Goal: Task Accomplishment & Management: Complete application form

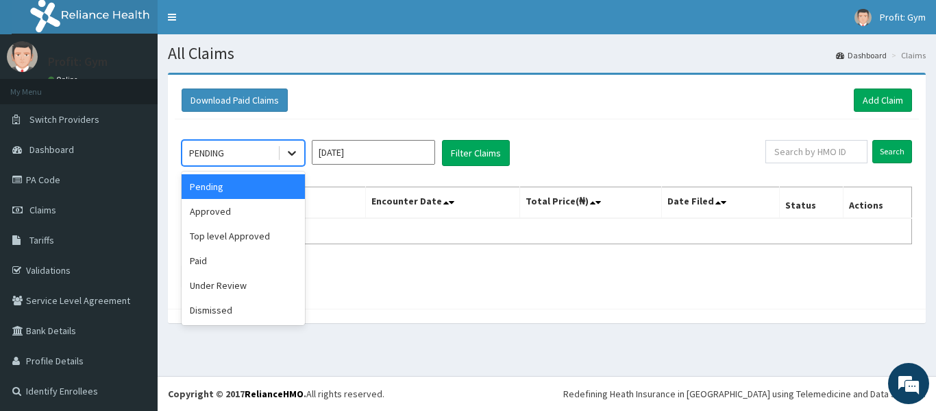
click at [289, 151] on icon at bounding box center [292, 153] width 8 height 5
click at [232, 217] on div "Approved" at bounding box center [243, 211] width 123 height 25
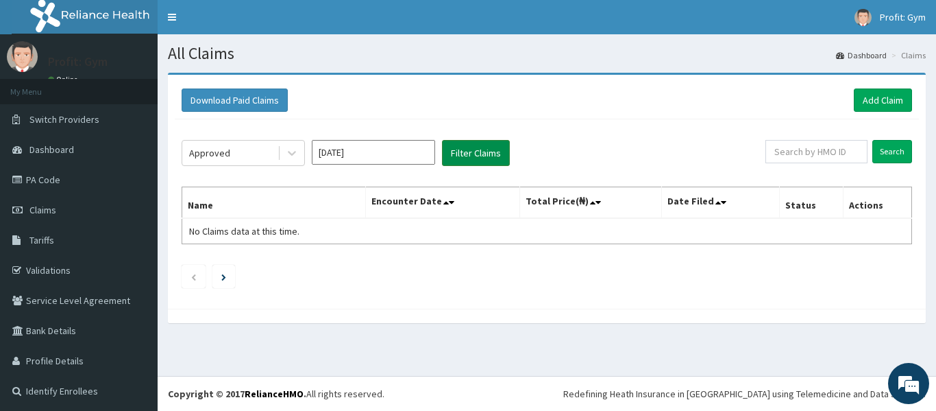
click at [486, 155] on button "Filter Claims" at bounding box center [476, 153] width 68 height 26
click at [881, 97] on link "Add Claim" at bounding box center [883, 99] width 58 height 23
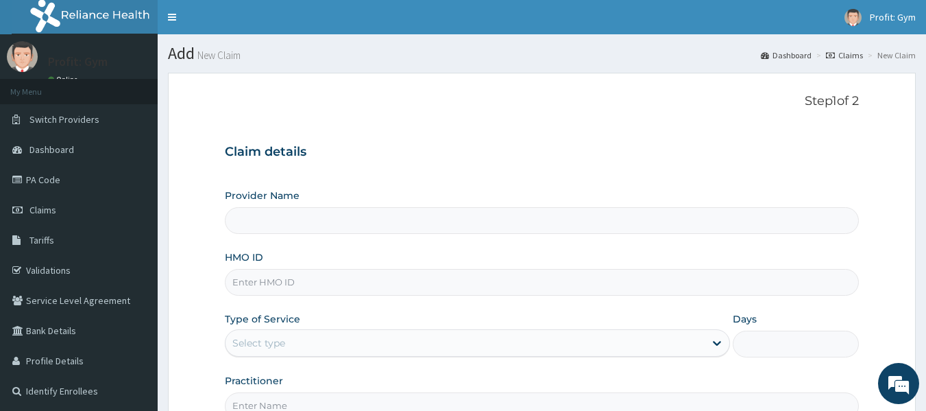
click at [284, 282] on input "HMO ID" at bounding box center [542, 282] width 635 height 27
type input "PRO FIT GYM"
type input "1"
type input "REL/10039/A"
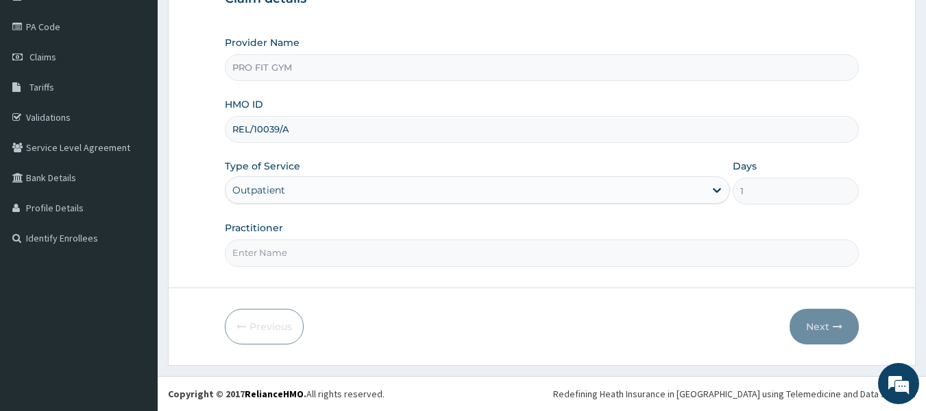
click at [282, 255] on input "Practitioner" at bounding box center [542, 252] width 635 height 27
type input "GYM"
click at [820, 334] on button "Next" at bounding box center [824, 326] width 69 height 36
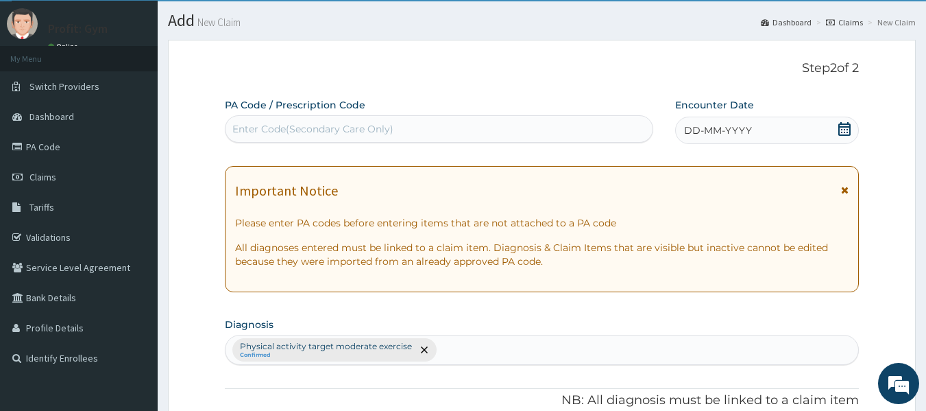
scroll to position [0, 0]
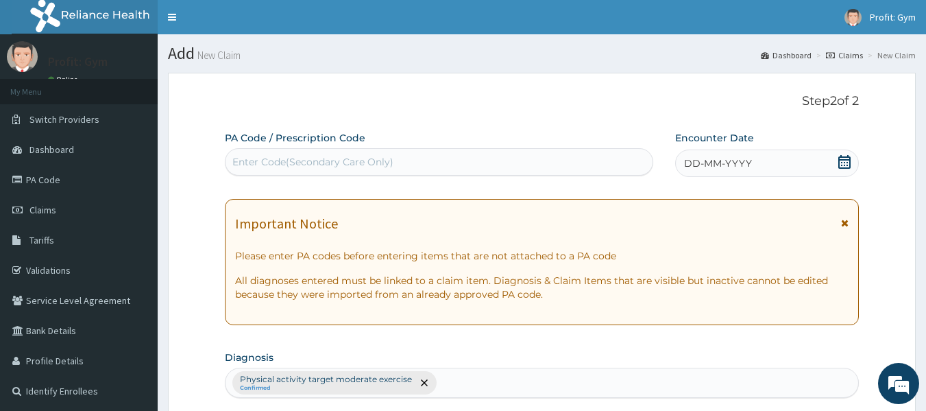
click at [458, 160] on div "Enter Code(Secondary Care Only)" at bounding box center [439, 162] width 428 height 22
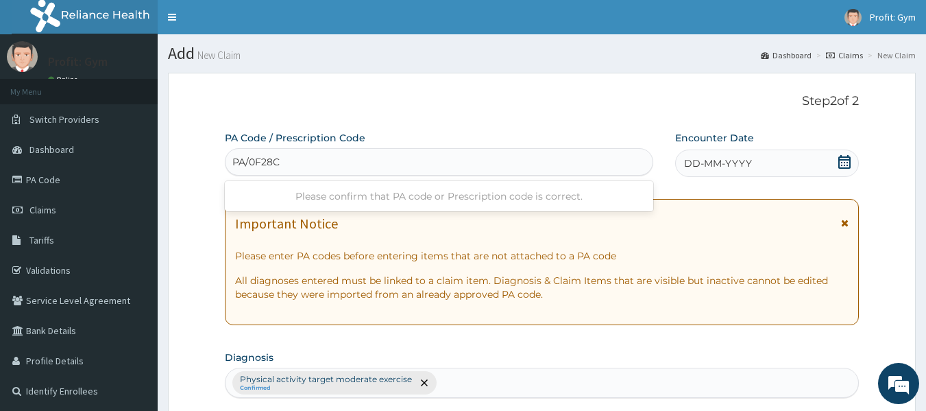
type input "PA/0F28C9"
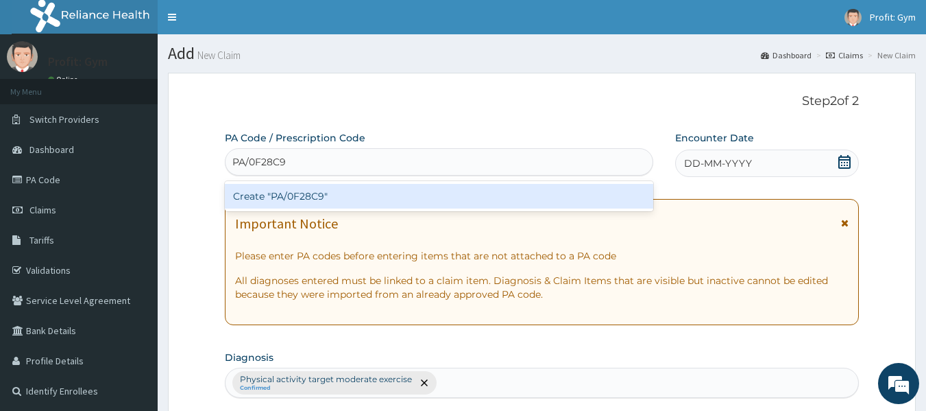
click at [384, 199] on div "Create "PA/0F28C9"" at bounding box center [439, 196] width 429 height 25
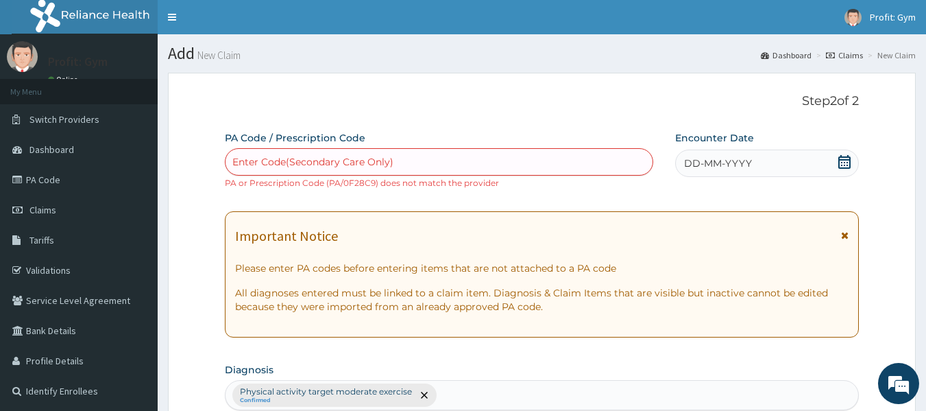
click at [844, 162] on icon at bounding box center [844, 162] width 12 height 14
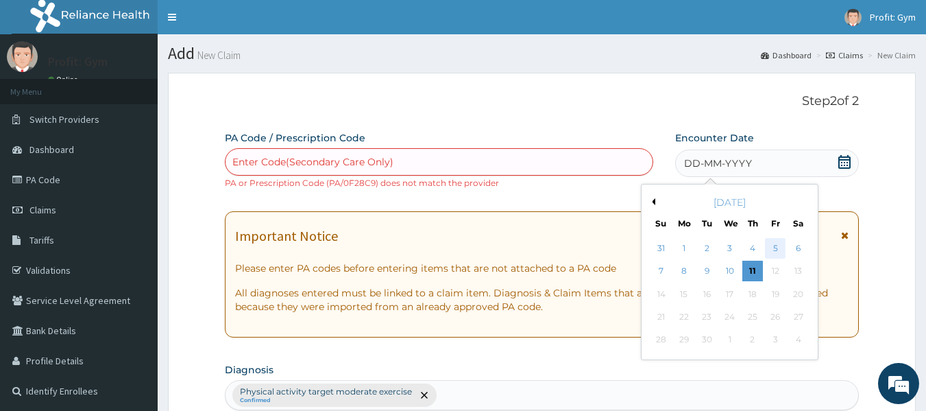
click at [776, 247] on div "5" at bounding box center [775, 248] width 21 height 21
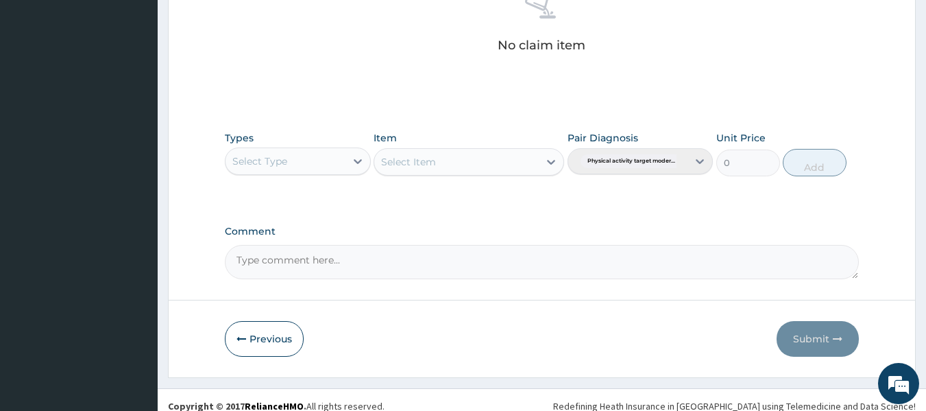
scroll to position [580, 0]
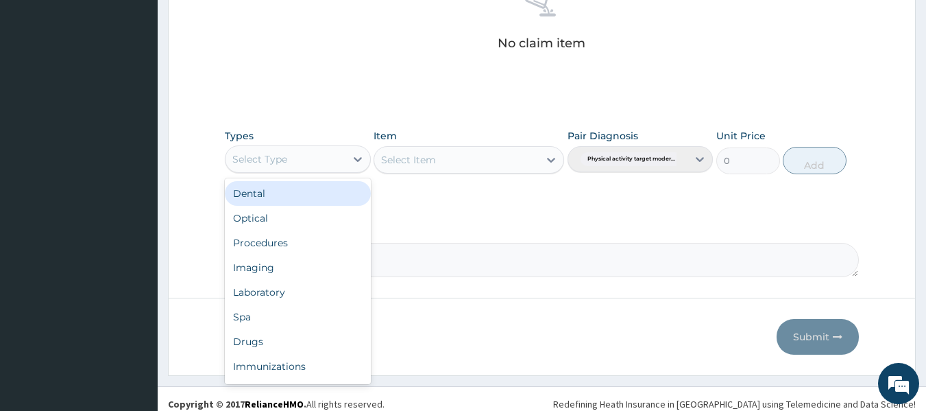
click at [330, 162] on div "Select Type" at bounding box center [285, 159] width 120 height 22
type input "G"
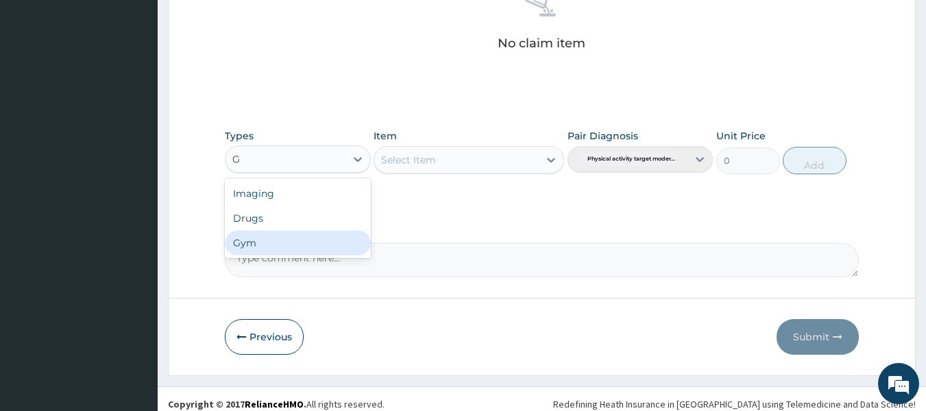
click at [252, 241] on div "Gym" at bounding box center [298, 242] width 146 height 25
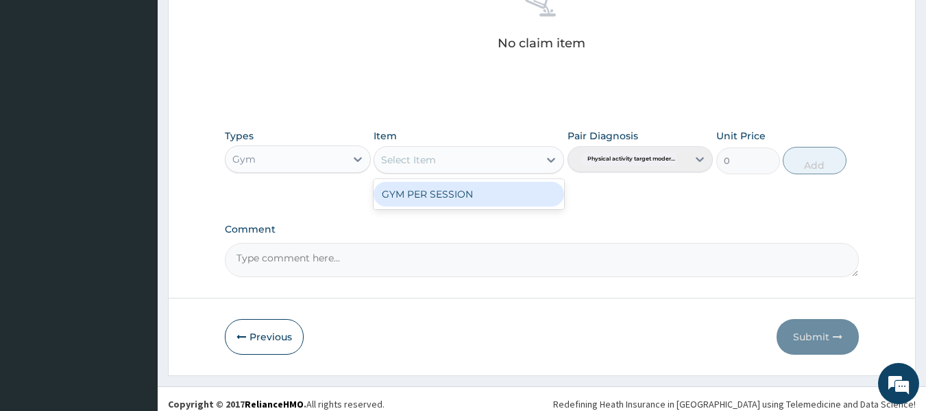
click at [451, 163] on div "Select Item" at bounding box center [456, 160] width 164 height 22
click at [428, 200] on div "GYM PER SESSION" at bounding box center [469, 194] width 191 height 25
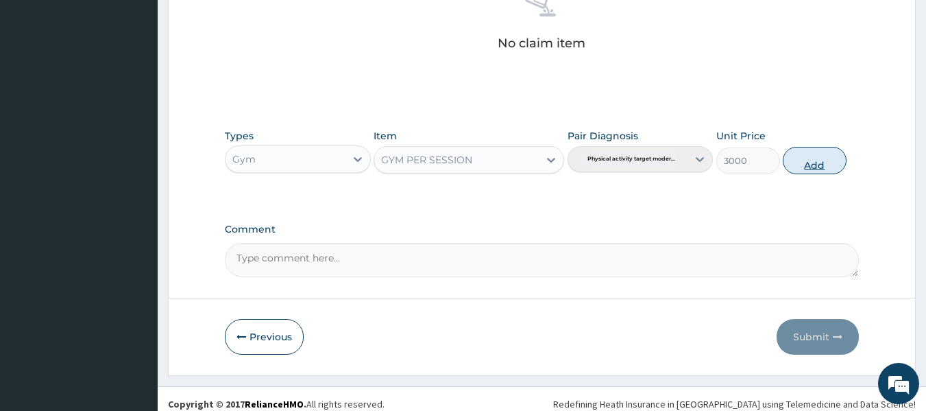
click at [811, 165] on button "Add" at bounding box center [815, 160] width 64 height 27
type input "0"
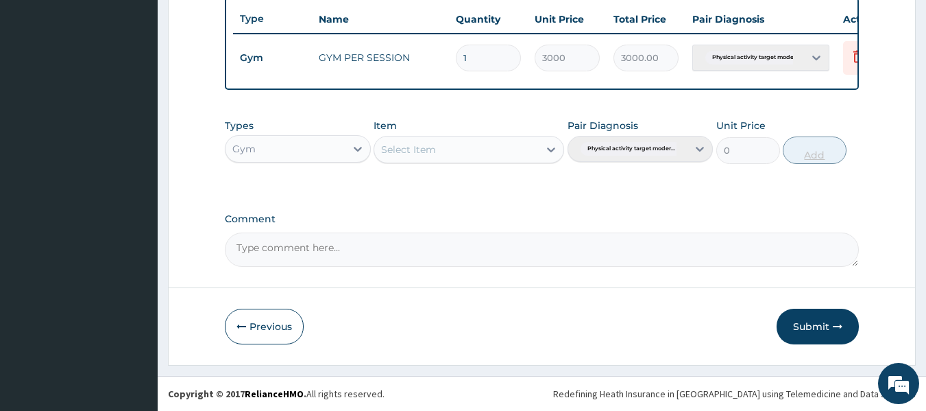
scroll to position [535, 0]
click at [822, 322] on button "Submit" at bounding box center [817, 326] width 82 height 36
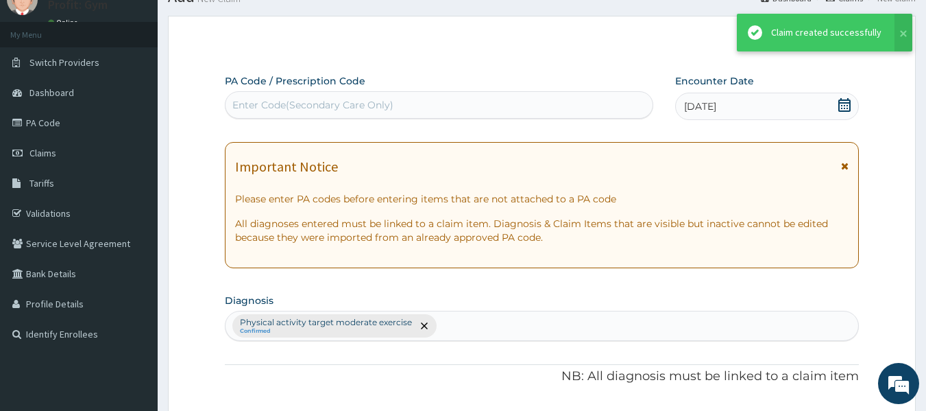
scroll to position [523, 0]
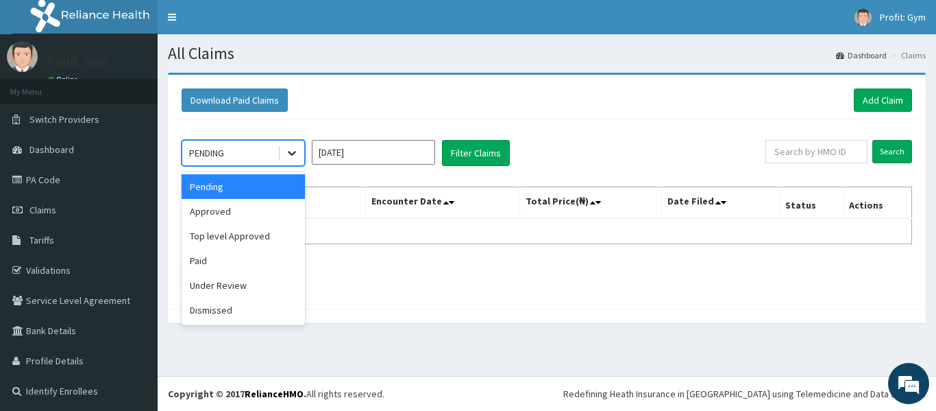
click at [280, 158] on div at bounding box center [292, 152] width 25 height 25
click at [214, 208] on div "Approved" at bounding box center [243, 211] width 123 height 25
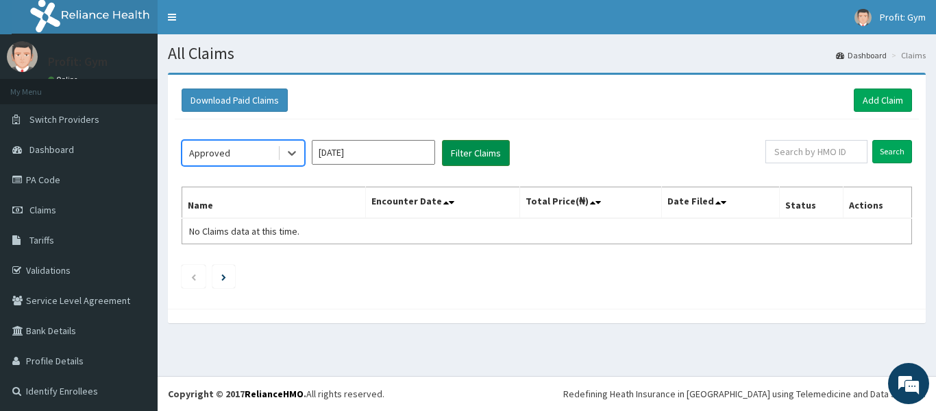
click at [478, 152] on button "Filter Claims" at bounding box center [476, 153] width 68 height 26
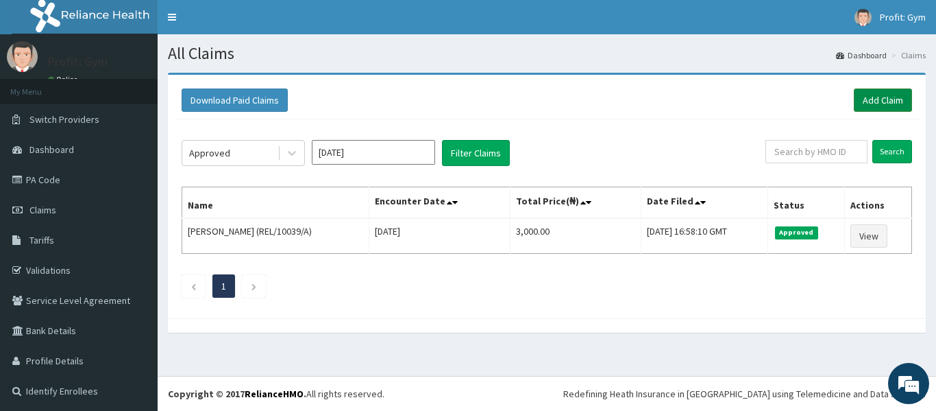
click at [866, 97] on link "Add Claim" at bounding box center [883, 99] width 58 height 23
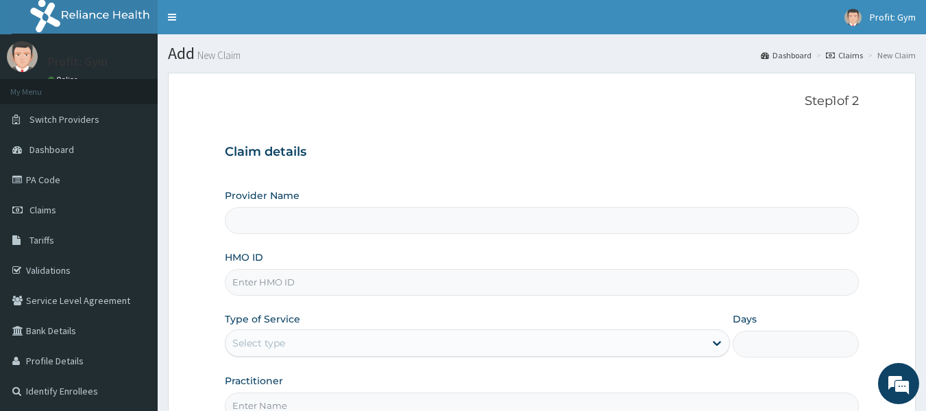
type input "PRO FIT GYM"
type input "1"
click at [278, 286] on input "HMO ID" at bounding box center [542, 282] width 635 height 27
type input "REL/10392/A"
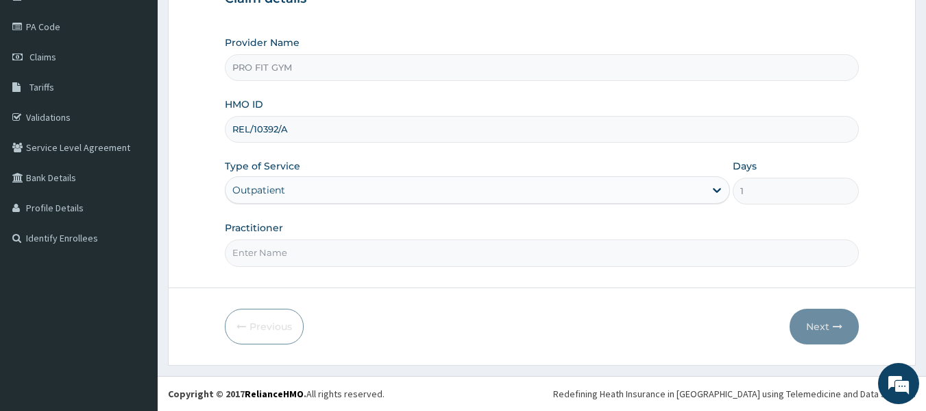
click at [310, 250] on input "Practitioner" at bounding box center [542, 252] width 635 height 27
type input "GYM"
click at [815, 322] on button "Next" at bounding box center [824, 326] width 69 height 36
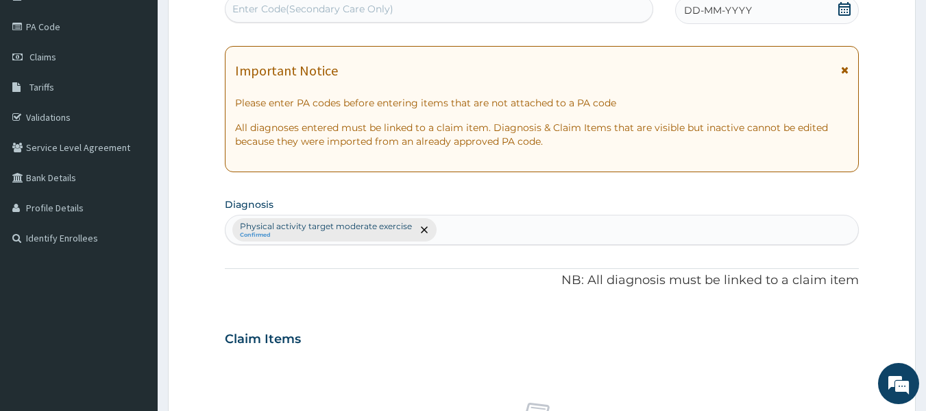
scroll to position [0, 0]
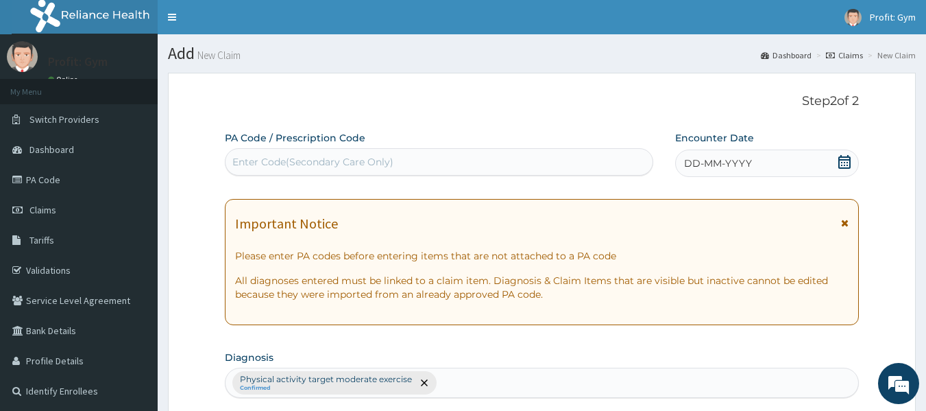
click at [293, 164] on div "Enter Code(Secondary Care Only)" at bounding box center [312, 162] width 161 height 14
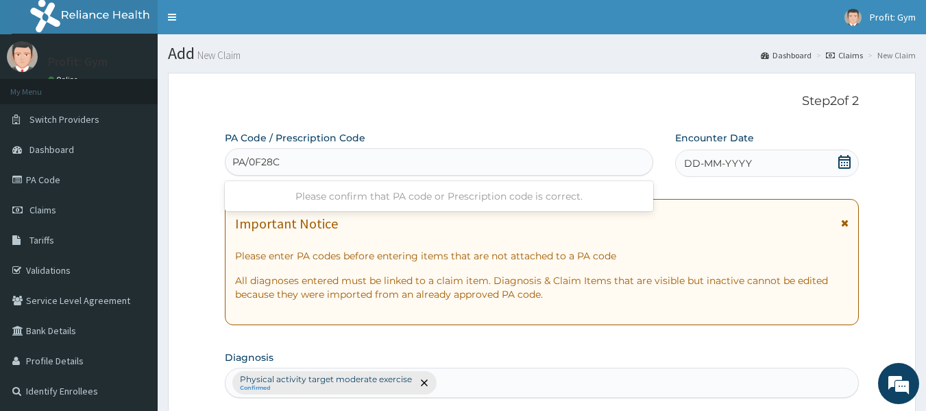
type input "PA/0F28C9"
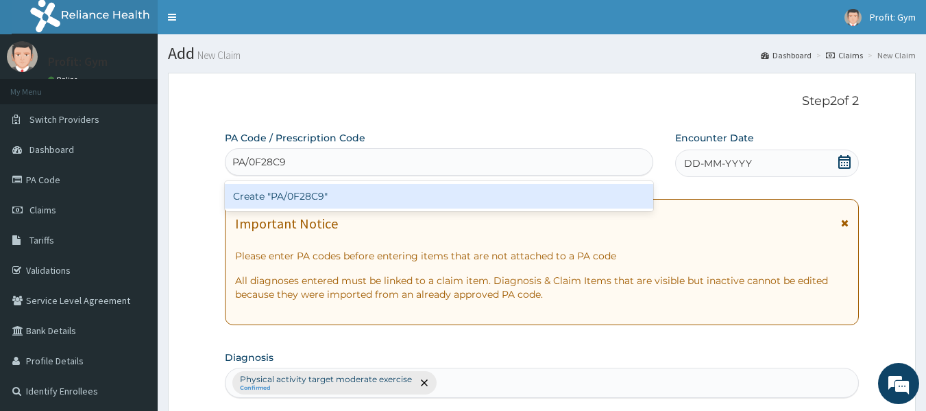
click at [293, 193] on div "Create "PA/0F28C9"" at bounding box center [439, 196] width 429 height 25
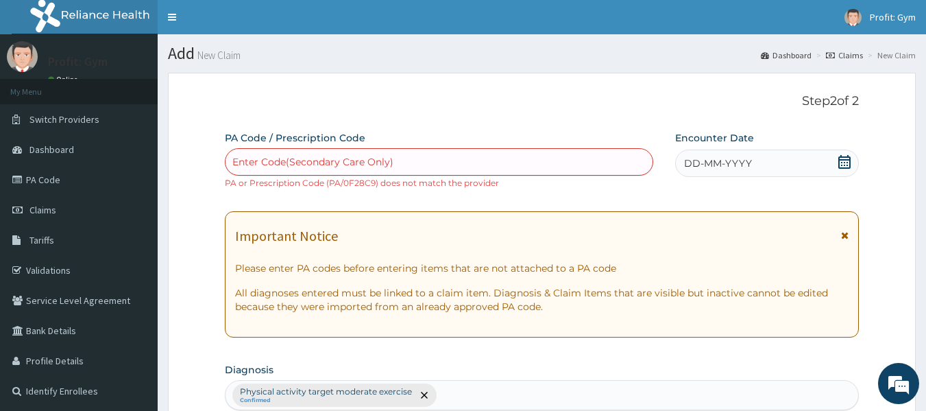
click at [807, 171] on div "DD-MM-YYYY" at bounding box center [767, 162] width 184 height 27
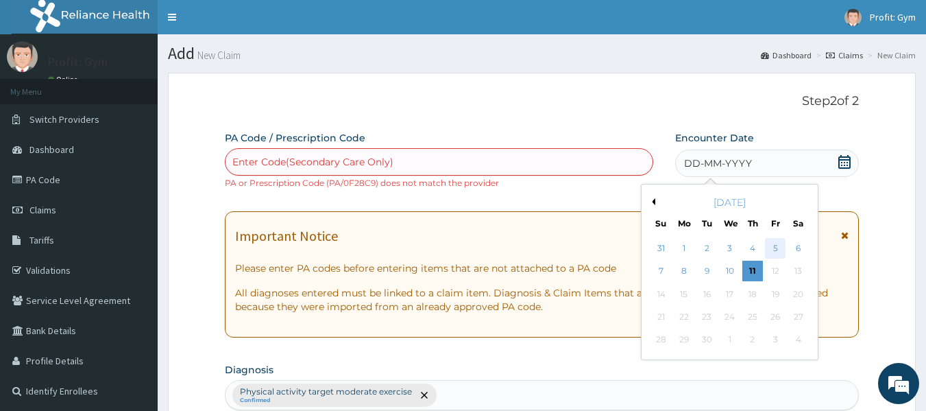
click at [776, 251] on div "5" at bounding box center [775, 248] width 21 height 21
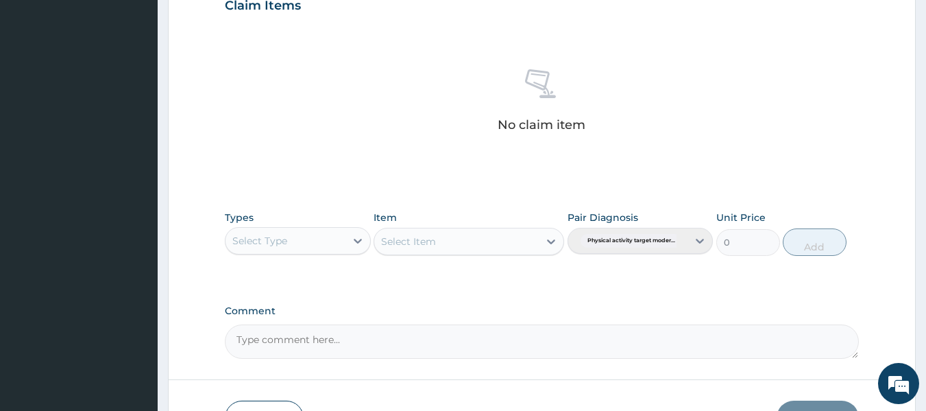
scroll to position [513, 0]
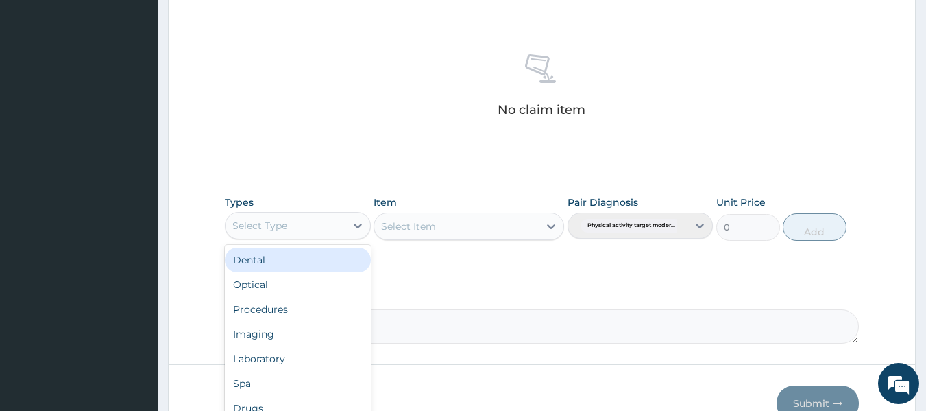
click at [293, 231] on div "Select Type" at bounding box center [285, 226] width 120 height 22
type input "G"
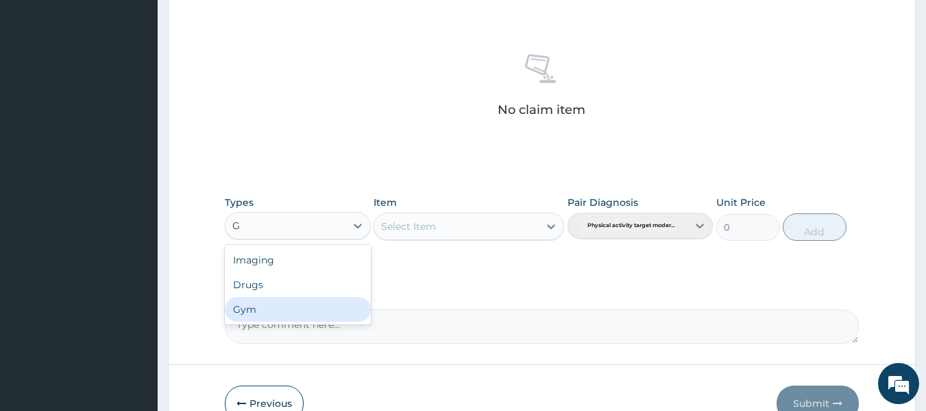
click at [256, 309] on div "Gym" at bounding box center [298, 309] width 146 height 25
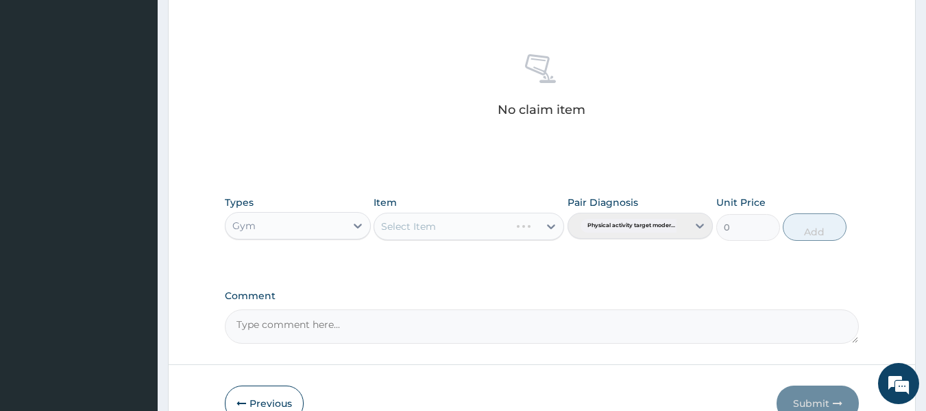
click at [491, 229] on div "Select Item" at bounding box center [469, 225] width 191 height 27
click at [477, 233] on div "Select Item" at bounding box center [456, 226] width 164 height 22
click at [474, 266] on div "GYM PER SESSION" at bounding box center [469, 260] width 191 height 25
click at [827, 231] on button "Add" at bounding box center [815, 226] width 64 height 27
type input "0"
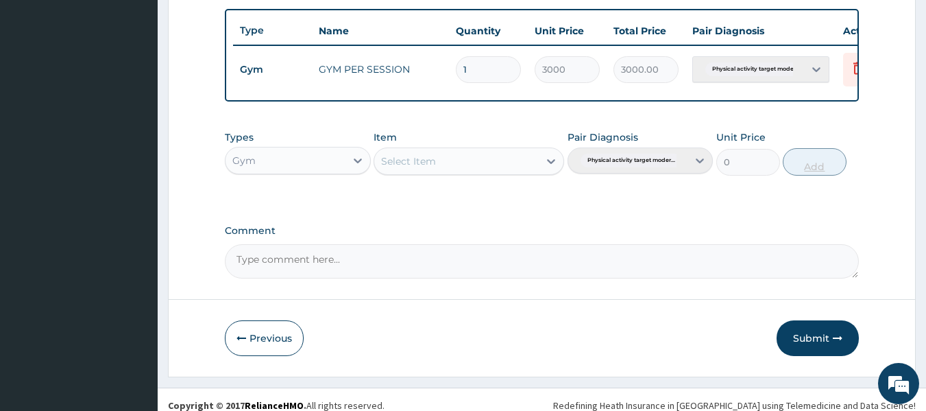
scroll to position [535, 0]
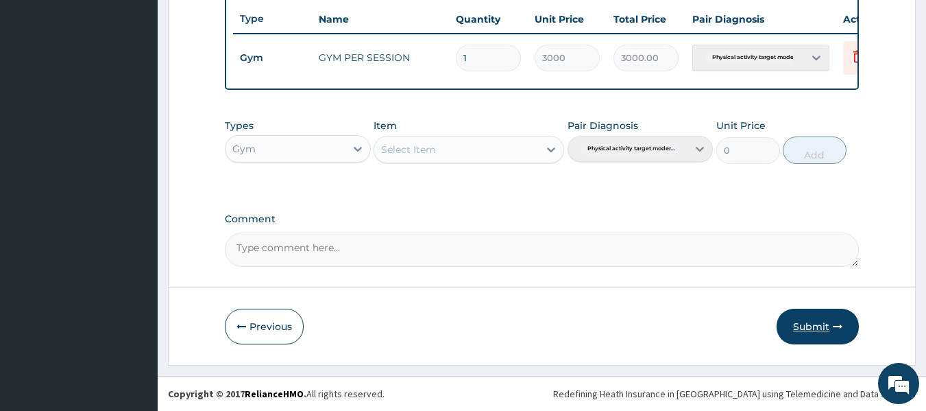
click at [833, 331] on button "Submit" at bounding box center [817, 326] width 82 height 36
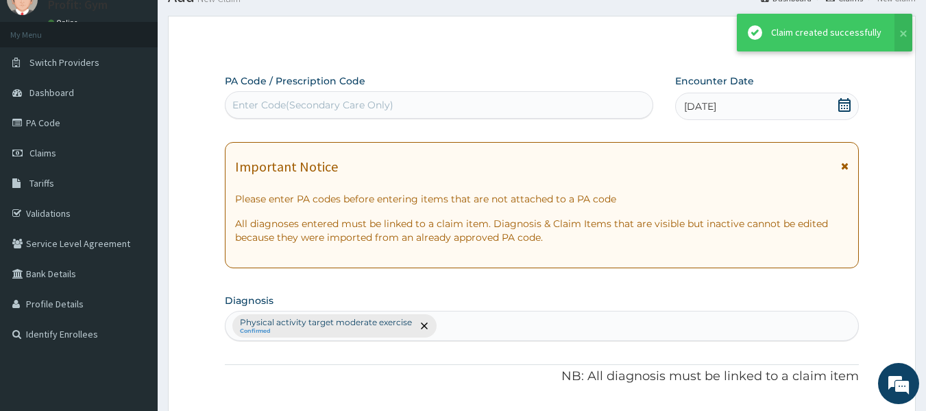
scroll to position [523, 0]
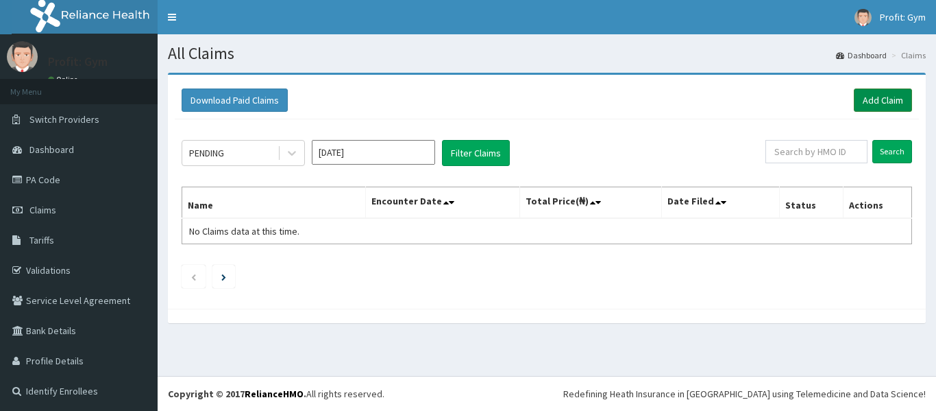
click at [870, 98] on link "Add Claim" at bounding box center [883, 99] width 58 height 23
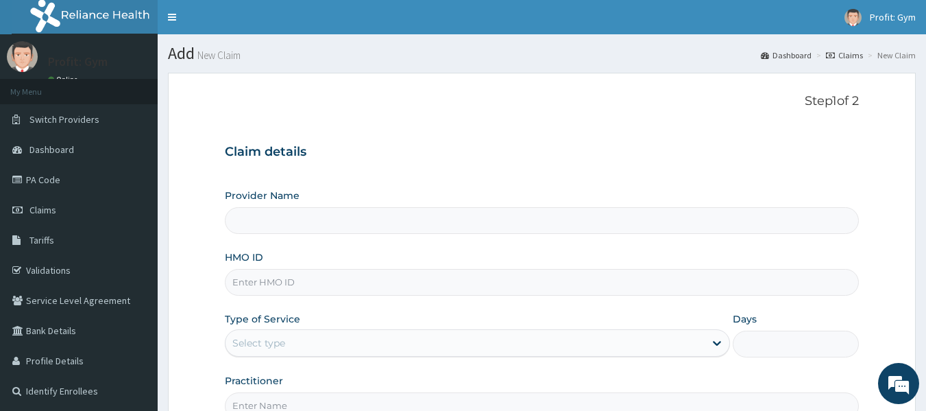
click at [265, 289] on input "HMO ID" at bounding box center [542, 282] width 635 height 27
type input "PRS"
type input "PRO FIT GYM"
type input "1"
type input "PRS/10174/B"
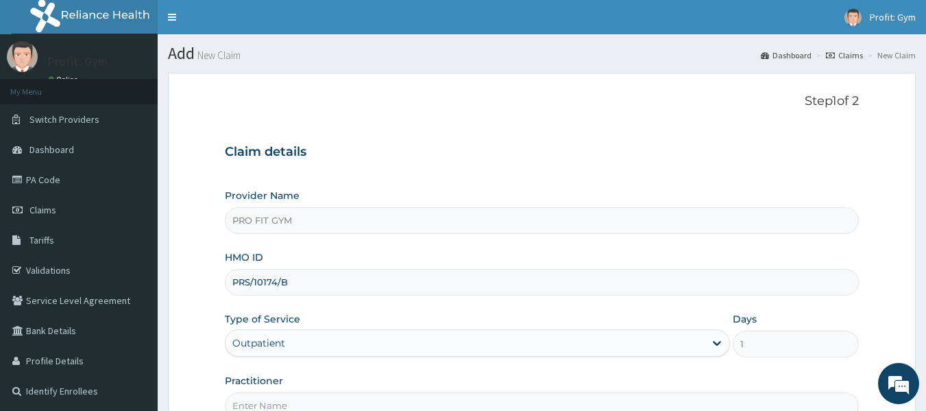
scroll to position [153, 0]
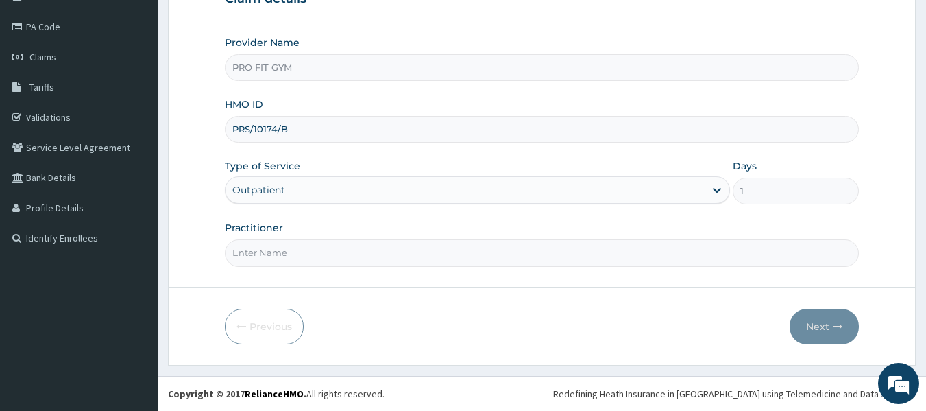
click at [310, 261] on input "Practitioner" at bounding box center [542, 252] width 635 height 27
type input "GYM"
click at [817, 323] on button "Next" at bounding box center [824, 326] width 69 height 36
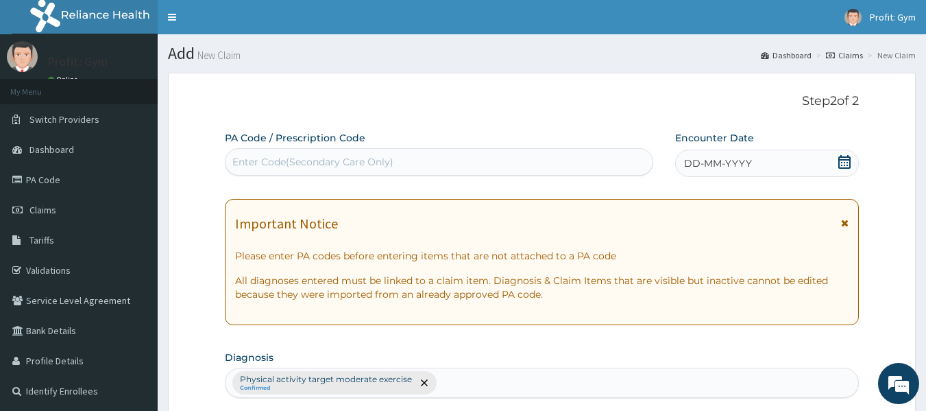
click at [510, 167] on div "Enter Code(Secondary Care Only)" at bounding box center [439, 162] width 428 height 22
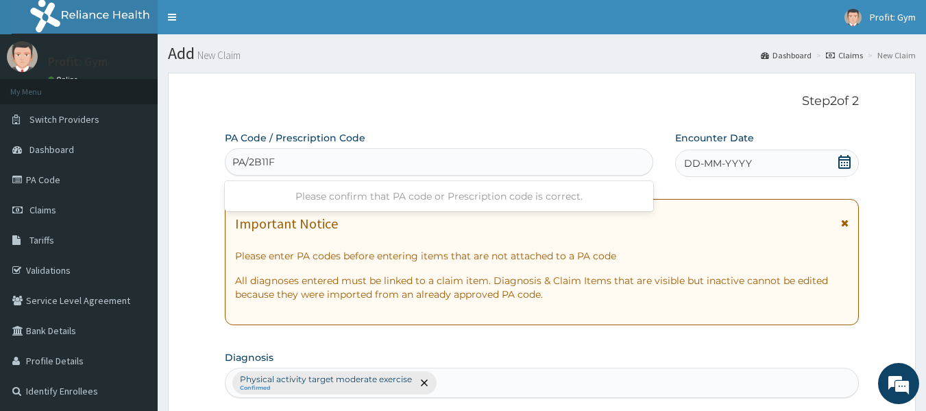
type input "PA/2B11FC"
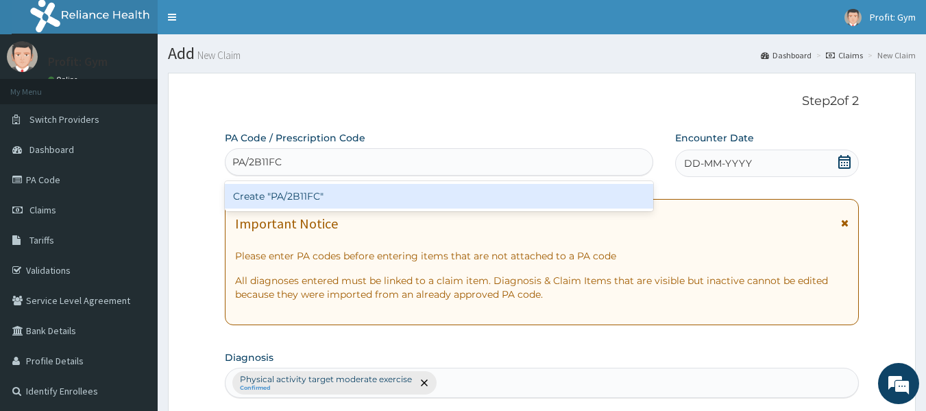
click at [452, 193] on div "Create "PA/2B11FC"" at bounding box center [439, 196] width 429 height 25
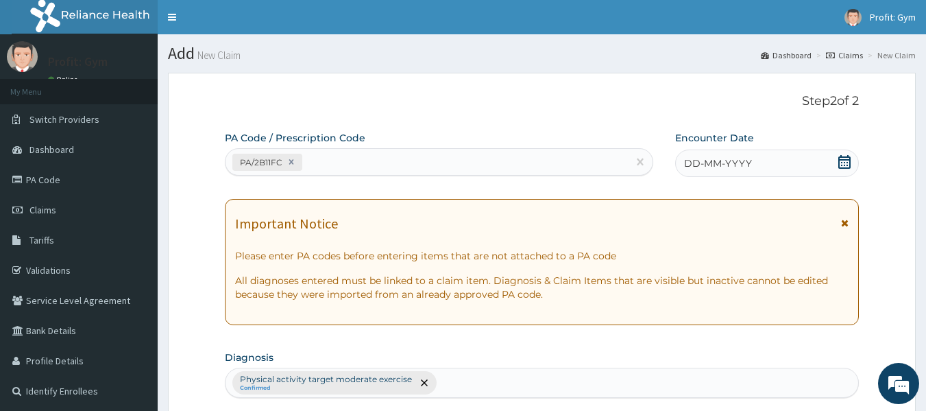
click at [787, 175] on div "DD-MM-YYYY" at bounding box center [767, 162] width 184 height 27
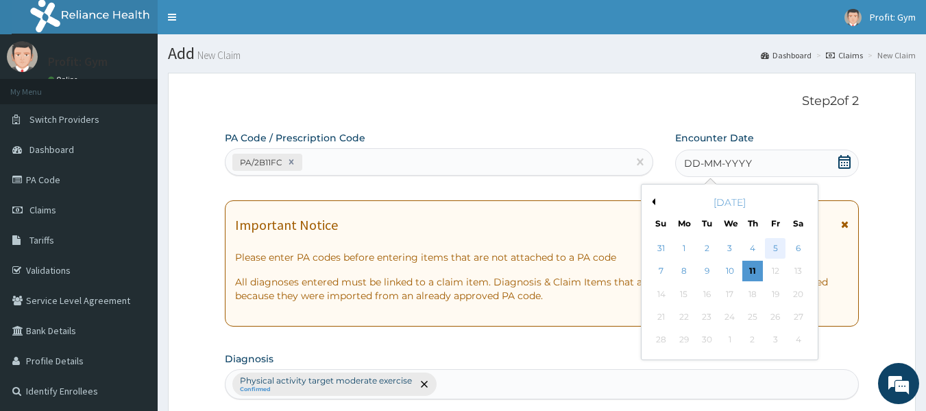
click at [770, 251] on div "5" at bounding box center [775, 248] width 21 height 21
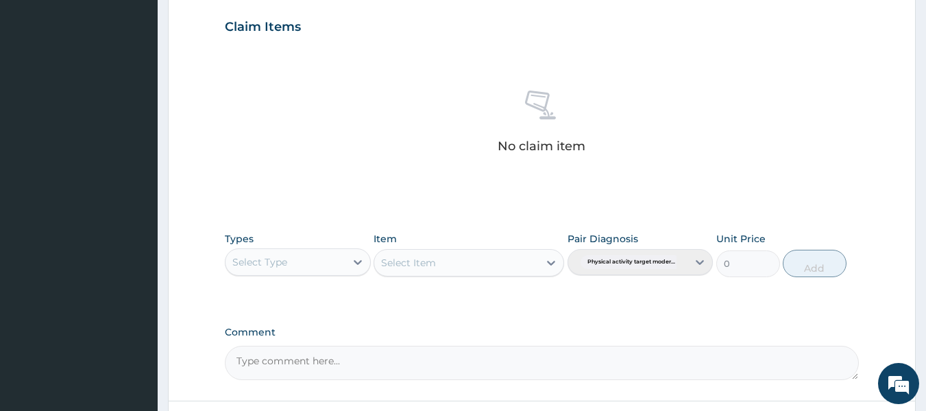
scroll to position [524, 0]
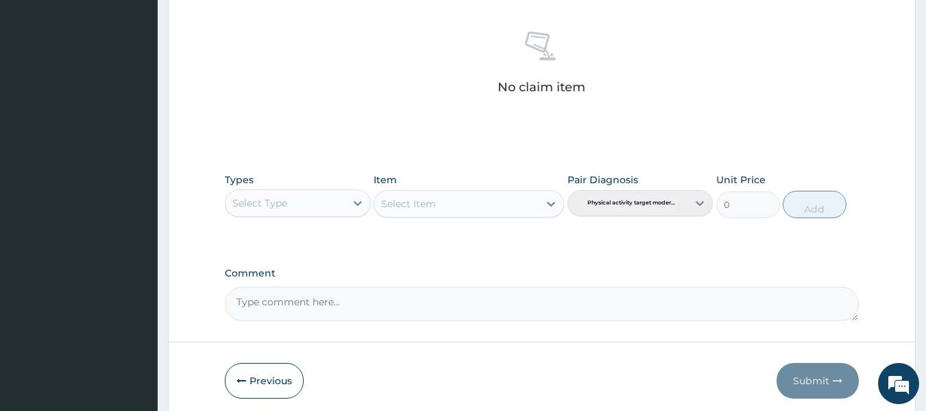
click at [310, 204] on div "Select Type" at bounding box center [285, 203] width 120 height 22
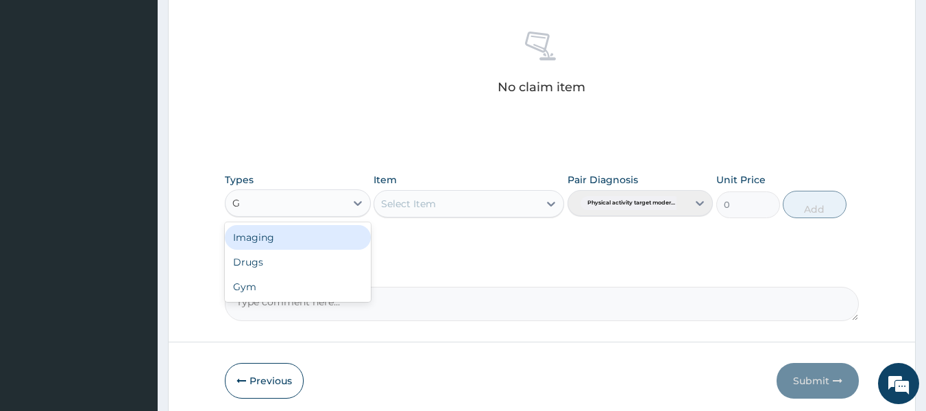
type input "GY"
click at [299, 245] on div "Gym" at bounding box center [298, 237] width 146 height 25
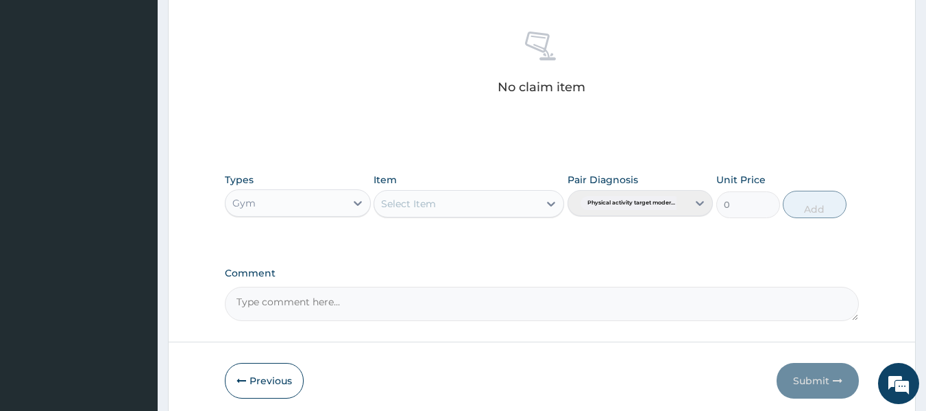
click at [474, 207] on div "Select Item" at bounding box center [469, 203] width 191 height 27
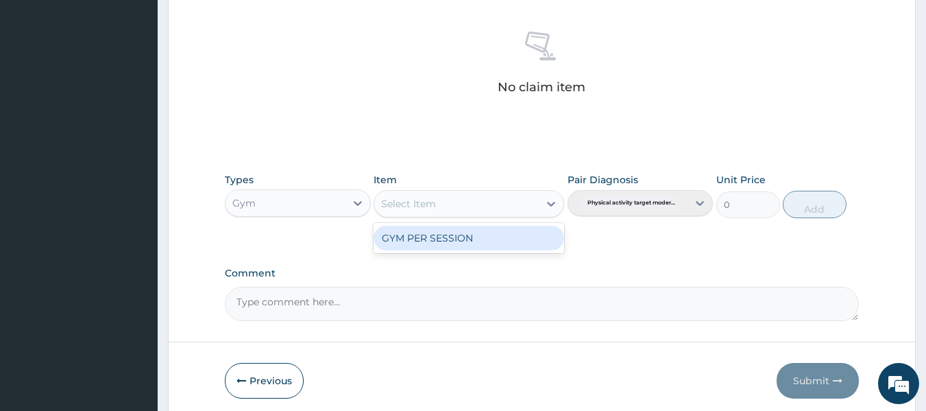
click at [474, 207] on div "Select Item" at bounding box center [456, 204] width 164 height 22
click at [466, 250] on div "GYM PER SESSION" at bounding box center [469, 238] width 191 height 30
click at [467, 241] on div "GYM PER SESSION" at bounding box center [469, 237] width 191 height 25
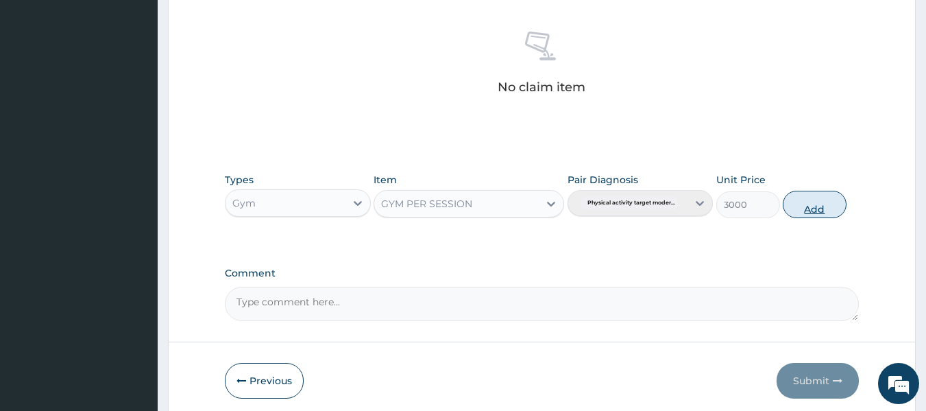
click at [817, 202] on button "Add" at bounding box center [815, 204] width 64 height 27
type input "0"
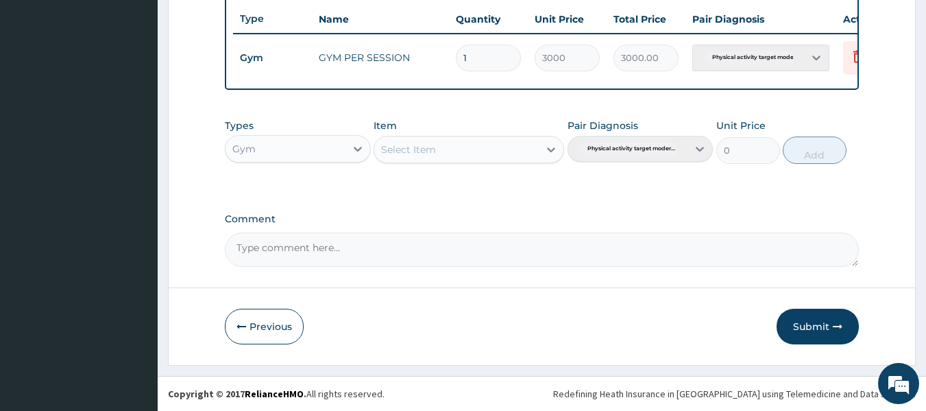
scroll to position [523, 0]
click at [817, 328] on button "Submit" at bounding box center [817, 326] width 82 height 36
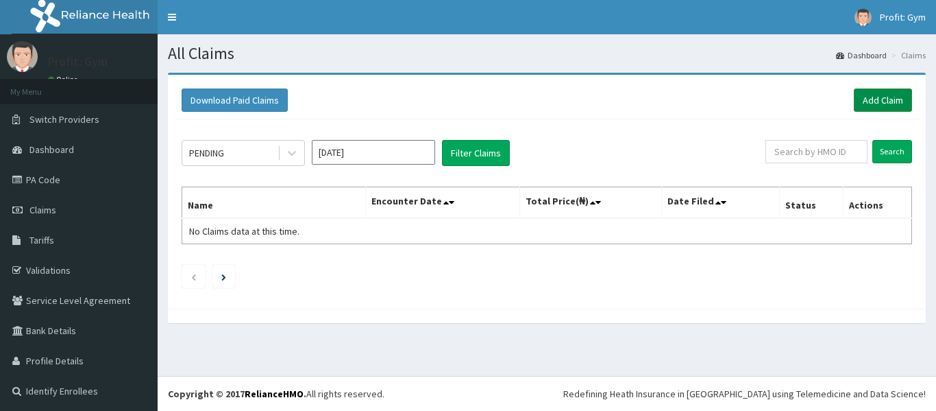
click at [876, 101] on link "Add Claim" at bounding box center [883, 99] width 58 height 23
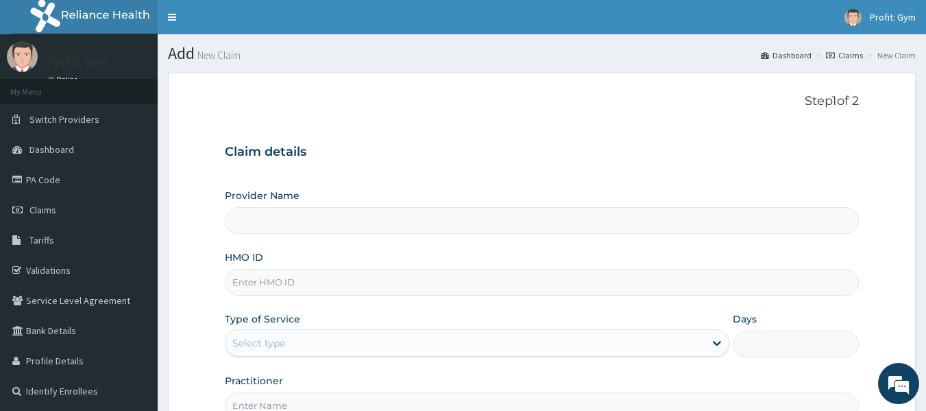
click at [370, 280] on input "HMO ID" at bounding box center [542, 282] width 635 height 27
type input "EX"
type input "PRO FIT GYM"
type input "1"
type input "EXL/10014/A"
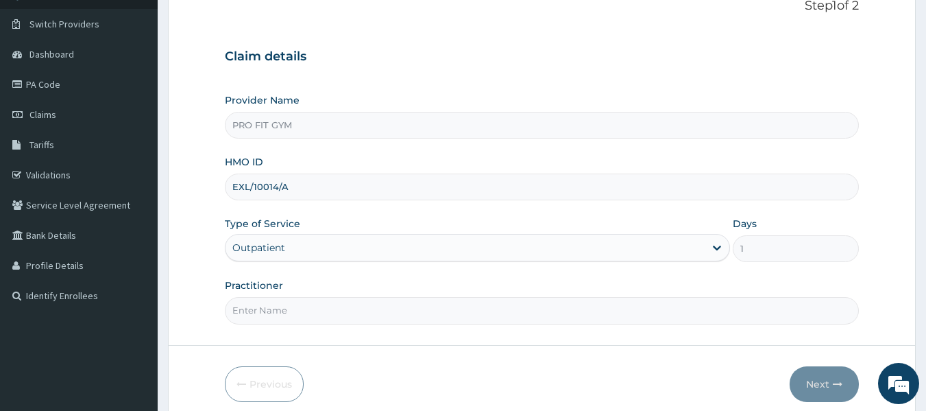
scroll to position [153, 0]
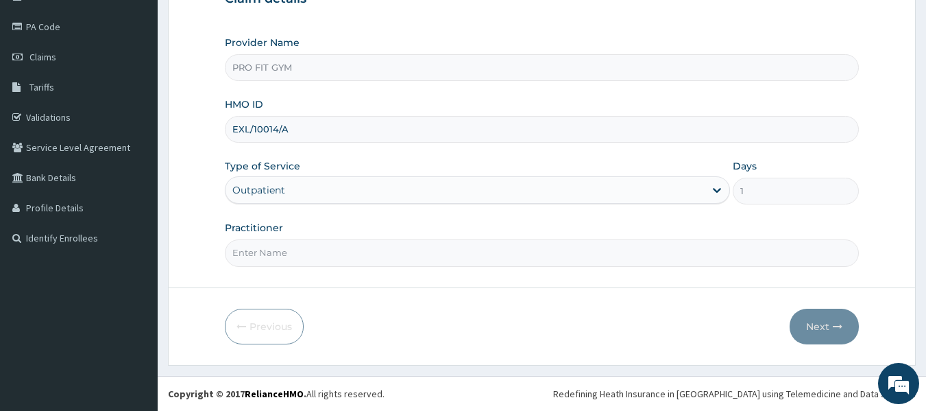
click at [291, 249] on input "Practitioner" at bounding box center [542, 252] width 635 height 27
type input "GYM"
click at [821, 328] on button "Next" at bounding box center [824, 326] width 69 height 36
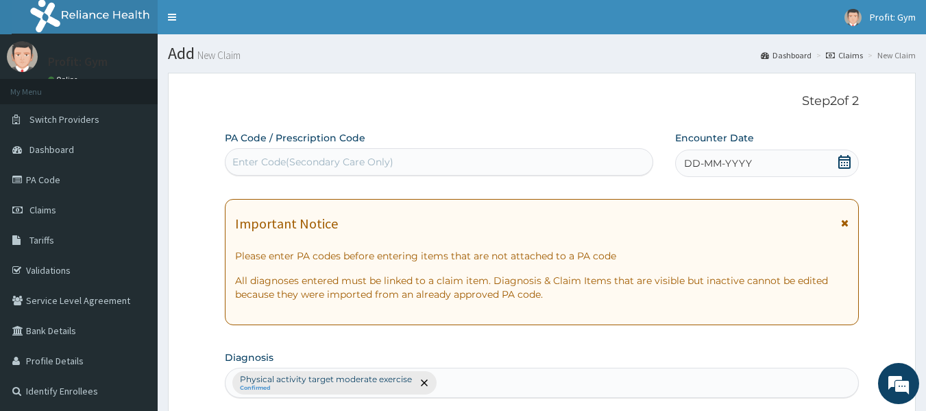
click at [424, 164] on div "Enter Code(Secondary Care Only)" at bounding box center [439, 162] width 428 height 22
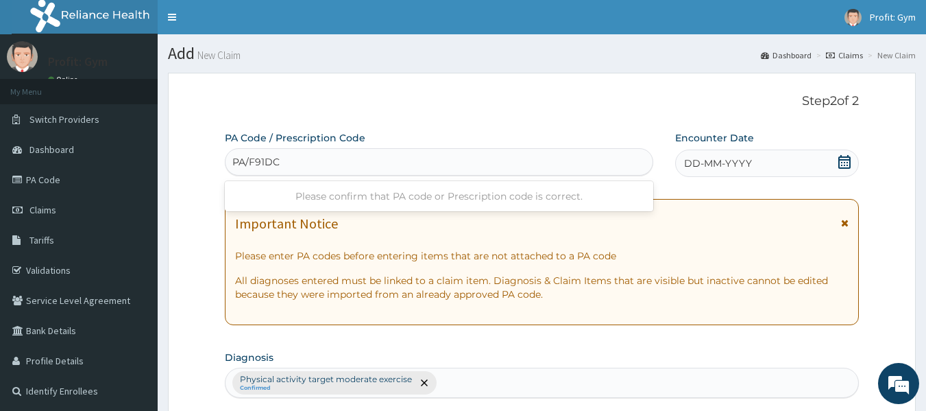
type input "PA/F91DCD"
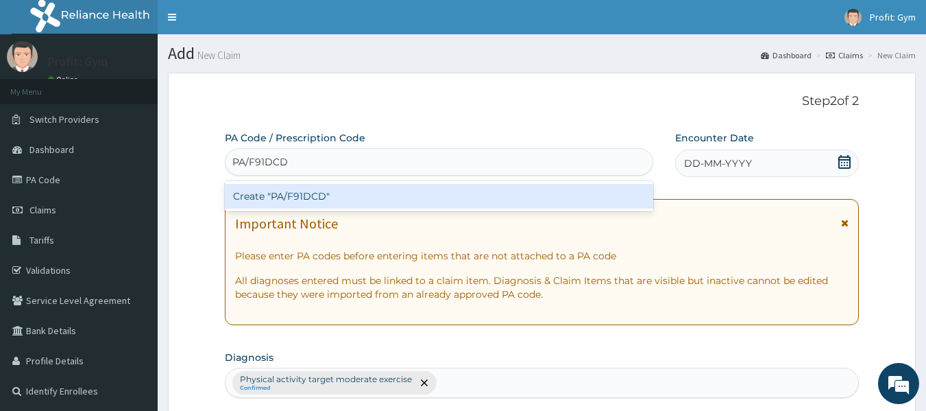
click at [385, 195] on div "Create "PA/F91DCD"" at bounding box center [439, 196] width 429 height 25
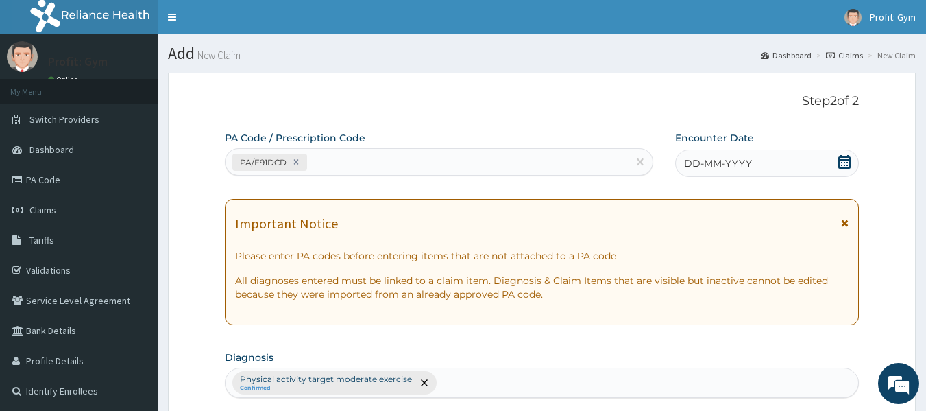
click at [840, 160] on icon at bounding box center [844, 162] width 12 height 14
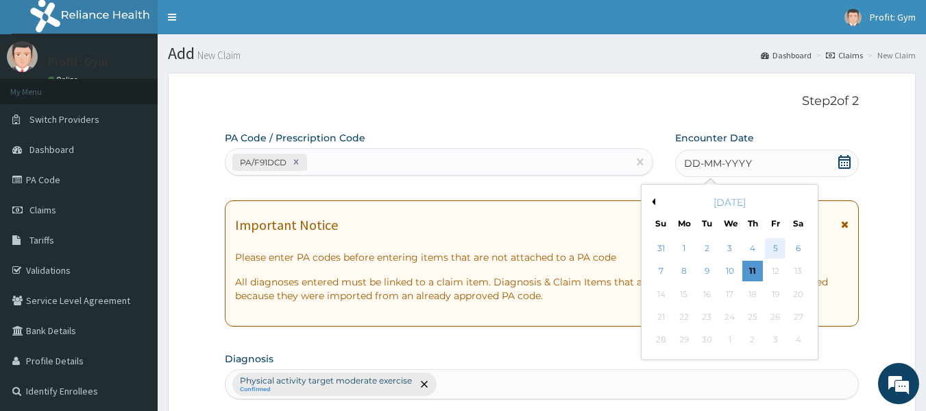
click at [781, 245] on div "5" at bounding box center [775, 248] width 21 height 21
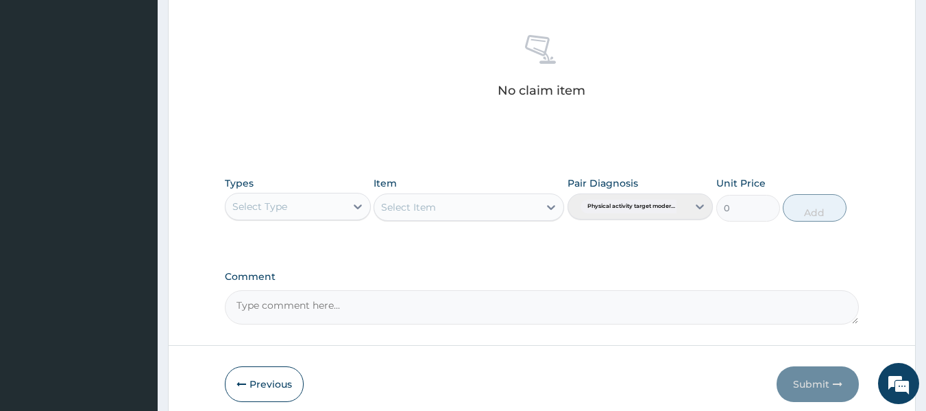
scroll to position [522, 0]
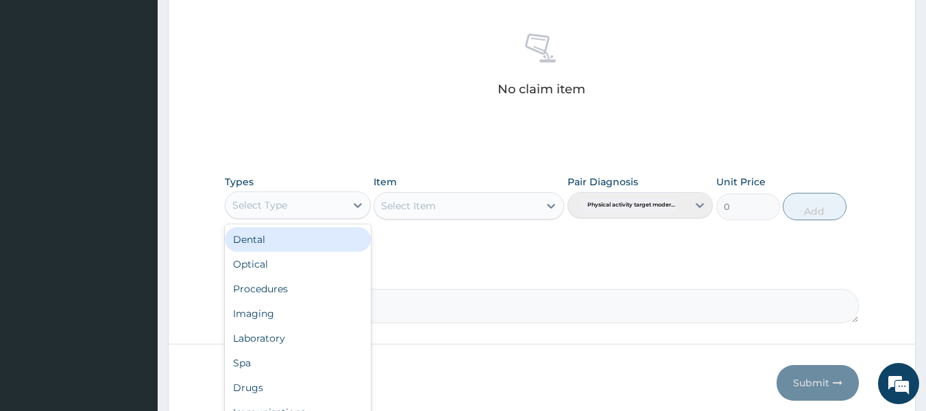
click at [334, 205] on div "Select Type" at bounding box center [285, 205] width 120 height 22
type input "G"
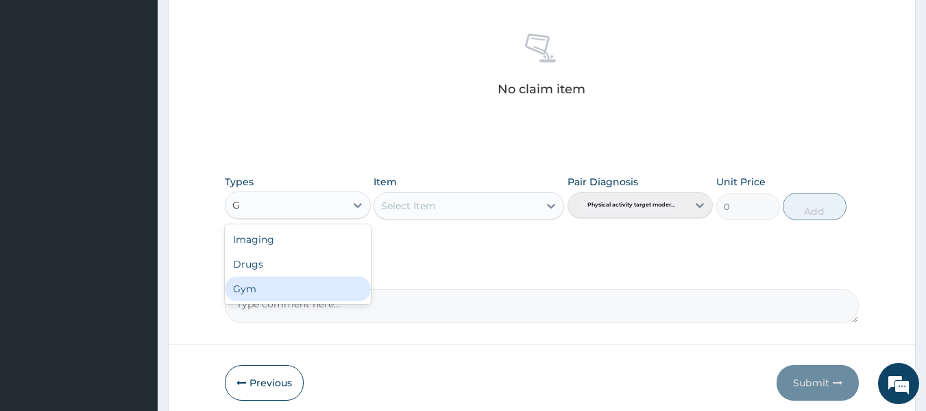
click at [268, 288] on div "Gym" at bounding box center [298, 288] width 146 height 25
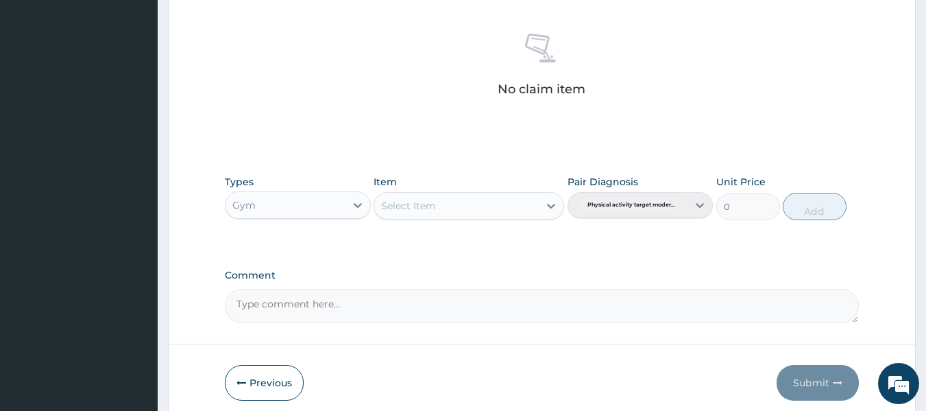
click at [463, 204] on div "Select Item" at bounding box center [469, 205] width 191 height 27
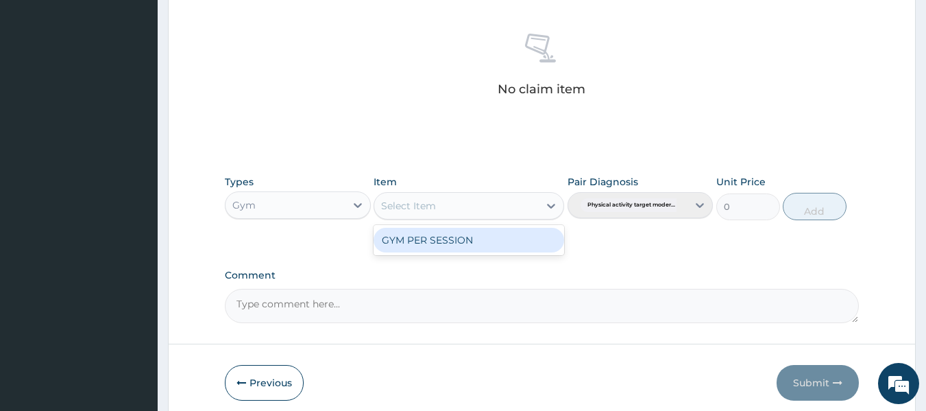
click at [456, 210] on div "Select Item" at bounding box center [456, 206] width 164 height 22
click at [455, 241] on div "GYM PER SESSION" at bounding box center [469, 240] width 191 height 25
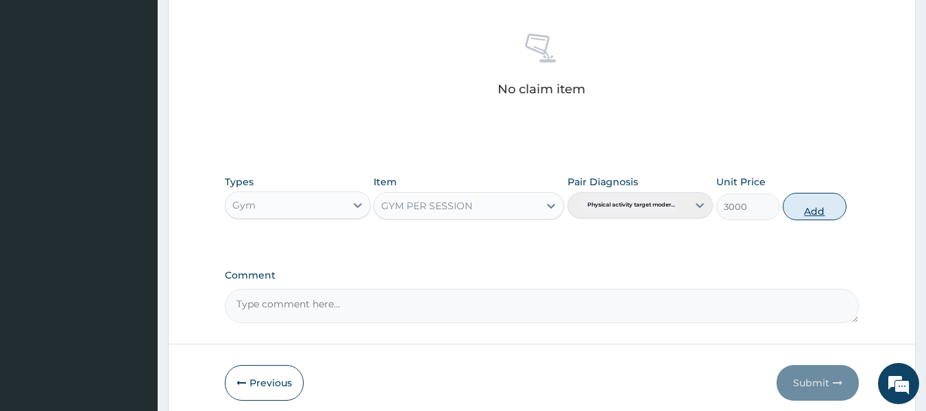
click at [815, 213] on button "Add" at bounding box center [815, 206] width 64 height 27
type input "0"
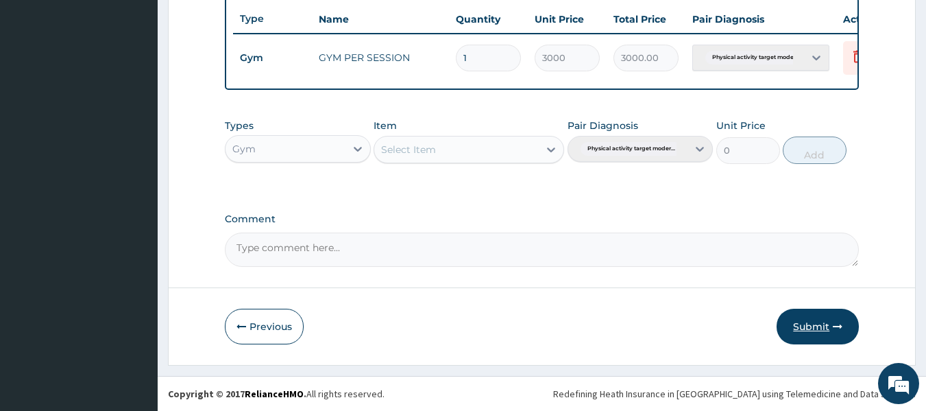
click at [819, 326] on button "Submit" at bounding box center [817, 326] width 82 height 36
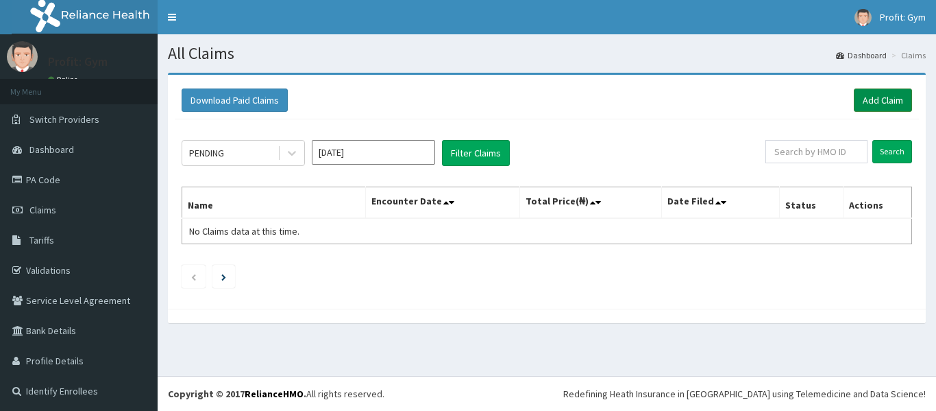
click at [883, 99] on link "Add Claim" at bounding box center [883, 99] width 58 height 23
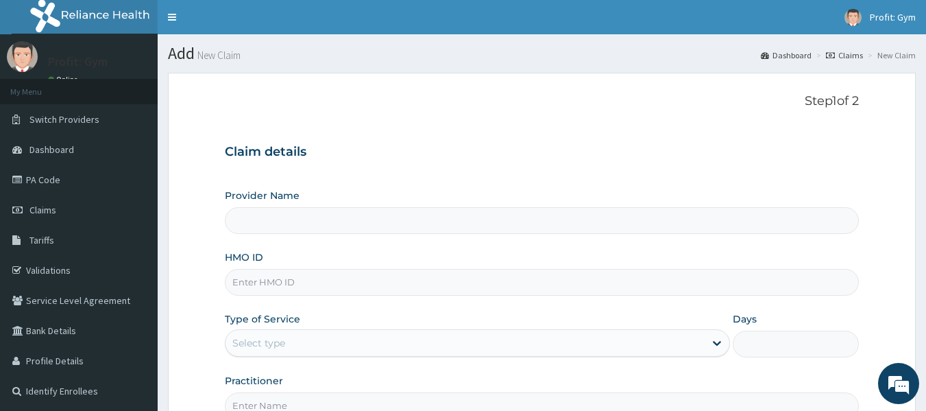
click at [281, 288] on input "HMO ID" at bounding box center [542, 282] width 635 height 27
type input "GTB"
type input "PRO FIT GYM"
type input "1"
type input "GTB/10724/A"
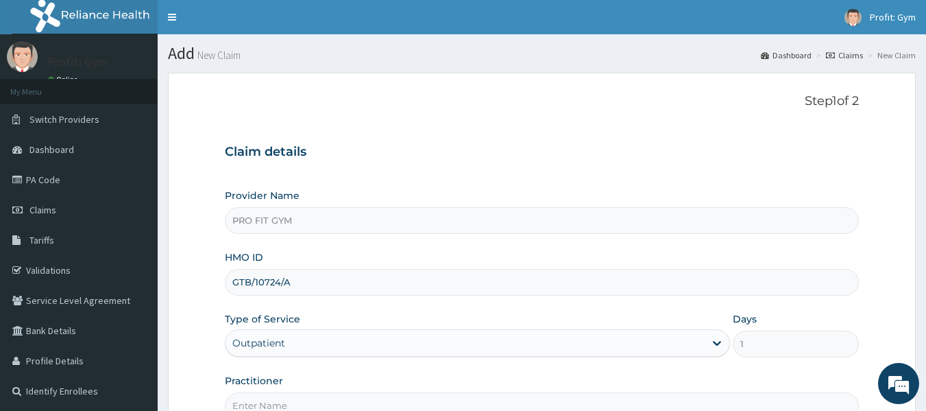
scroll to position [153, 0]
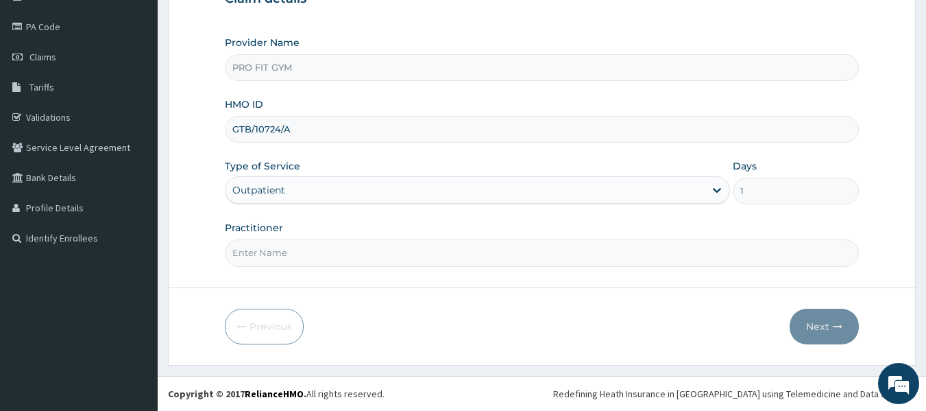
click at [319, 258] on input "Practitioner" at bounding box center [542, 252] width 635 height 27
type input "GYM"
click at [824, 335] on button "Next" at bounding box center [824, 326] width 69 height 36
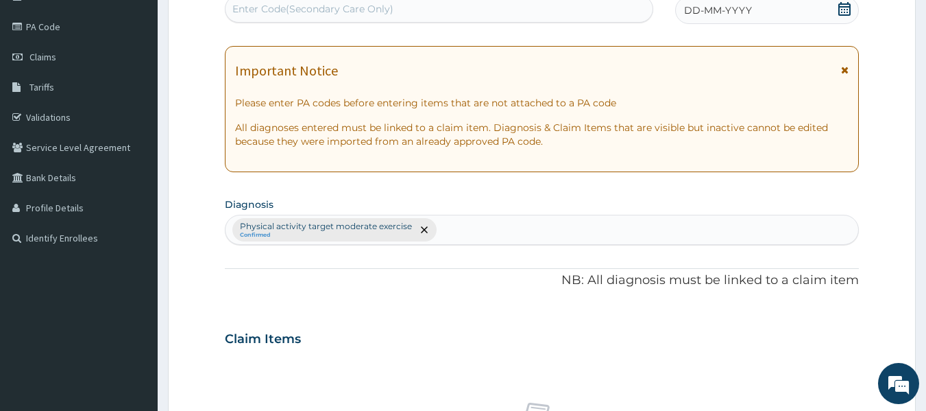
scroll to position [0, 0]
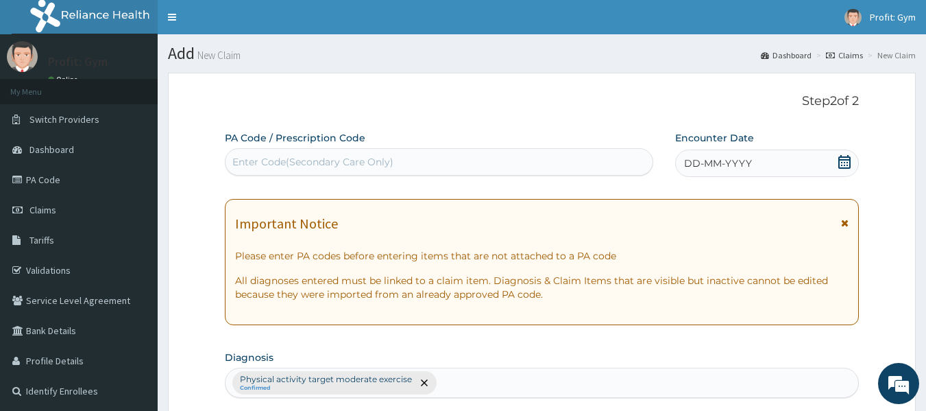
click at [502, 159] on div "Enter Code(Secondary Care Only)" at bounding box center [439, 162] width 428 height 22
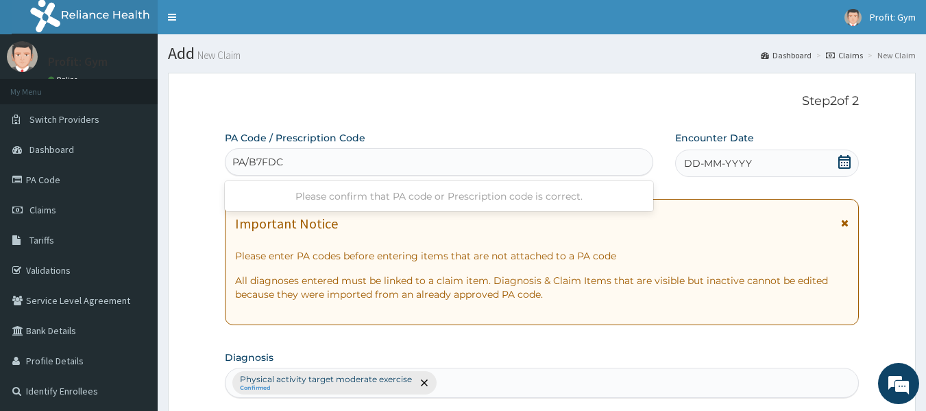
type input "PA/B7FDCA"
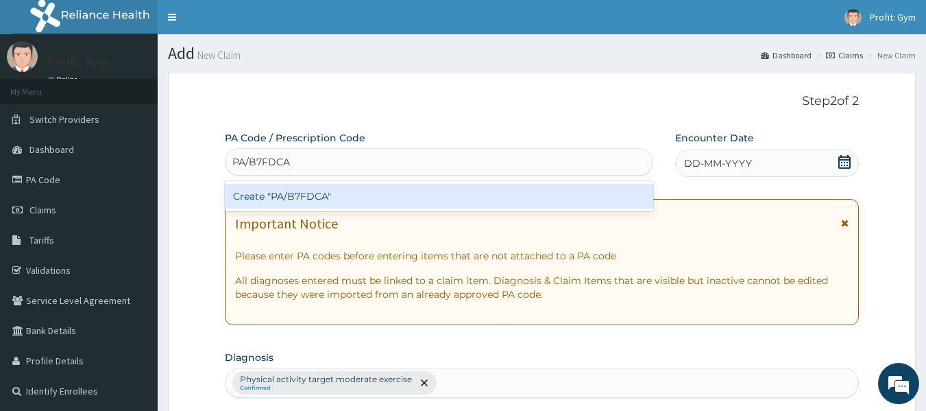
click at [380, 194] on div "Create "PA/B7FDCA"" at bounding box center [439, 196] width 429 height 25
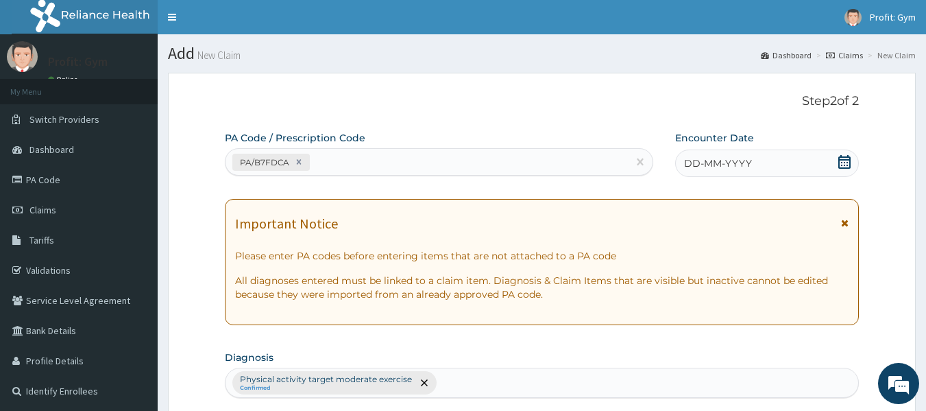
click at [824, 158] on div "DD-MM-YYYY" at bounding box center [767, 162] width 184 height 27
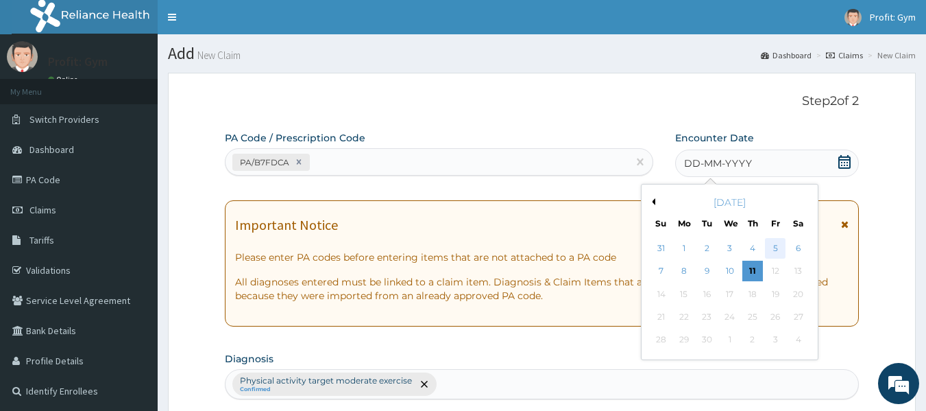
click at [781, 250] on div "5" at bounding box center [775, 248] width 21 height 21
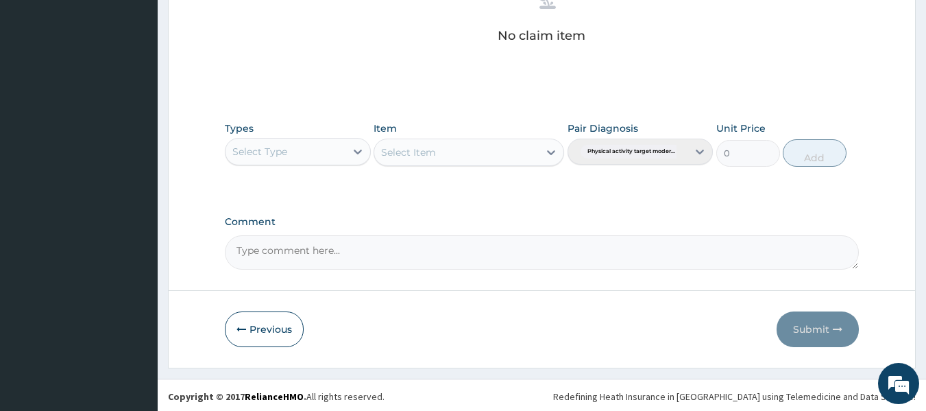
scroll to position [576, 0]
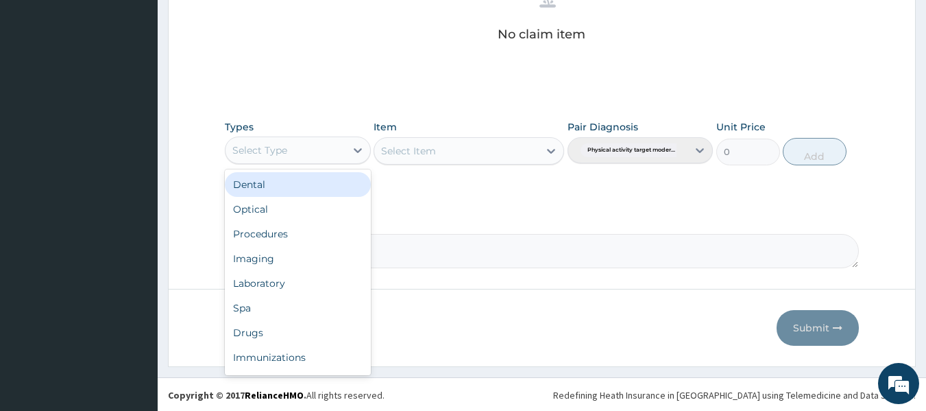
click at [319, 151] on div "Select Type" at bounding box center [285, 150] width 120 height 22
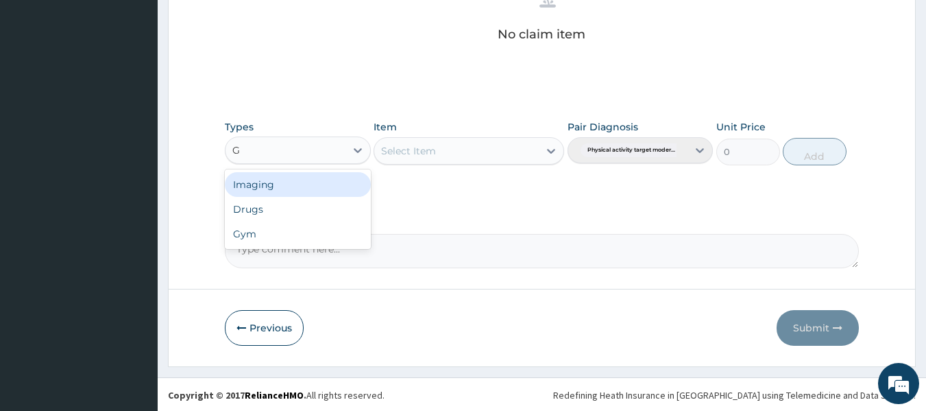
type input "GY"
click at [308, 181] on div "Gym" at bounding box center [298, 184] width 146 height 25
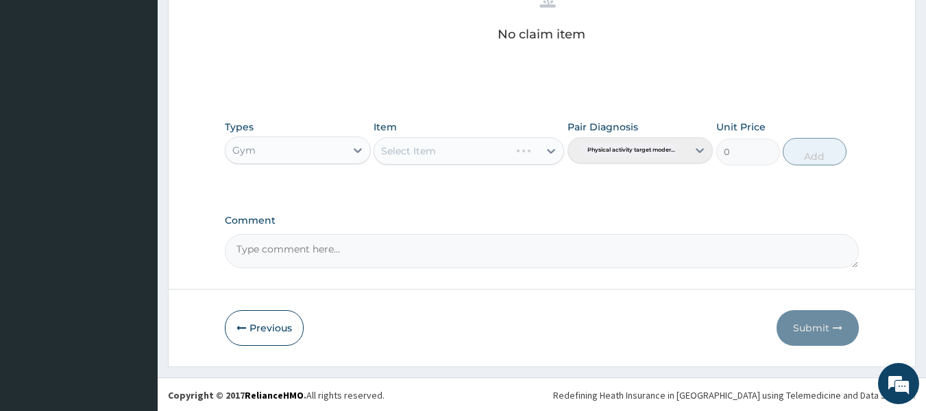
click at [440, 149] on div "Select Item" at bounding box center [469, 150] width 191 height 27
click at [440, 149] on div "Select Item" at bounding box center [456, 151] width 164 height 22
click at [442, 186] on div "GYM PER SESSION" at bounding box center [469, 185] width 191 height 25
click at [810, 157] on button "Add" at bounding box center [815, 151] width 64 height 27
type input "0"
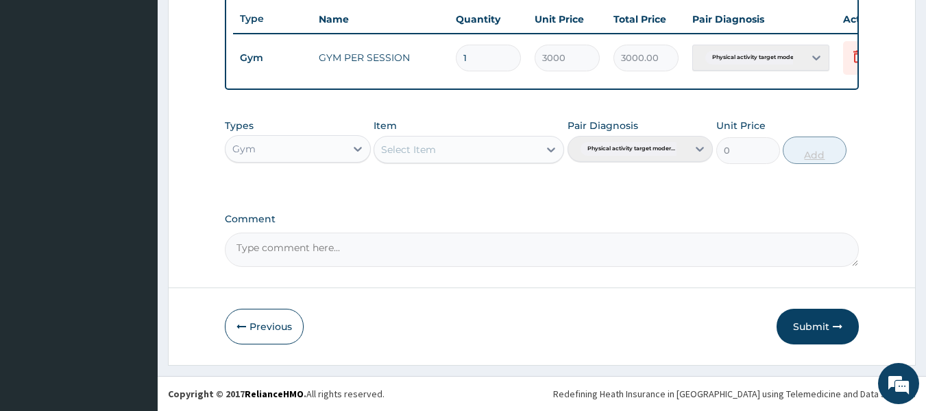
scroll to position [523, 0]
click at [830, 324] on button "Submit" at bounding box center [817, 326] width 82 height 36
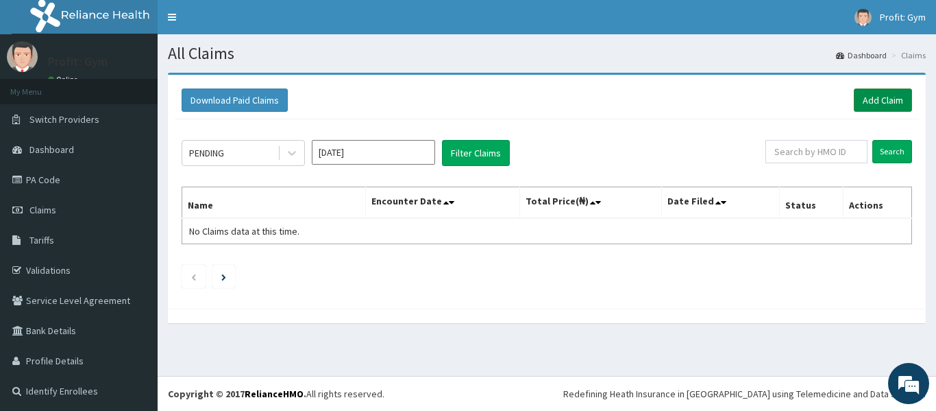
click at [872, 100] on link "Add Claim" at bounding box center [883, 99] width 58 height 23
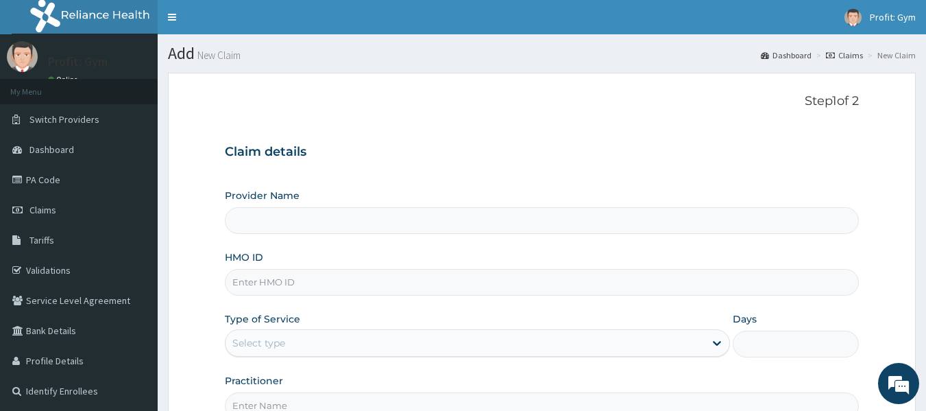
click at [259, 274] on input "HMO ID" at bounding box center [542, 282] width 635 height 27
type input "PRO FIT GYM"
type input "1"
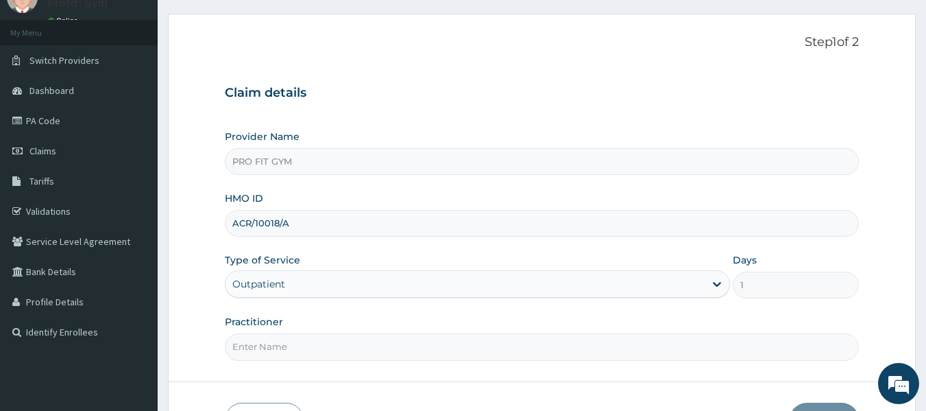
scroll to position [84, 0]
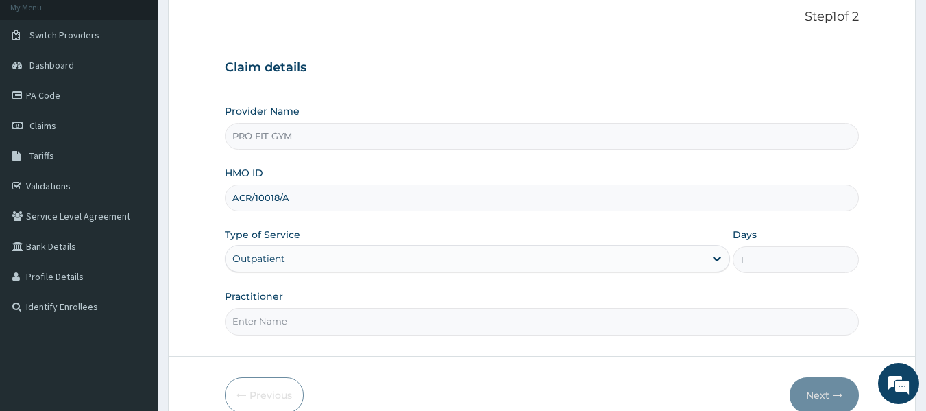
type input "ACR/10018/A"
click at [262, 319] on input "Practitioner" at bounding box center [542, 321] width 635 height 27
type input "GYM"
click at [837, 391] on icon "button" at bounding box center [838, 395] width 10 height 10
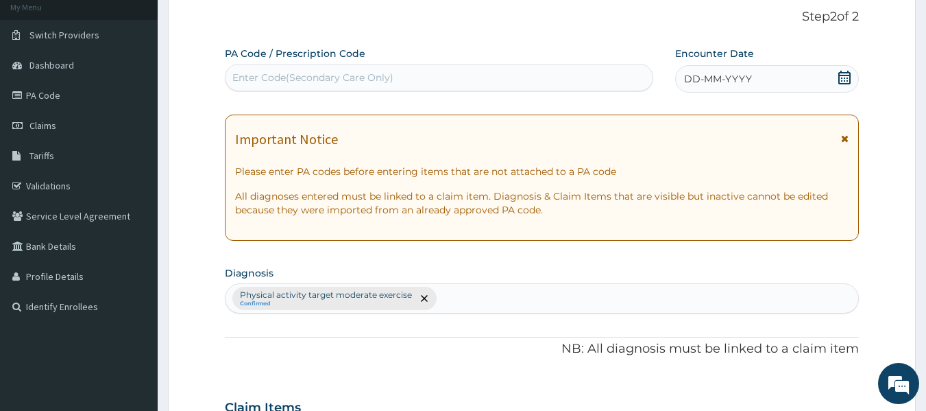
click at [500, 68] on div "Enter Code(Secondary Care Only)" at bounding box center [439, 77] width 428 height 22
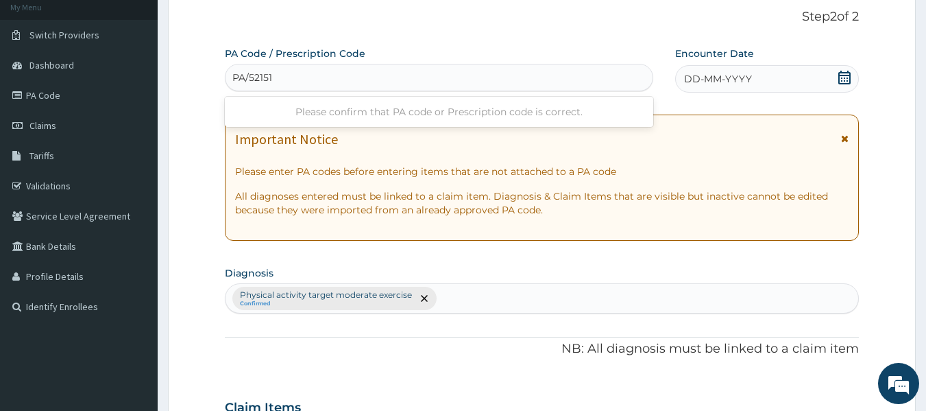
type input "PA/521512"
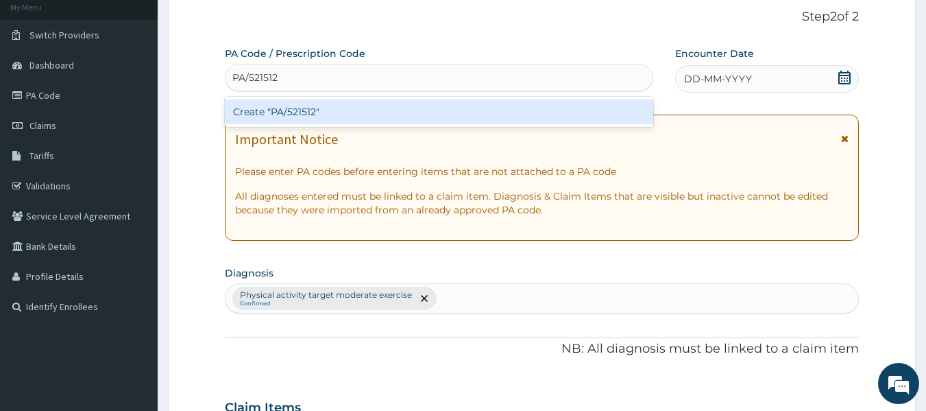
click at [470, 117] on div "Create "PA/521512"" at bounding box center [439, 111] width 429 height 25
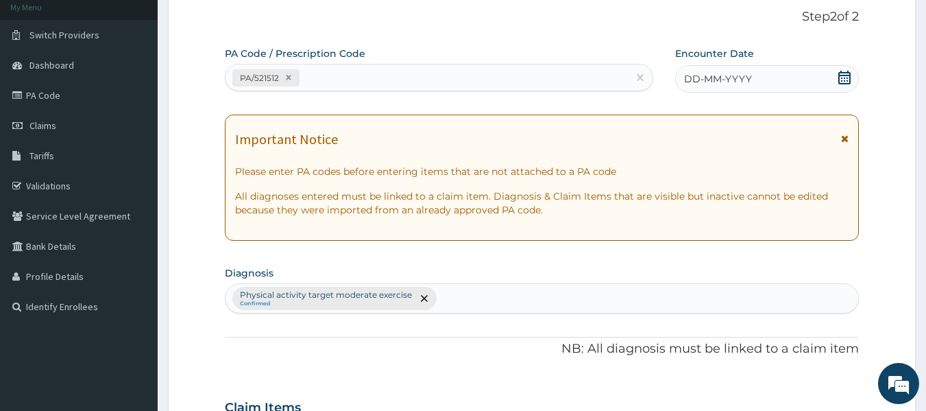
click at [845, 74] on icon at bounding box center [844, 78] width 14 height 14
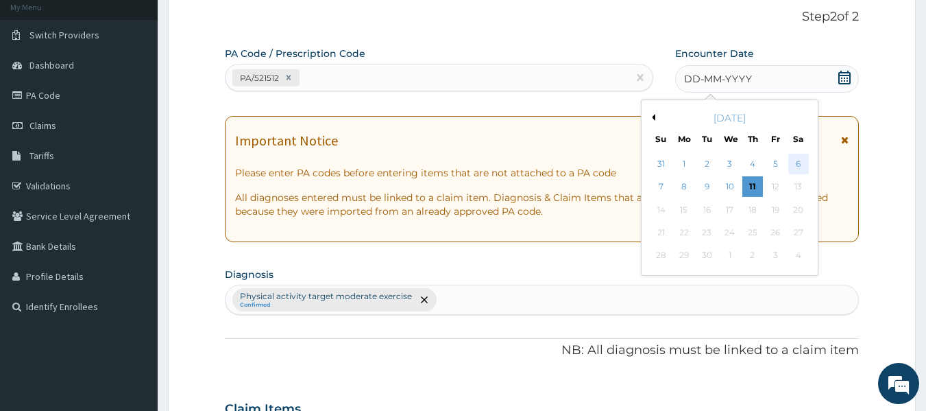
click at [792, 160] on div "6" at bounding box center [798, 164] width 21 height 21
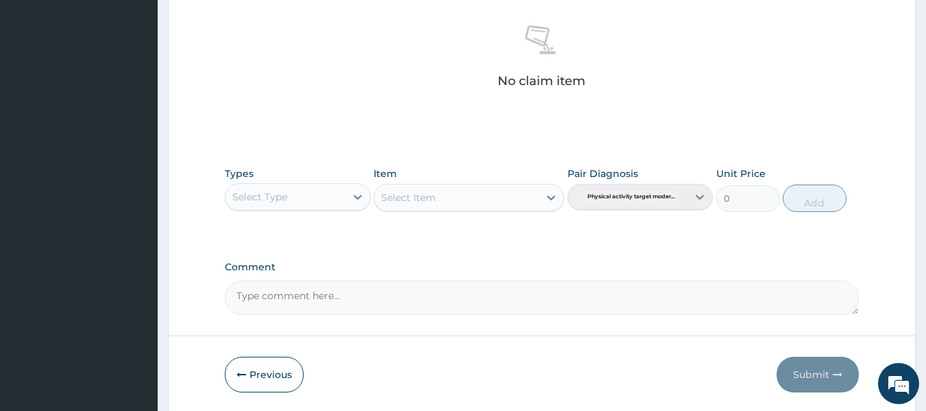
scroll to position [531, 0]
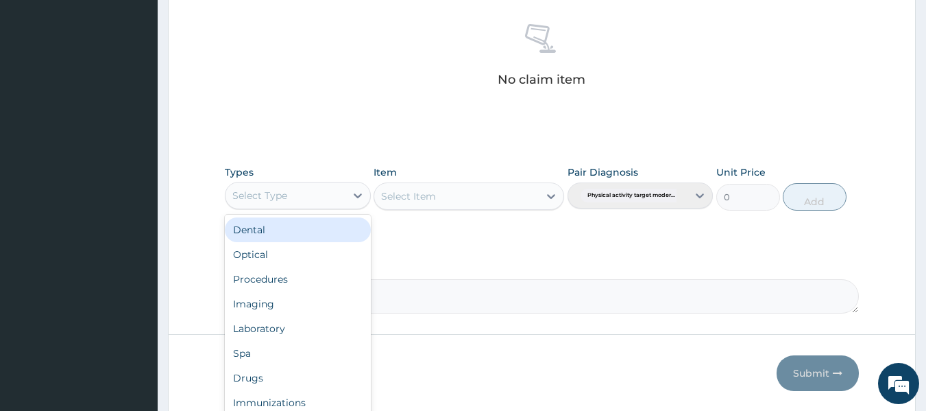
click at [337, 193] on div "Select Type" at bounding box center [285, 195] width 120 height 22
type input "G"
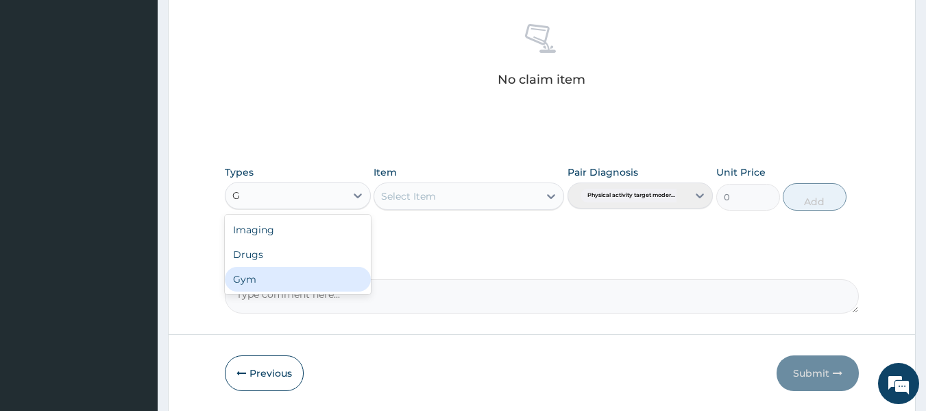
click at [256, 284] on div "Gym" at bounding box center [298, 279] width 146 height 25
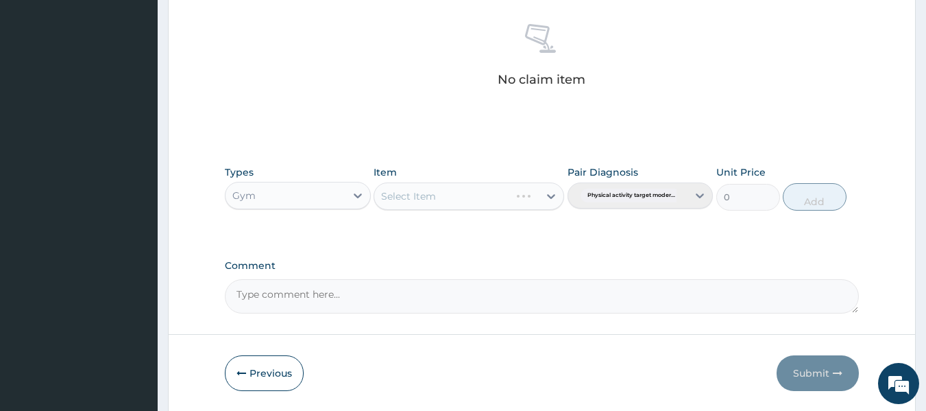
click at [480, 202] on div "Select Item" at bounding box center [469, 195] width 191 height 27
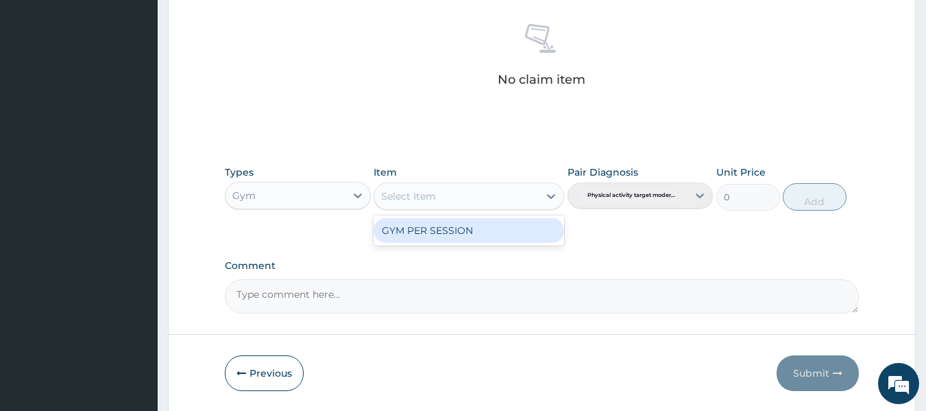
click at [480, 202] on div "Select Item" at bounding box center [456, 196] width 164 height 22
click at [472, 232] on div "GYM PER SESSION" at bounding box center [469, 230] width 191 height 25
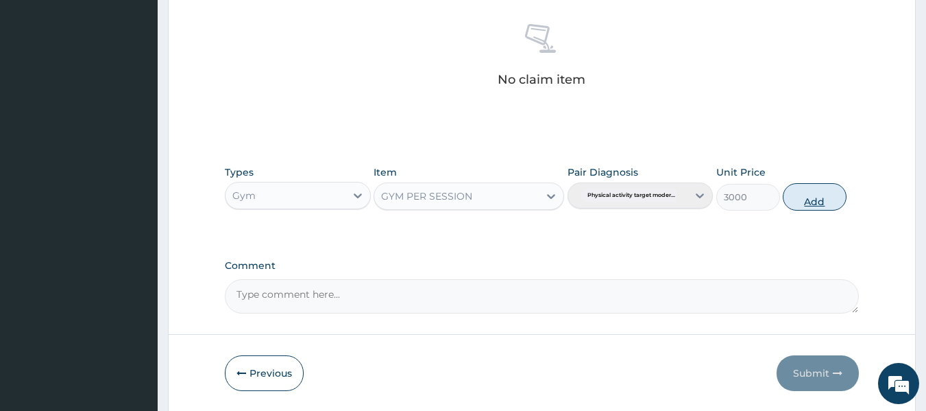
click at [818, 197] on button "Add" at bounding box center [815, 196] width 64 height 27
type input "0"
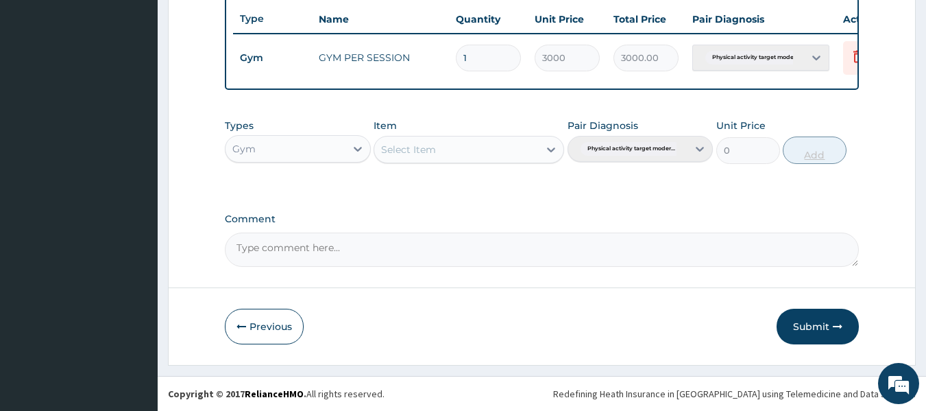
scroll to position [523, 0]
click at [819, 332] on button "Submit" at bounding box center [817, 326] width 82 height 36
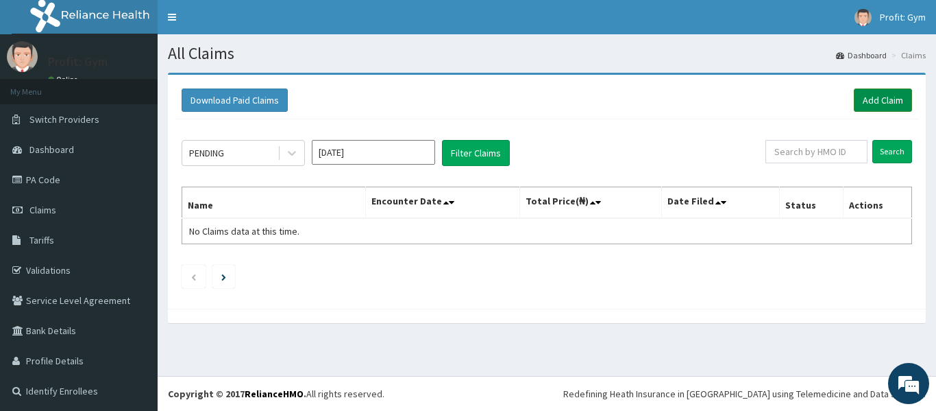
click at [874, 103] on link "Add Claim" at bounding box center [883, 99] width 58 height 23
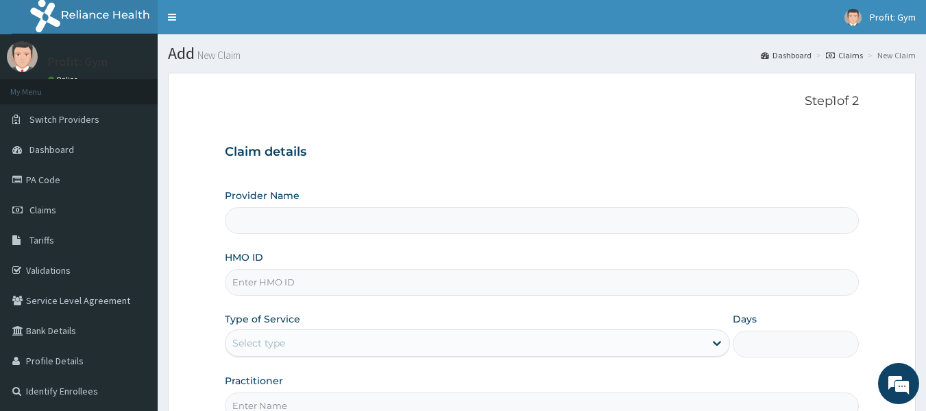
click at [246, 292] on input "HMO ID" at bounding box center [542, 282] width 635 height 27
type input "OPN/1"
type input "PRO FIT GYM"
type input "1"
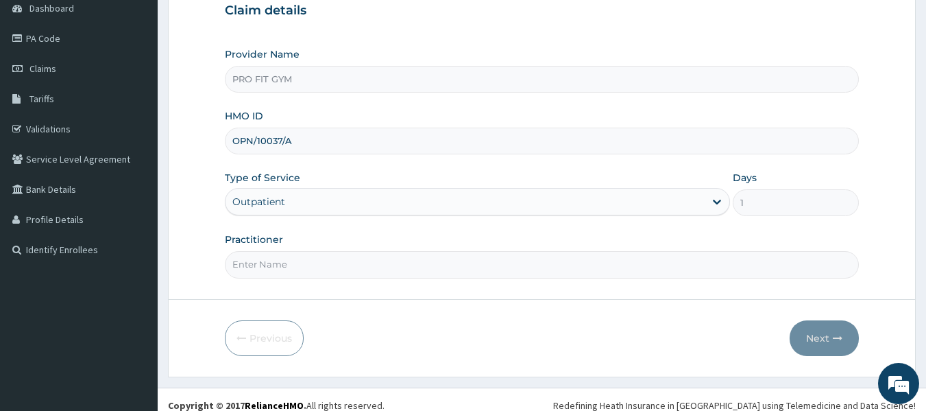
scroll to position [144, 0]
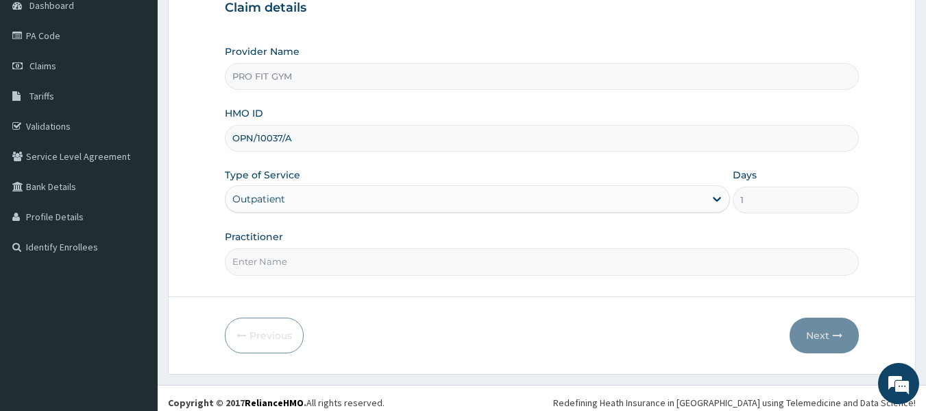
type input "OPN/10037/A"
click at [281, 265] on input "Practitioner" at bounding box center [542, 261] width 635 height 27
type input "GYM"
click at [827, 333] on button "Next" at bounding box center [824, 335] width 69 height 36
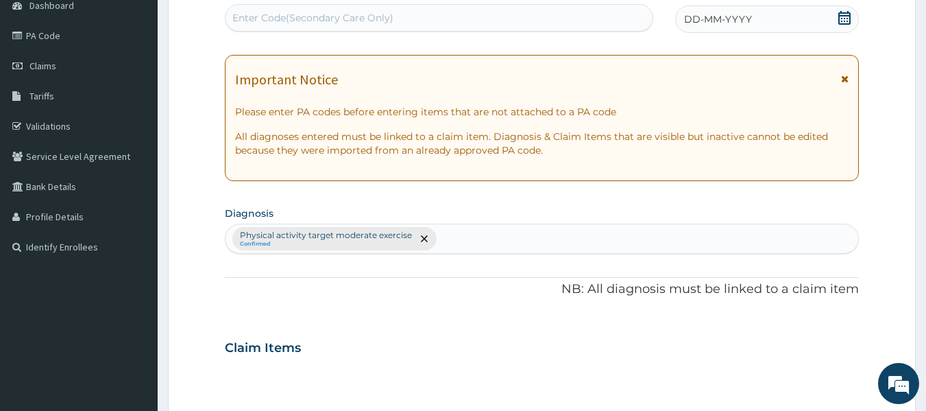
scroll to position [0, 0]
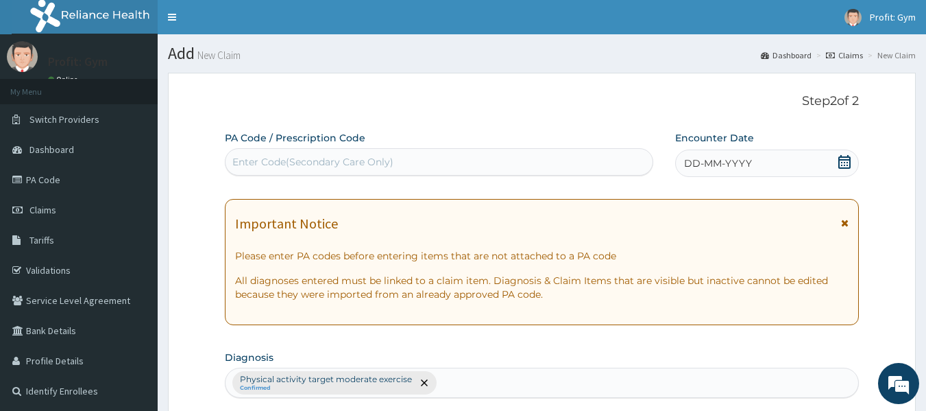
click at [514, 161] on div "Enter Code(Secondary Care Only)" at bounding box center [439, 162] width 428 height 22
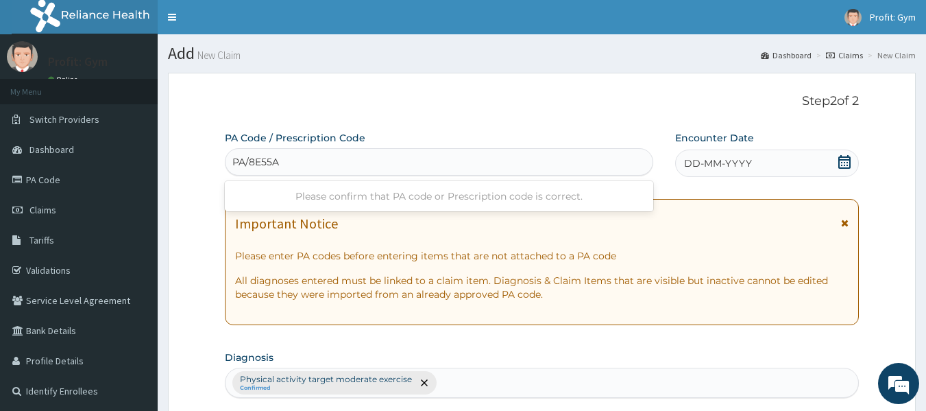
type input "PA/8E55A6"
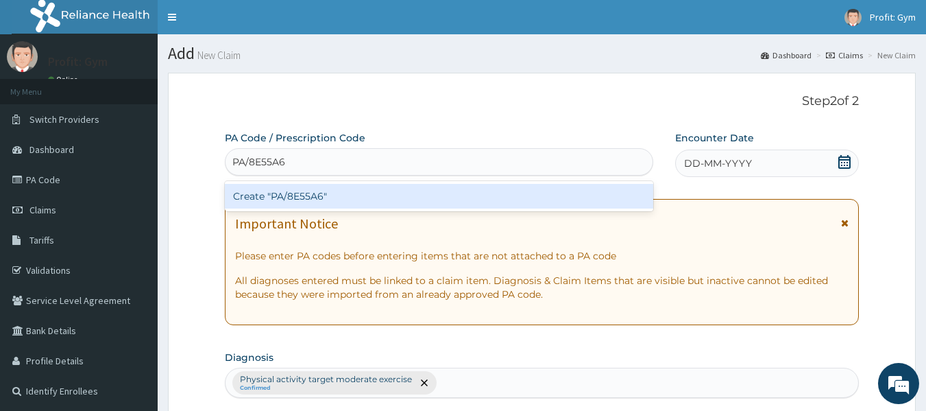
click at [456, 202] on div "Create "PA/8E55A6"" at bounding box center [439, 196] width 429 height 25
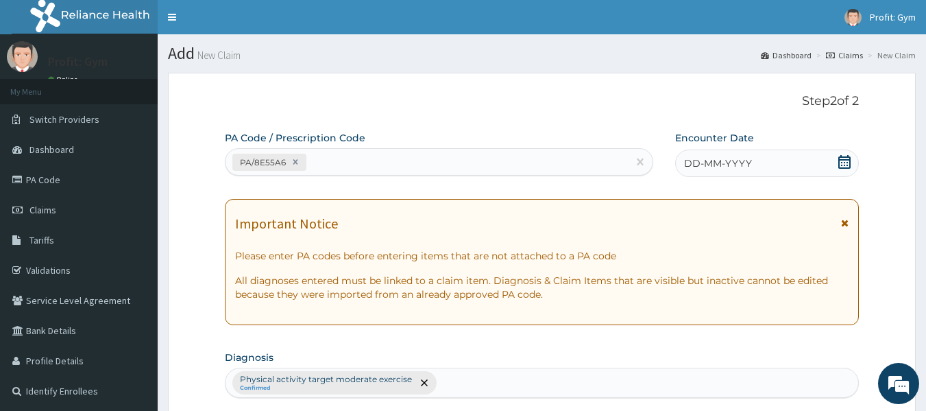
click at [846, 166] on icon at bounding box center [844, 162] width 14 height 14
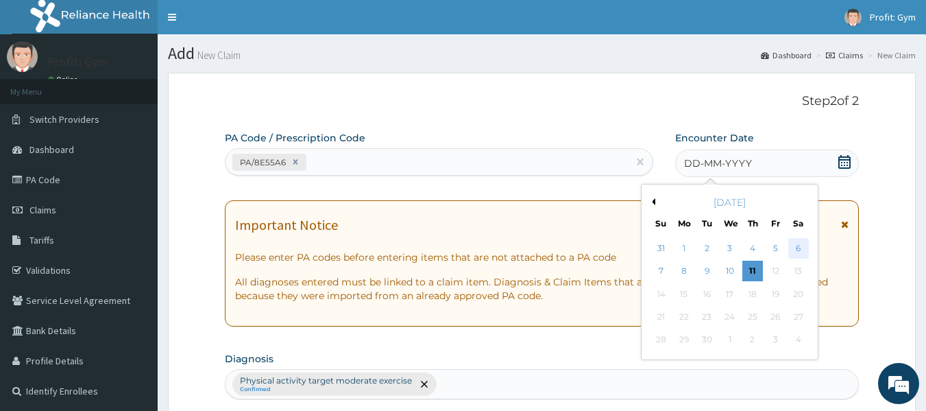
click at [796, 246] on div "6" at bounding box center [798, 248] width 21 height 21
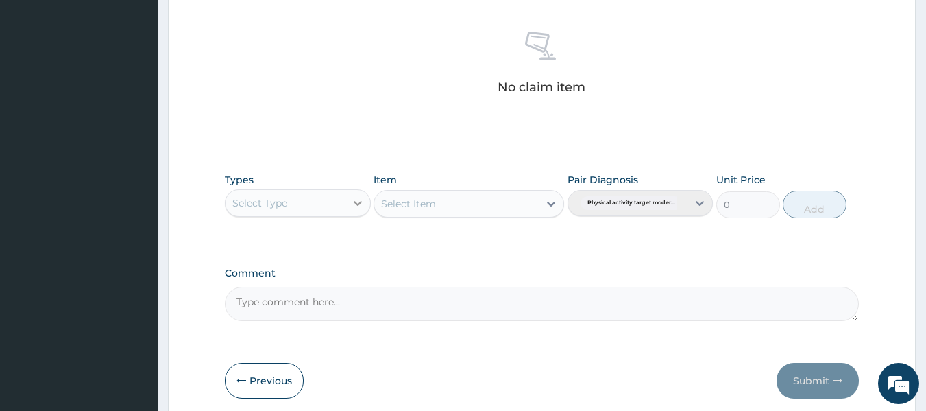
scroll to position [524, 0]
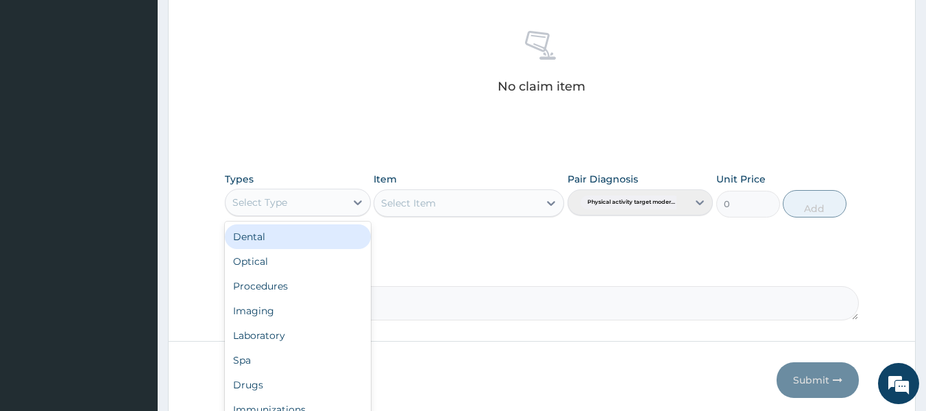
click at [328, 203] on div "Select Type" at bounding box center [285, 202] width 120 height 22
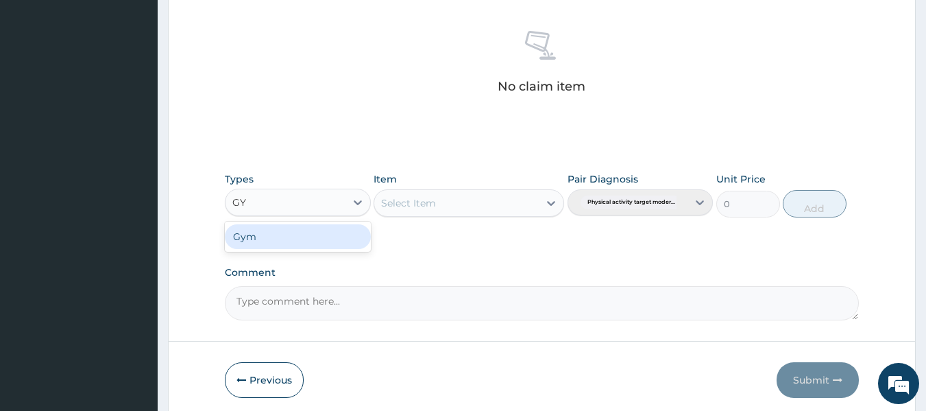
type input "GYM"
click at [303, 241] on div "Gym" at bounding box center [298, 236] width 146 height 25
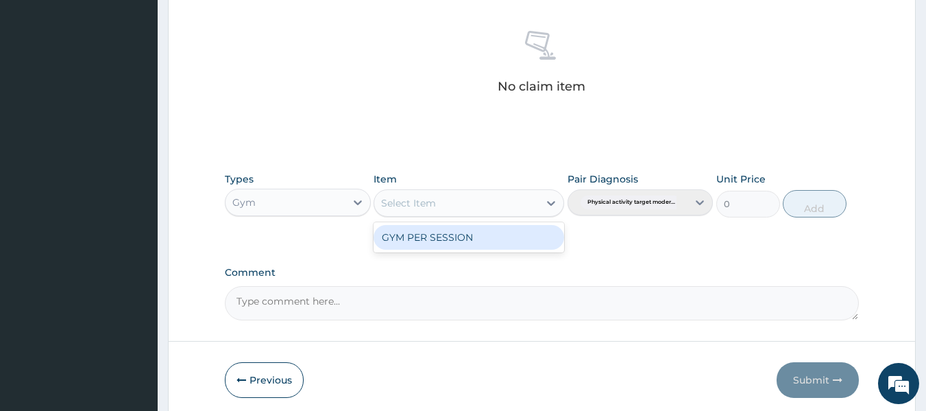
click at [456, 208] on div "Select Item" at bounding box center [456, 203] width 164 height 22
click at [454, 240] on div "GYM PER SESSION" at bounding box center [469, 237] width 191 height 25
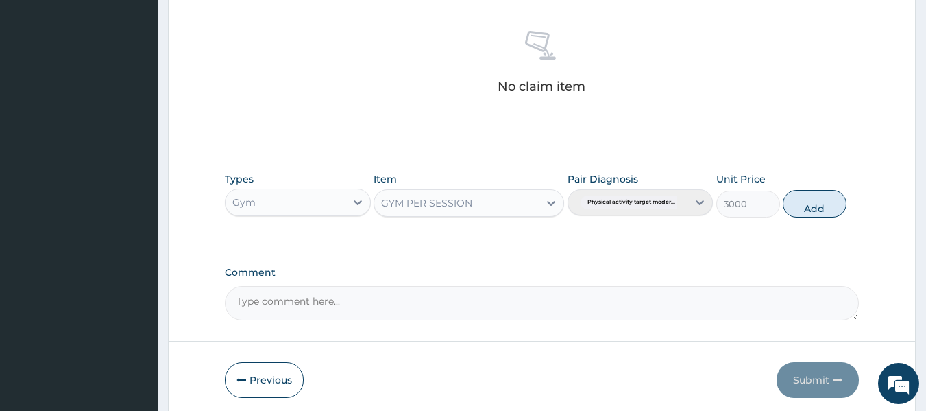
click at [818, 206] on button "Add" at bounding box center [815, 203] width 64 height 27
type input "0"
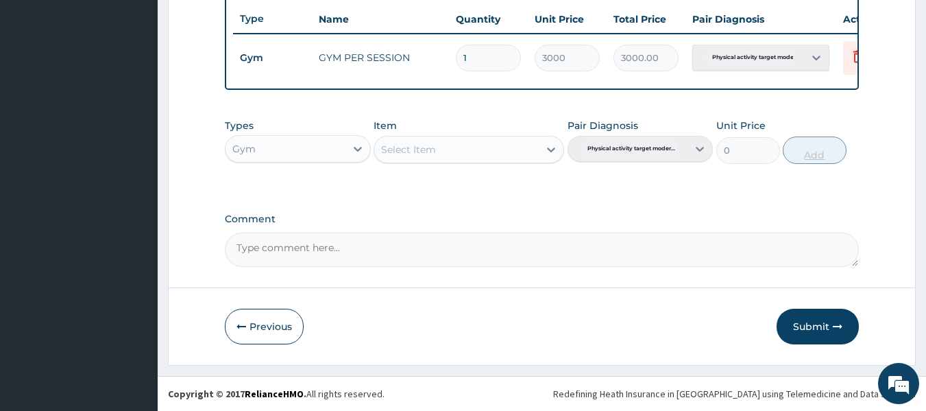
scroll to position [523, 0]
click at [826, 328] on button "Submit" at bounding box center [817, 326] width 82 height 36
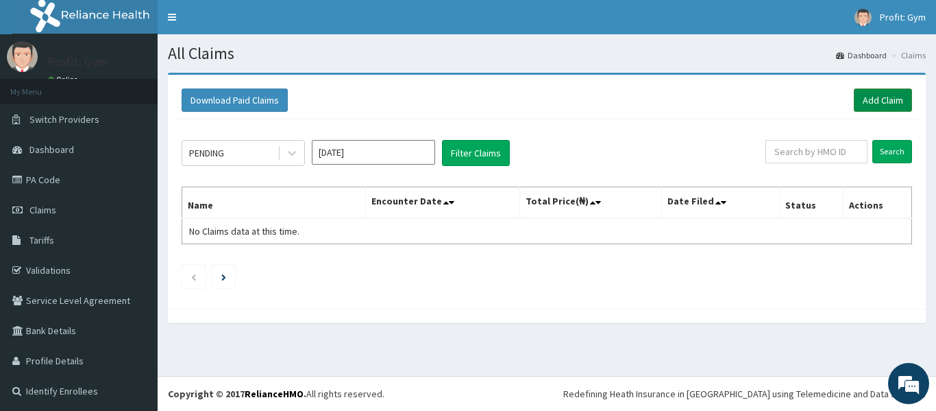
click at [870, 100] on link "Add Claim" at bounding box center [883, 99] width 58 height 23
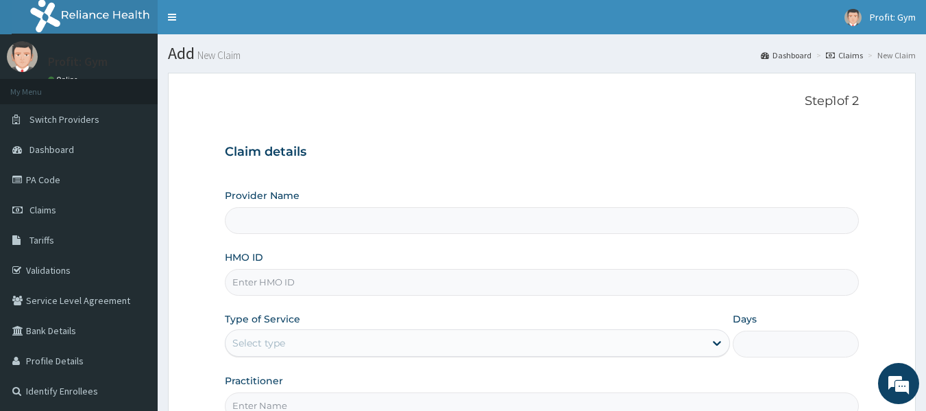
click at [267, 283] on input "HMO ID" at bounding box center [542, 282] width 635 height 27
type input "AB"
type input "PRO FIT GYM"
type input "1"
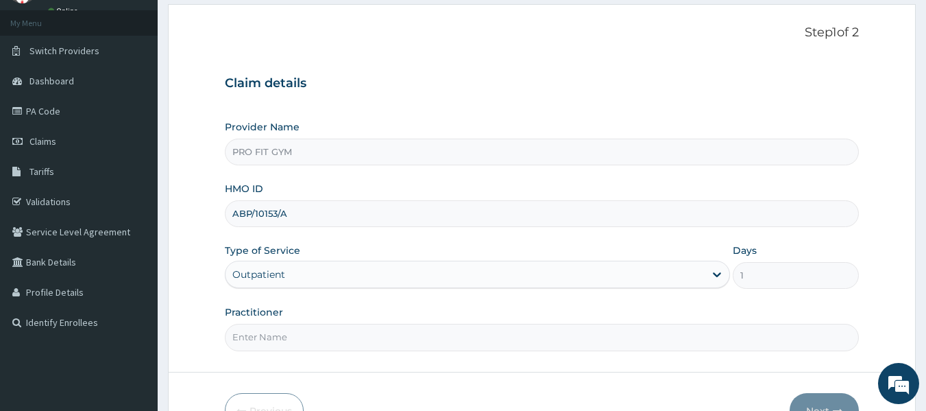
scroll to position [139, 0]
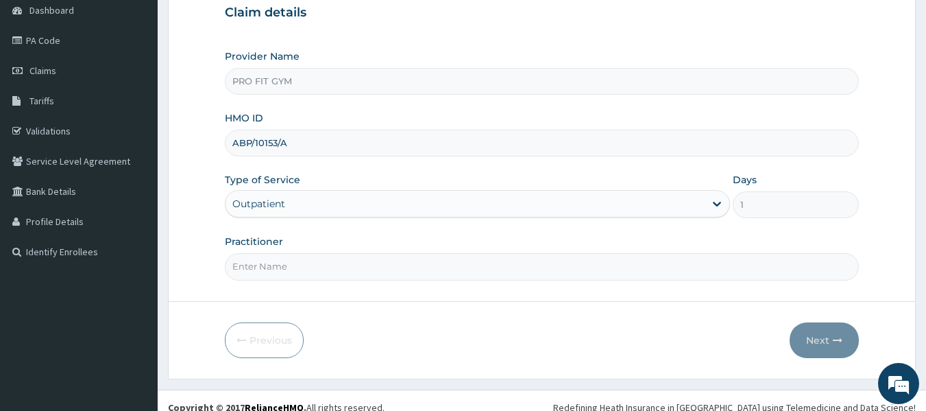
type input "ABP/10153/A"
click at [310, 273] on input "Practitioner" at bounding box center [542, 266] width 635 height 27
type input "GYM"
click at [827, 339] on button "Next" at bounding box center [824, 340] width 69 height 36
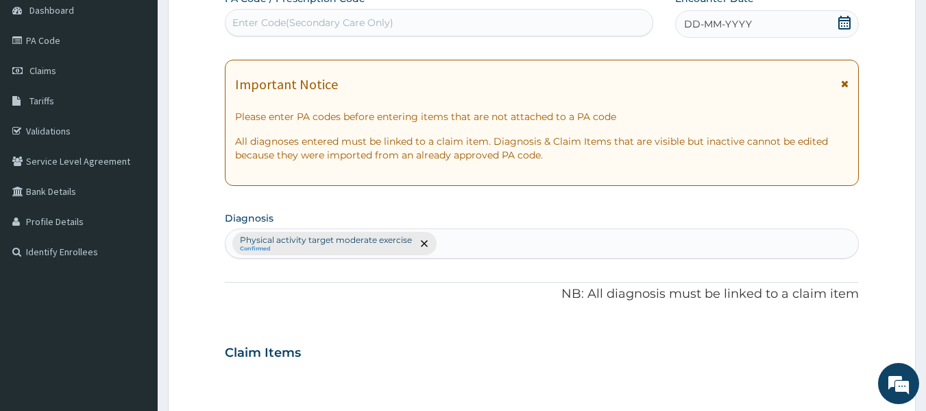
scroll to position [0, 0]
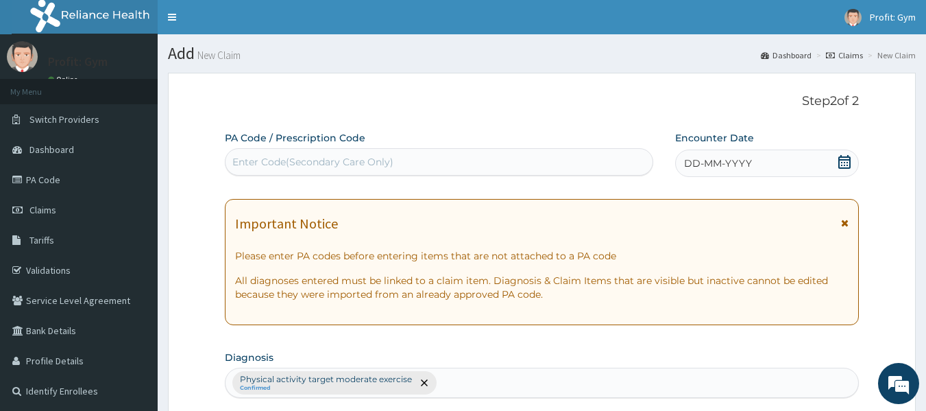
click at [403, 166] on div "Enter Code(Secondary Care Only)" at bounding box center [439, 162] width 428 height 22
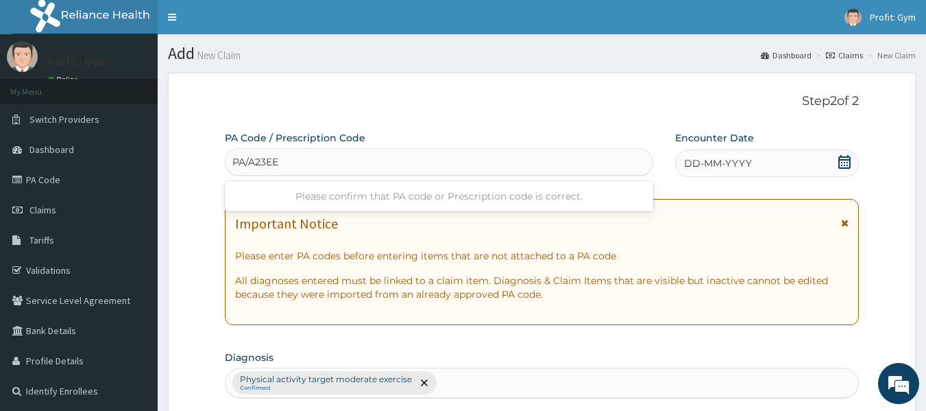
type input "PA/A23EE3"
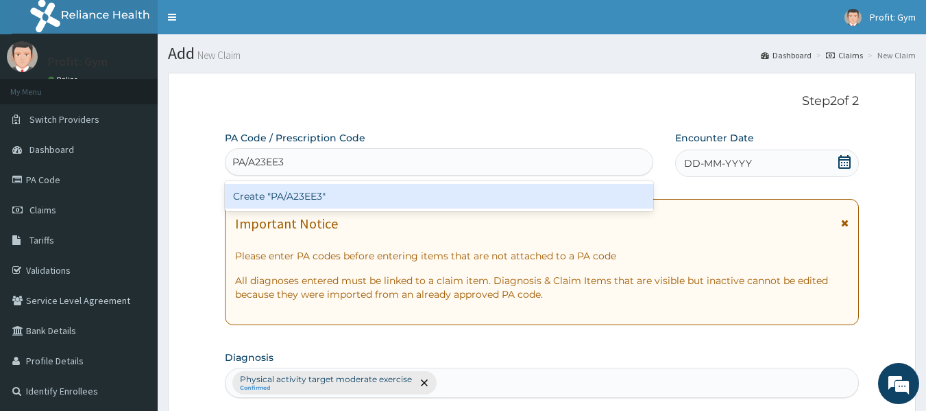
click at [359, 199] on div "Create "PA/A23EE3"" at bounding box center [439, 196] width 429 height 25
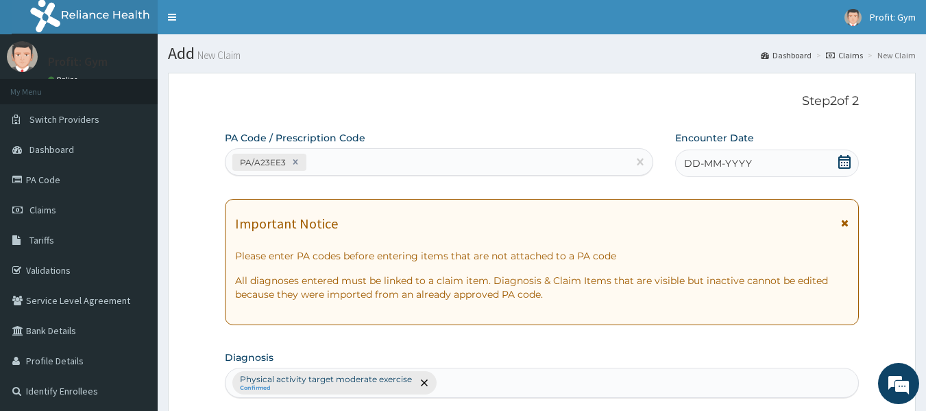
click at [781, 162] on div "DD-MM-YYYY" at bounding box center [767, 162] width 184 height 27
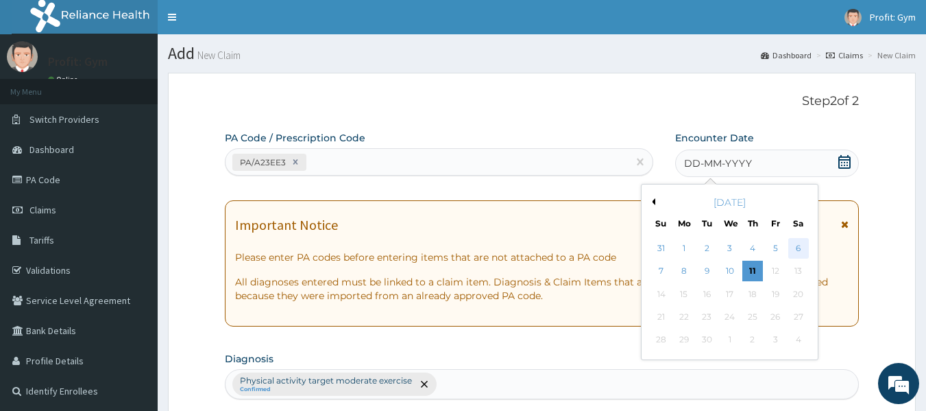
click at [797, 253] on div "6" at bounding box center [798, 248] width 21 height 21
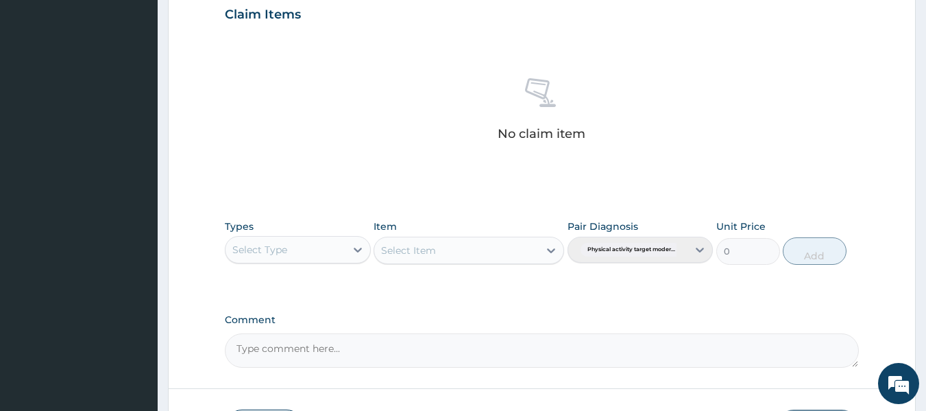
scroll to position [478, 0]
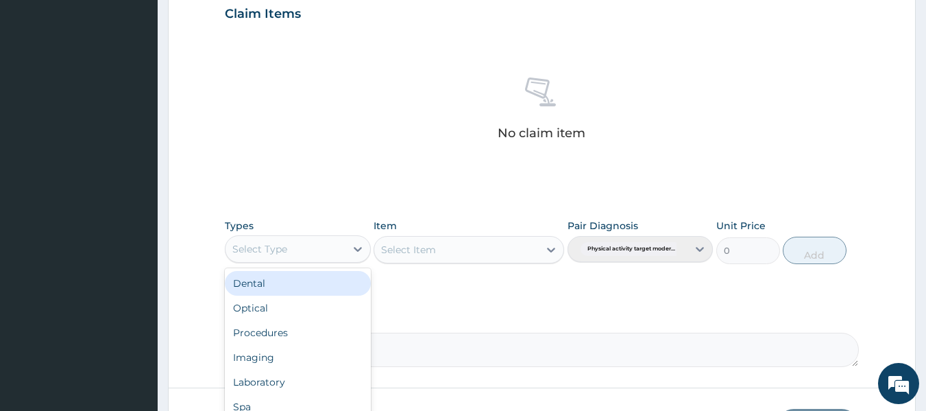
click at [313, 251] on div "Select Type" at bounding box center [285, 249] width 120 height 22
type input "gy"
click at [279, 286] on div "Gym" at bounding box center [298, 283] width 146 height 25
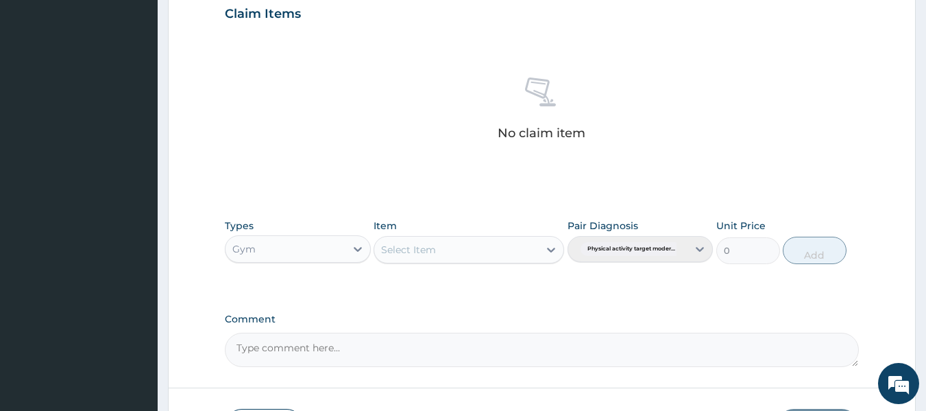
click at [419, 253] on div "Select Item" at bounding box center [469, 249] width 191 height 27
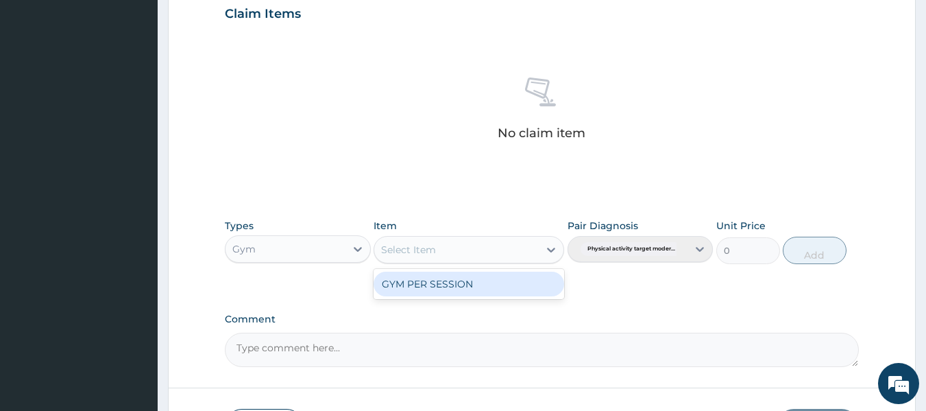
click at [419, 253] on div "Select Item" at bounding box center [408, 250] width 55 height 14
click at [439, 289] on div "GYM PER SESSION" at bounding box center [469, 283] width 191 height 25
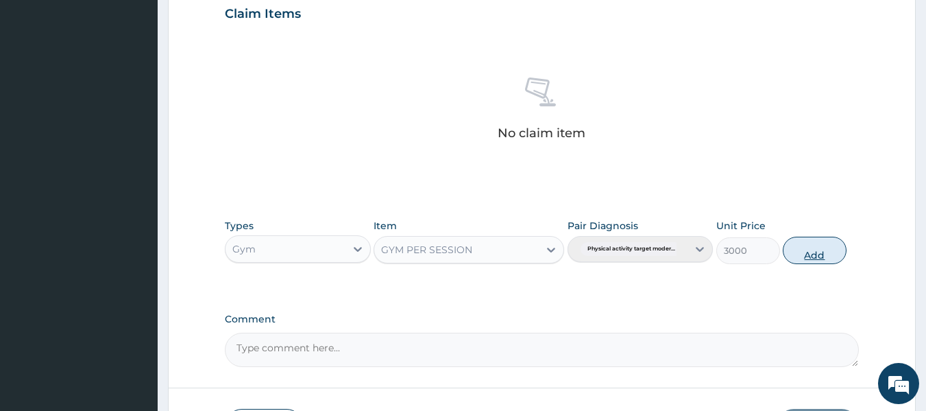
click at [807, 254] on button "Add" at bounding box center [815, 249] width 64 height 27
type input "0"
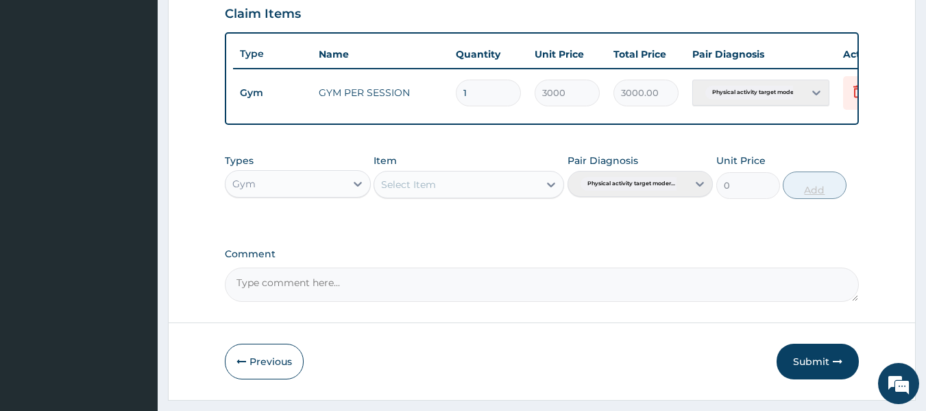
scroll to position [523, 0]
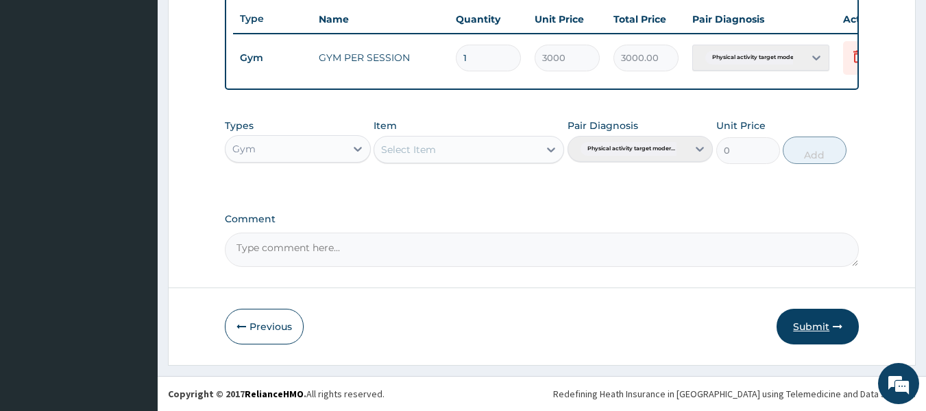
click at [814, 321] on button "Submit" at bounding box center [817, 326] width 82 height 36
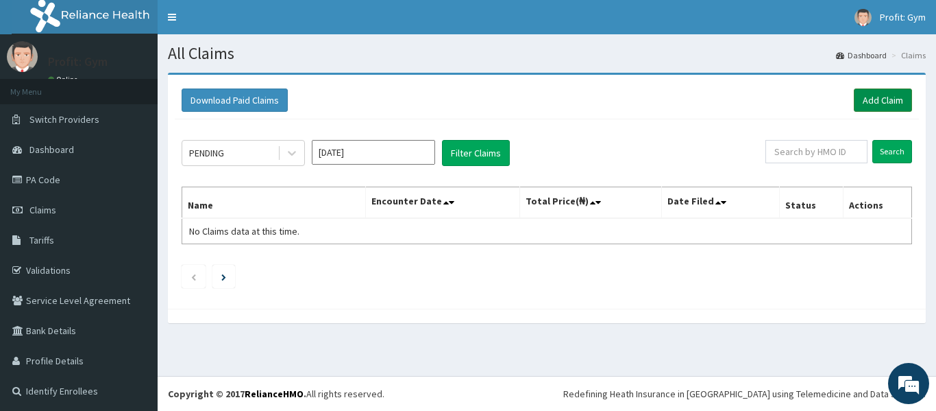
click at [872, 104] on link "Add Claim" at bounding box center [883, 99] width 58 height 23
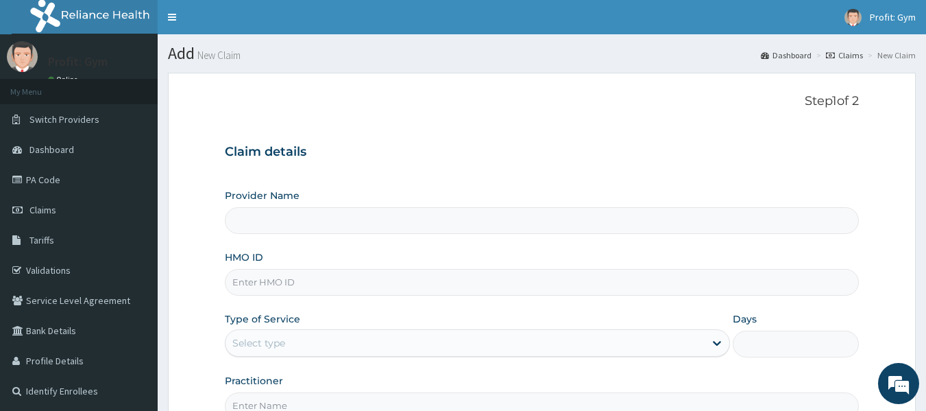
type input "PRO FIT GYM"
type input "1"
click at [295, 282] on input "HMO ID" at bounding box center [542, 282] width 635 height 27
type input "x"
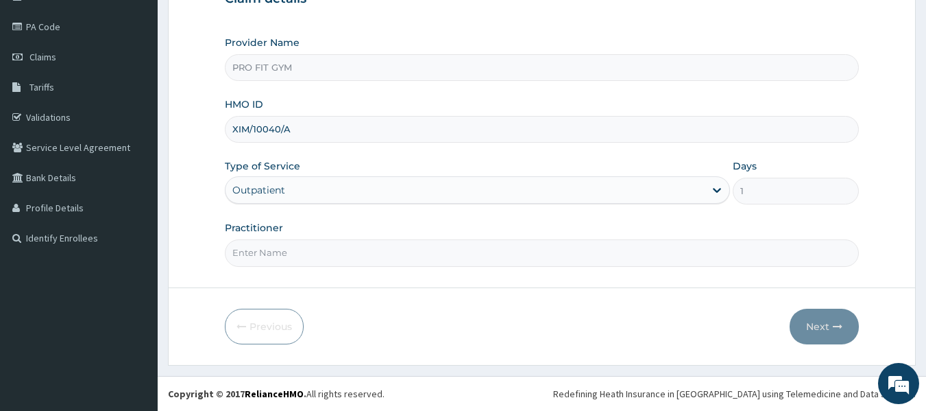
type input "XIM/10040/A"
click at [289, 256] on input "Practitioner" at bounding box center [542, 252] width 635 height 27
type input "GYM"
click at [833, 327] on icon "button" at bounding box center [838, 326] width 10 height 10
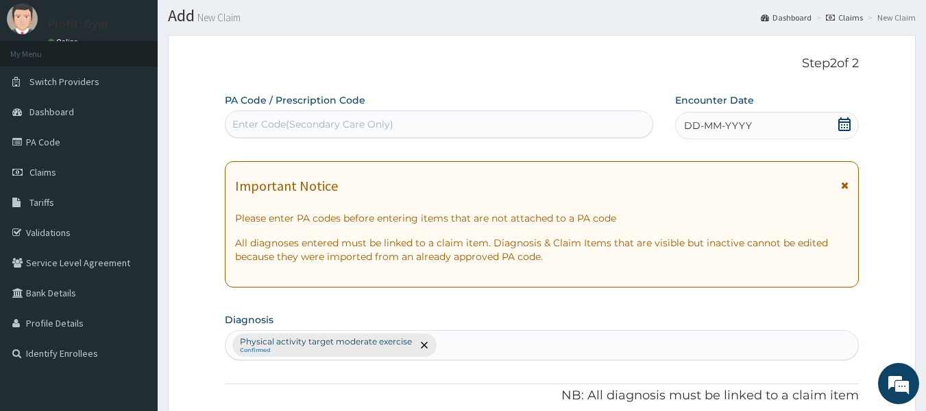
scroll to position [0, 0]
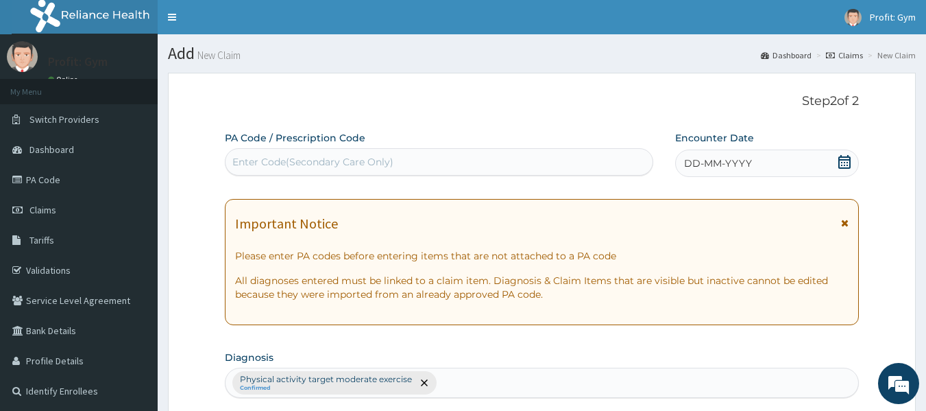
click at [408, 158] on div "Enter Code(Secondary Care Only)" at bounding box center [439, 162] width 428 height 22
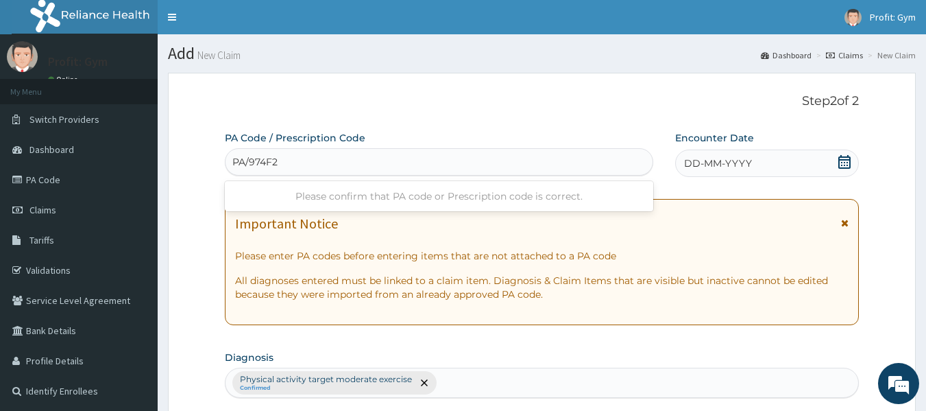
type input "PA/974F27"
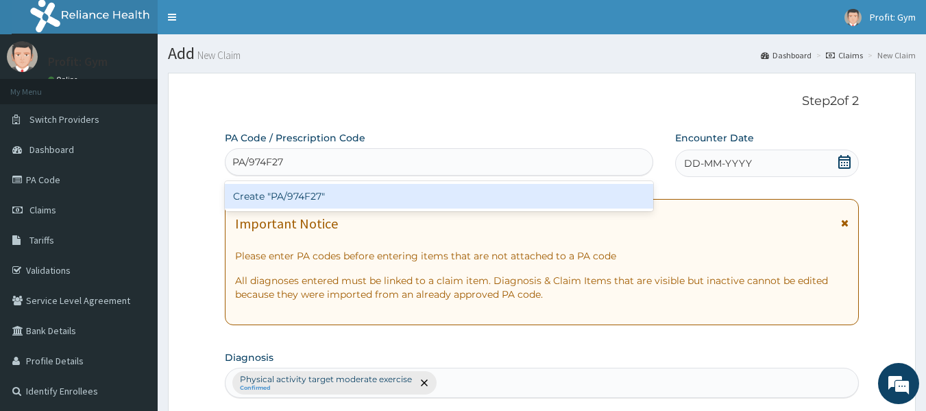
click at [368, 197] on div "Create "PA/974F27"" at bounding box center [439, 196] width 429 height 25
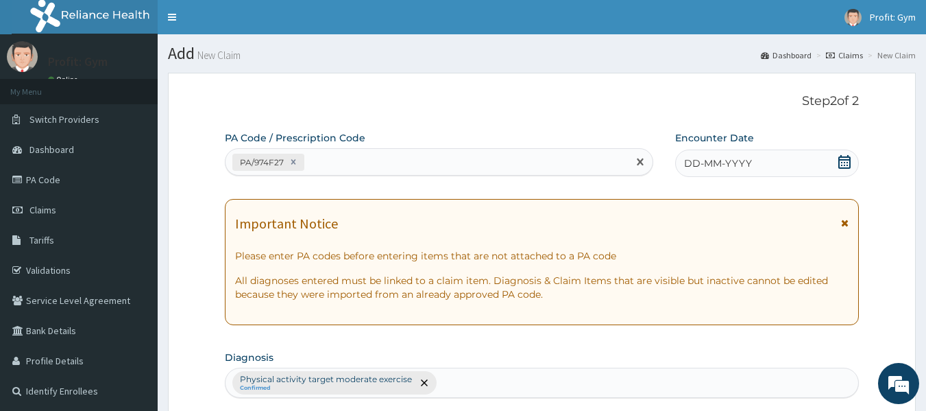
click at [843, 162] on icon at bounding box center [844, 162] width 14 height 14
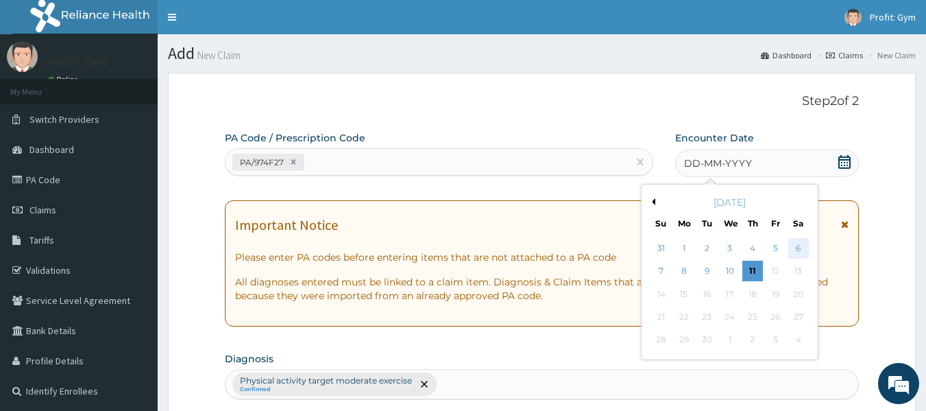
click at [796, 248] on div "6" at bounding box center [798, 248] width 21 height 21
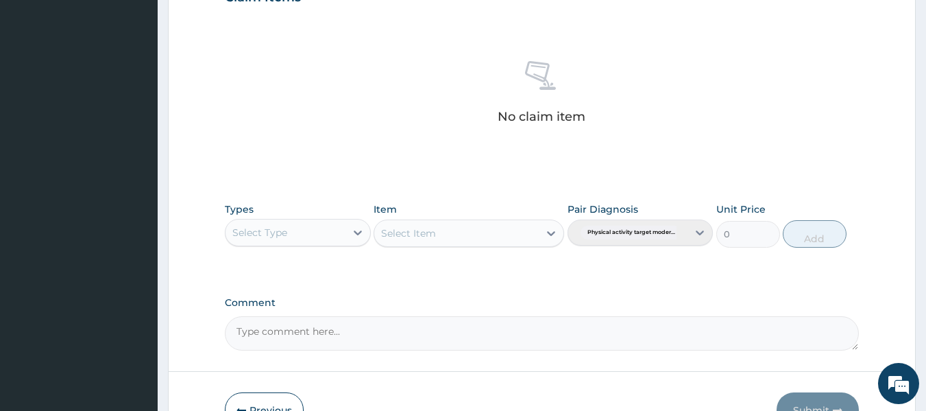
scroll to position [495, 0]
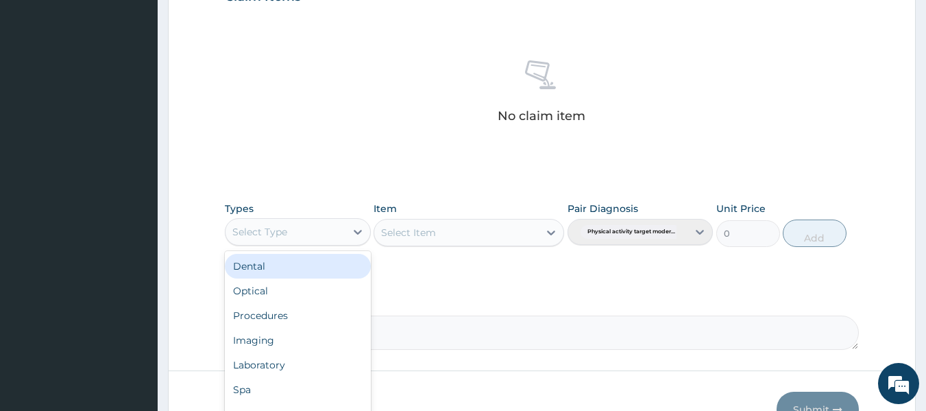
click at [267, 223] on div "Select Type" at bounding box center [285, 232] width 120 height 22
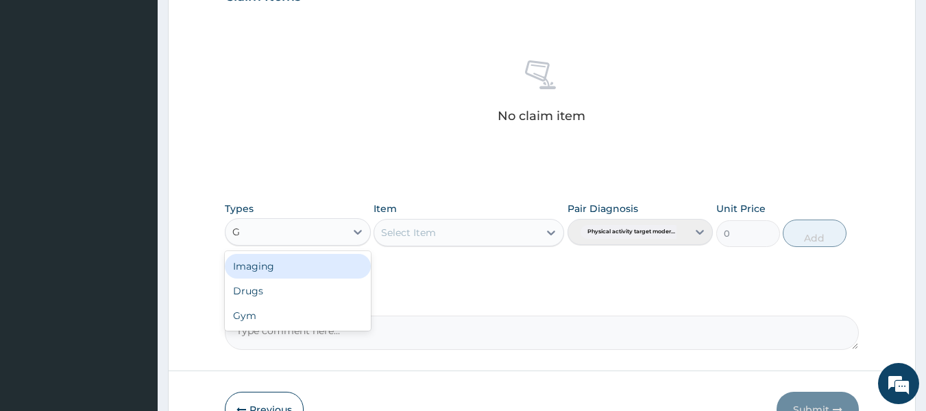
type input "GY"
click at [271, 273] on div "Gym" at bounding box center [298, 266] width 146 height 25
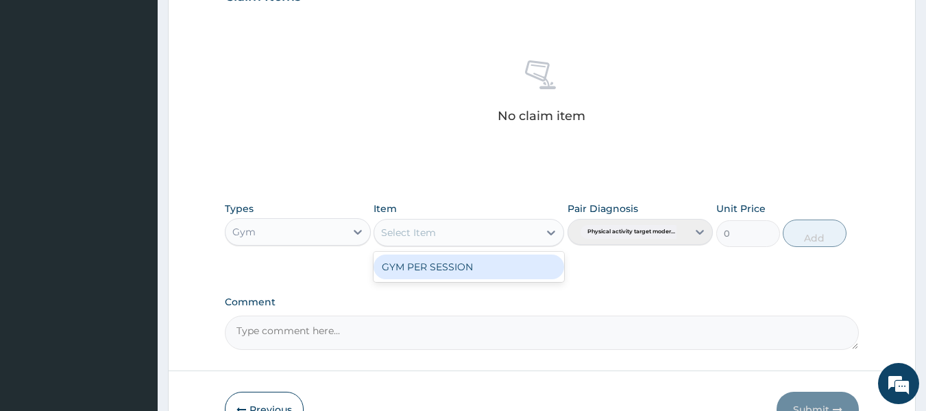
click at [423, 233] on div "Select Item" at bounding box center [408, 232] width 55 height 14
click at [438, 271] on div "GYM PER SESSION" at bounding box center [469, 266] width 191 height 25
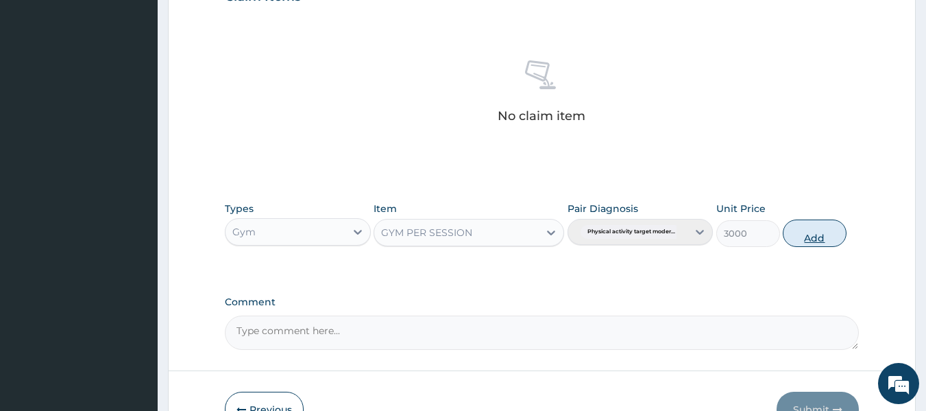
click at [818, 237] on button "Add" at bounding box center [815, 232] width 64 height 27
type input "0"
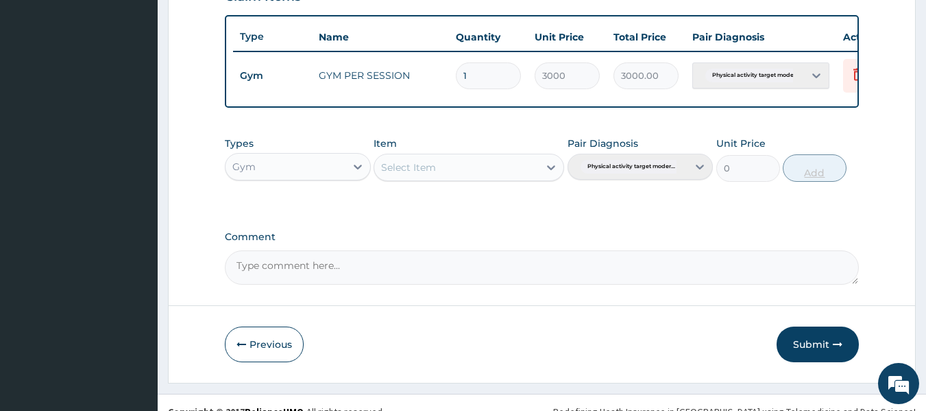
scroll to position [523, 0]
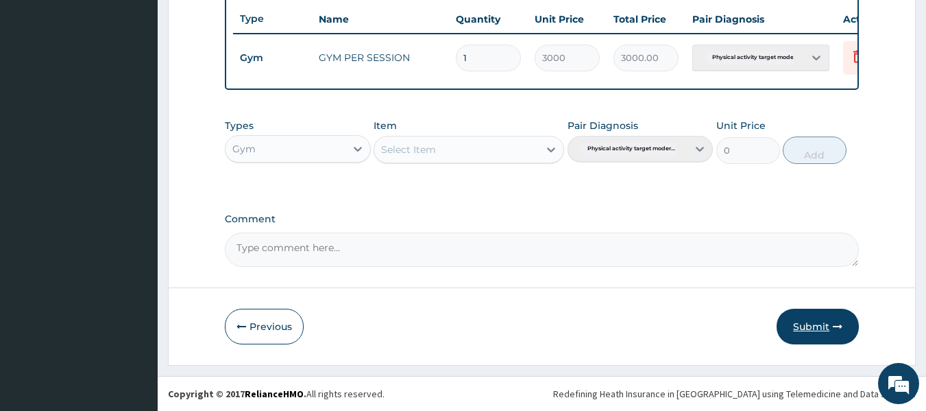
click at [811, 324] on button "Submit" at bounding box center [817, 326] width 82 height 36
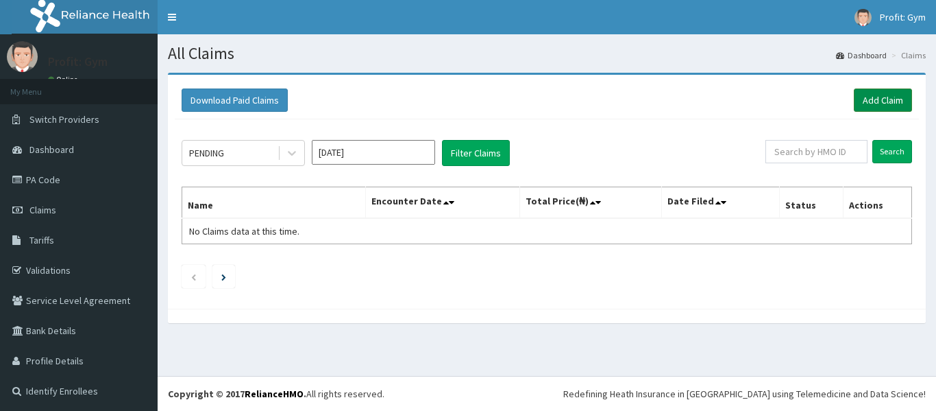
click at [864, 103] on link "Add Claim" at bounding box center [883, 99] width 58 height 23
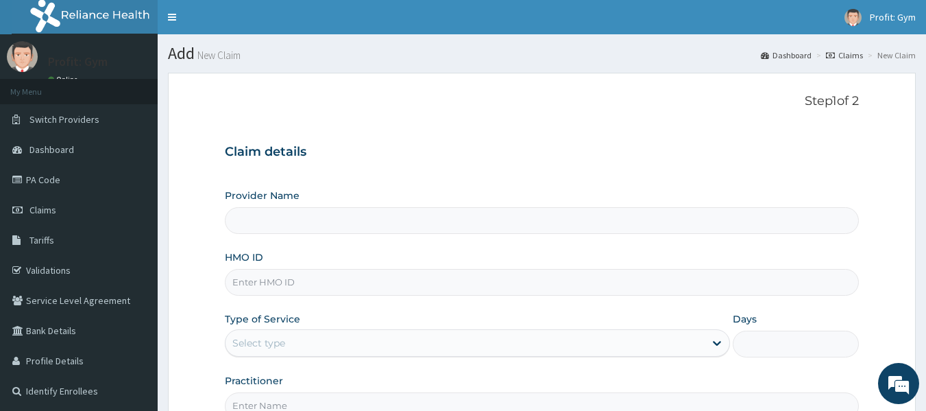
click at [282, 286] on input "HMO ID" at bounding box center [542, 282] width 635 height 27
type input "ACR/"
type input "PRO FIT GYM"
type input "1"
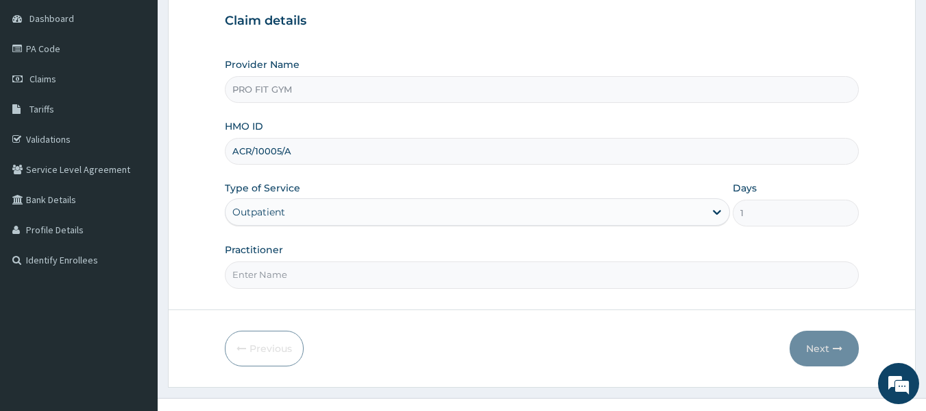
scroll to position [132, 0]
type input "ACR/10005/A"
click at [314, 278] on input "Practitioner" at bounding box center [542, 273] width 635 height 27
type input "GYM"
click at [824, 342] on button "Next" at bounding box center [824, 348] width 69 height 36
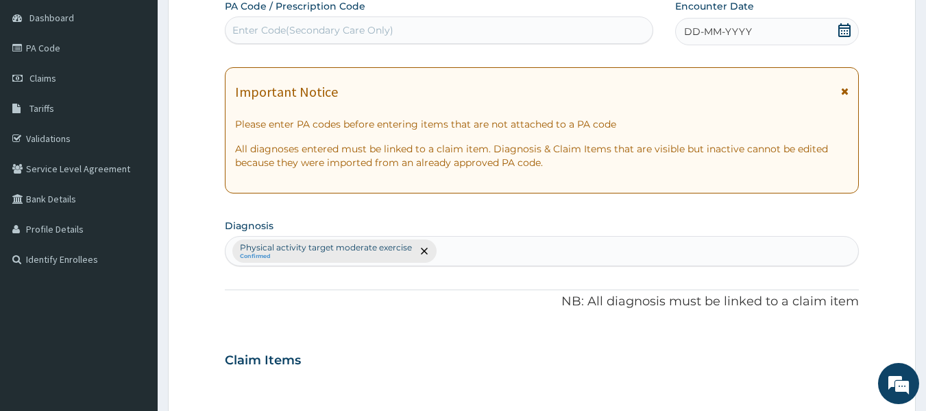
scroll to position [0, 0]
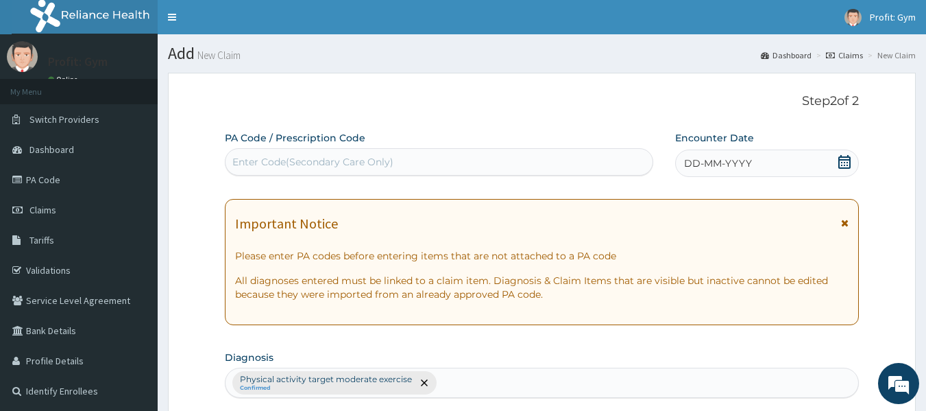
click at [467, 164] on div "Enter Code(Secondary Care Only)" at bounding box center [439, 162] width 428 height 22
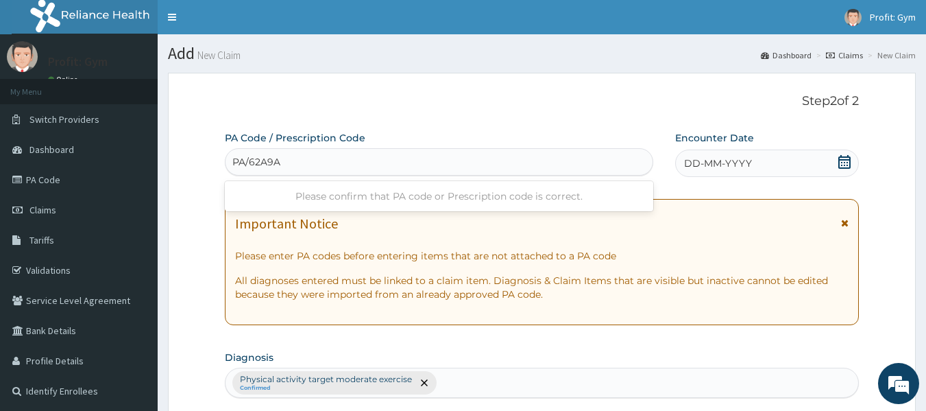
type input "PA/62A9AF"
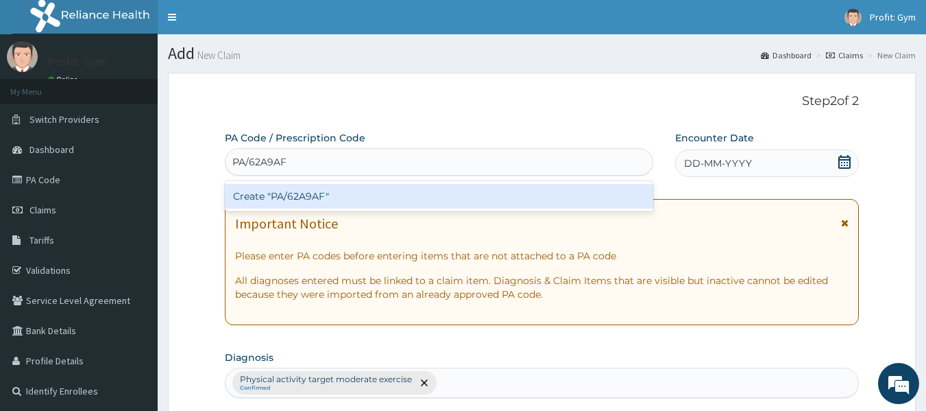
click at [365, 200] on div "Create "PA/62A9AF"" at bounding box center [439, 196] width 429 height 25
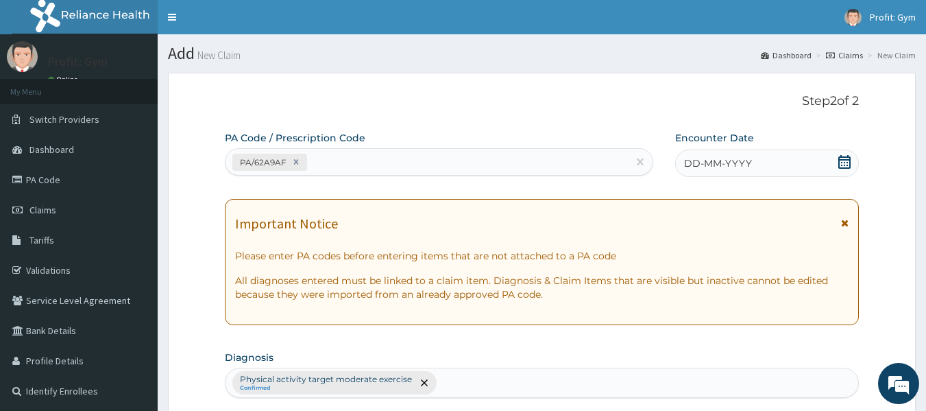
click at [842, 162] on icon at bounding box center [844, 162] width 12 height 14
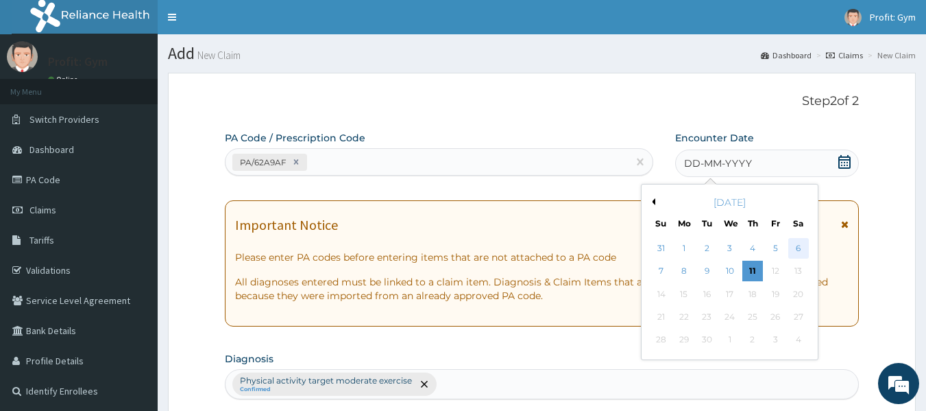
click at [791, 251] on div "6" at bounding box center [798, 248] width 21 height 21
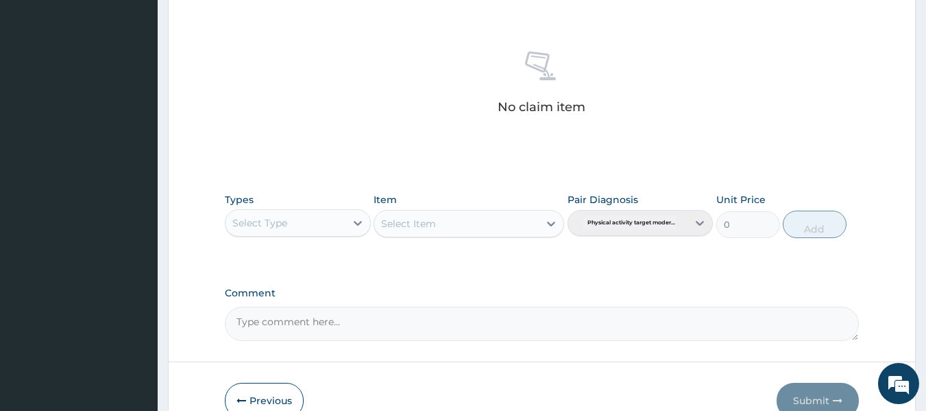
scroll to position [578, 0]
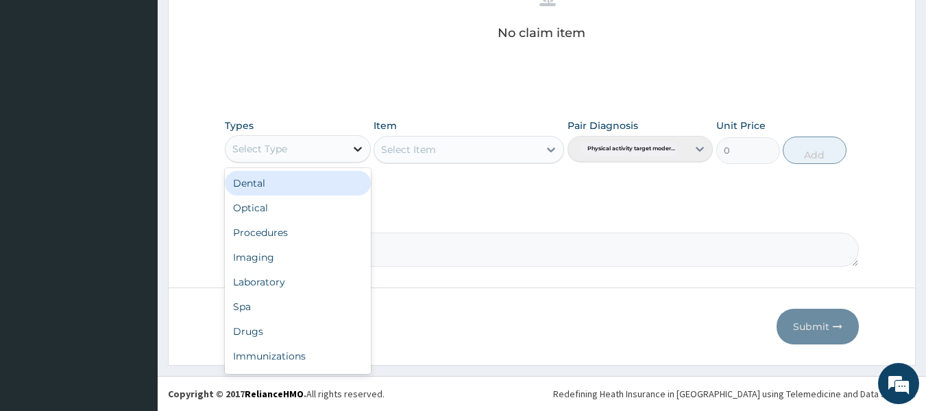
click at [354, 150] on icon at bounding box center [358, 149] width 14 height 14
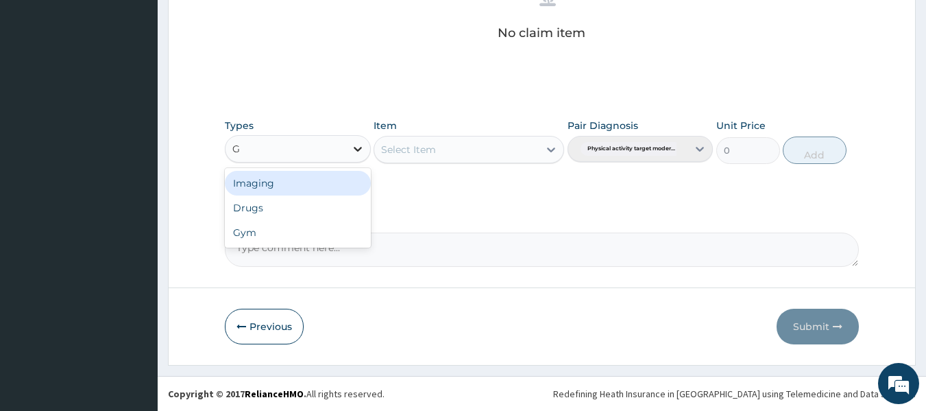
type input "GY"
click at [295, 183] on div "Gym" at bounding box center [298, 183] width 146 height 25
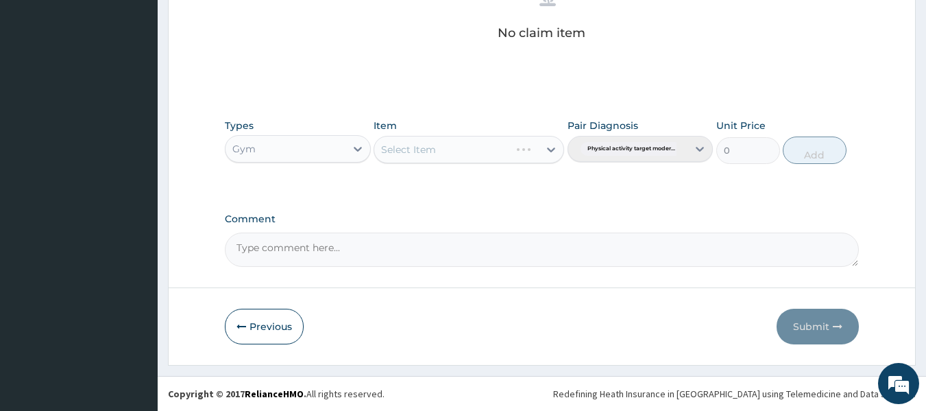
click at [420, 147] on div "Select Item" at bounding box center [469, 149] width 191 height 27
click at [420, 147] on div "Select Item" at bounding box center [408, 150] width 55 height 14
click at [429, 182] on div "GYM PER SESSION" at bounding box center [469, 183] width 191 height 25
click at [813, 148] on button "Add" at bounding box center [815, 149] width 64 height 27
type input "0"
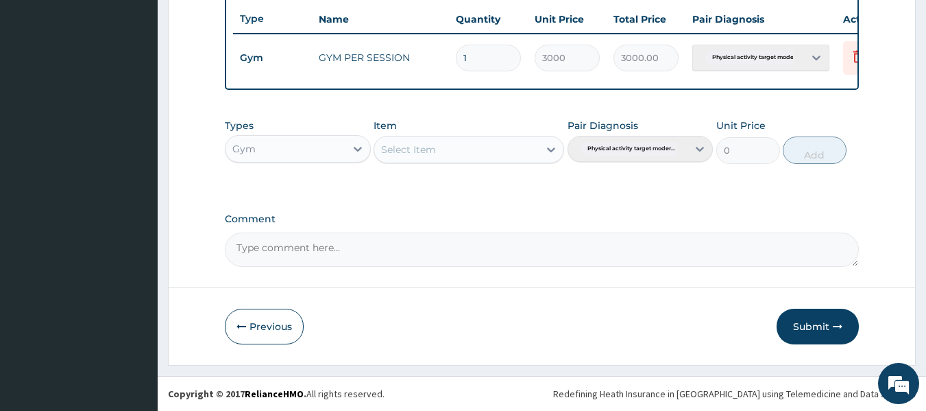
scroll to position [523, 0]
click at [822, 326] on button "Submit" at bounding box center [817, 326] width 82 height 36
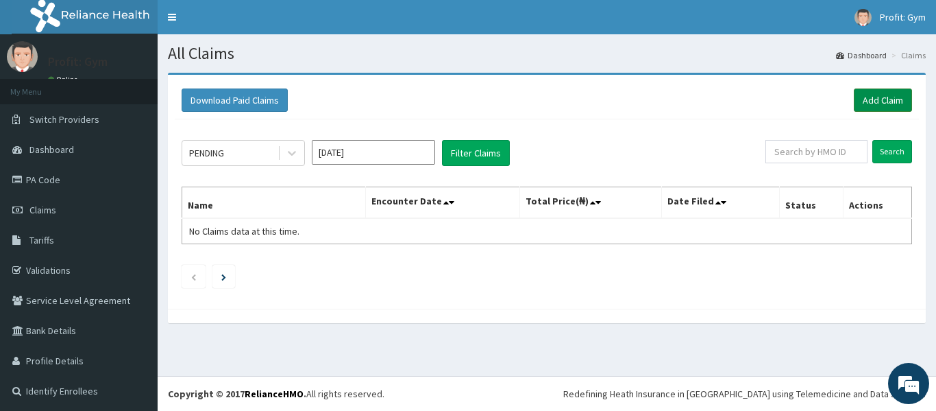
click at [854, 110] on link "Add Claim" at bounding box center [883, 99] width 58 height 23
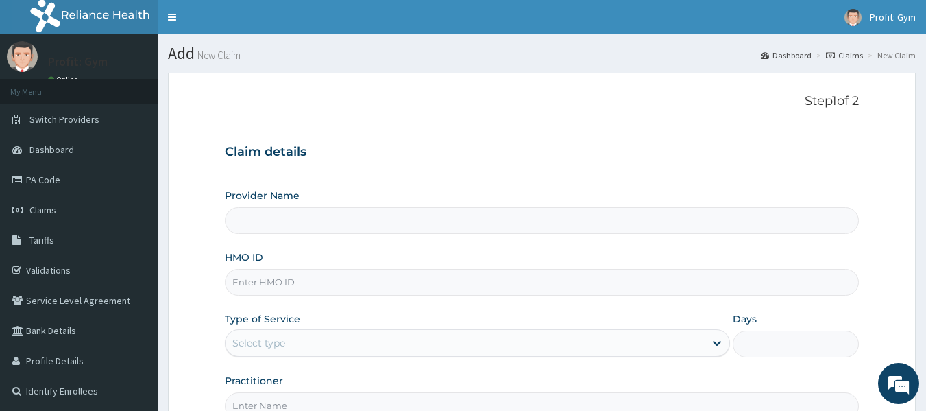
click at [313, 284] on input "HMO ID" at bounding box center [542, 282] width 635 height 27
type input "ACR"
type input "PRO FIT GYM"
type input "1"
type input "A"
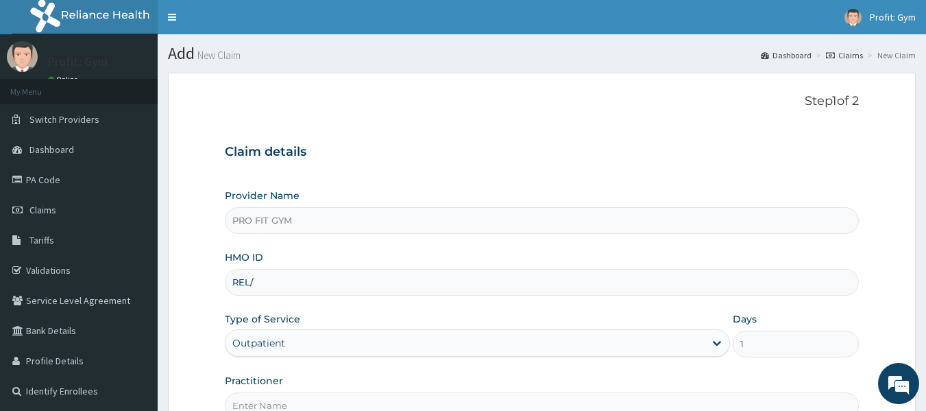
type input "REL/10392/A"
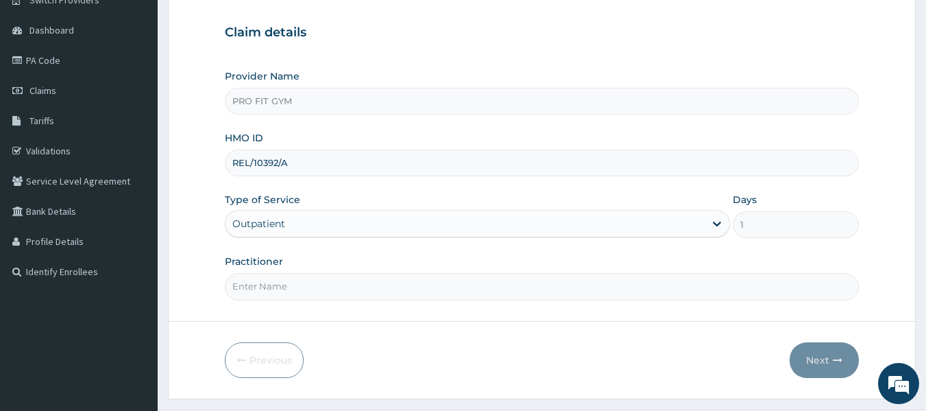
scroll to position [120, 0]
click at [282, 285] on input "Practitioner" at bounding box center [542, 285] width 635 height 27
type input "GYM"
click at [818, 358] on button "Next" at bounding box center [824, 359] width 69 height 36
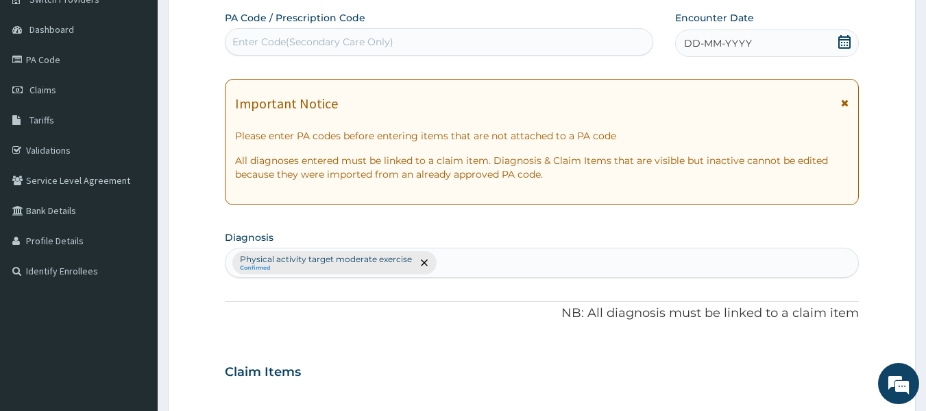
scroll to position [0, 0]
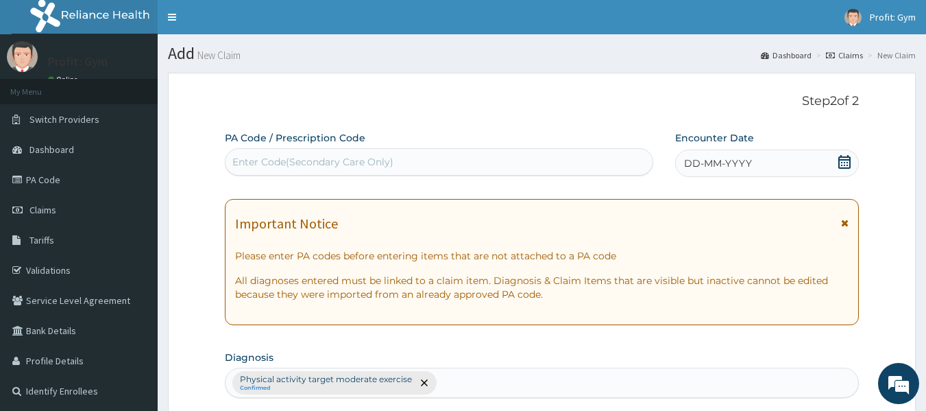
click at [312, 160] on div "Enter Code(Secondary Care Only)" at bounding box center [312, 162] width 161 height 14
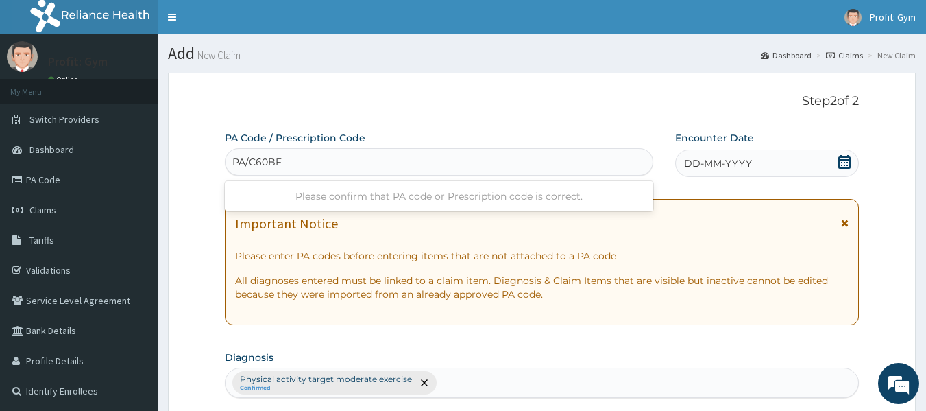
type input "PA/C60BF0"
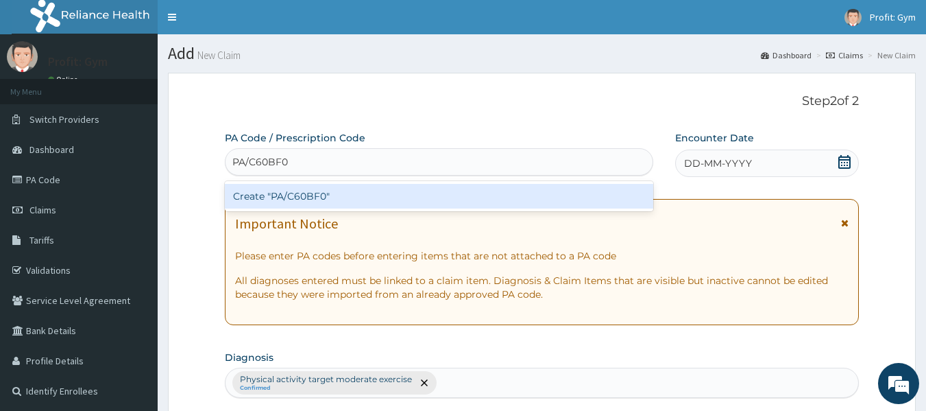
click at [308, 197] on div "Create "PA/C60BF0"" at bounding box center [439, 196] width 429 height 25
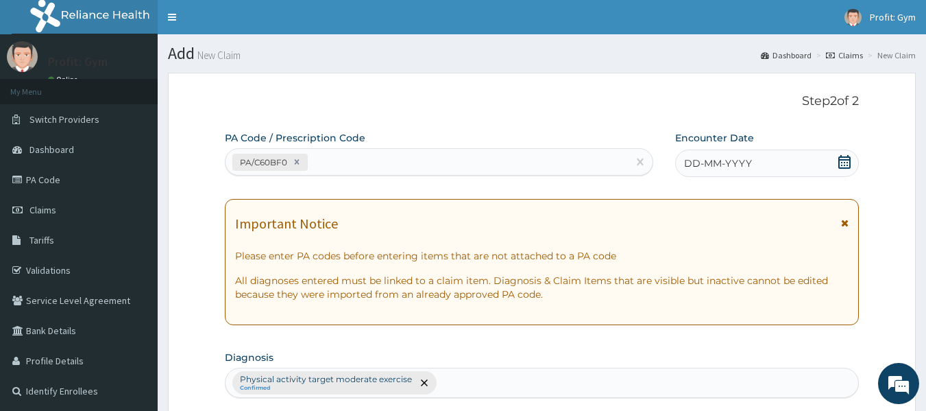
click at [791, 161] on div "DD-MM-YYYY" at bounding box center [767, 162] width 184 height 27
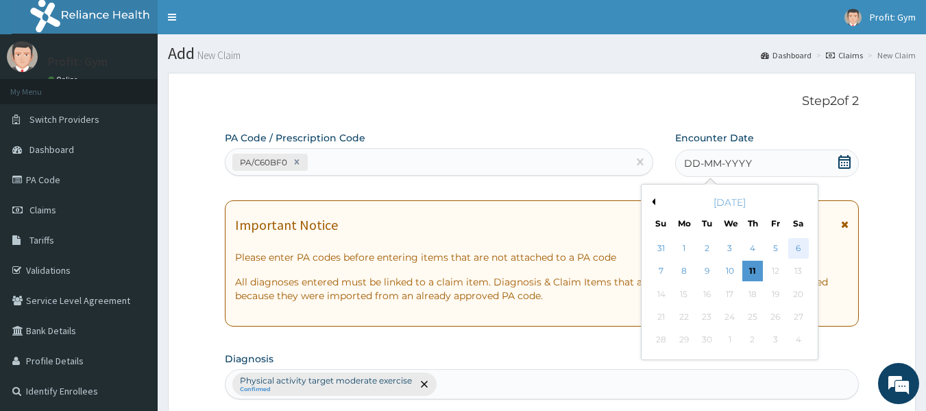
click at [798, 253] on div "6" at bounding box center [798, 248] width 21 height 21
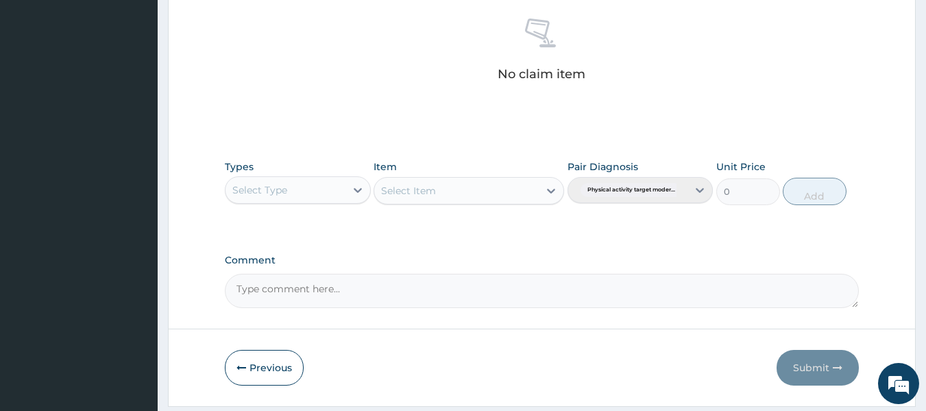
scroll to position [548, 0]
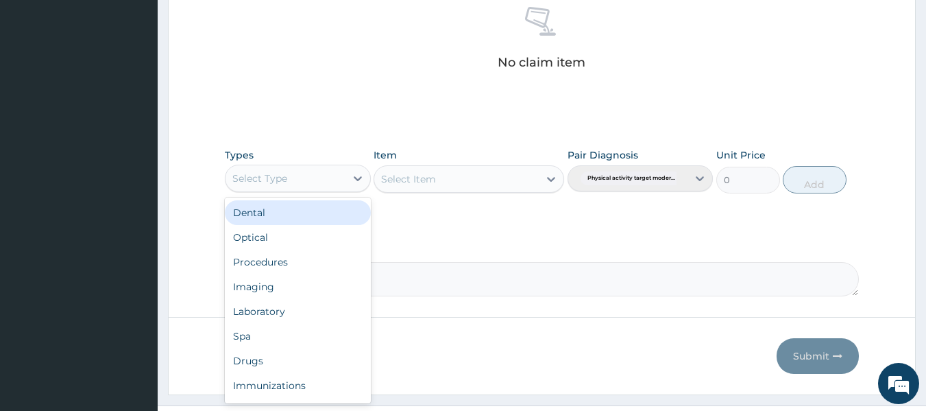
click at [315, 188] on div "Select Type" at bounding box center [285, 178] width 120 height 22
type input "GY"
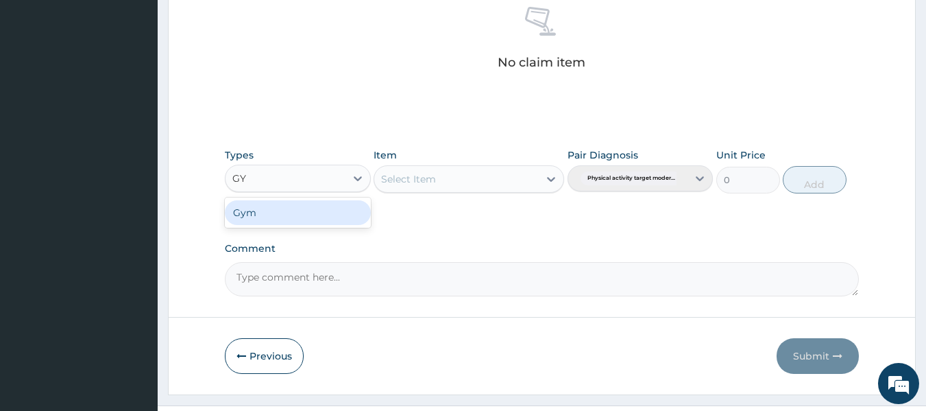
click at [273, 204] on div "Gym" at bounding box center [298, 212] width 146 height 25
click at [408, 175] on div "Select Item" at bounding box center [469, 178] width 191 height 27
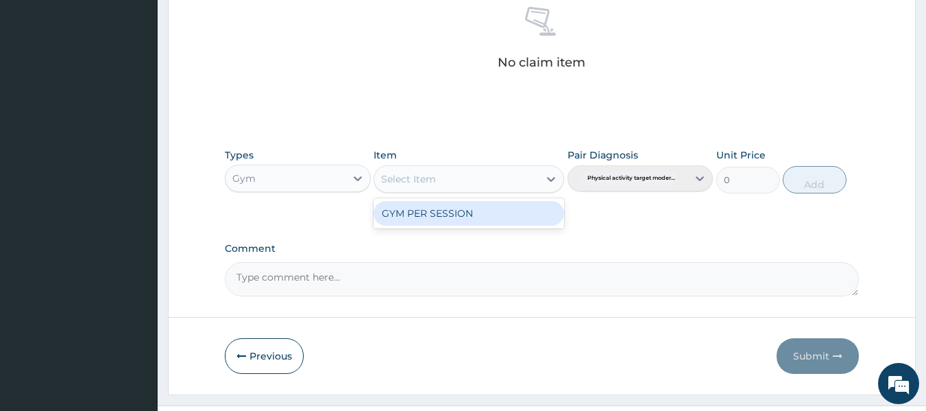
click at [413, 181] on div "Select Item" at bounding box center [408, 179] width 55 height 14
click at [431, 212] on div "GYM PER SESSION" at bounding box center [469, 213] width 191 height 25
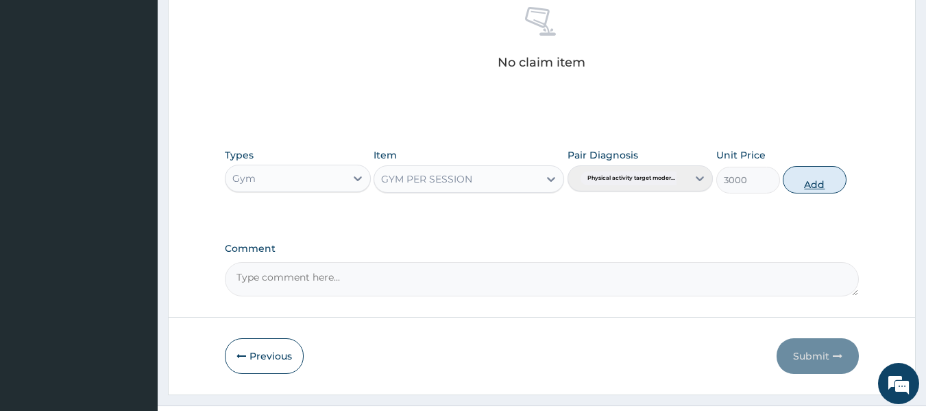
click at [815, 182] on button "Add" at bounding box center [815, 179] width 64 height 27
type input "0"
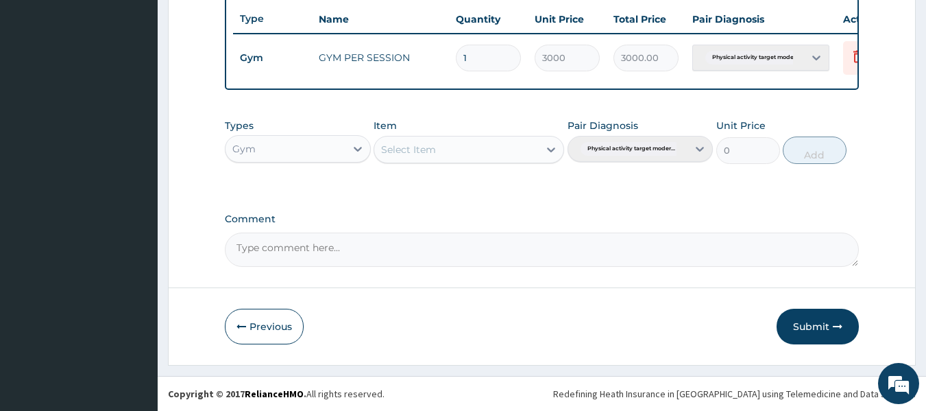
scroll to position [523, 0]
click at [827, 332] on button "Submit" at bounding box center [817, 326] width 82 height 36
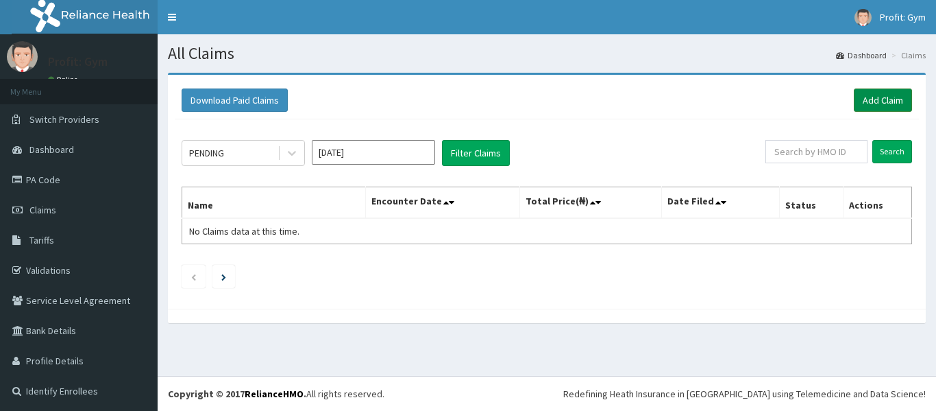
click at [870, 103] on link "Add Claim" at bounding box center [883, 99] width 58 height 23
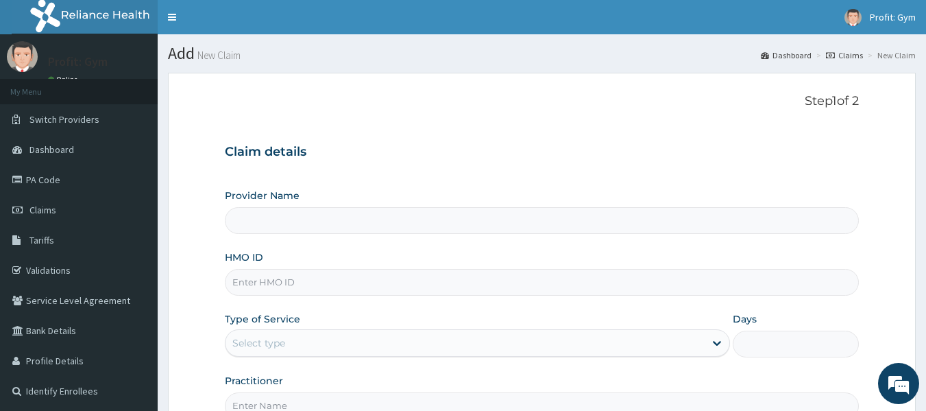
click at [279, 284] on input "HMO ID" at bounding box center [542, 282] width 635 height 27
type input "GTB"
type input "PRO FIT GYM"
type input "1"
type input "GTB/10724/A"
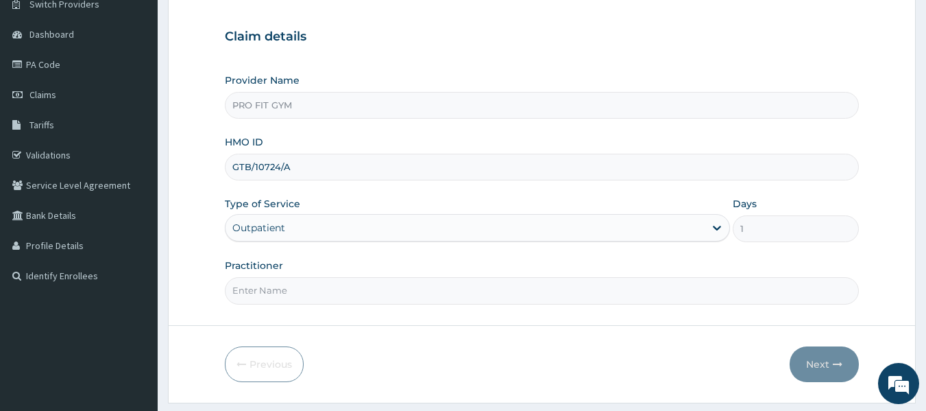
scroll to position [116, 0]
click at [360, 292] on input "Practitioner" at bounding box center [542, 289] width 635 height 27
type input "GYM"
click at [830, 358] on button "Next" at bounding box center [824, 363] width 69 height 36
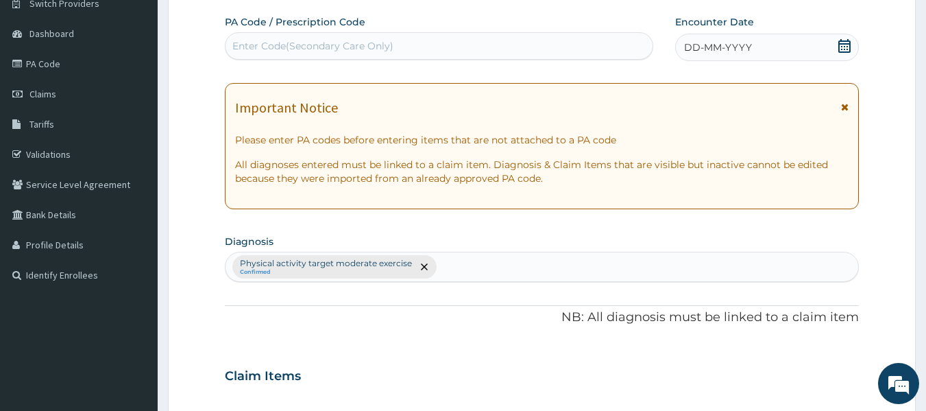
click at [303, 49] on div "Enter Code(Secondary Care Only)" at bounding box center [312, 46] width 161 height 14
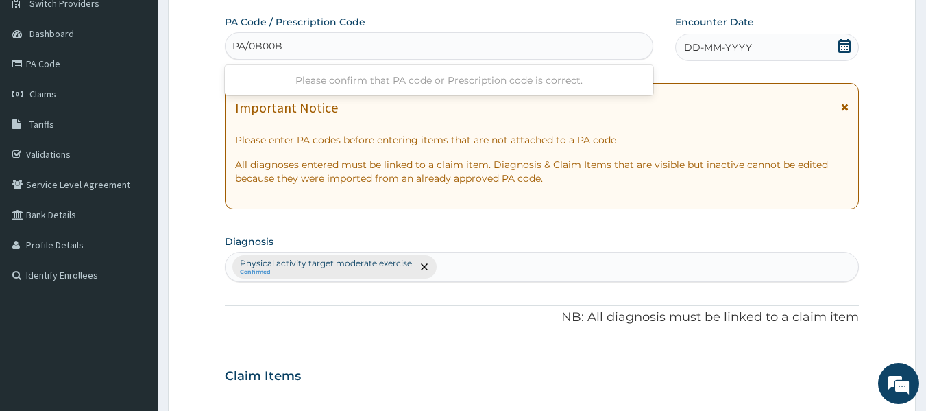
type input "PA/0B00B3"
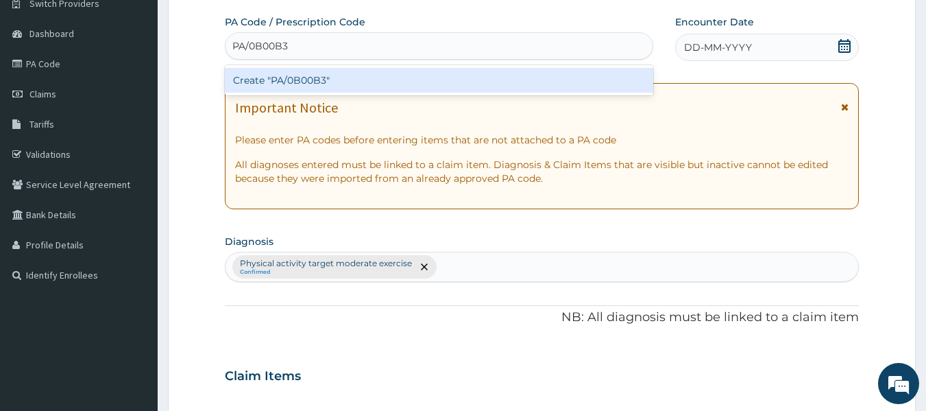
click at [303, 76] on div "Create "PA/0B00B3"" at bounding box center [439, 80] width 429 height 25
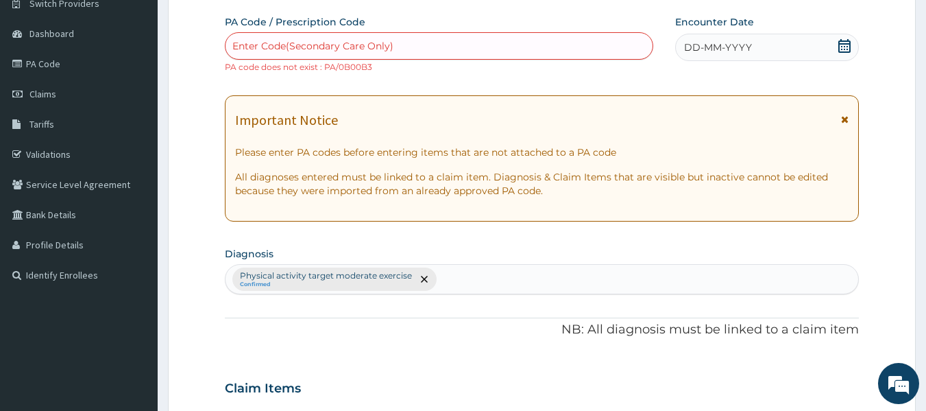
click at [766, 52] on div "DD-MM-YYYY" at bounding box center [767, 47] width 184 height 27
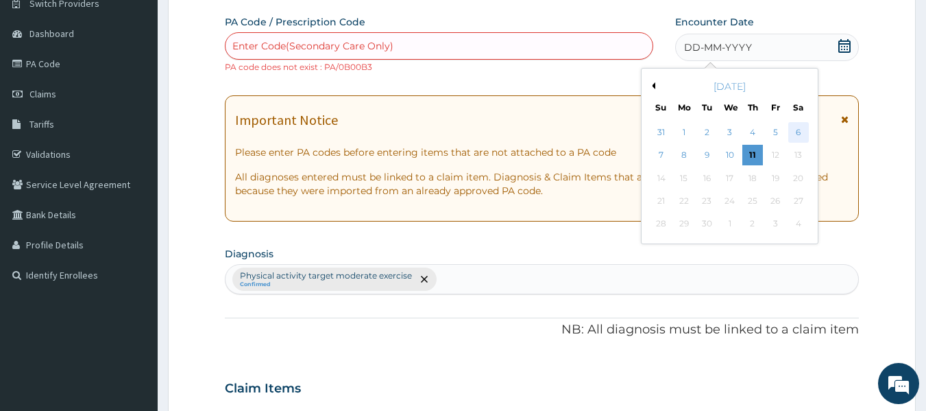
click at [798, 134] on div "6" at bounding box center [798, 132] width 21 height 21
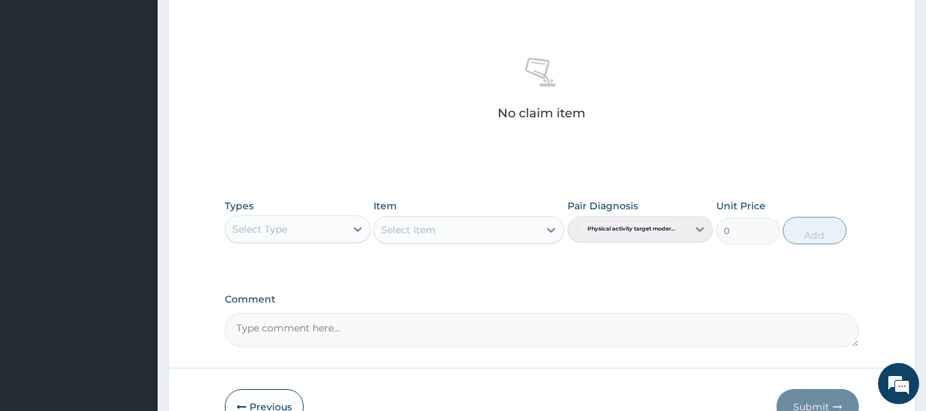
scroll to position [590, 0]
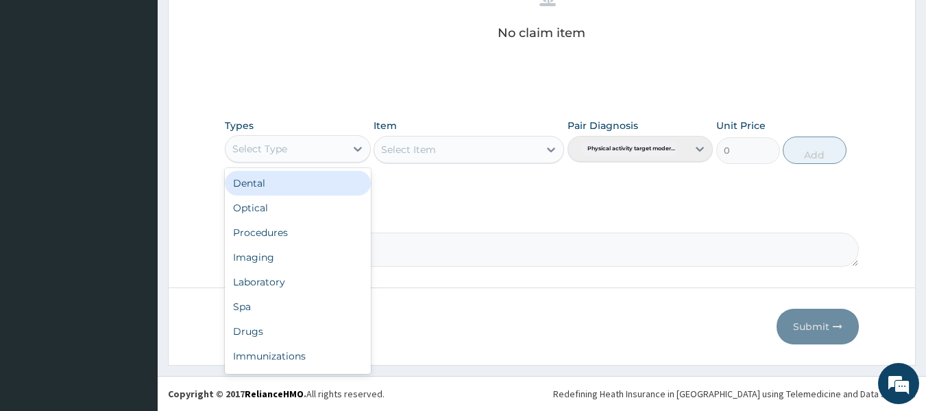
click at [322, 151] on div "Select Type" at bounding box center [285, 149] width 120 height 22
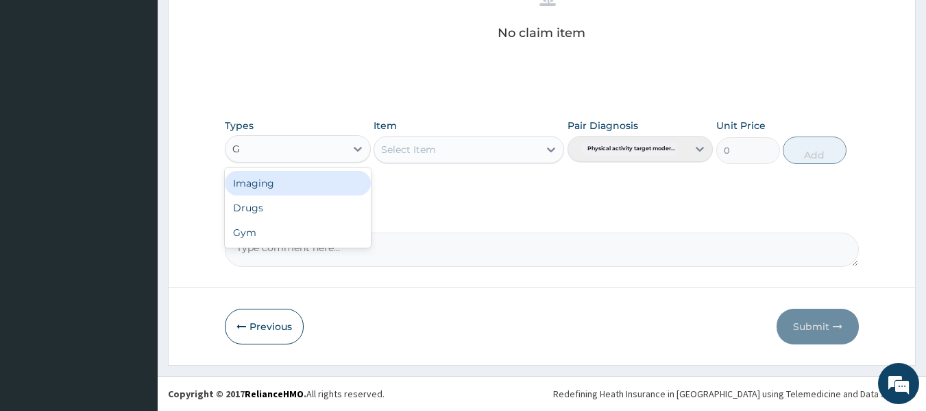
type input "GY"
click at [307, 184] on div "Gym" at bounding box center [298, 183] width 146 height 25
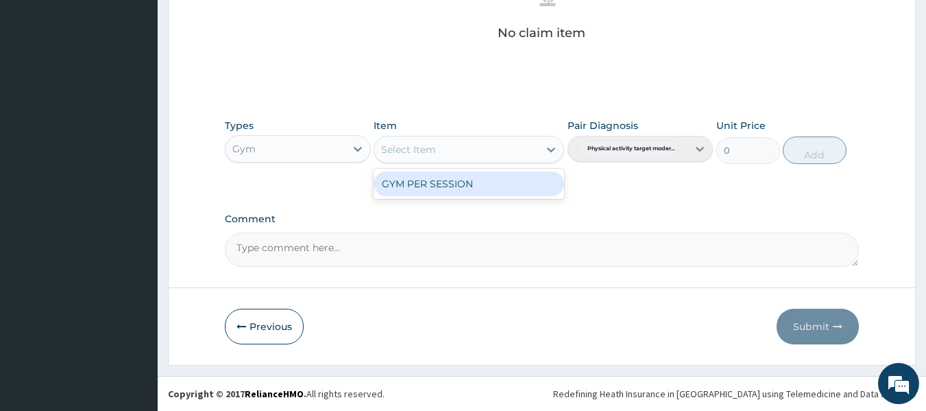
click at [424, 149] on div "Select Item" at bounding box center [408, 150] width 55 height 14
click at [437, 190] on div "GYM PER SESSION" at bounding box center [469, 183] width 191 height 25
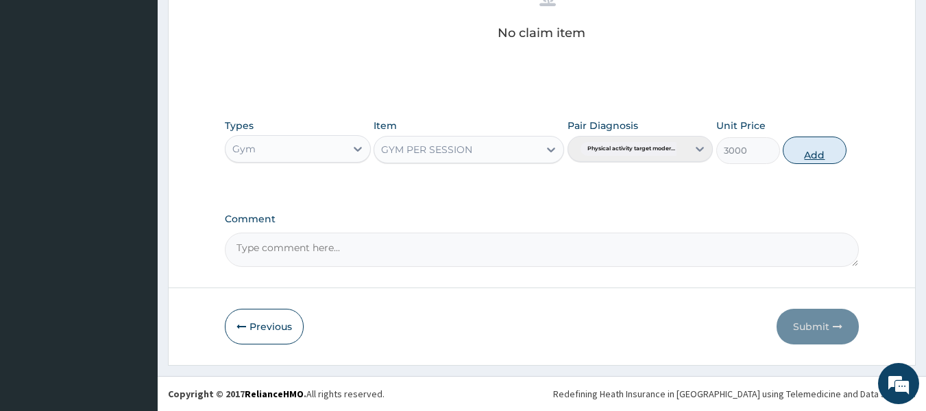
click at [816, 149] on button "Add" at bounding box center [815, 149] width 64 height 27
type input "0"
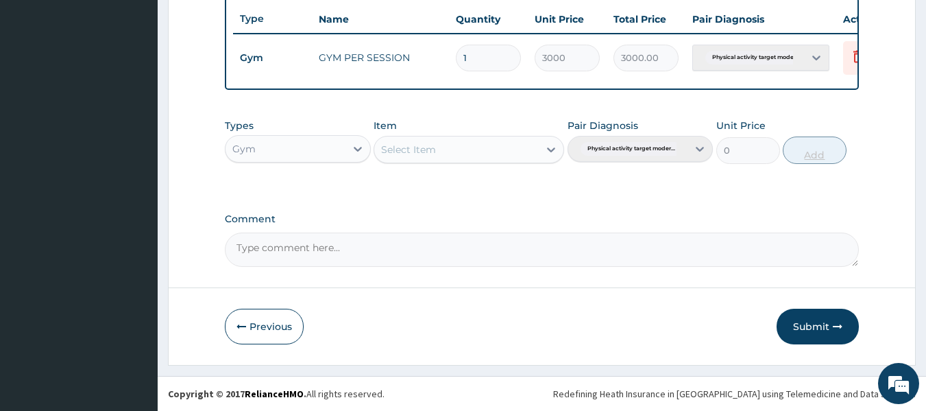
scroll to position [535, 0]
click at [820, 321] on button "Submit" at bounding box center [817, 326] width 82 height 36
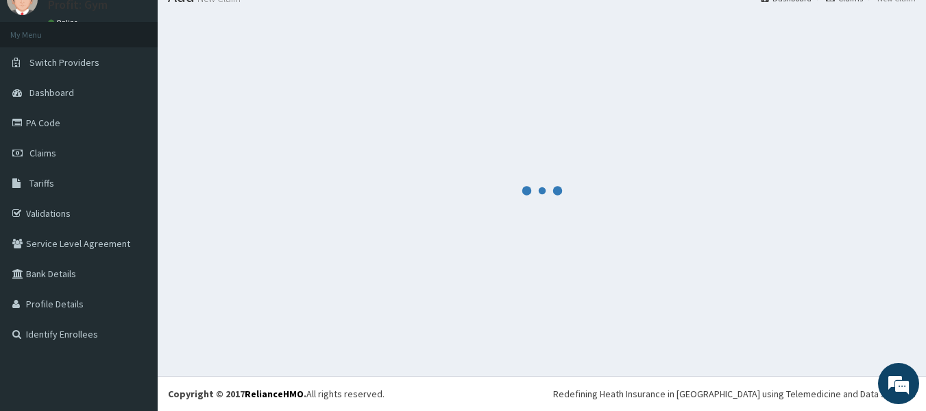
scroll to position [523, 0]
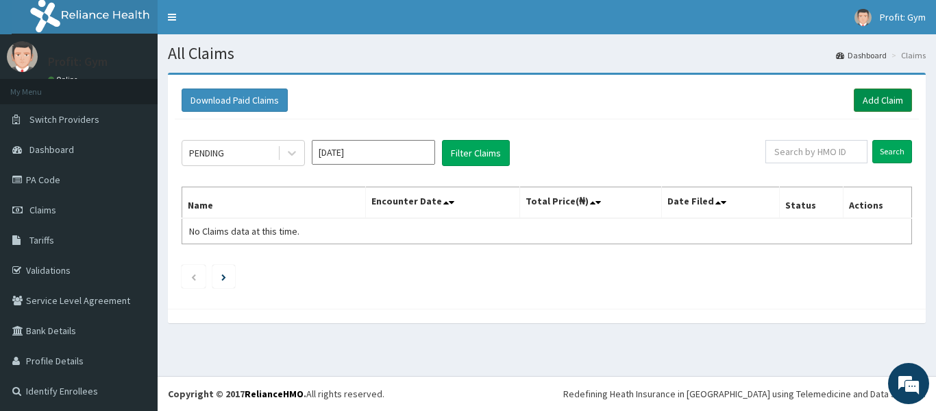
click at [880, 97] on link "Add Claim" at bounding box center [883, 99] width 58 height 23
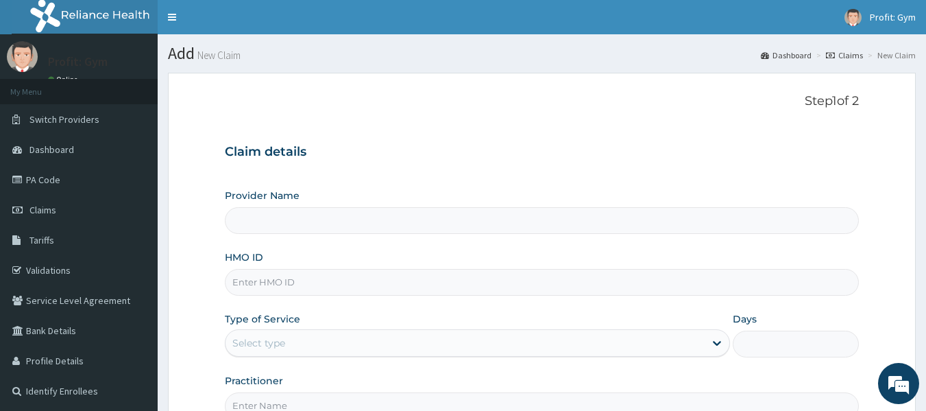
click at [335, 281] on input "HMO ID" at bounding box center [542, 282] width 635 height 27
type input "PRO FIT GYM"
type input "1"
type input "EX"
click at [49, 269] on link "Validations" at bounding box center [79, 270] width 158 height 30
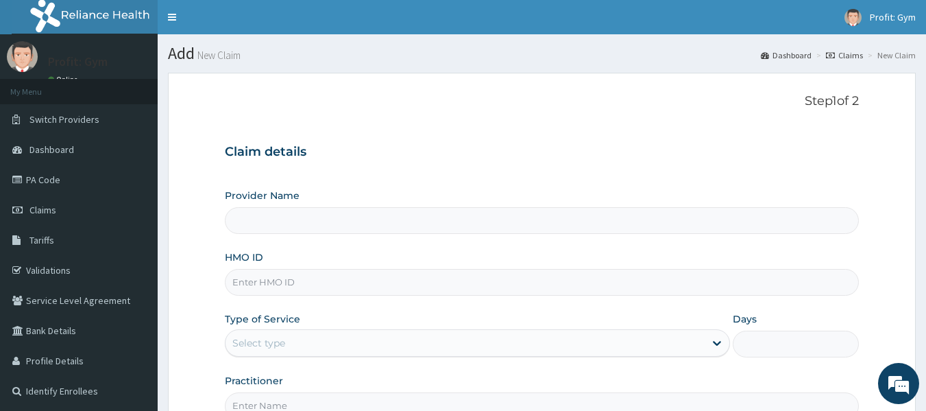
click at [277, 281] on input "HMO ID" at bounding box center [542, 282] width 635 height 27
paste input "EXP/10033/A"
type input "EXP/10033/A"
type input "PRO FIT GYM"
type input "1"
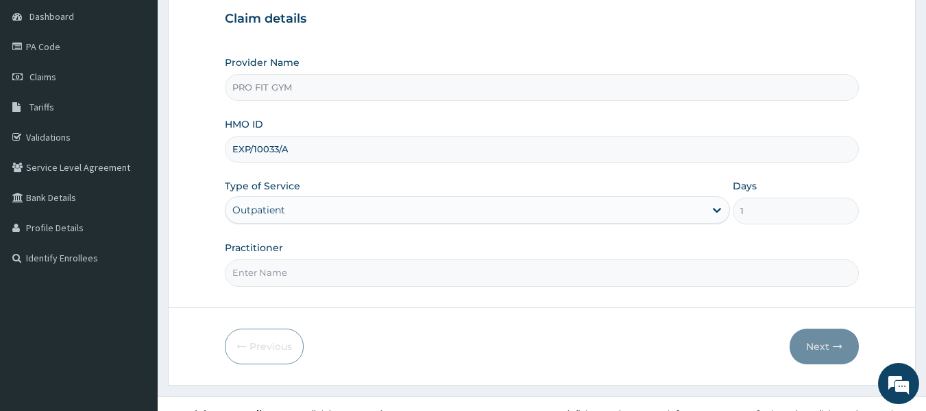
scroll to position [134, 0]
type input "EXP/10033/A"
click at [277, 278] on input "Practitioner" at bounding box center [542, 271] width 635 height 27
type input "GYM"
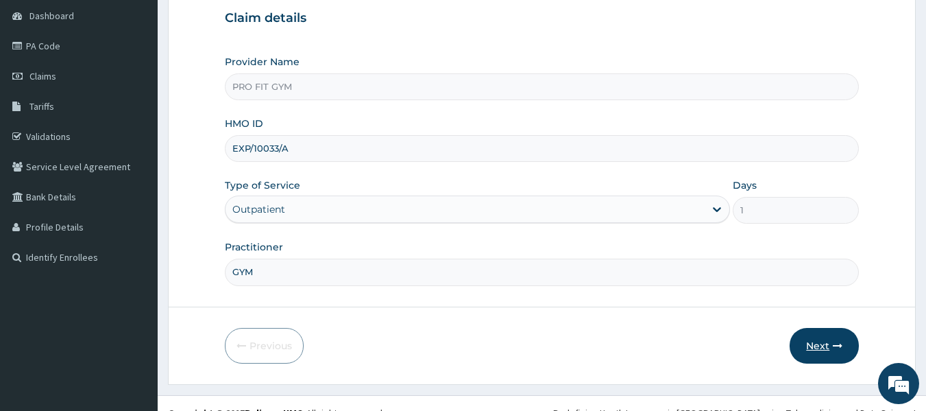
click at [827, 347] on button "Next" at bounding box center [824, 346] width 69 height 36
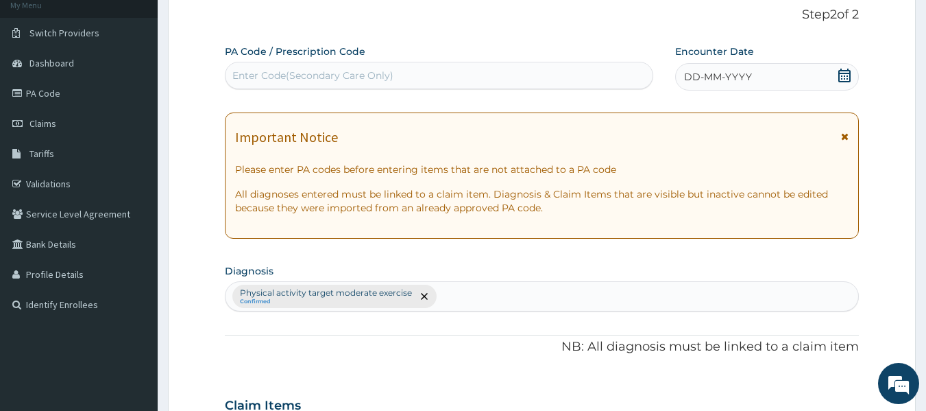
scroll to position [76, 0]
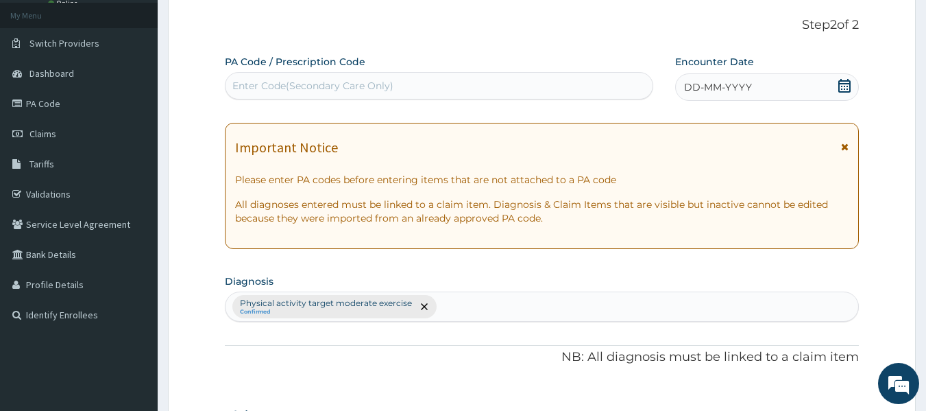
click at [368, 89] on div "Enter Code(Secondary Care Only)" at bounding box center [312, 86] width 161 height 14
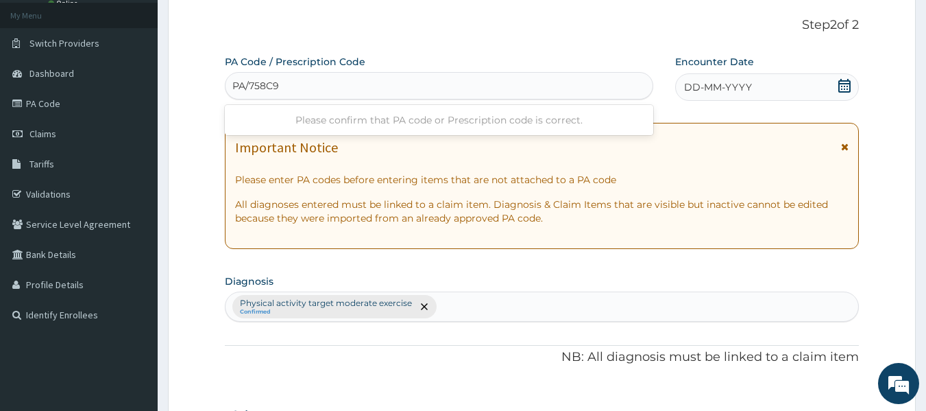
type input "PA/758C99"
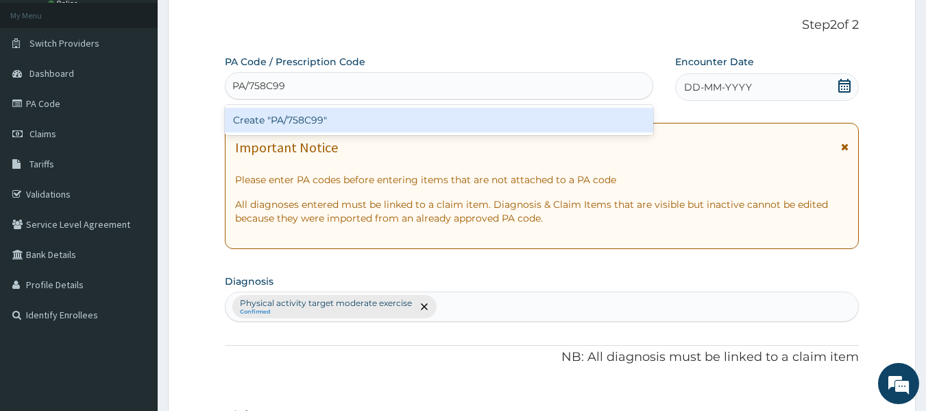
click at [365, 121] on div "Create "PA/758C99"" at bounding box center [439, 120] width 429 height 25
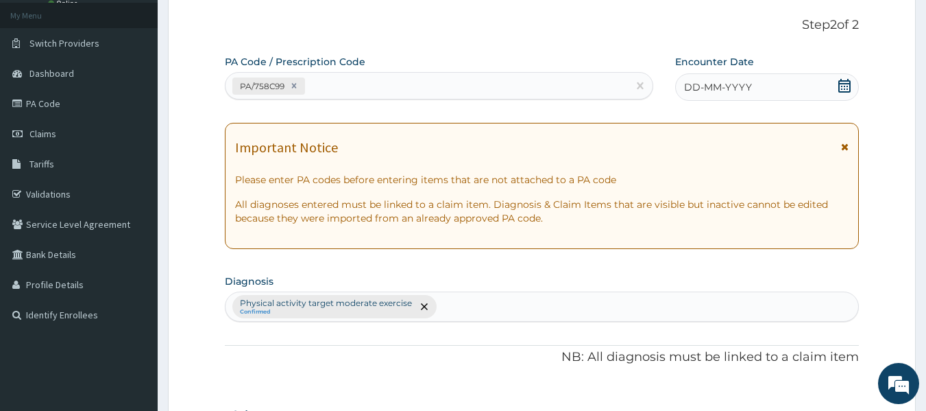
click at [781, 87] on div "DD-MM-YYYY" at bounding box center [767, 86] width 184 height 27
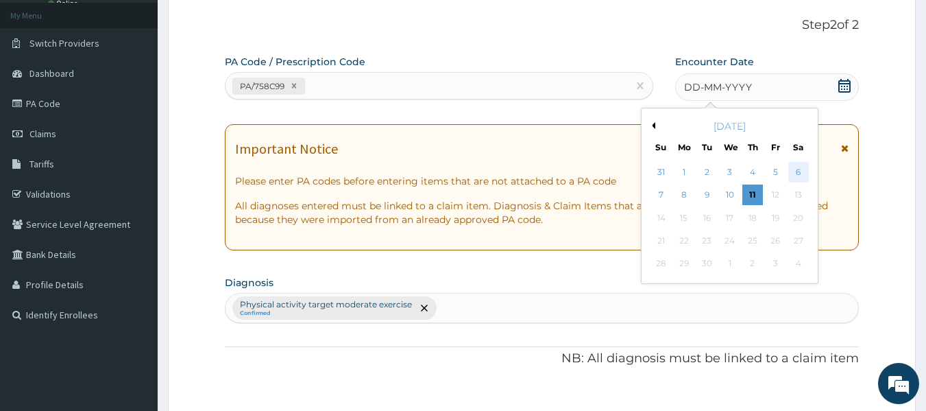
click at [803, 175] on div "6" at bounding box center [798, 172] width 21 height 21
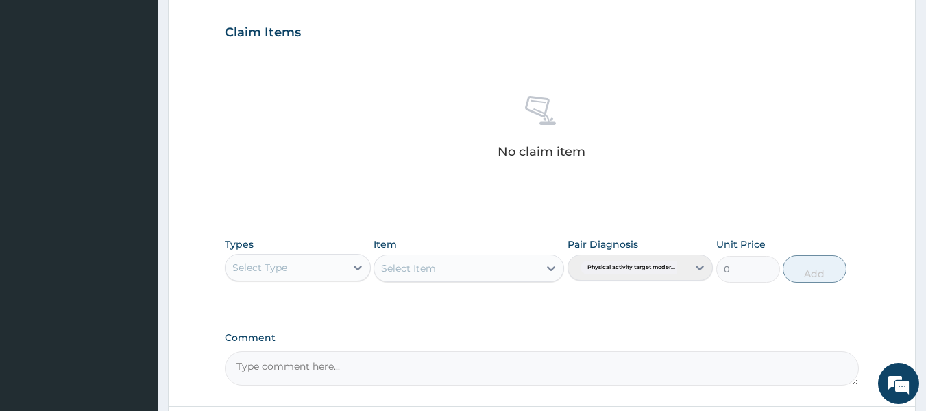
scroll to position [466, 0]
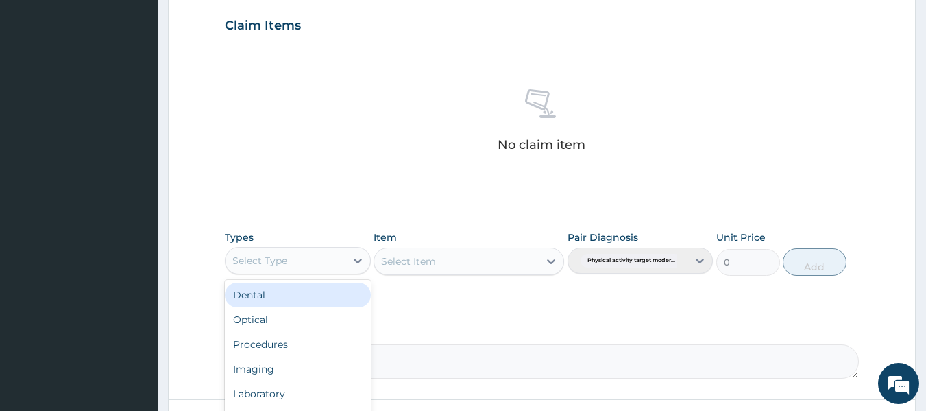
click at [341, 259] on div "Select Type" at bounding box center [285, 260] width 120 height 22
type input "GYM"
click at [327, 299] on div "Gym" at bounding box center [298, 294] width 146 height 25
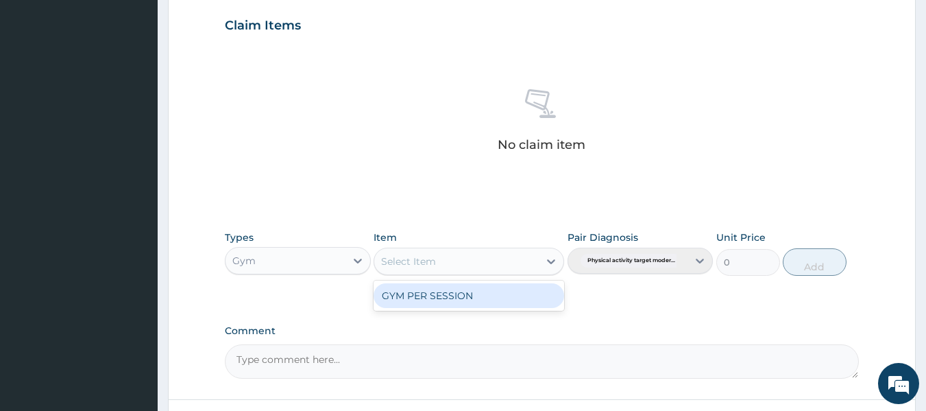
click at [460, 260] on div "Select Item" at bounding box center [456, 261] width 164 height 22
click at [460, 299] on div "GYM PER SESSION" at bounding box center [469, 295] width 191 height 25
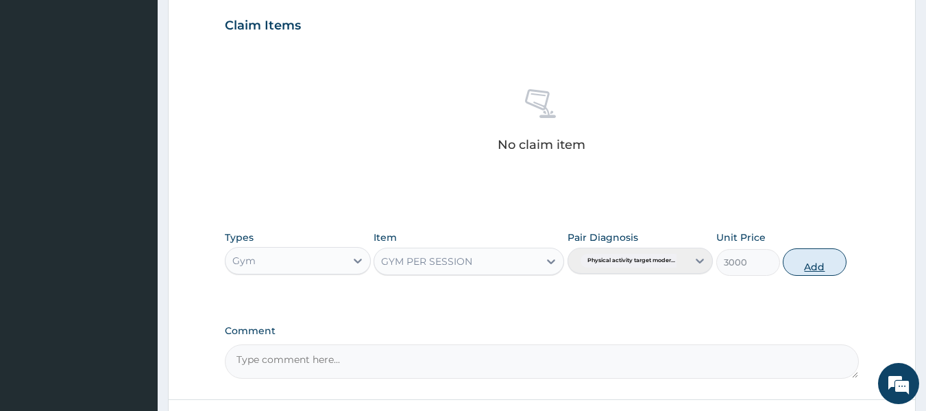
click at [822, 269] on button "Add" at bounding box center [815, 261] width 64 height 27
type input "0"
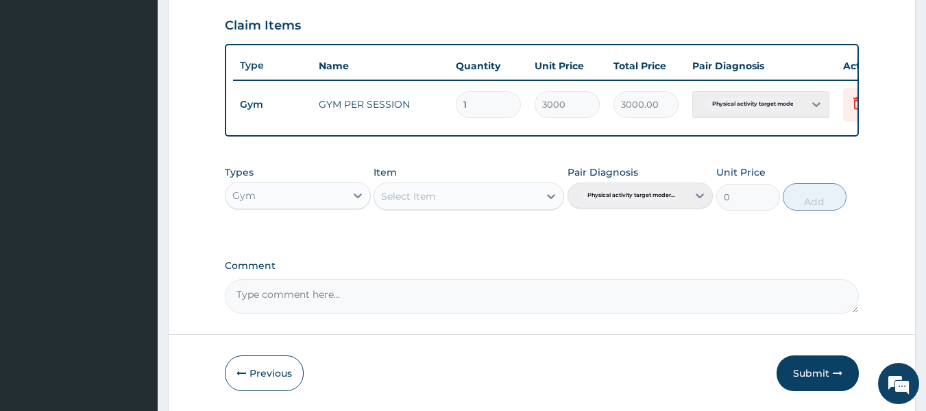
scroll to position [523, 0]
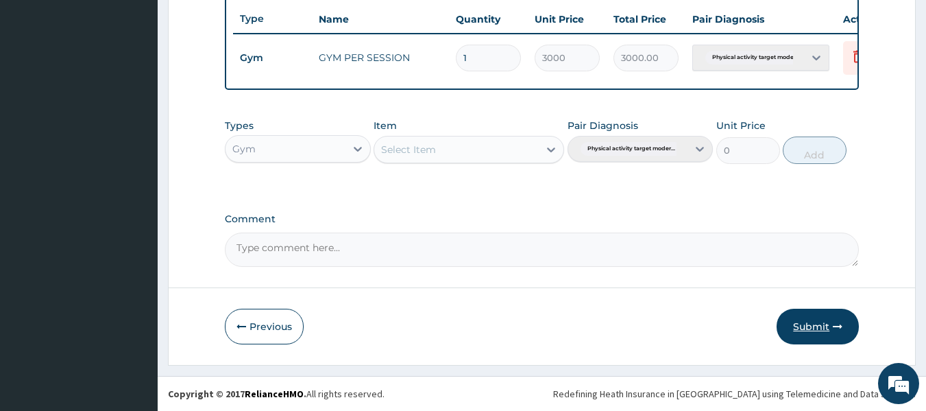
click at [821, 330] on button "Submit" at bounding box center [817, 326] width 82 height 36
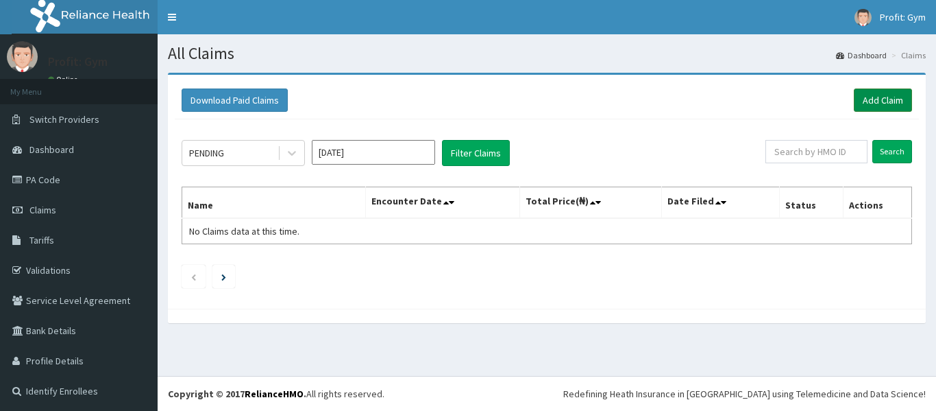
click at [872, 99] on link "Add Claim" at bounding box center [883, 99] width 58 height 23
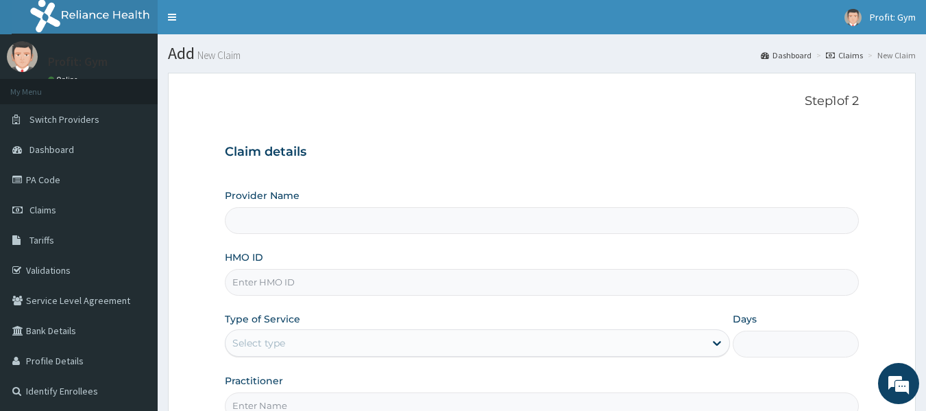
type input "PRO FIT GYM"
type input "1"
click at [260, 281] on input "HMO ID" at bounding box center [542, 282] width 635 height 27
type input "KAT/10050/A"
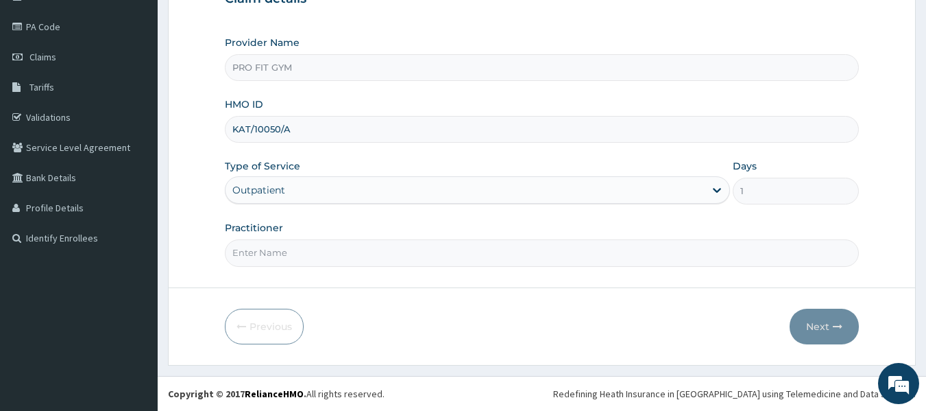
click at [347, 253] on input "Practitioner" at bounding box center [542, 252] width 635 height 27
type input "GYM"
click at [840, 332] on button "Next" at bounding box center [824, 326] width 69 height 36
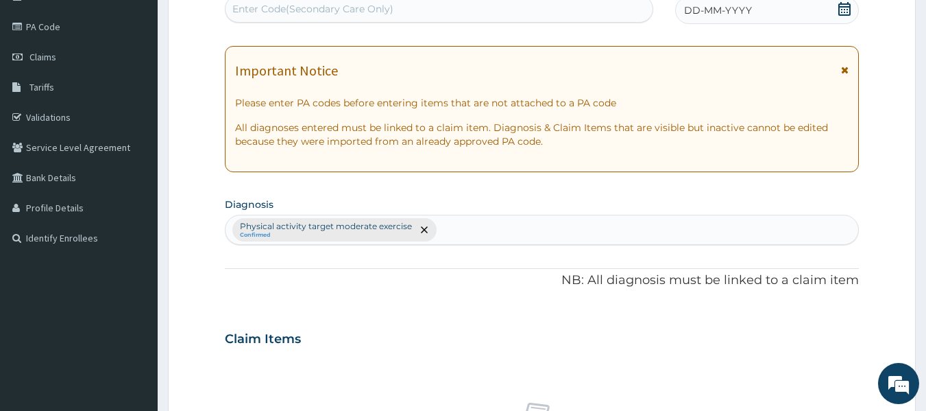
scroll to position [0, 0]
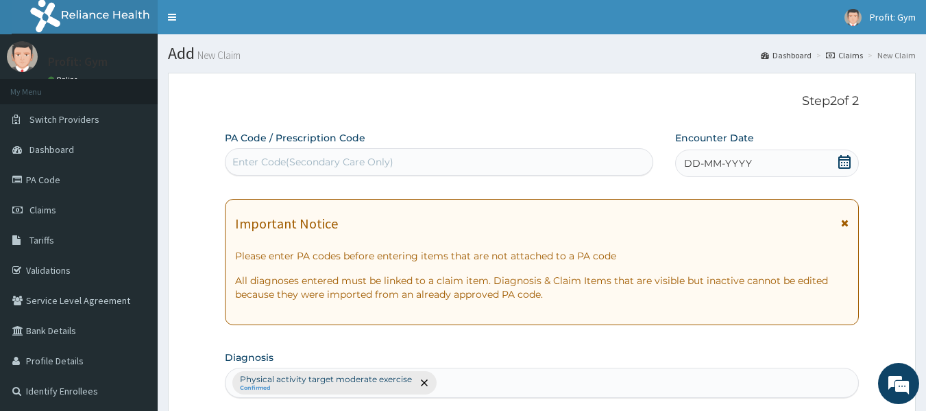
click at [362, 162] on div "Enter Code(Secondary Care Only)" at bounding box center [312, 162] width 161 height 14
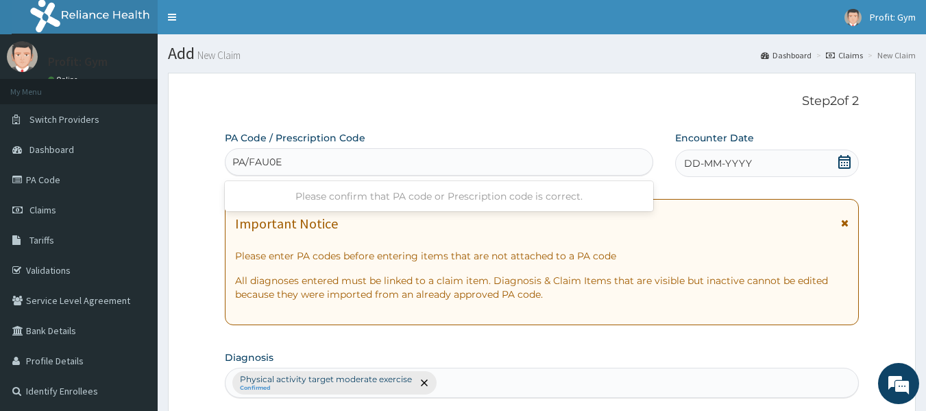
type input "PA/FAU0EE"
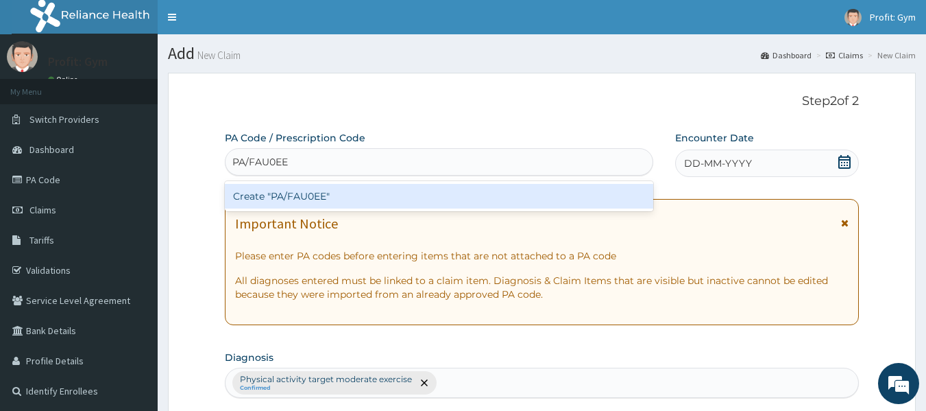
click at [342, 199] on div "Create "PA/FAU0EE"" at bounding box center [439, 196] width 429 height 25
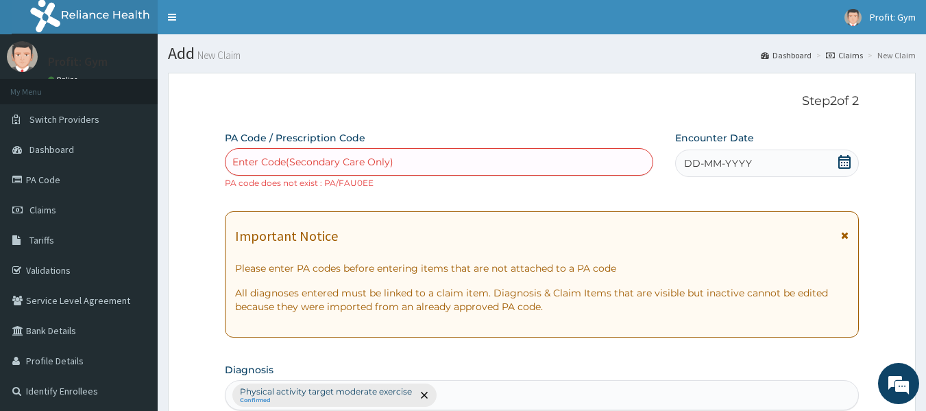
click at [750, 164] on span "DD-MM-YYYY" at bounding box center [718, 163] width 68 height 14
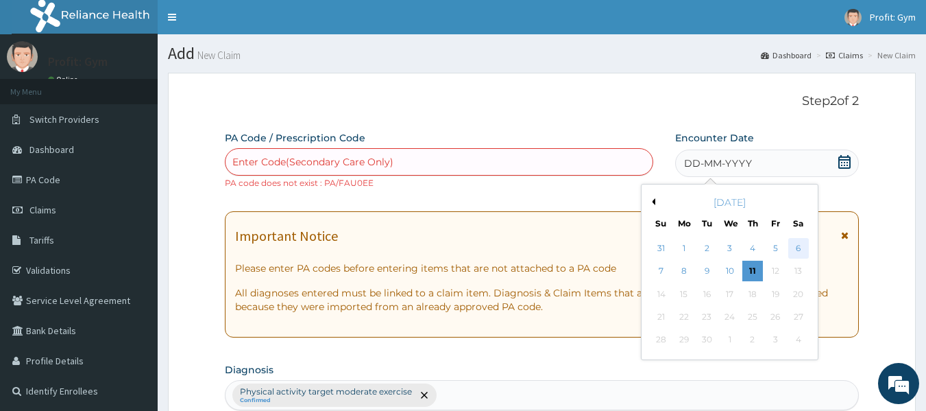
click at [796, 253] on div "6" at bounding box center [798, 248] width 21 height 21
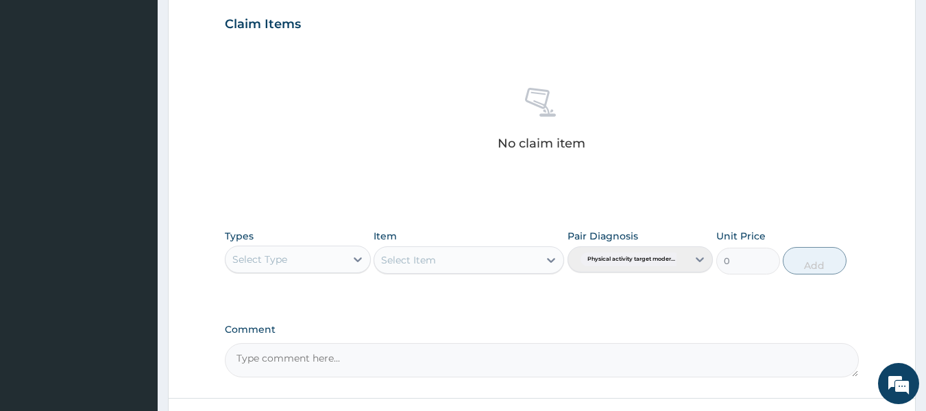
scroll to position [480, 0]
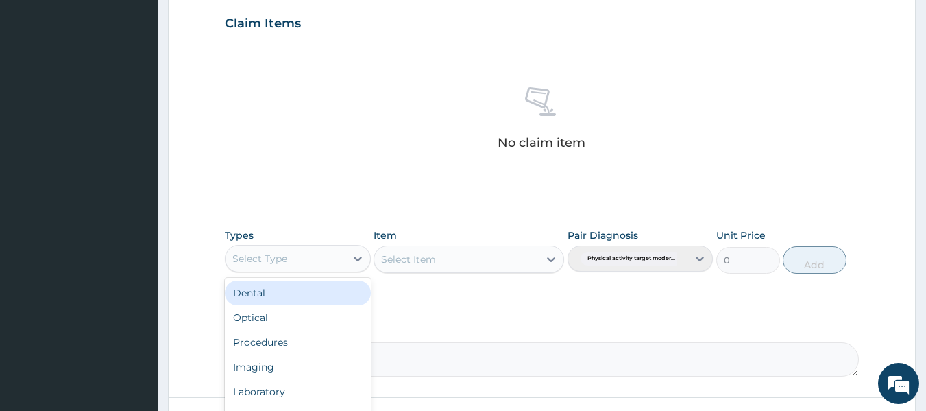
click at [317, 251] on div "Select Type" at bounding box center [285, 258] width 120 height 22
type input "GY"
click at [272, 286] on div "Gym" at bounding box center [298, 292] width 146 height 25
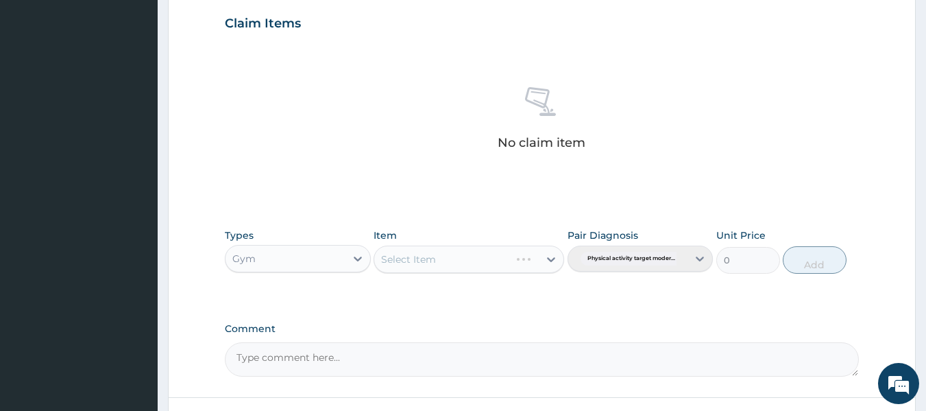
click at [472, 254] on div "Select Item" at bounding box center [469, 258] width 191 height 27
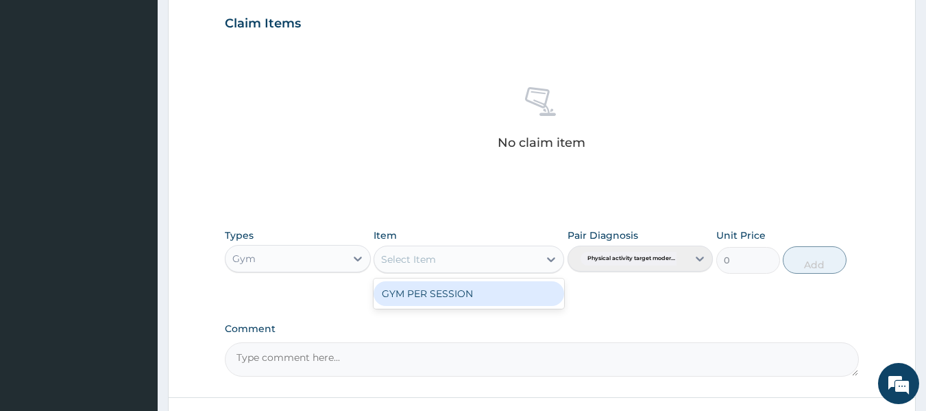
click at [478, 258] on div "Select Item" at bounding box center [456, 259] width 164 height 22
click at [480, 294] on div "GYM PER SESSION" at bounding box center [469, 293] width 191 height 25
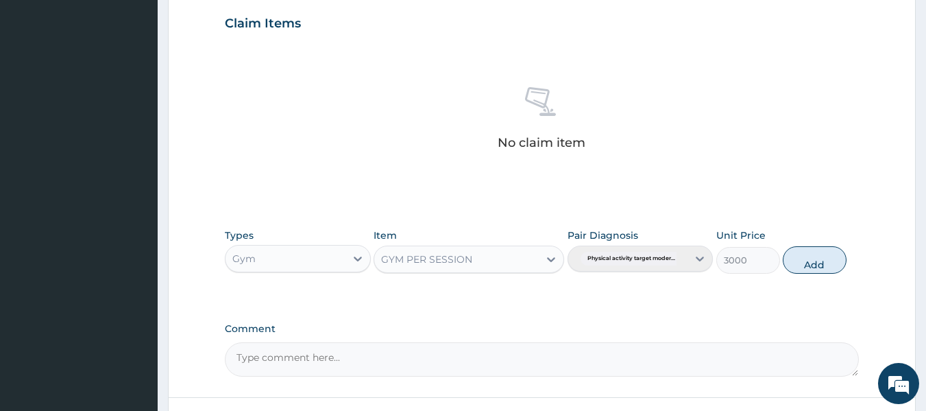
scroll to position [590, 0]
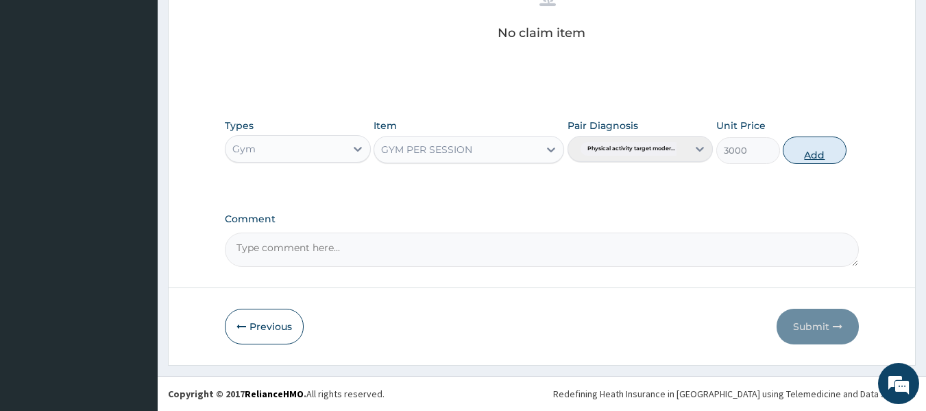
click at [832, 154] on button "Add" at bounding box center [815, 149] width 64 height 27
type input "0"
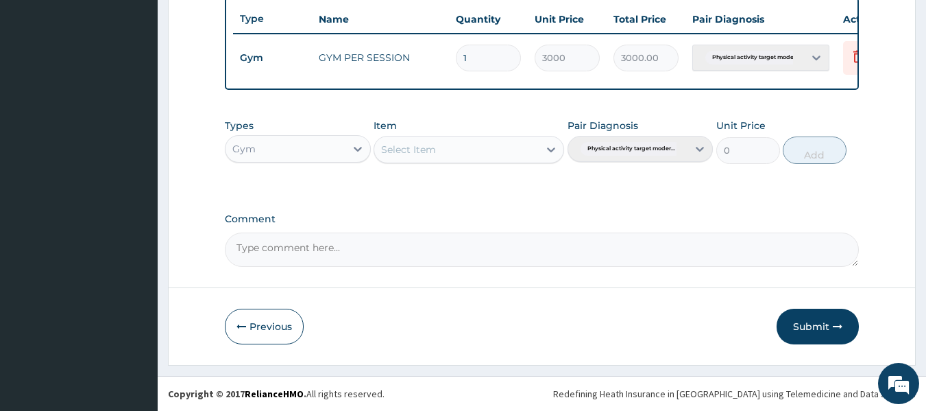
scroll to position [535, 0]
click at [813, 326] on button "Submit" at bounding box center [817, 326] width 82 height 36
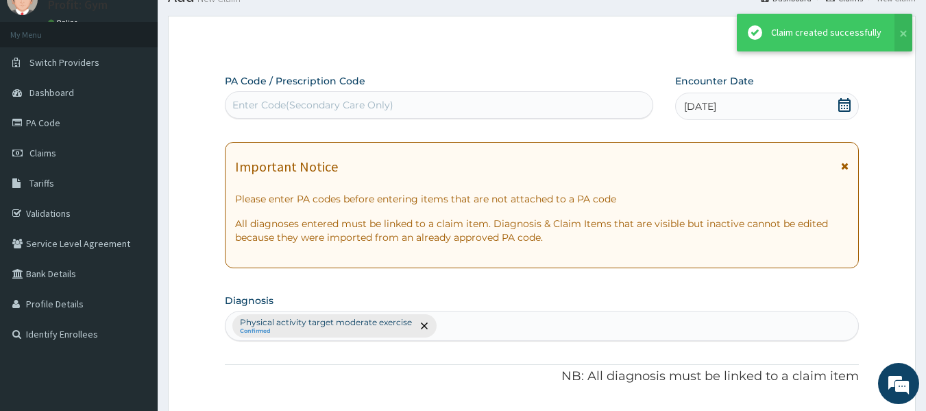
scroll to position [523, 0]
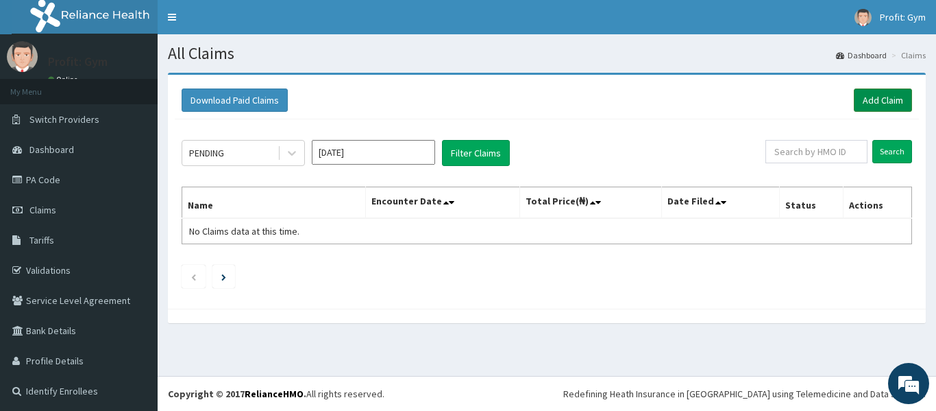
click at [859, 99] on link "Add Claim" at bounding box center [883, 99] width 58 height 23
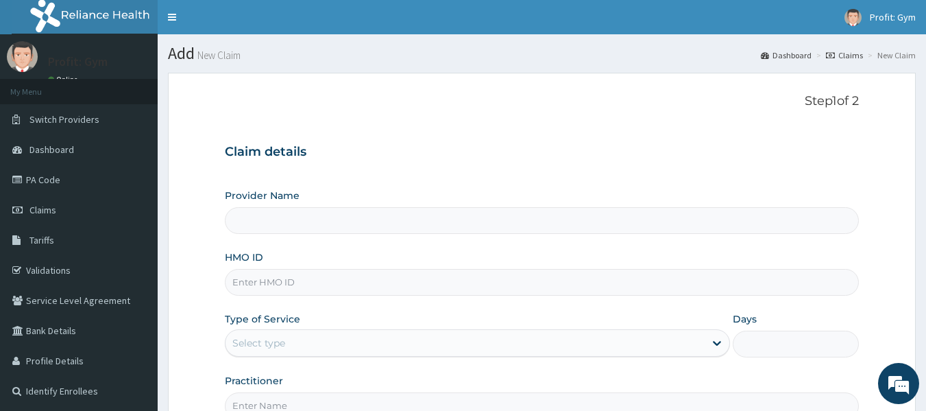
type input "PRO FIT GYM"
type input "1"
click at [304, 282] on input "HMO ID" at bounding box center [542, 282] width 635 height 27
type input "SLB/11000/A"
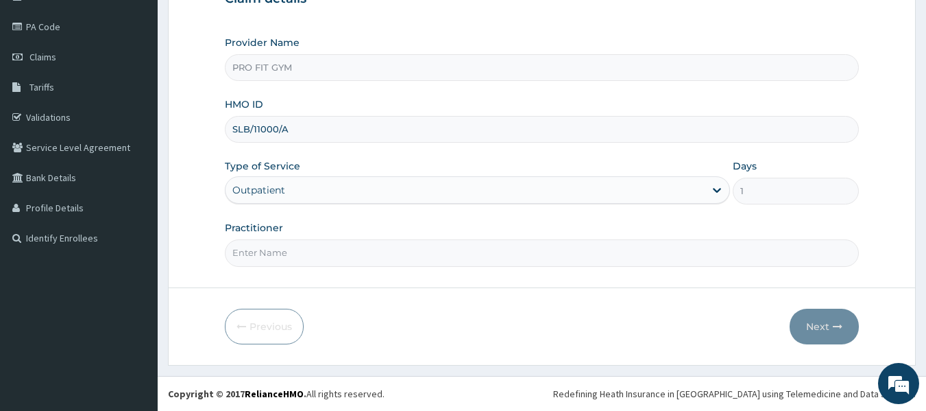
click at [317, 251] on input "Practitioner" at bounding box center [542, 252] width 635 height 27
type input "GYM"
click at [835, 324] on icon "button" at bounding box center [838, 326] width 10 height 10
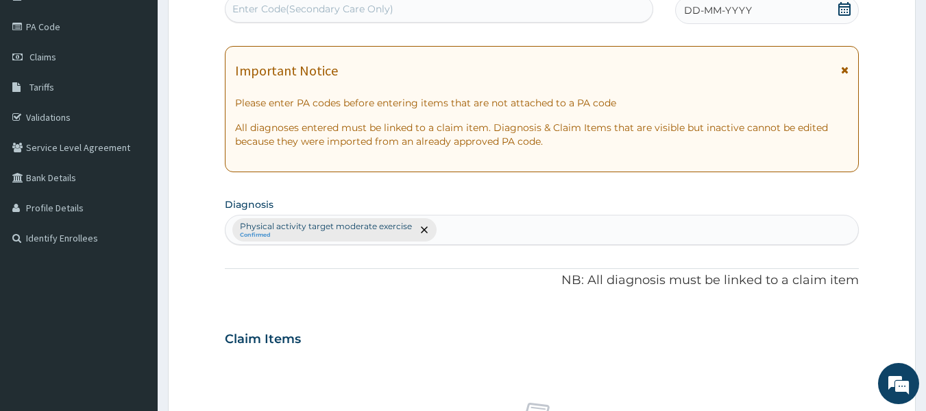
scroll to position [0, 0]
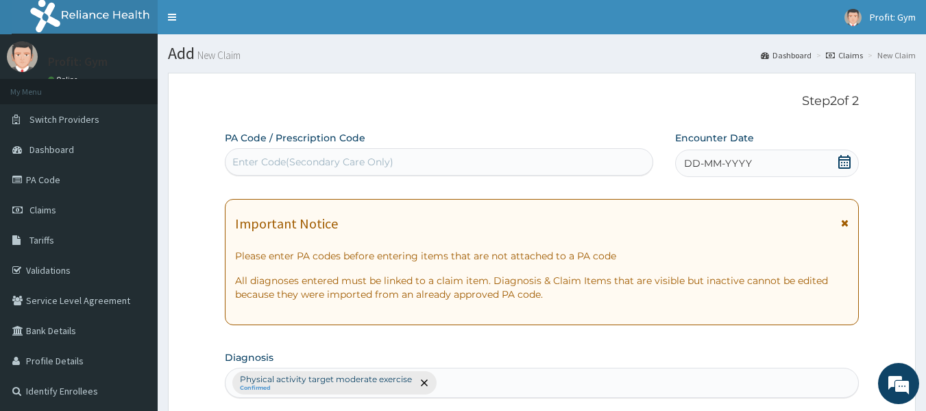
click at [402, 156] on div "Enter Code(Secondary Care Only)" at bounding box center [439, 162] width 428 height 22
type input "O"
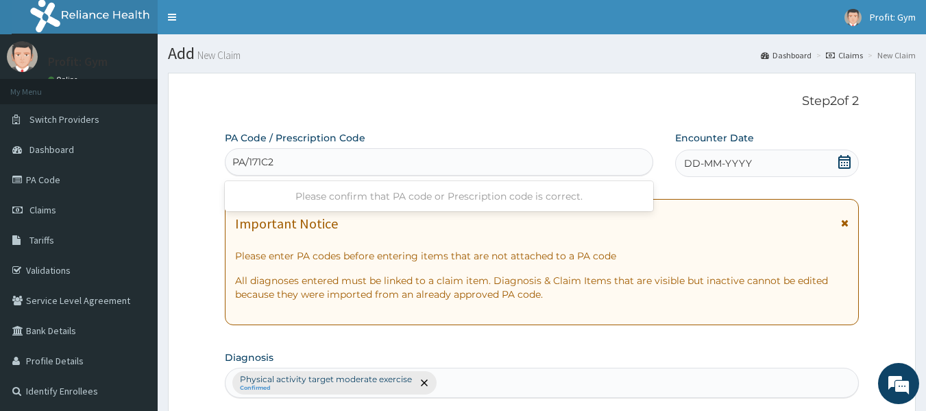
type input "PA/171C2F"
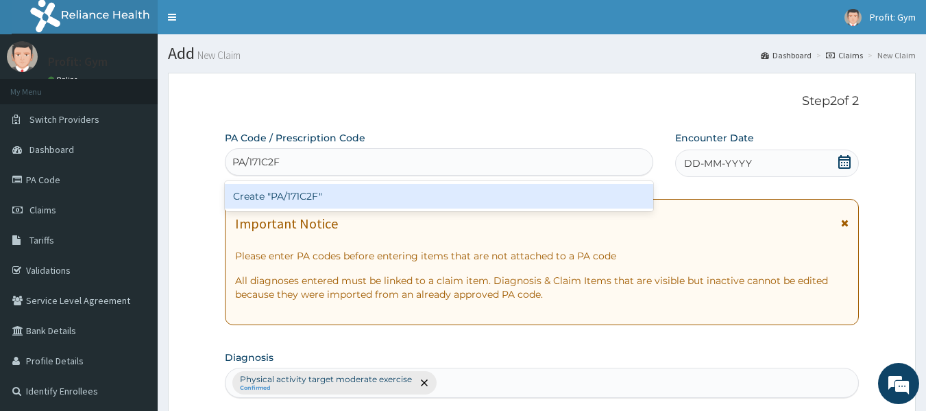
click at [349, 197] on div "Create "PA/171C2F"" at bounding box center [439, 196] width 429 height 25
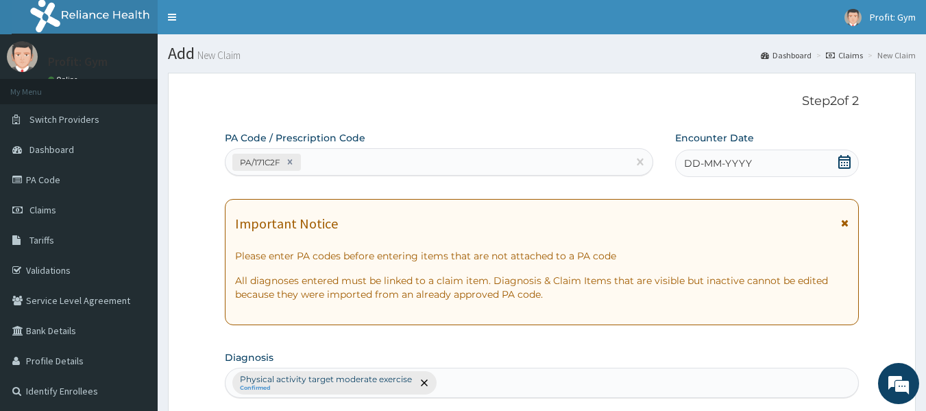
click at [782, 162] on div "DD-MM-YYYY" at bounding box center [767, 162] width 184 height 27
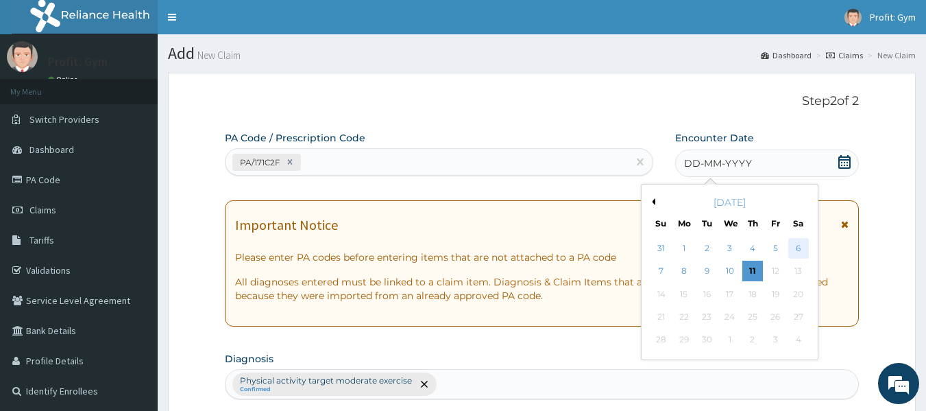
click at [805, 253] on div "6" at bounding box center [798, 248] width 21 height 21
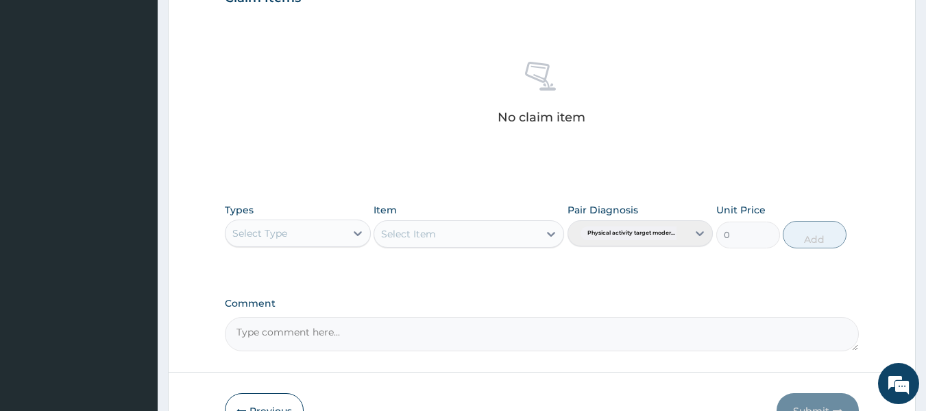
scroll to position [578, 0]
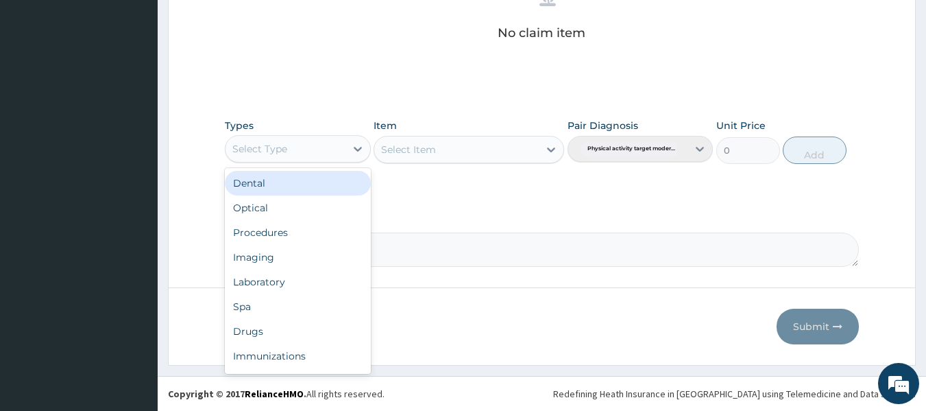
click at [292, 143] on div "Select Type" at bounding box center [285, 149] width 120 height 22
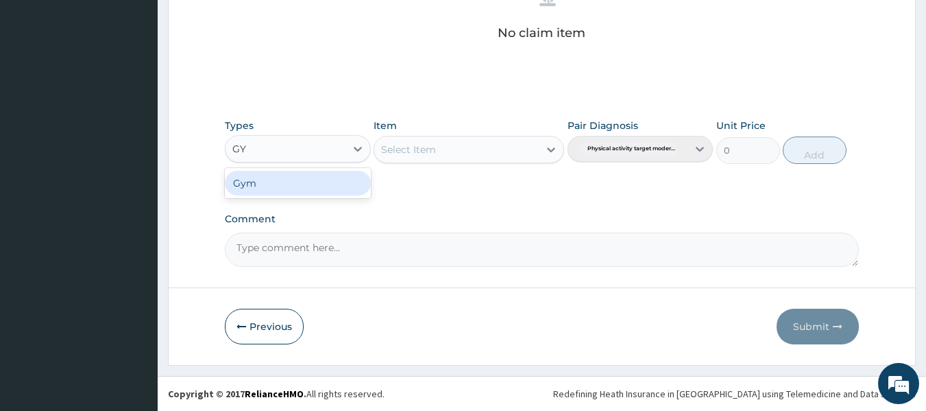
type input "GYM"
click at [300, 178] on div "Gym" at bounding box center [298, 183] width 146 height 25
click at [466, 147] on div "Select Item" at bounding box center [469, 149] width 191 height 27
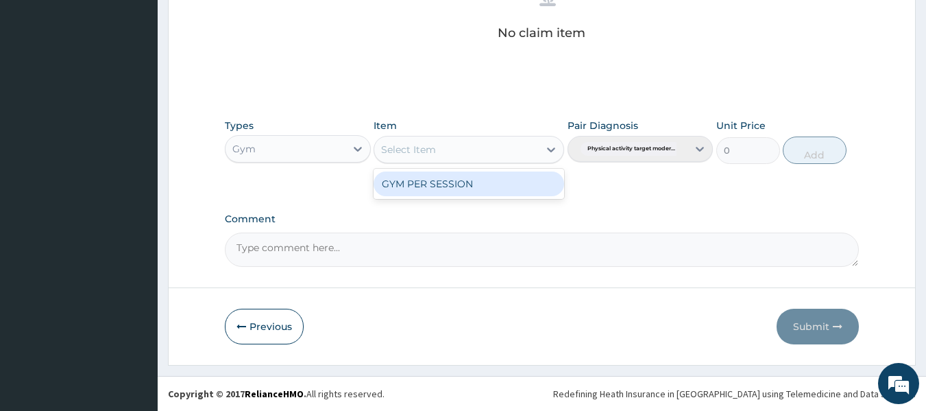
click at [466, 152] on div "Select Item" at bounding box center [456, 149] width 164 height 22
click at [465, 182] on div "GYM PER SESSION" at bounding box center [469, 183] width 191 height 25
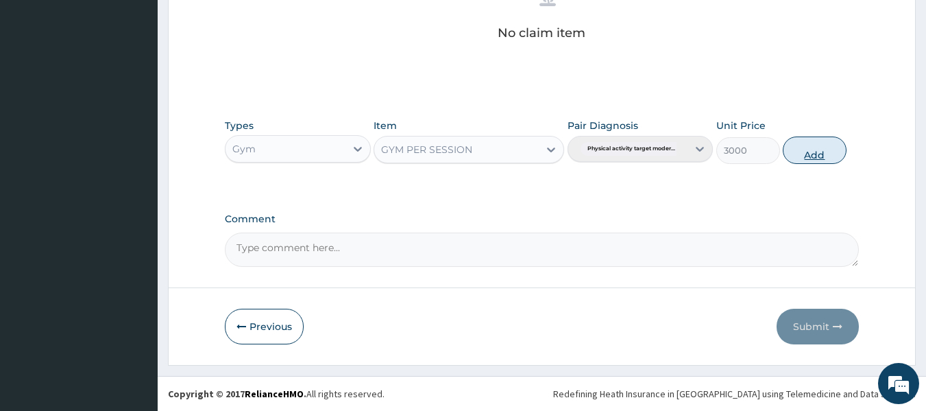
click at [820, 151] on button "Add" at bounding box center [815, 149] width 64 height 27
type input "0"
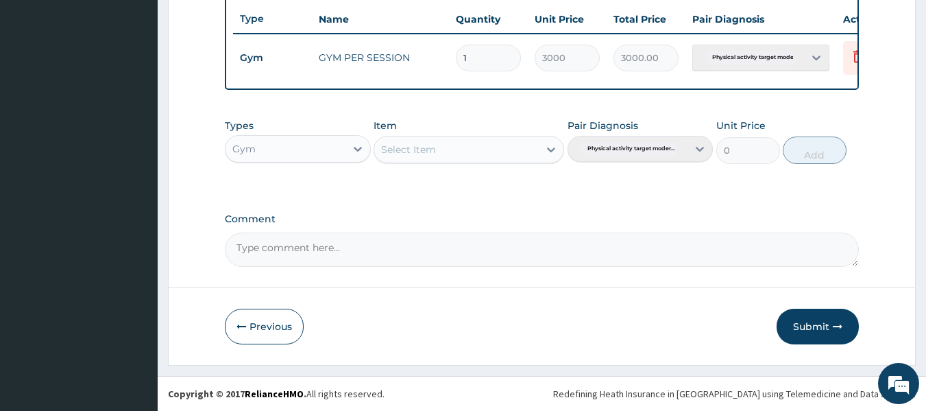
scroll to position [523, 0]
click at [815, 319] on button "Submit" at bounding box center [817, 326] width 82 height 36
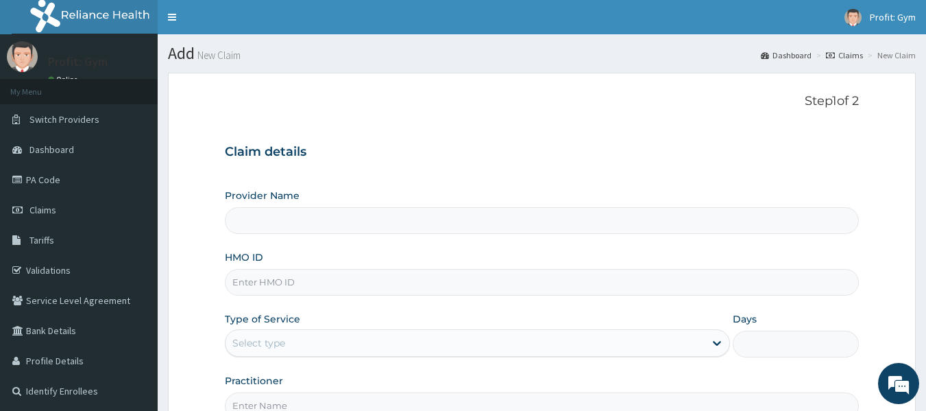
click at [257, 282] on input "HMO ID" at bounding box center [542, 282] width 635 height 27
type input "PW"
type input "PRO FIT GYM"
type input "1"
type input "PW"
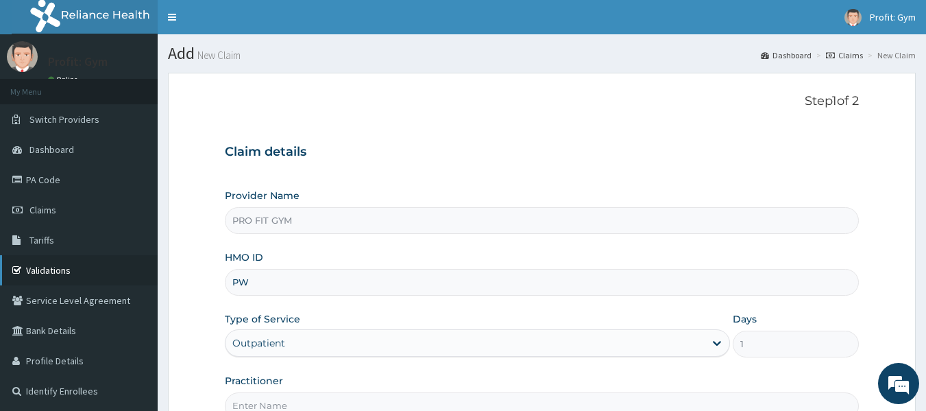
click at [50, 265] on link "Validations" at bounding box center [79, 270] width 158 height 30
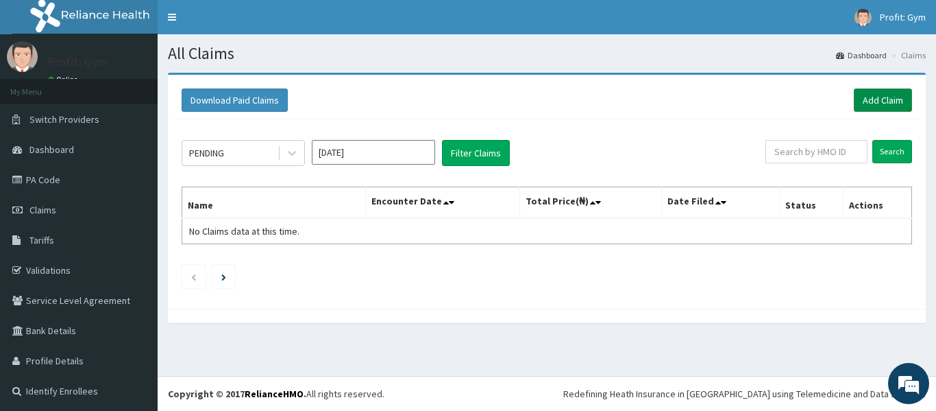
click at [874, 105] on link "Add Claim" at bounding box center [883, 99] width 58 height 23
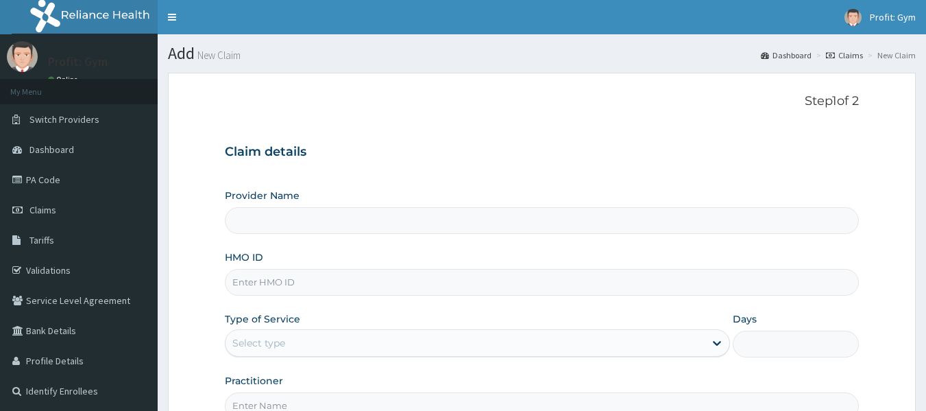
click at [261, 285] on input "HMO ID" at bounding box center [542, 282] width 635 height 27
paste input "PWC/10464/B"
type input "PWC/10464/B"
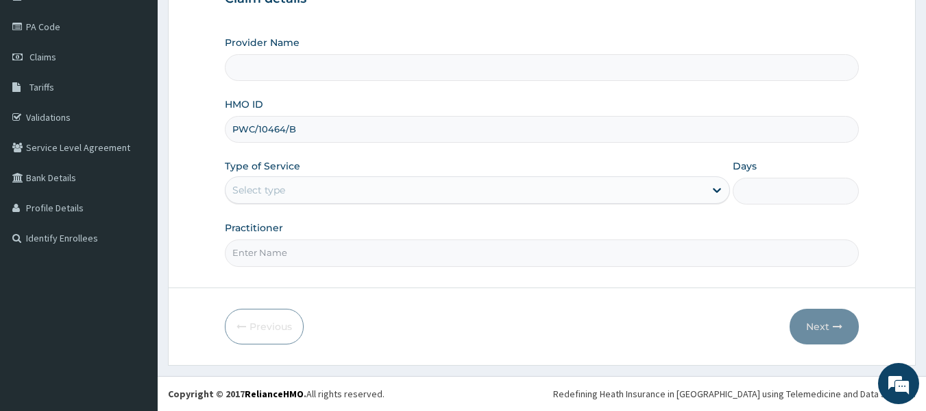
type input "PRO FIT GYM"
type input "1"
type input "PWC/10464/B"
click at [326, 252] on input "Practitioner" at bounding box center [542, 252] width 635 height 27
type input "GYM"
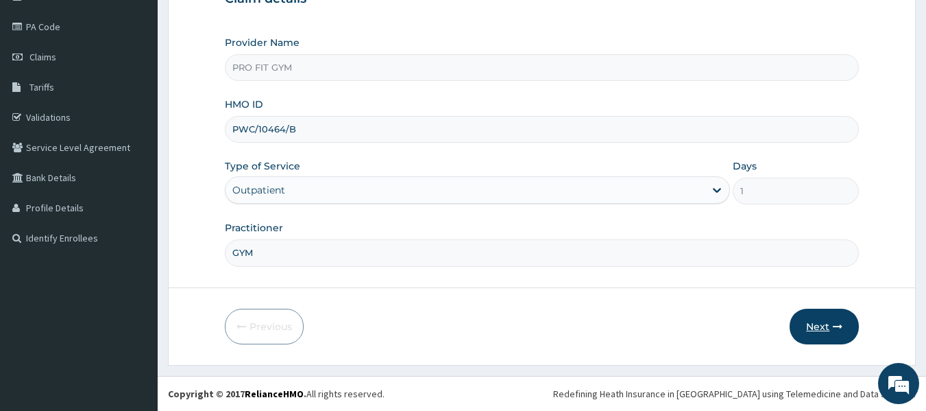
click at [845, 330] on button "Next" at bounding box center [824, 326] width 69 height 36
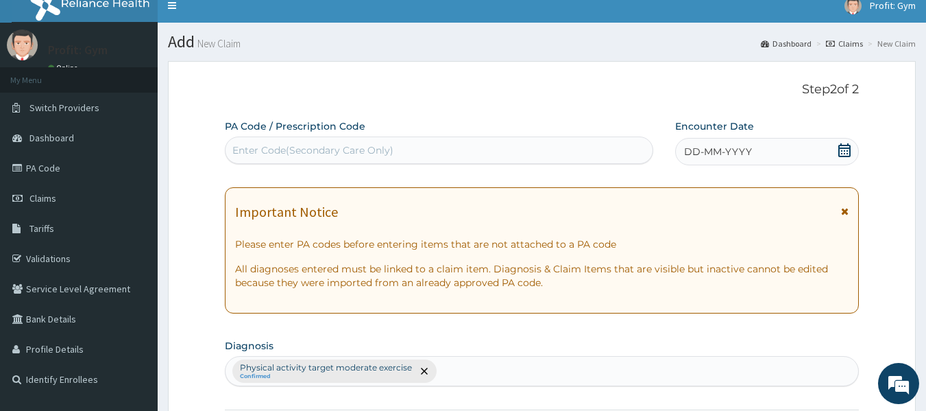
scroll to position [11, 0]
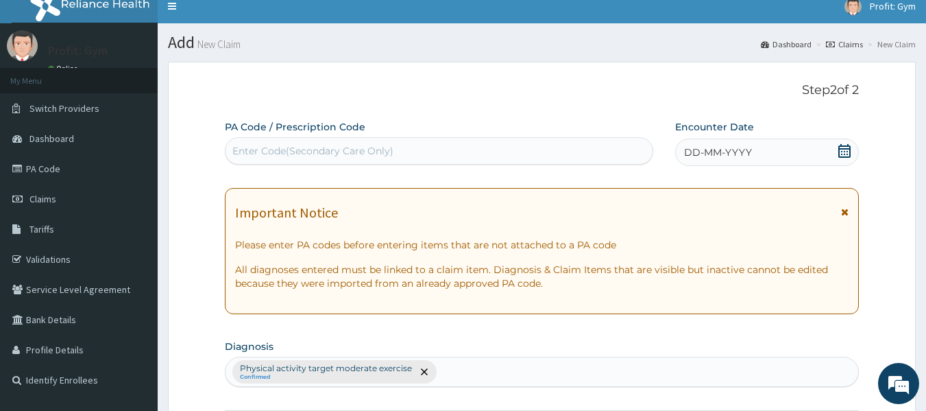
click at [384, 150] on div "Enter Code(Secondary Care Only)" at bounding box center [312, 151] width 161 height 14
type input "PA/09FB7D"
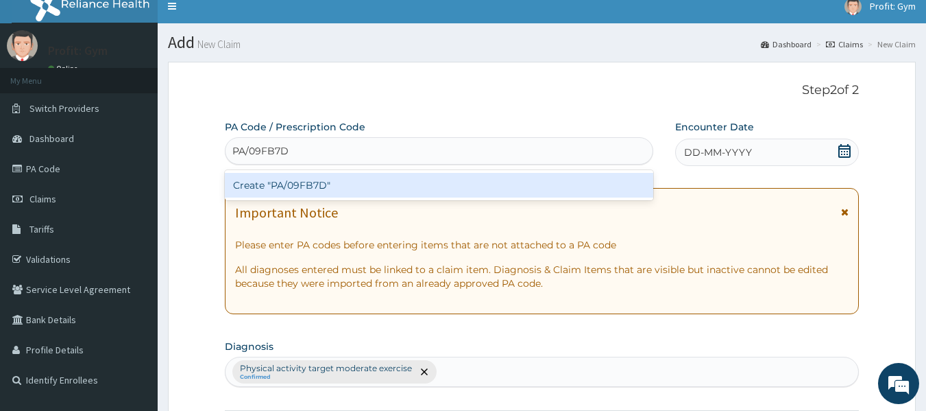
click at [326, 184] on div "Create "PA/09FB7D"" at bounding box center [439, 185] width 429 height 25
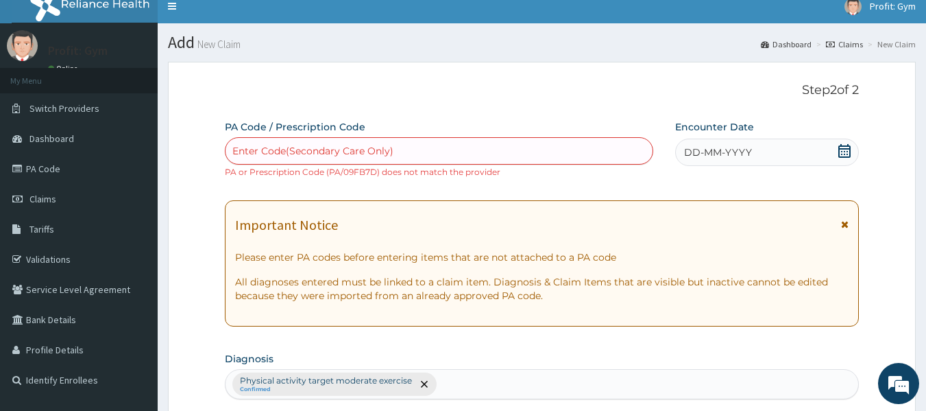
click at [306, 149] on div "Enter Code(Secondary Care Only)" at bounding box center [312, 151] width 161 height 14
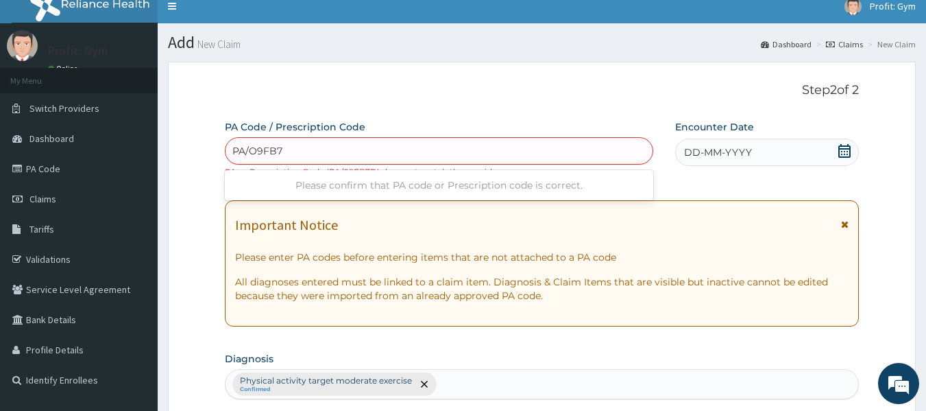
type input "PA/O9FB7D"
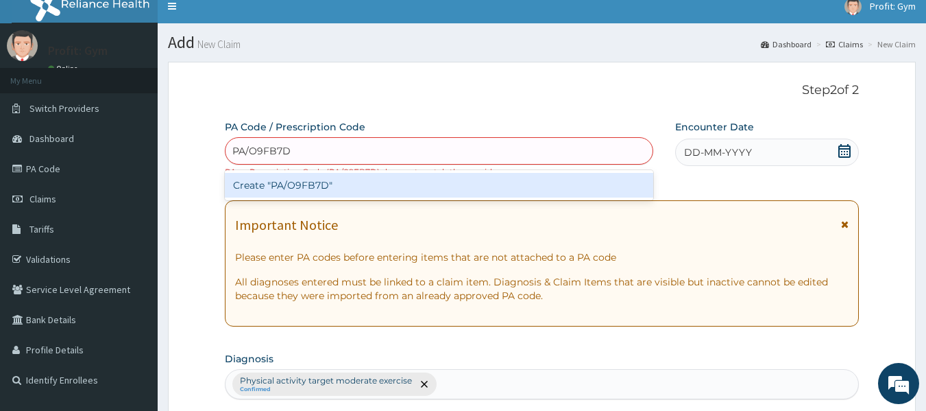
click at [310, 189] on div "Create "PA/O9FB7D"" at bounding box center [439, 185] width 429 height 25
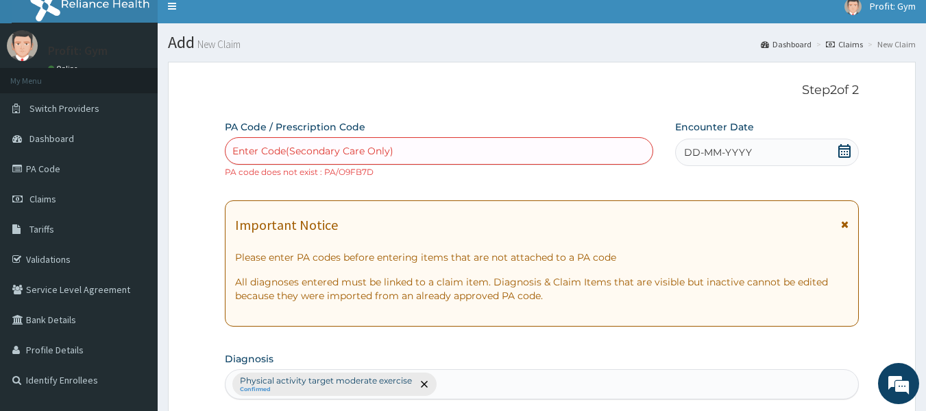
click at [846, 152] on icon at bounding box center [844, 151] width 14 height 14
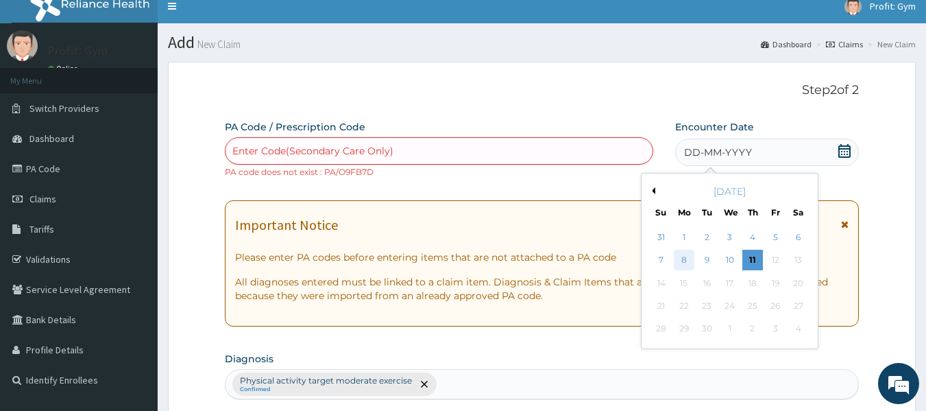
click at [681, 258] on div "8" at bounding box center [684, 260] width 21 height 21
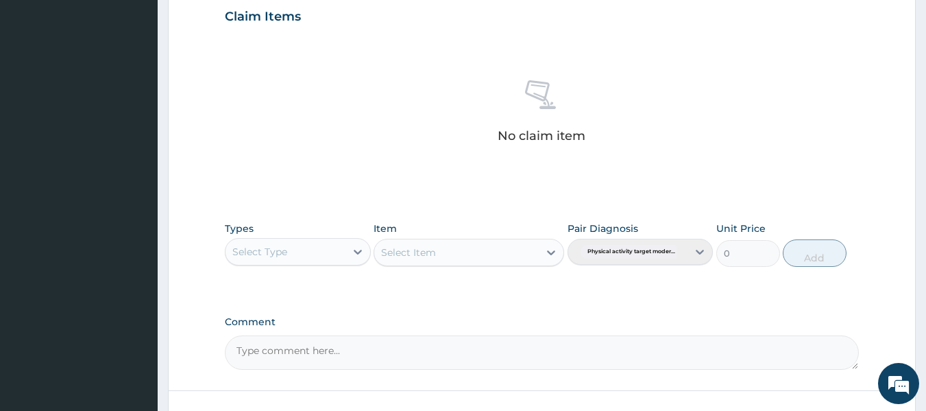
scroll to position [489, 0]
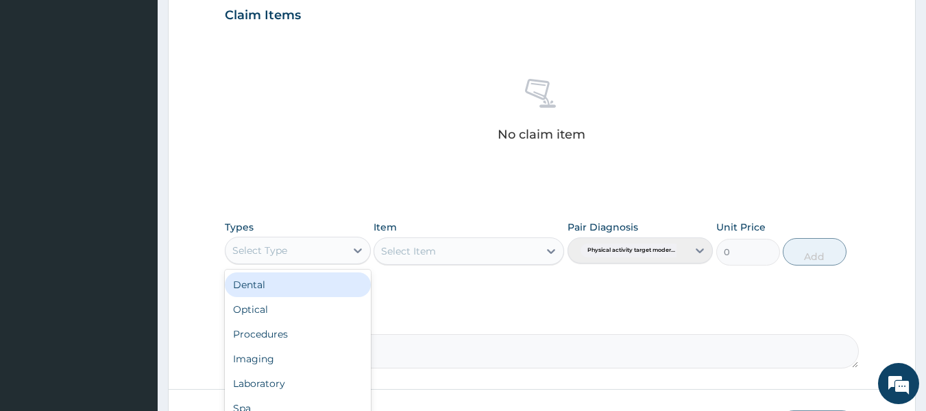
click at [302, 252] on div "Select Type" at bounding box center [285, 250] width 120 height 22
type input "GY"
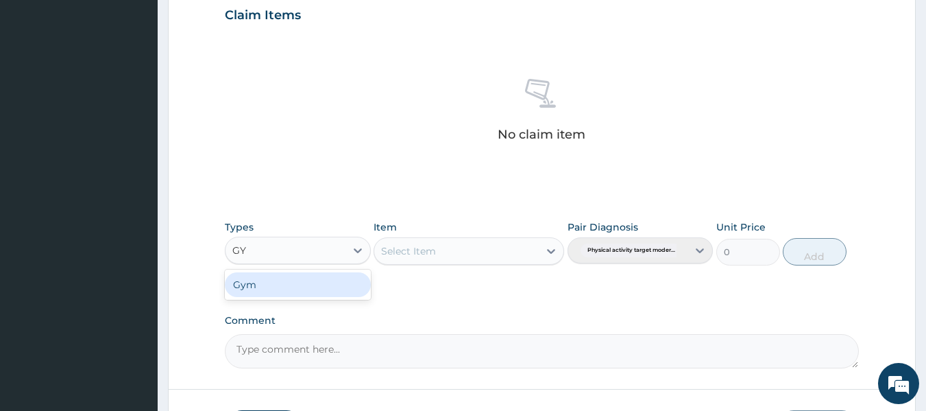
click at [259, 286] on div "Gym" at bounding box center [298, 284] width 146 height 25
click at [419, 252] on div "Select Item" at bounding box center [469, 250] width 191 height 27
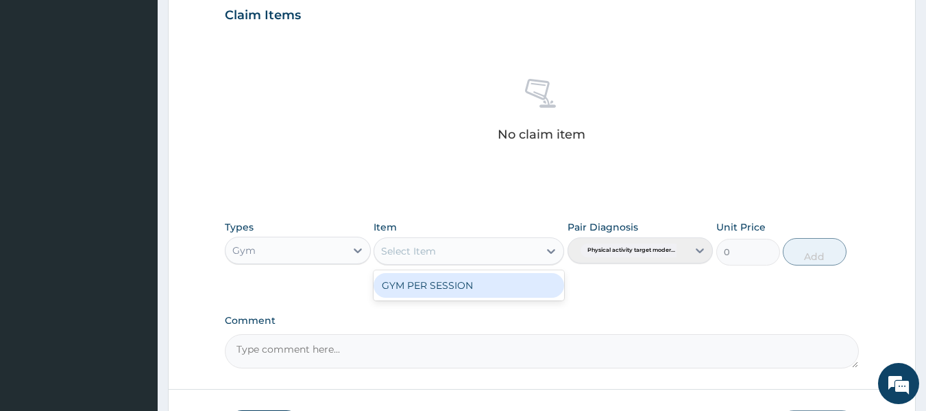
click at [419, 252] on div "Select Item" at bounding box center [408, 251] width 55 height 14
click at [432, 284] on div "GYM PER SESSION" at bounding box center [469, 285] width 191 height 25
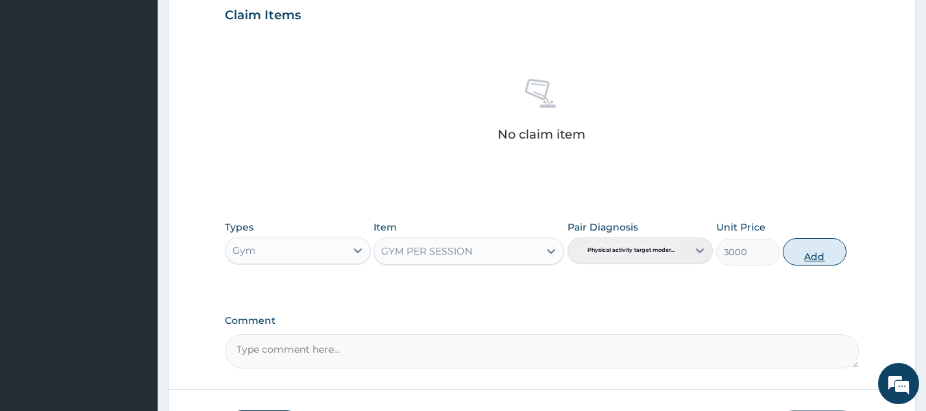
click at [809, 257] on button "Add" at bounding box center [815, 251] width 64 height 27
type input "0"
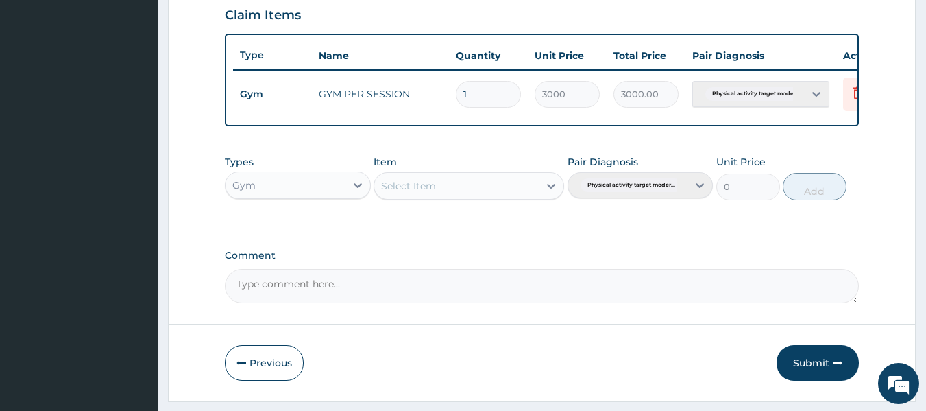
scroll to position [535, 0]
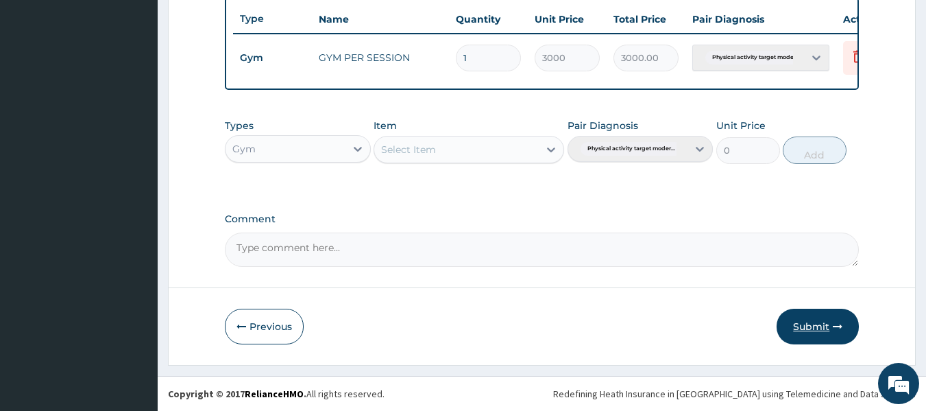
click at [808, 326] on button "Submit" at bounding box center [817, 326] width 82 height 36
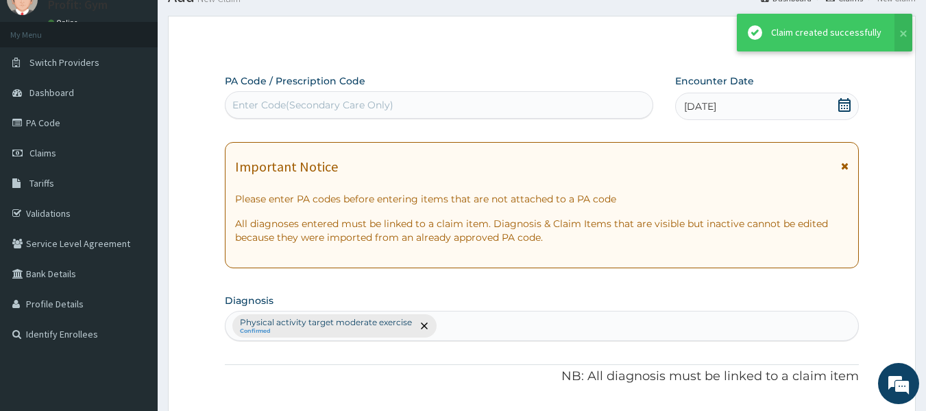
scroll to position [523, 0]
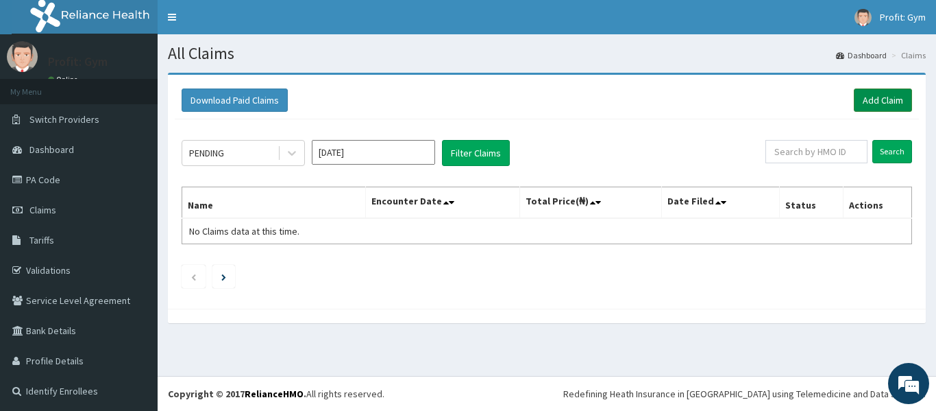
click at [861, 95] on link "Add Claim" at bounding box center [883, 99] width 58 height 23
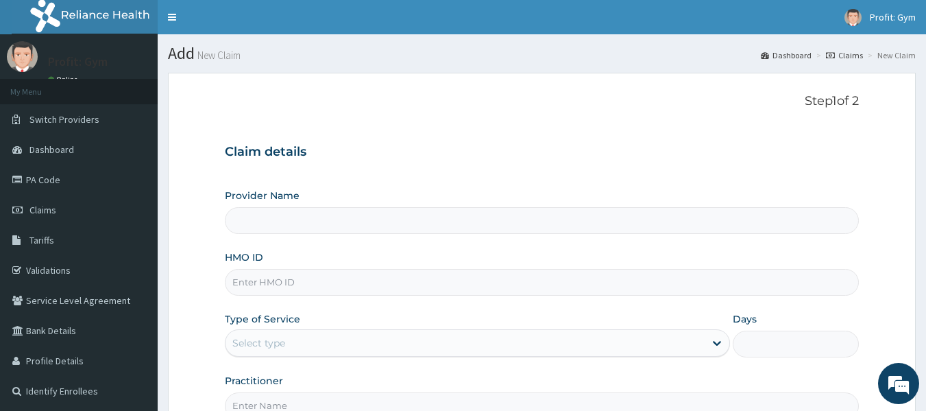
click at [287, 289] on input "HMO ID" at bounding box center [542, 282] width 635 height 27
type input "RE"
type input "PRO FIT GYM"
type input "1"
type input "REL/10237/B"
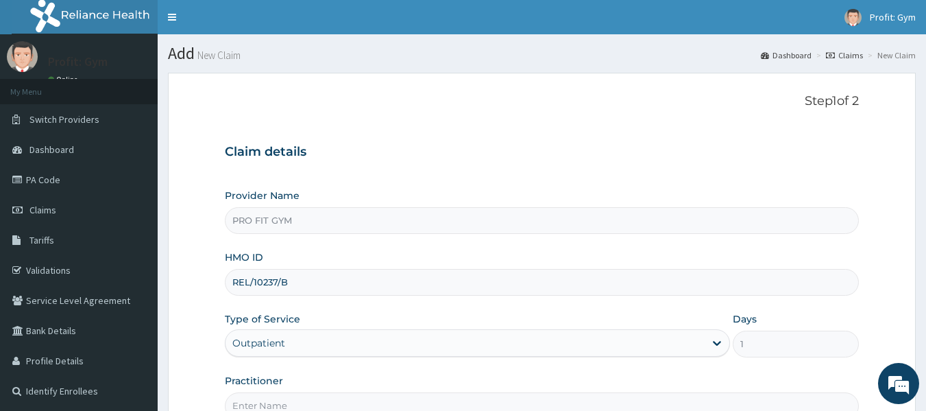
scroll to position [153, 0]
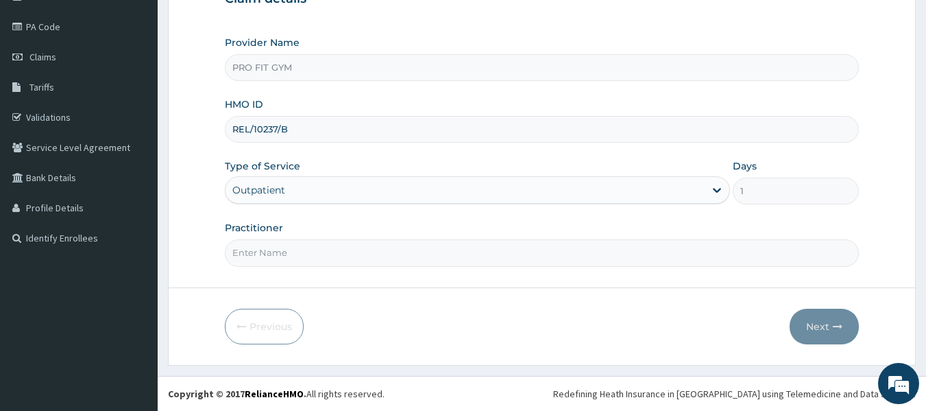
click at [304, 251] on input "Practitioner" at bounding box center [542, 252] width 635 height 27
type input "GYM"
click at [811, 327] on button "Next" at bounding box center [824, 326] width 69 height 36
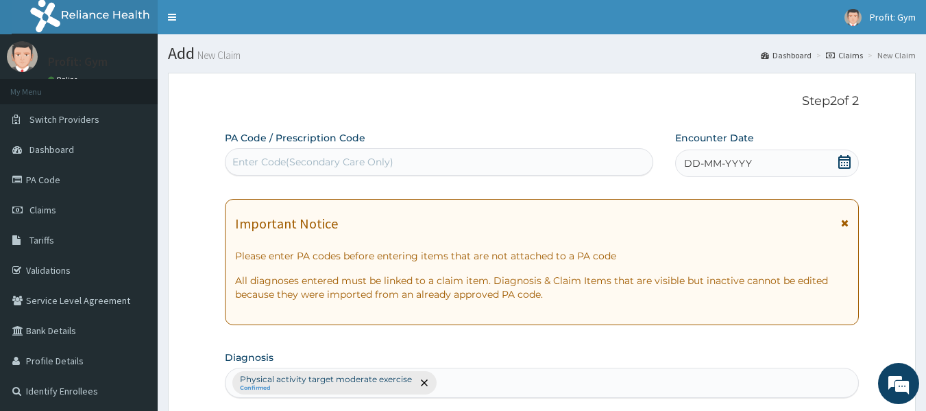
click at [383, 157] on div "Enter Code(Secondary Care Only)" at bounding box center [312, 162] width 161 height 14
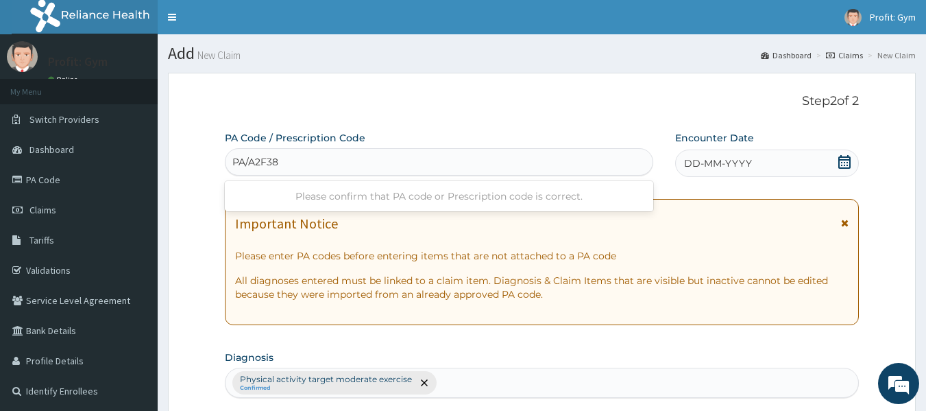
type input "PA/A2F380"
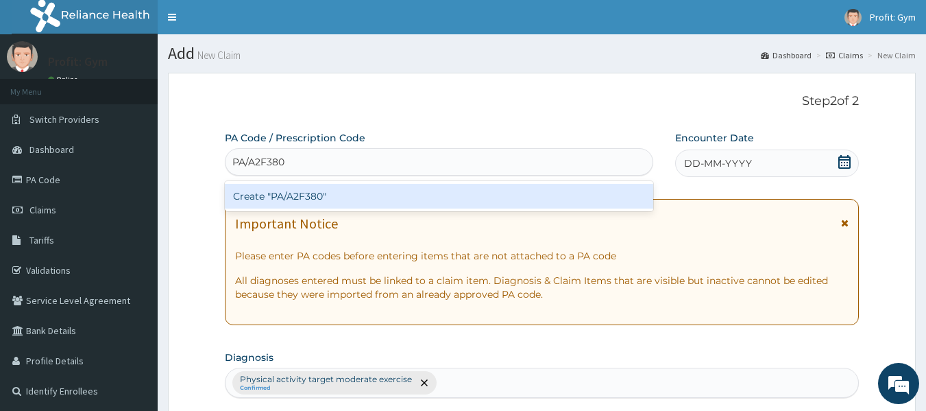
click at [341, 201] on div "Create "PA/A2F380"" at bounding box center [439, 196] width 429 height 25
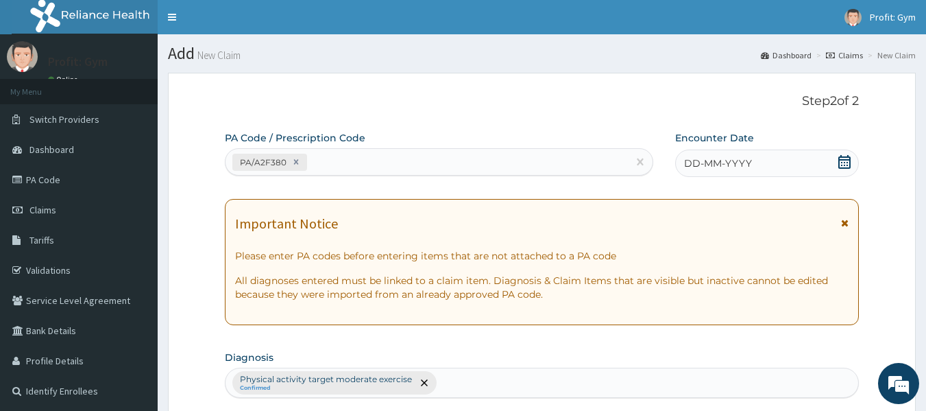
click at [841, 164] on icon at bounding box center [844, 162] width 14 height 14
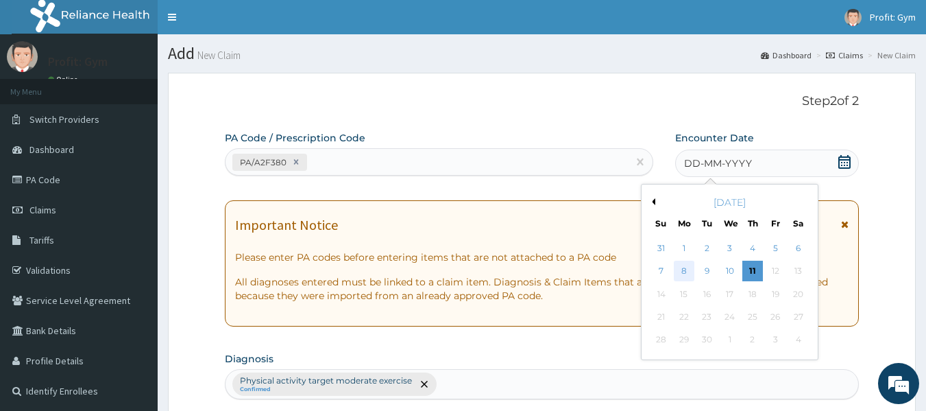
click at [688, 270] on div "8" at bounding box center [684, 271] width 21 height 21
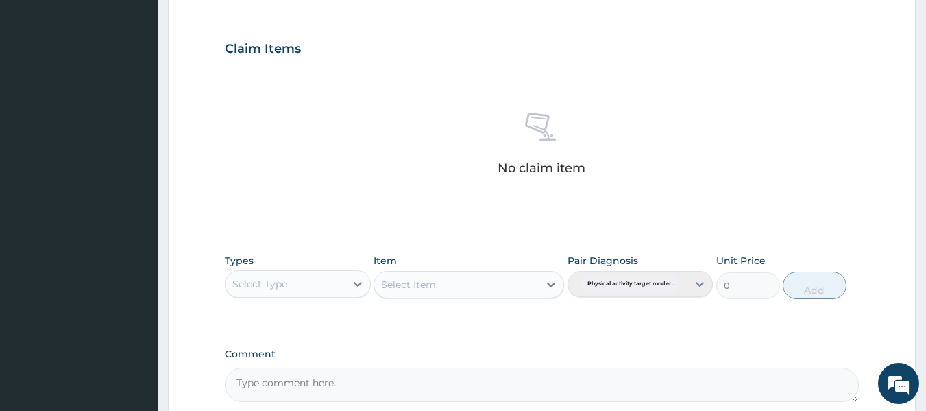
scroll to position [452, 0]
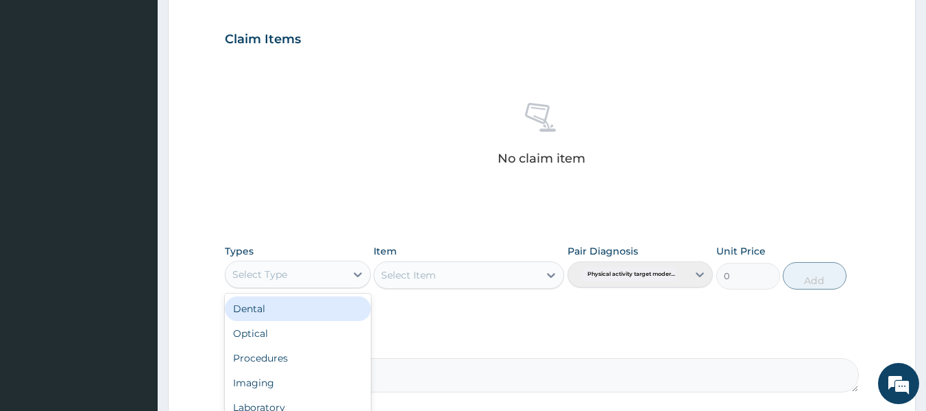
click at [336, 273] on div "Select Type" at bounding box center [285, 274] width 120 height 22
type input "GY"
click at [321, 308] on div "Gym" at bounding box center [298, 308] width 146 height 25
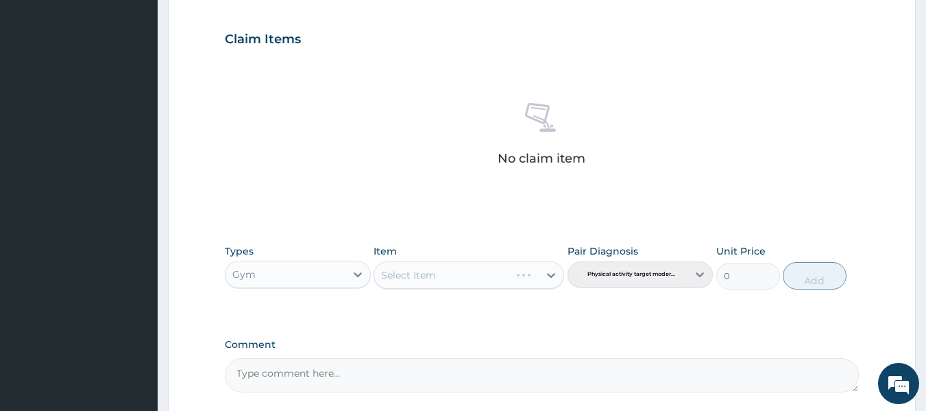
click at [424, 274] on div "Select Item" at bounding box center [469, 274] width 191 height 27
click at [424, 274] on div "Select Item" at bounding box center [408, 275] width 55 height 14
click at [444, 313] on div "GYM PER SESSION" at bounding box center [469, 309] width 191 height 25
click at [802, 282] on button "Add" at bounding box center [815, 275] width 64 height 27
type input "0"
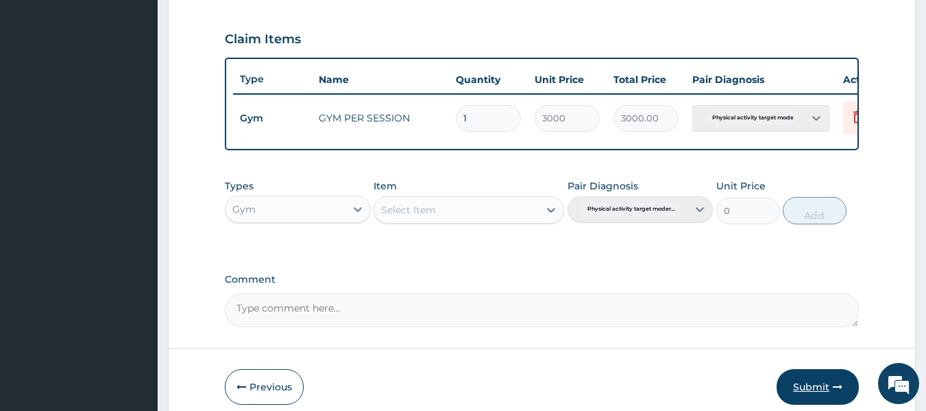
click at [826, 396] on button "Submit" at bounding box center [817, 387] width 82 height 36
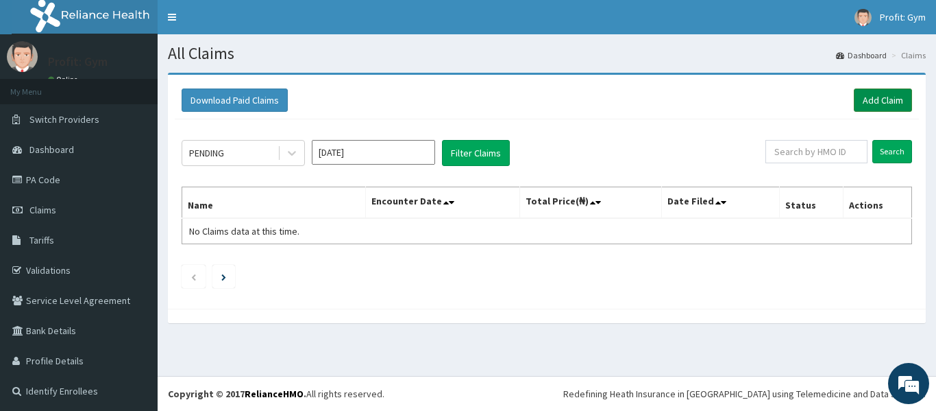
click at [868, 103] on link "Add Claim" at bounding box center [883, 99] width 58 height 23
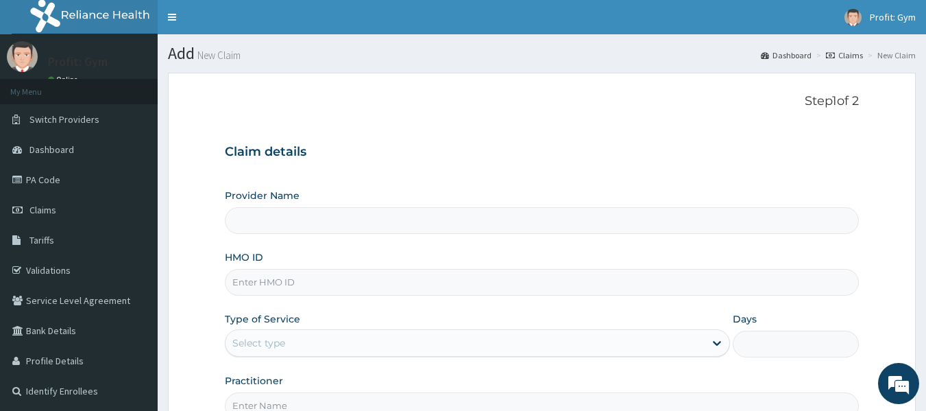
type input "PRO FIT GYM"
type input "1"
click at [304, 288] on input "HMO ID" at bounding box center [542, 282] width 635 height 27
type input "PGL/10055/A"
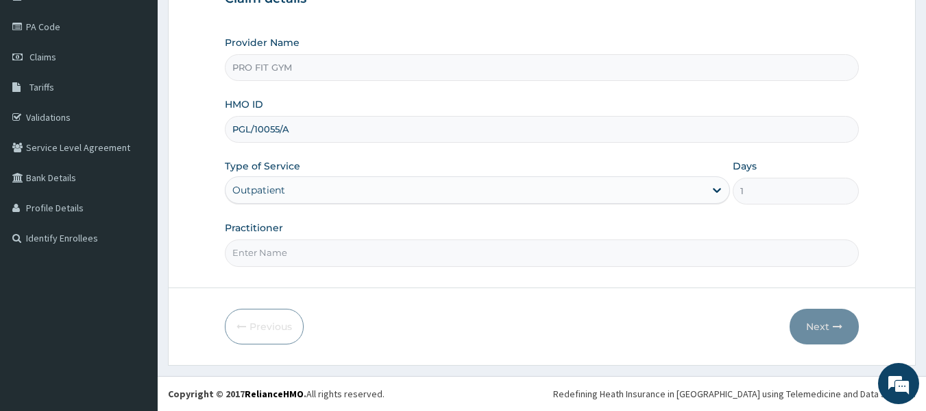
click at [307, 253] on input "Practitioner" at bounding box center [542, 252] width 635 height 27
type input "GYM"
click at [830, 323] on button "Next" at bounding box center [824, 326] width 69 height 36
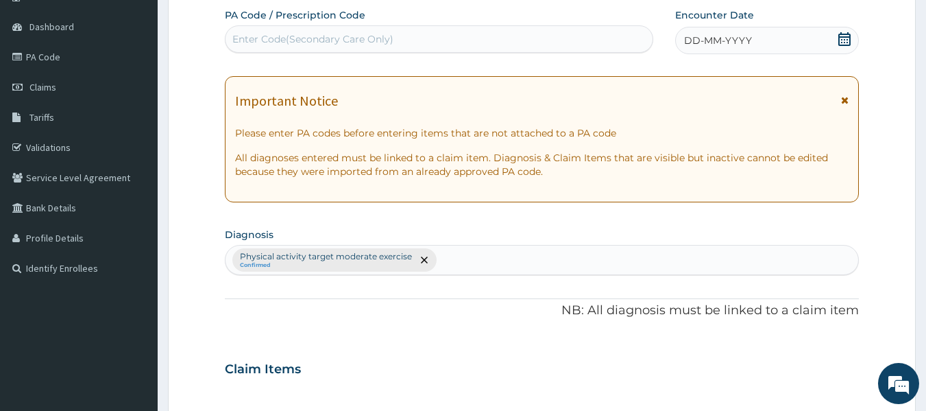
scroll to position [122, 0]
click at [336, 40] on div "Enter Code(Secondary Care Only)" at bounding box center [312, 40] width 161 height 14
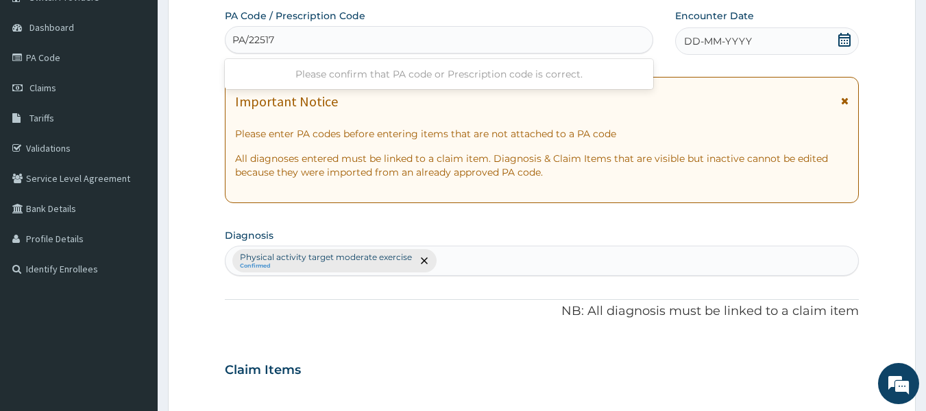
type input "PA/225175"
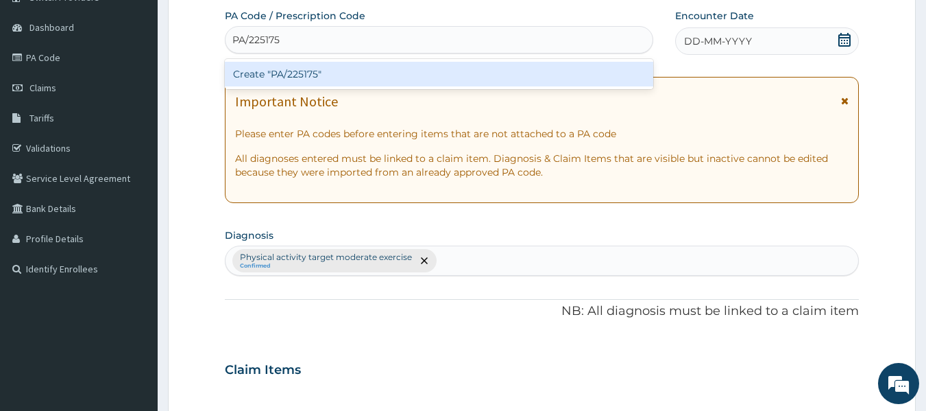
click at [309, 75] on div "Create "PA/225175"" at bounding box center [439, 74] width 429 height 25
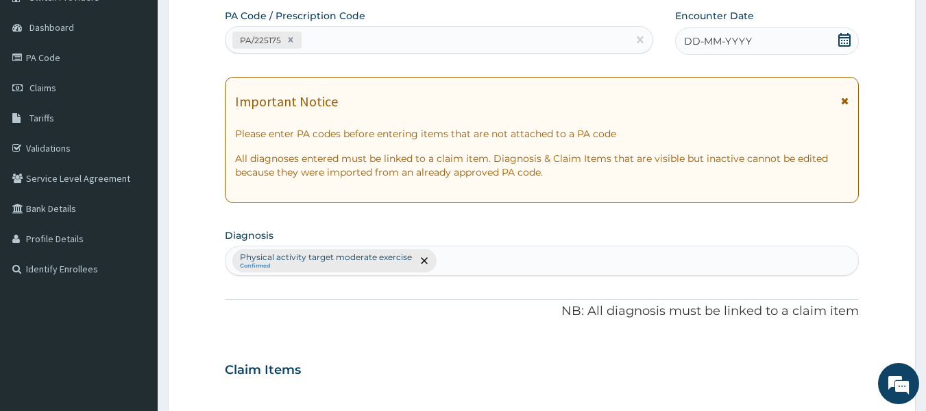
click at [711, 42] on span "DD-MM-YYYY" at bounding box center [718, 41] width 68 height 14
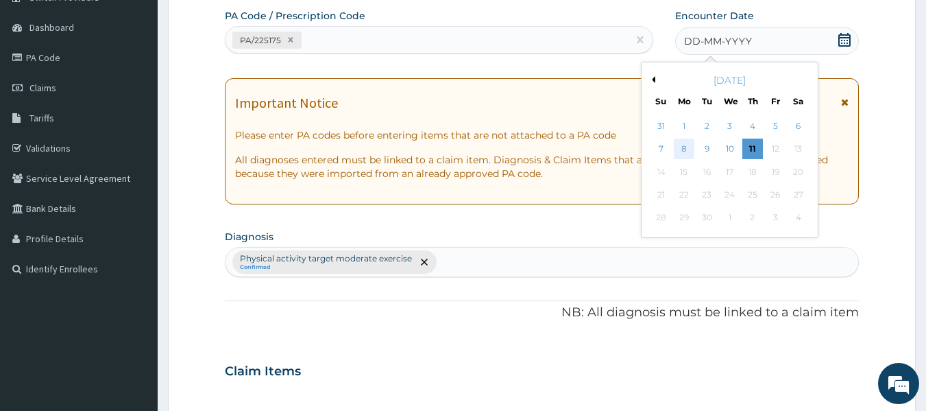
click at [686, 145] on div "8" at bounding box center [684, 149] width 21 height 21
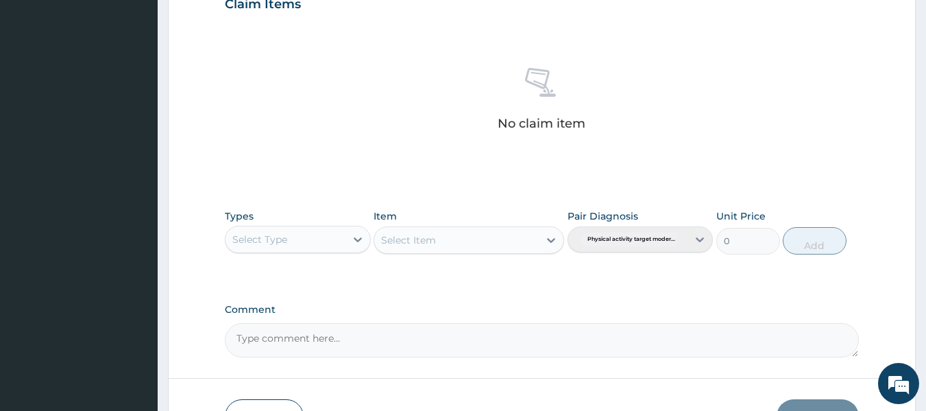
scroll to position [530, 0]
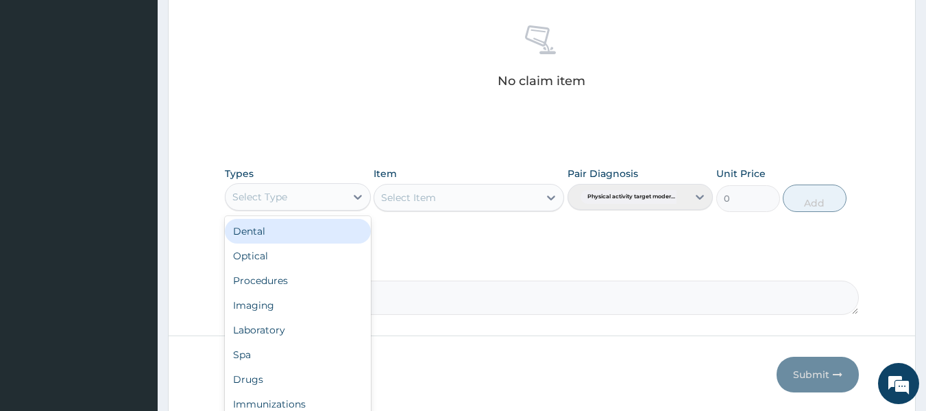
click at [297, 194] on div "Select Type" at bounding box center [285, 197] width 120 height 22
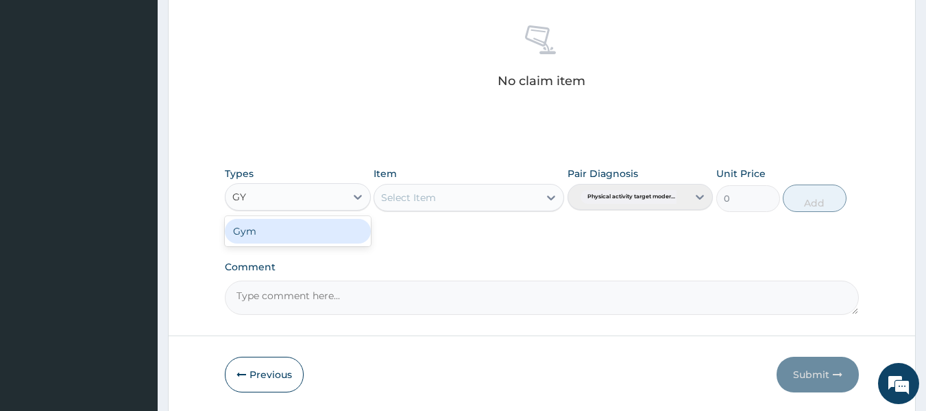
type input "GYM"
click at [291, 236] on div "Gym" at bounding box center [298, 231] width 146 height 25
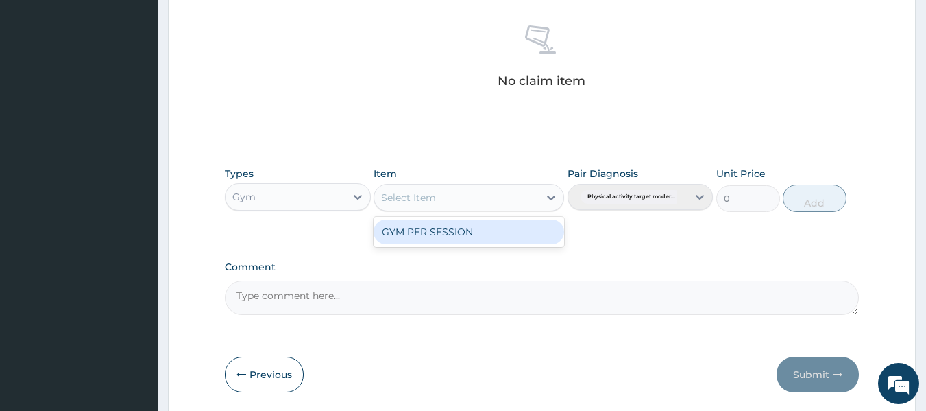
click at [429, 201] on div "Select Item" at bounding box center [408, 198] width 55 height 14
click at [445, 234] on div "GYM PER SESSION" at bounding box center [469, 231] width 191 height 25
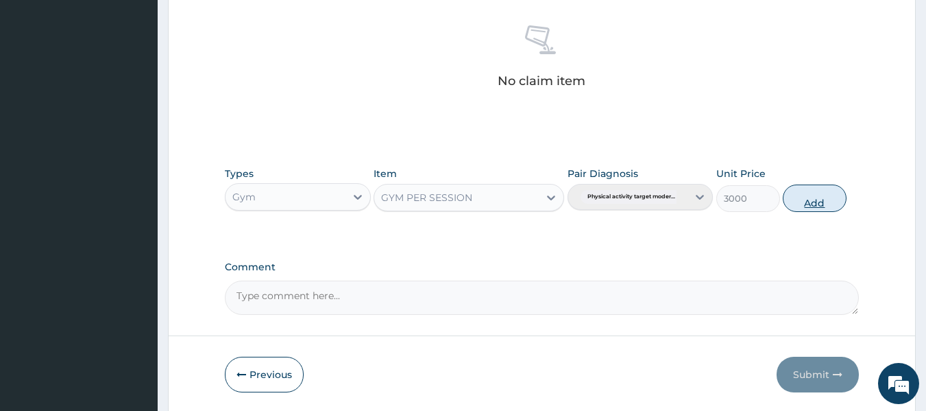
click at [815, 204] on button "Add" at bounding box center [815, 197] width 64 height 27
type input "0"
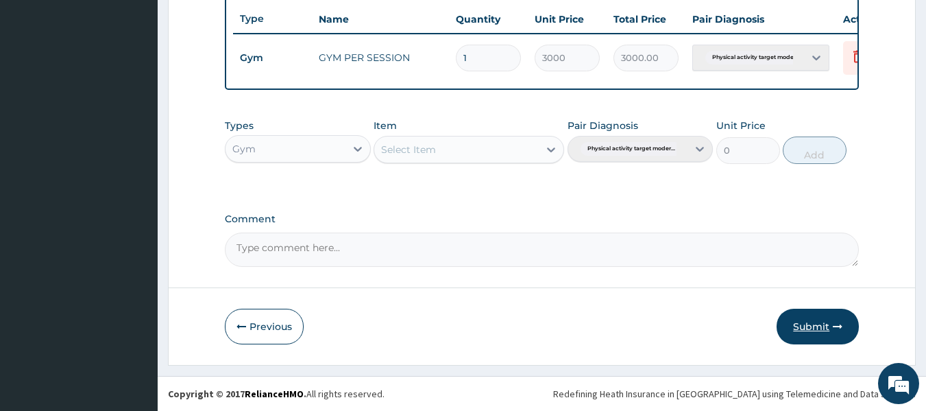
scroll to position [523, 0]
click at [828, 329] on button "Submit" at bounding box center [817, 326] width 82 height 36
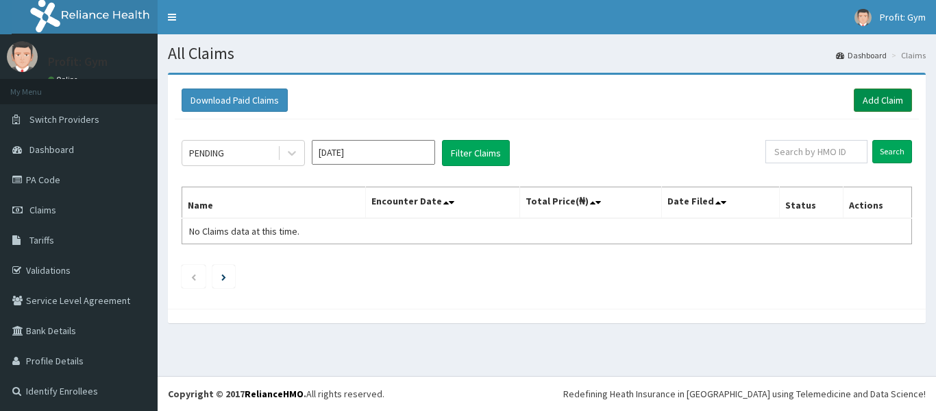
click at [878, 96] on link "Add Claim" at bounding box center [883, 99] width 58 height 23
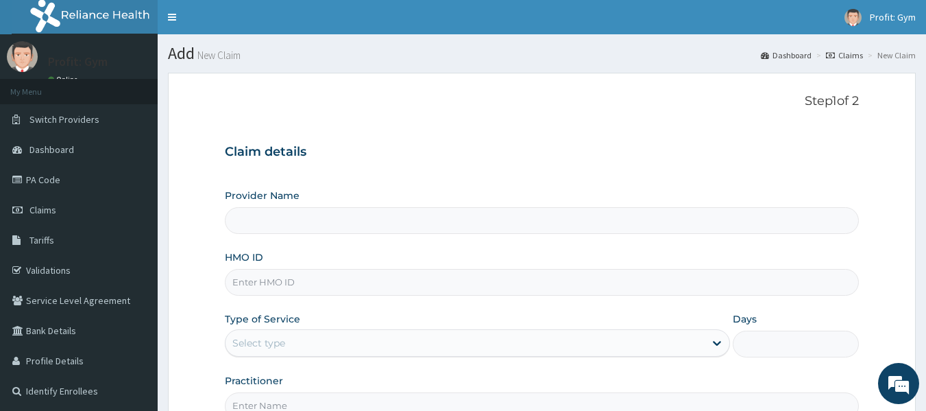
click at [339, 283] on input "HMO ID" at bounding box center [542, 282] width 635 height 27
type input "PRS"
type input "PRO FIT GYM"
type input "1"
type input "PRS/10174/A"
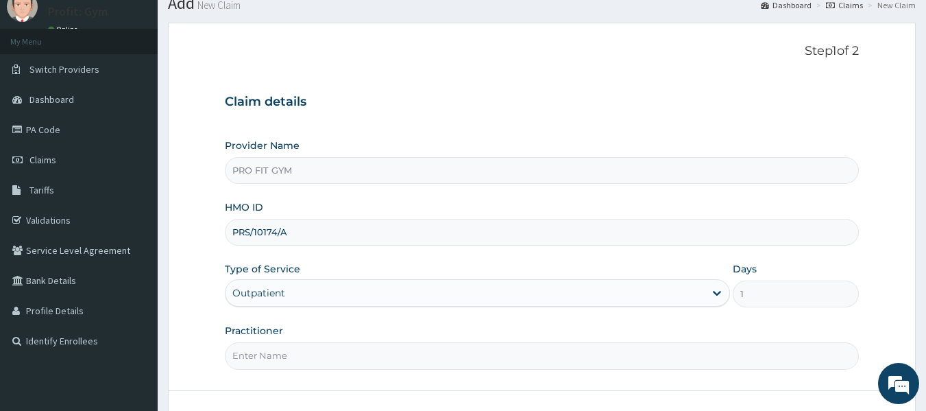
scroll to position [153, 0]
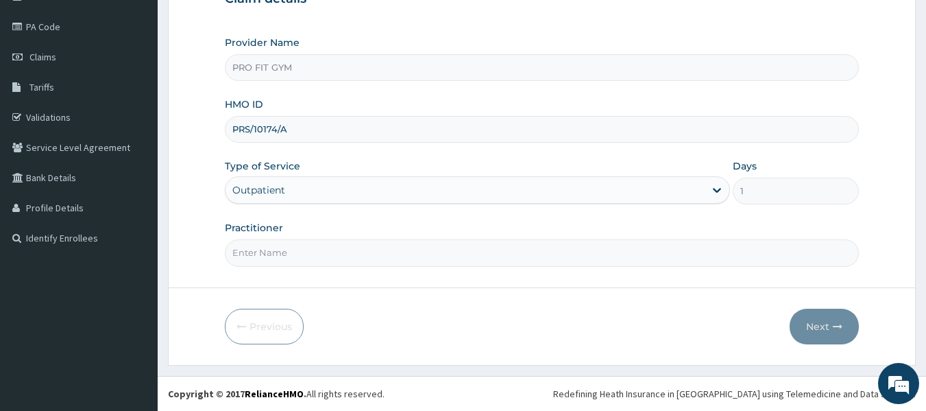
click at [328, 249] on input "Practitioner" at bounding box center [542, 252] width 635 height 27
type input "GYM"
click at [823, 326] on button "Next" at bounding box center [824, 326] width 69 height 36
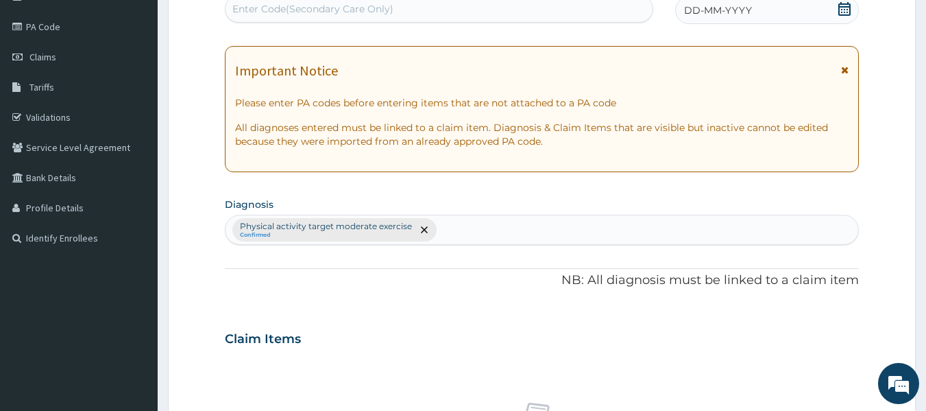
scroll to position [0, 0]
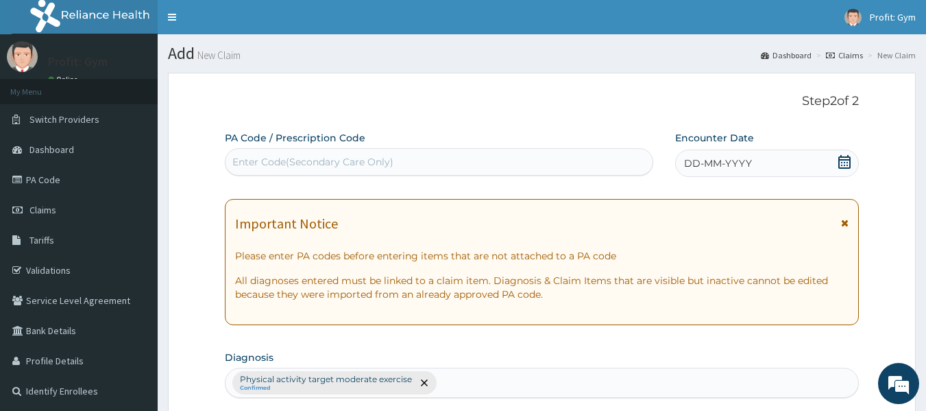
click at [489, 168] on div "Enter Code(Secondary Care Only)" at bounding box center [439, 162] width 428 height 22
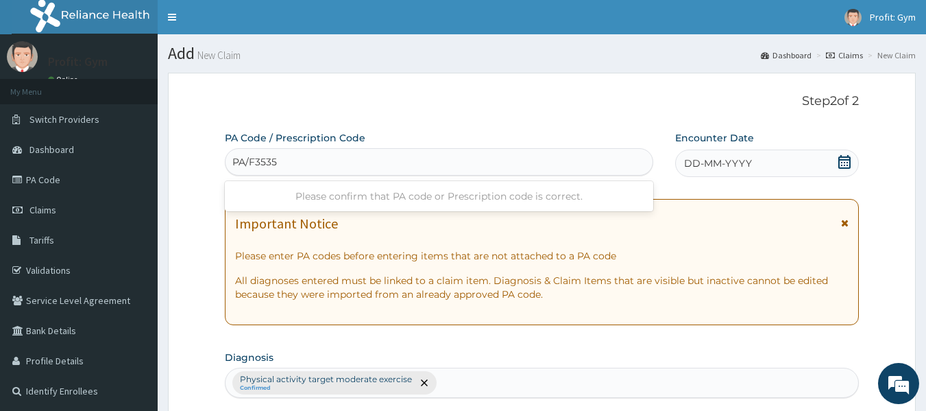
type input "PA/F35351"
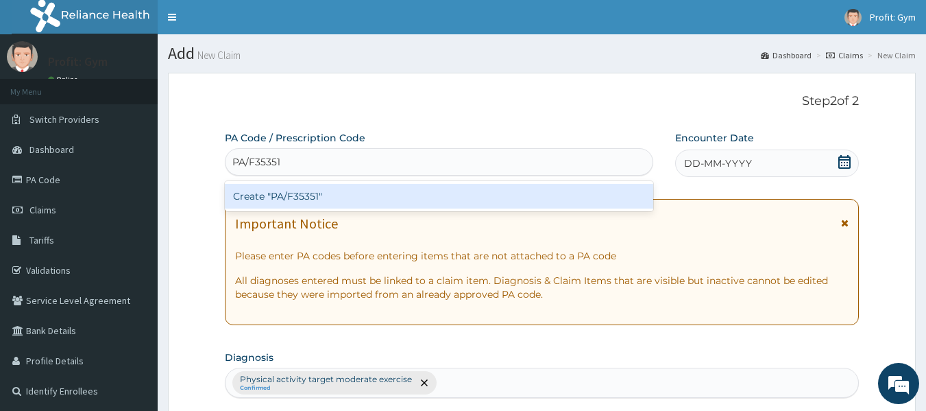
click at [423, 204] on div "Create "PA/F35351"" at bounding box center [439, 196] width 429 height 25
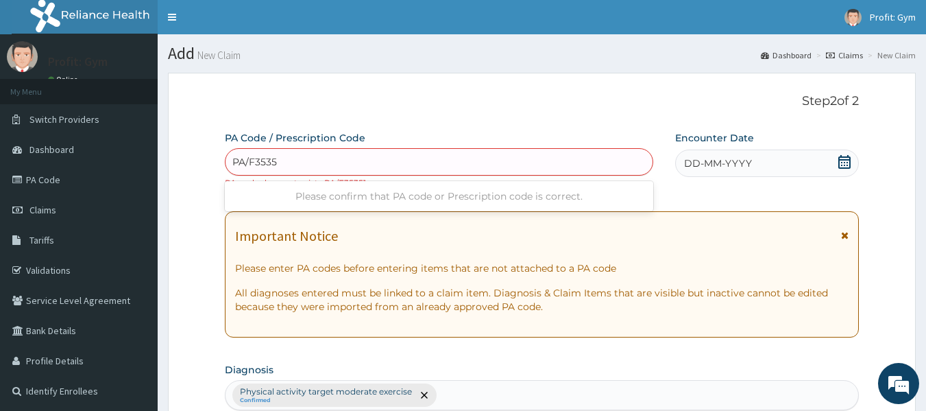
type input "PA/F35351"
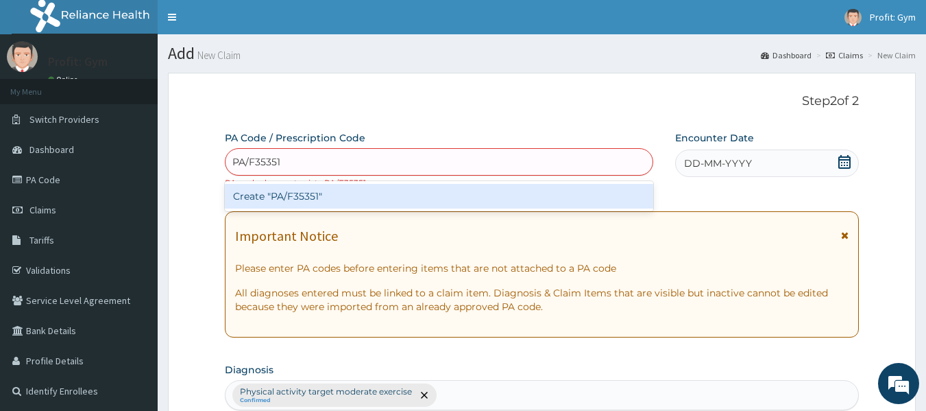
click at [423, 197] on div "Create "PA/F35351"" at bounding box center [439, 196] width 429 height 25
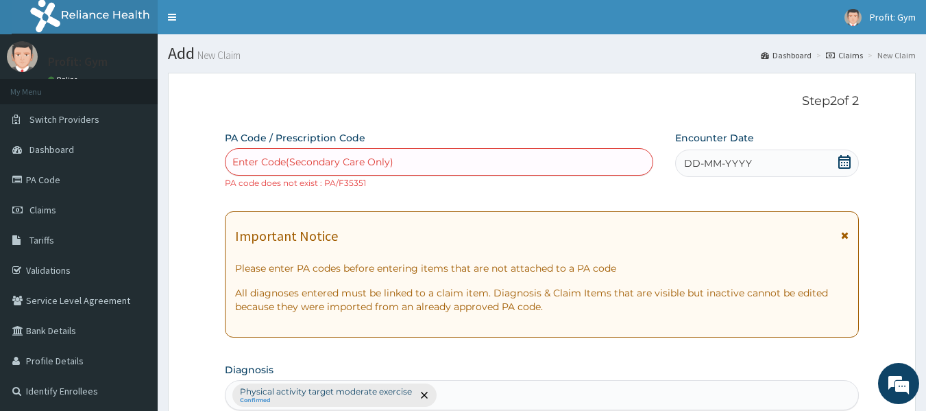
click at [768, 165] on div "DD-MM-YYYY" at bounding box center [767, 162] width 184 height 27
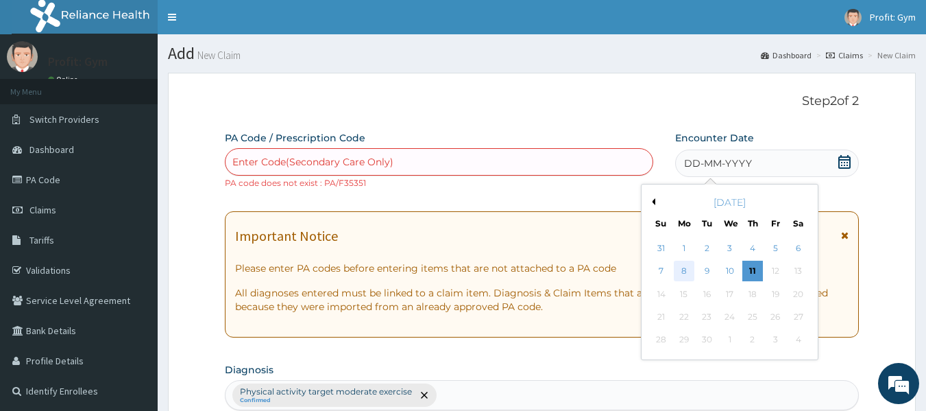
click at [687, 271] on div "8" at bounding box center [684, 271] width 21 height 21
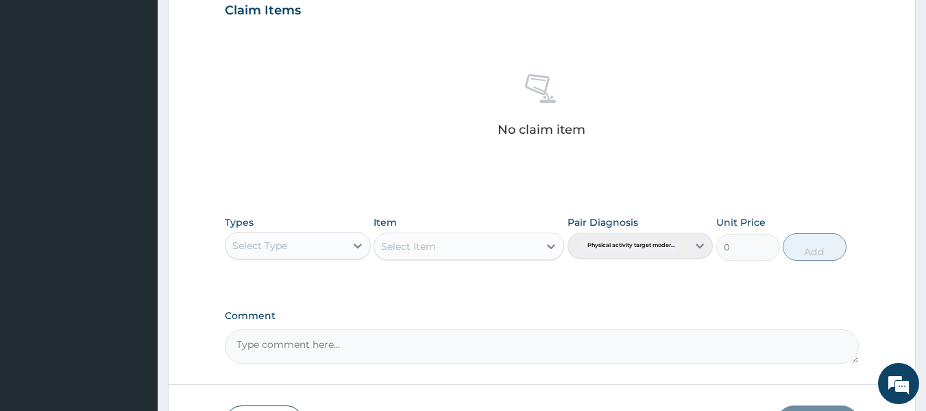
scroll to position [504, 0]
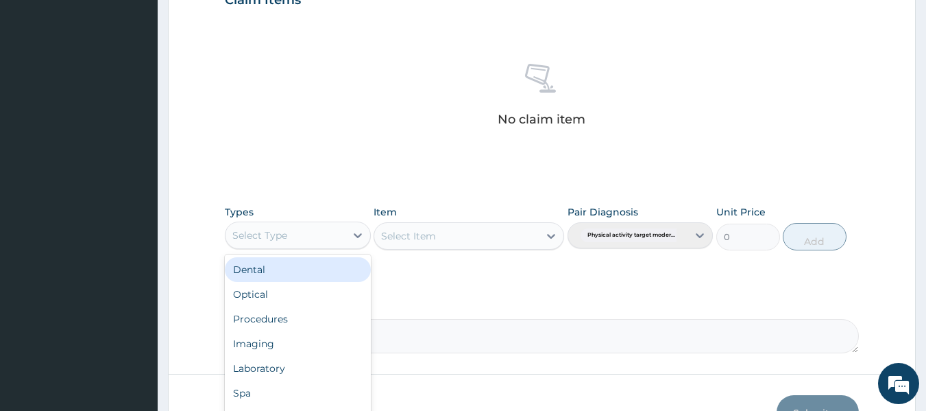
click at [307, 237] on div "Select Type" at bounding box center [285, 235] width 120 height 22
type input "G"
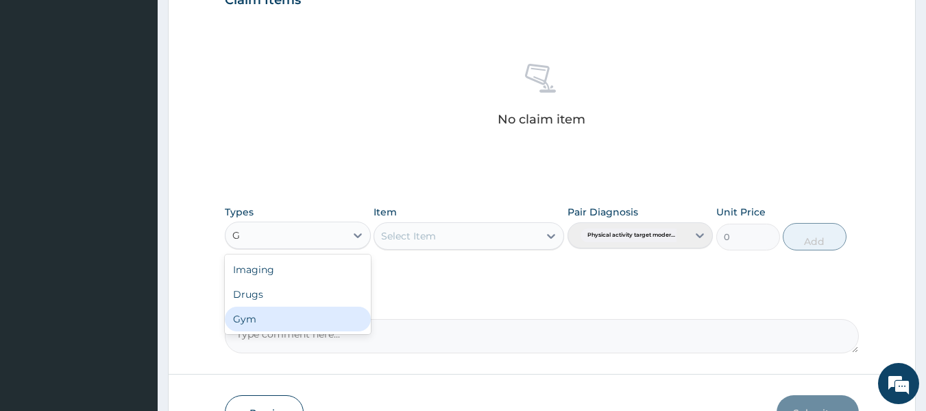
click at [250, 321] on div "Gym" at bounding box center [298, 318] width 146 height 25
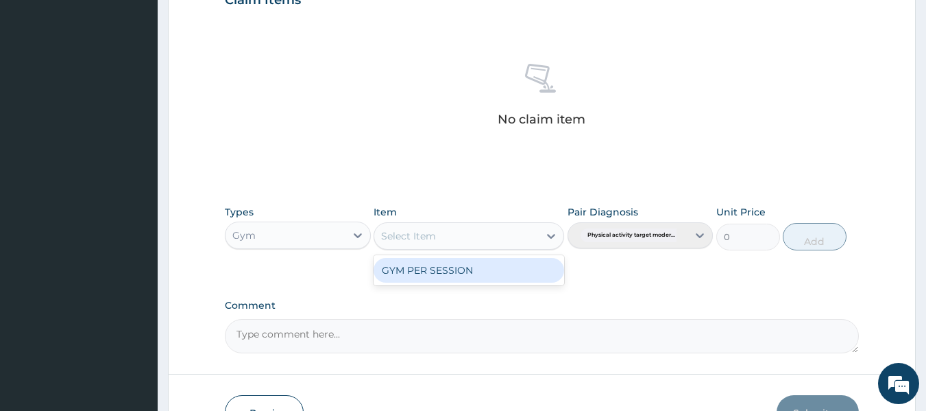
click at [465, 233] on div "Select Item" at bounding box center [456, 236] width 164 height 22
click at [460, 272] on div "GYM PER SESSION" at bounding box center [469, 270] width 191 height 25
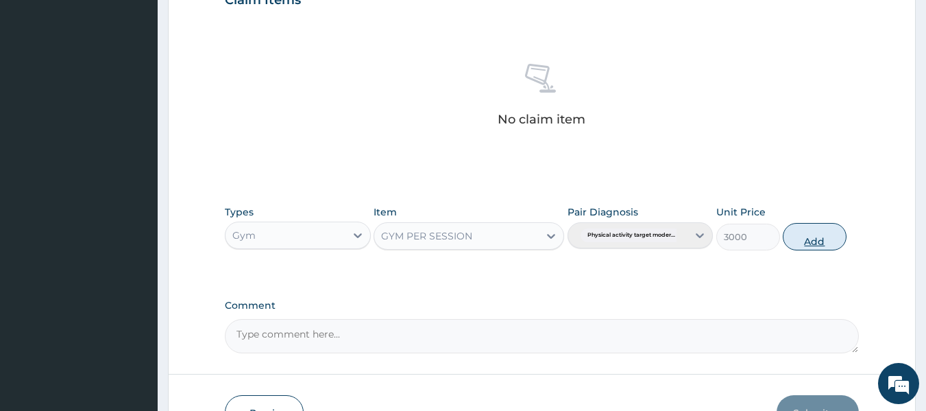
click at [815, 238] on button "Add" at bounding box center [815, 236] width 64 height 27
type input "0"
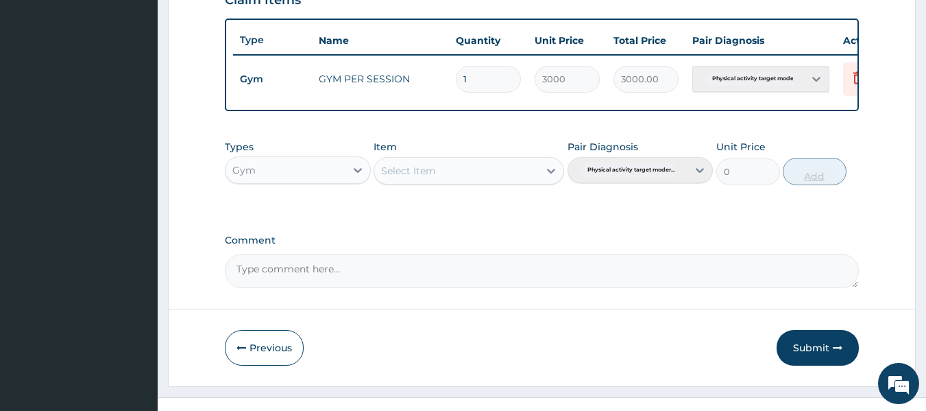
scroll to position [535, 0]
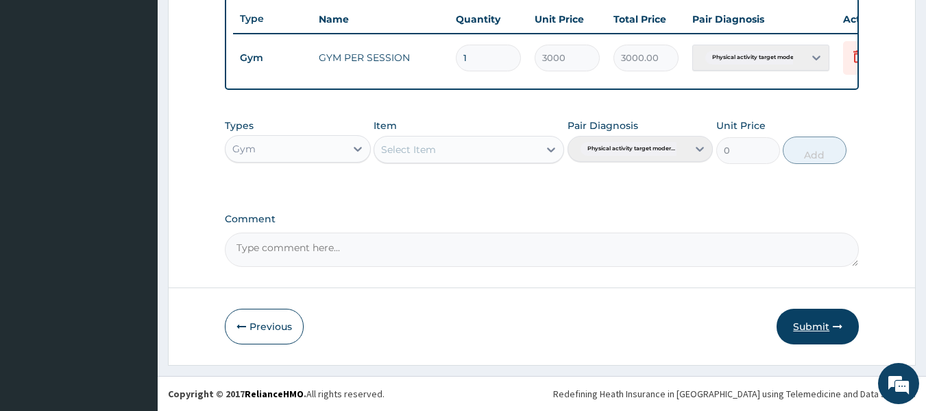
click at [811, 328] on button "Submit" at bounding box center [817, 326] width 82 height 36
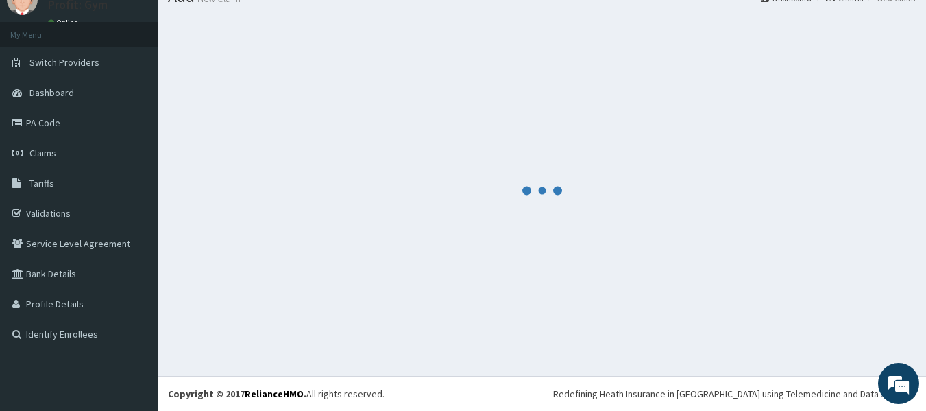
scroll to position [523, 0]
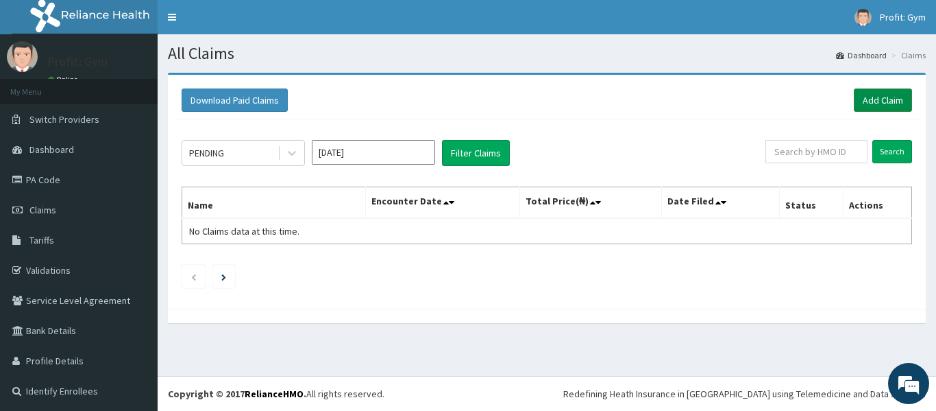
click at [884, 97] on link "Add Claim" at bounding box center [883, 99] width 58 height 23
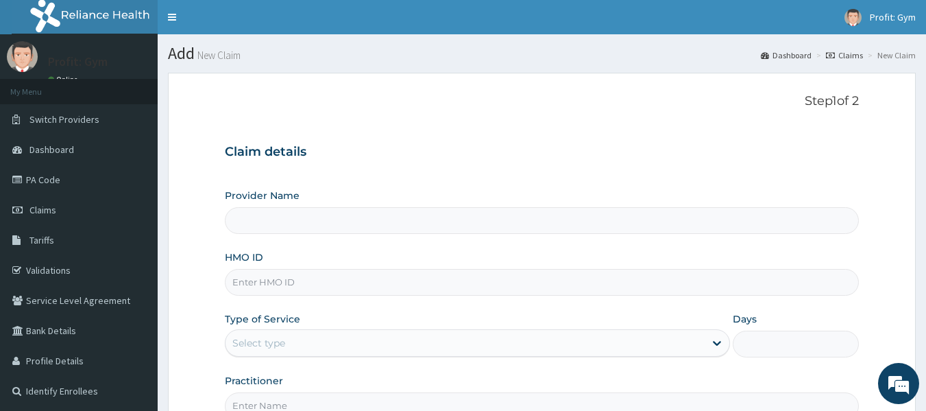
type input "PRO FIT GYM"
type input "1"
click at [273, 280] on input "HMO ID" at bounding box center [542, 282] width 635 height 27
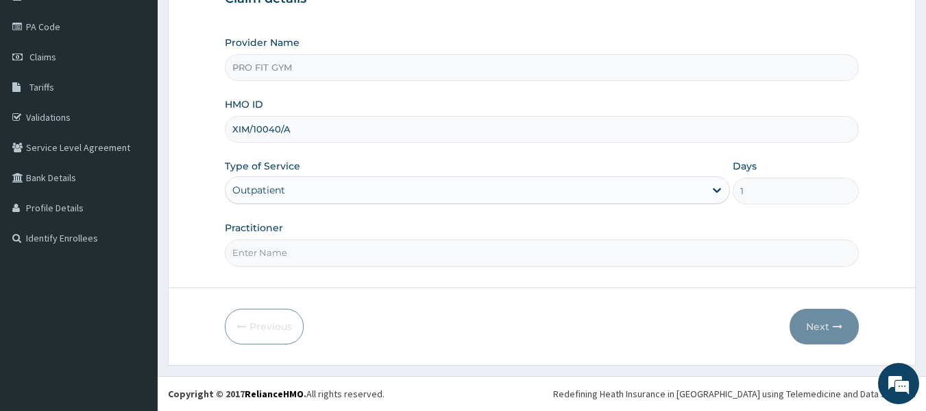
type input "XIM/10040/A"
click at [271, 256] on input "Practitioner" at bounding box center [542, 252] width 635 height 27
type input "GYM"
click at [821, 323] on button "Next" at bounding box center [824, 326] width 69 height 36
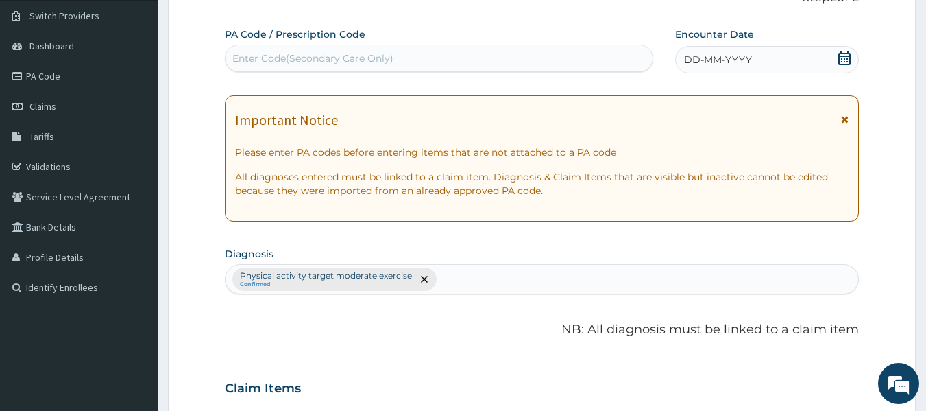
scroll to position [0, 0]
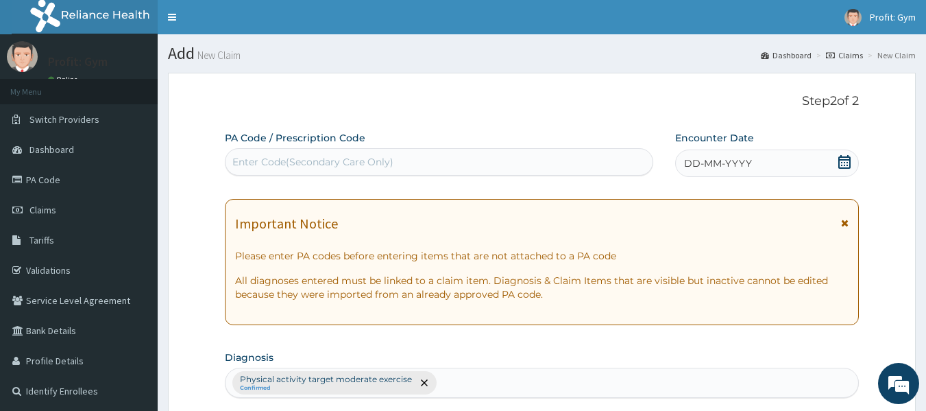
click at [331, 160] on div "Enter Code(Secondary Care Only)" at bounding box center [312, 162] width 161 height 14
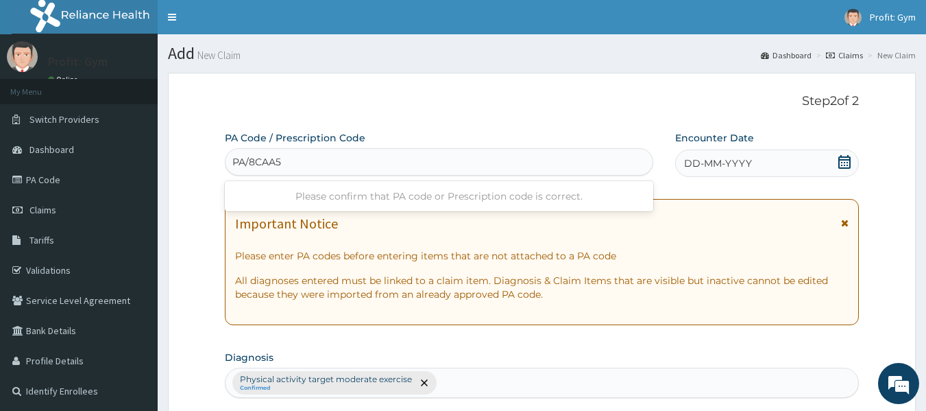
type input "PA/8CAA58"
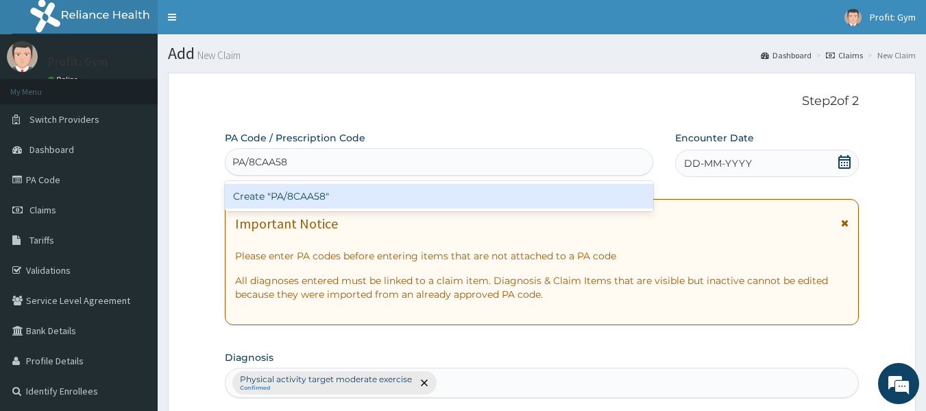
click at [330, 193] on div "Create "PA/8CAA58"" at bounding box center [439, 196] width 429 height 25
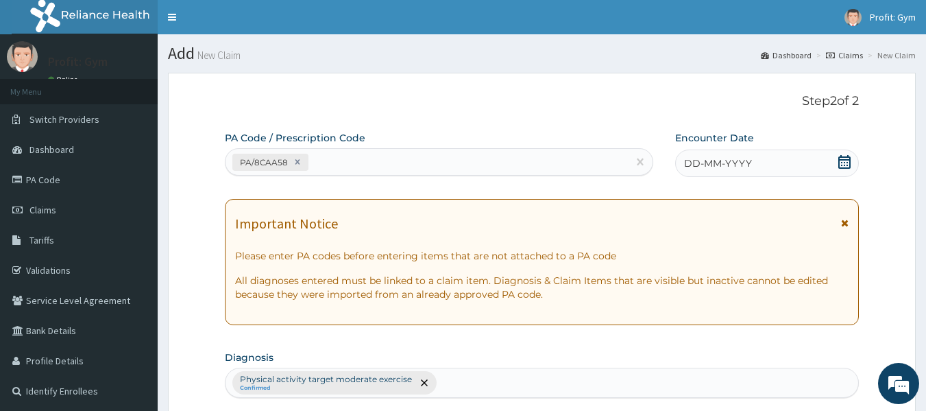
click at [842, 160] on icon at bounding box center [844, 162] width 14 height 14
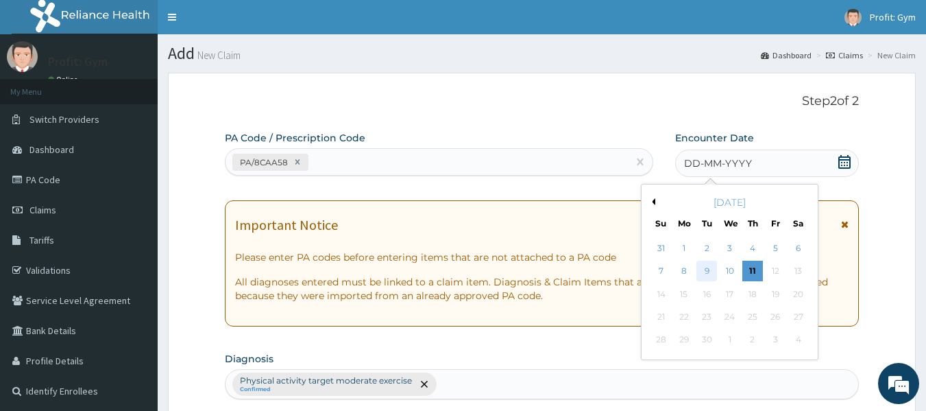
click at [711, 266] on div "9" at bounding box center [707, 271] width 21 height 21
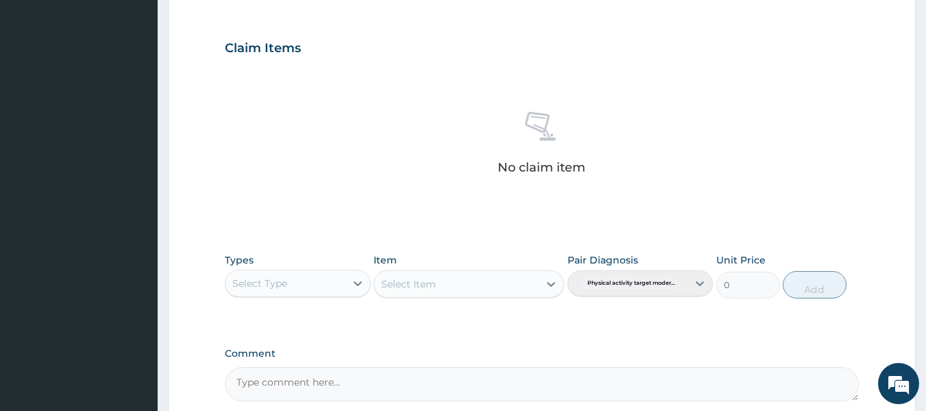
scroll to position [444, 0]
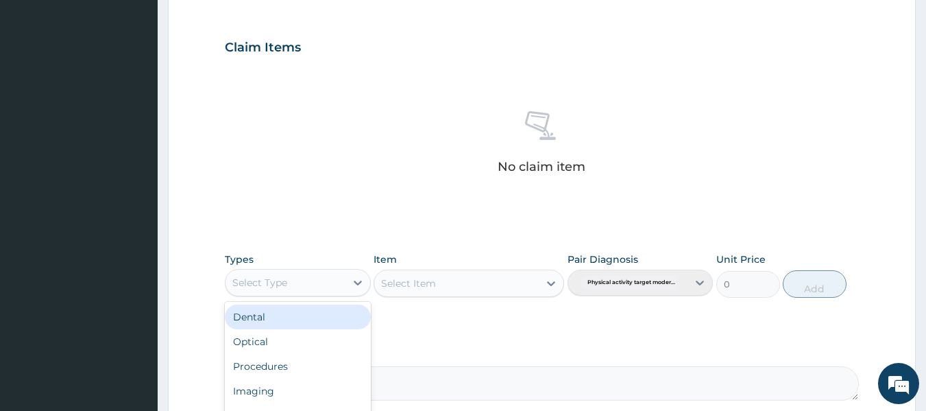
click at [317, 284] on div "Select Type" at bounding box center [285, 282] width 120 height 22
type input "GY"
click at [297, 321] on div "Gym" at bounding box center [298, 316] width 146 height 25
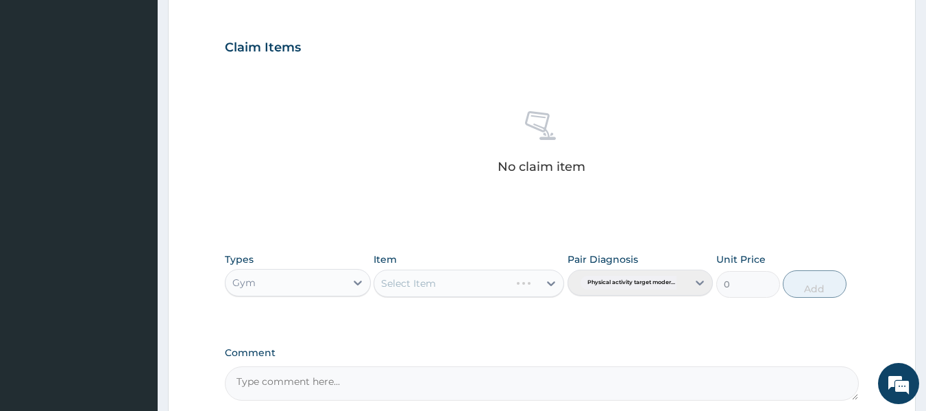
click at [412, 286] on div "Select Item" at bounding box center [469, 282] width 191 height 27
click at [412, 286] on div "Select Item" at bounding box center [408, 283] width 55 height 14
click at [429, 322] on div "GYM PER SESSION" at bounding box center [469, 317] width 191 height 25
click at [811, 288] on button "Add" at bounding box center [815, 283] width 64 height 27
type input "0"
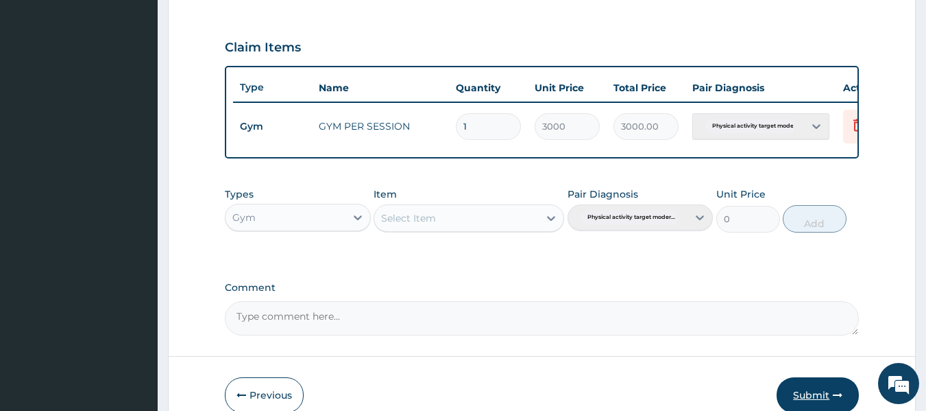
click at [813, 395] on button "Submit" at bounding box center [817, 395] width 82 height 36
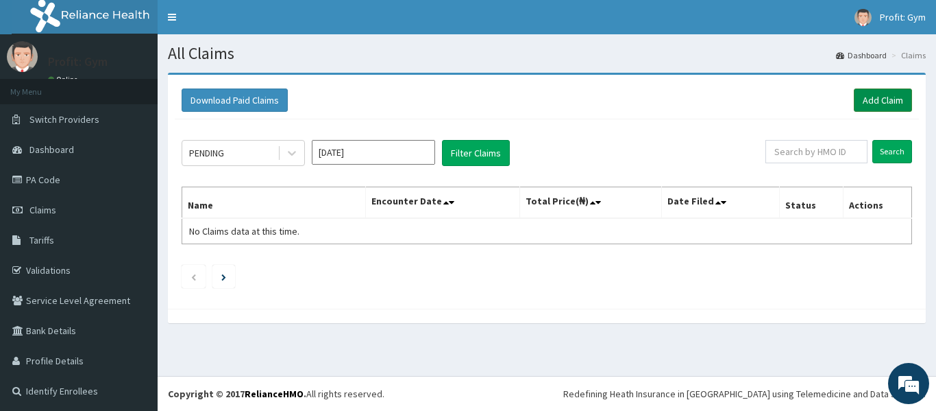
click at [879, 100] on link "Add Claim" at bounding box center [883, 99] width 58 height 23
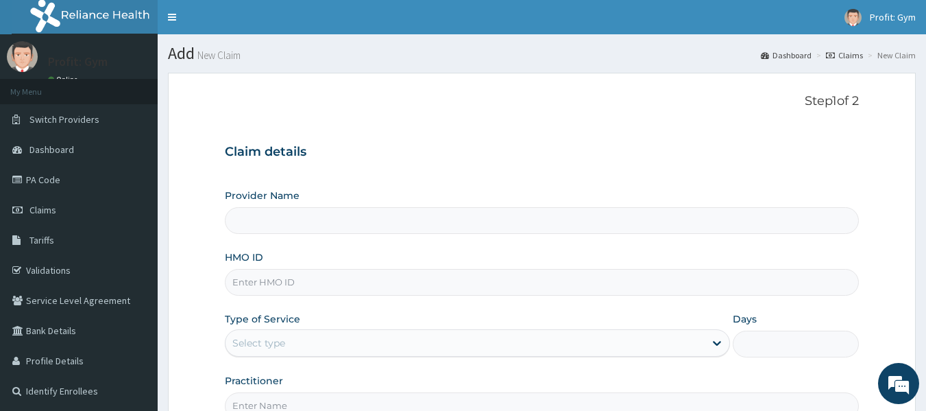
click at [270, 289] on input "HMO ID" at bounding box center [542, 282] width 635 height 27
type input "PRO FIT GYM"
type input "1"
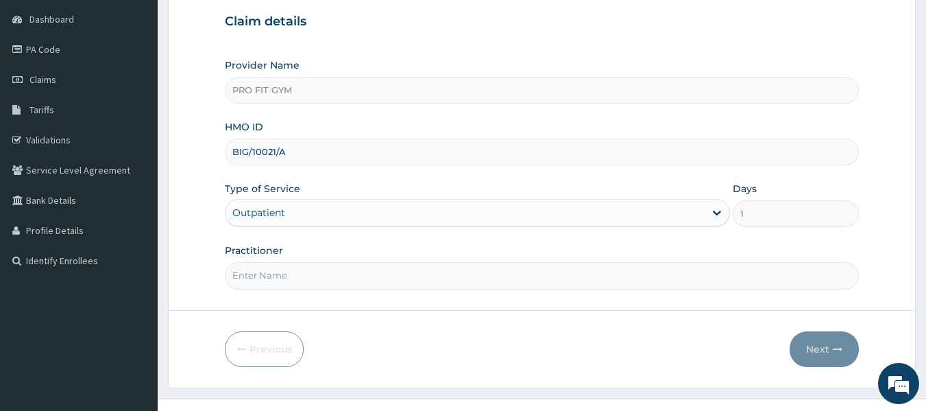
scroll to position [153, 0]
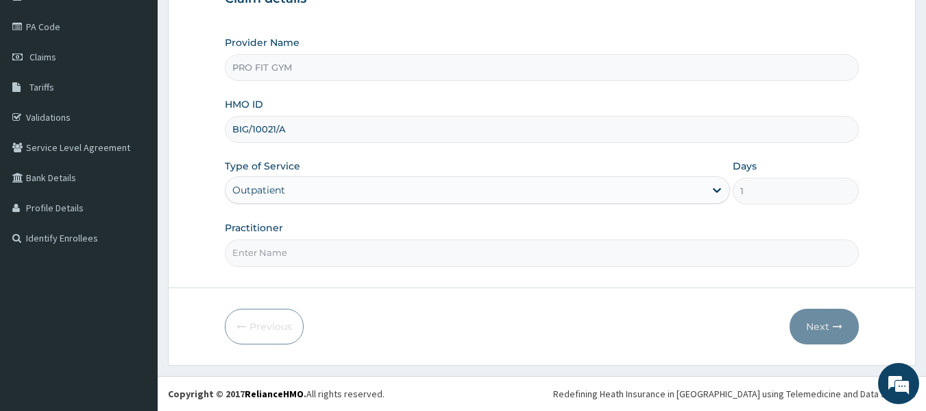
type input "BIG/10021/A"
click at [280, 256] on input "Practitioner" at bounding box center [542, 252] width 635 height 27
type input "GYM"
click at [818, 329] on button "Next" at bounding box center [824, 326] width 69 height 36
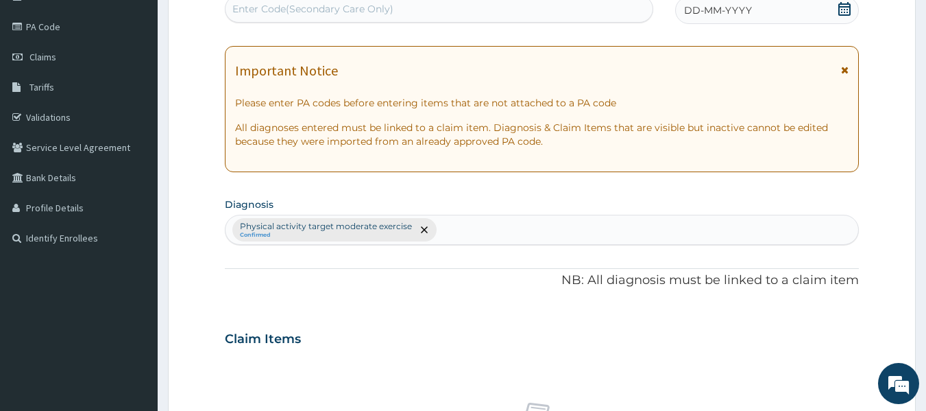
scroll to position [0, 0]
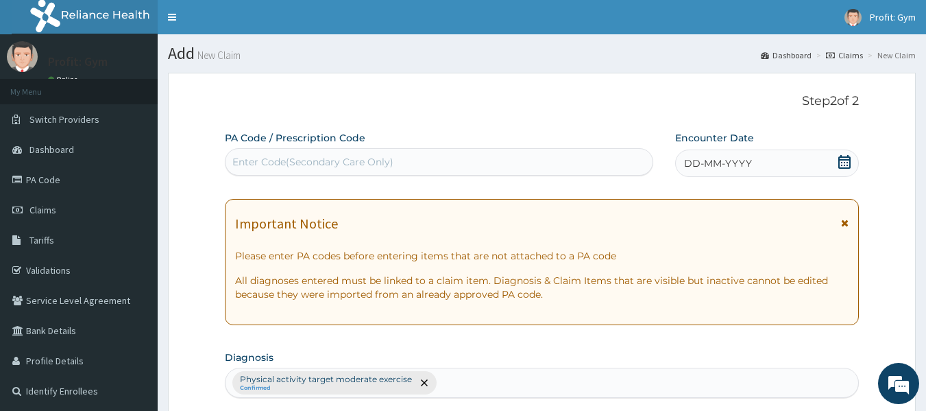
click at [379, 168] on div "Enter Code(Secondary Care Only)" at bounding box center [312, 162] width 161 height 14
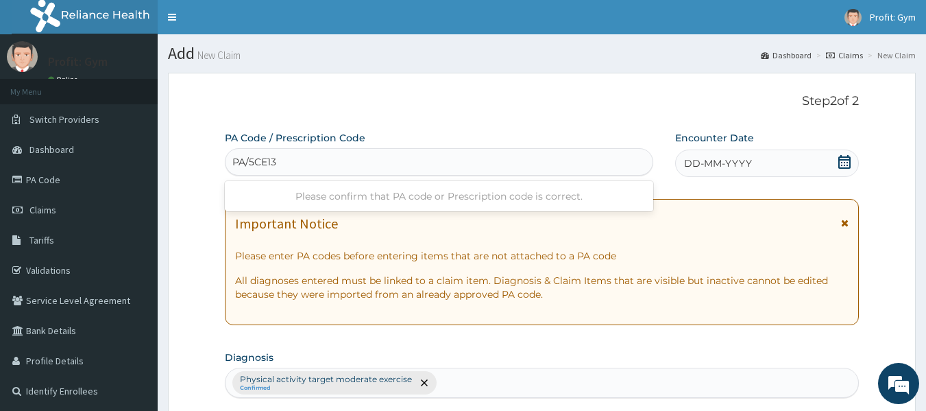
type input "PA/5CE13B"
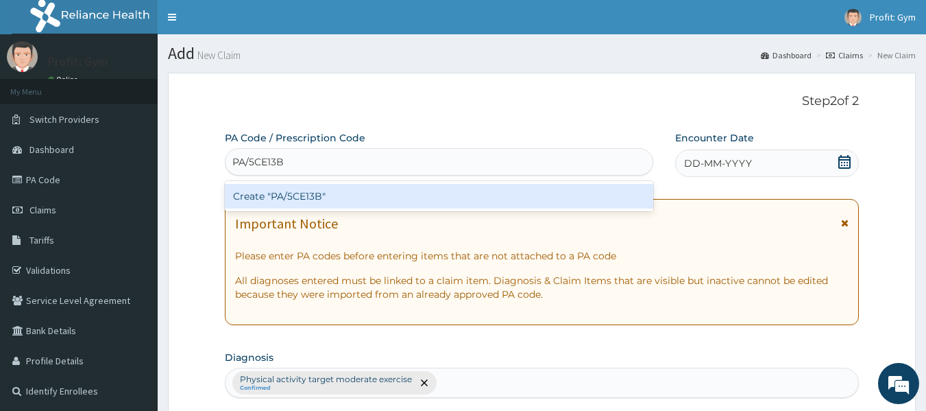
click at [356, 194] on div "Create "PA/5CE13B"" at bounding box center [439, 196] width 429 height 25
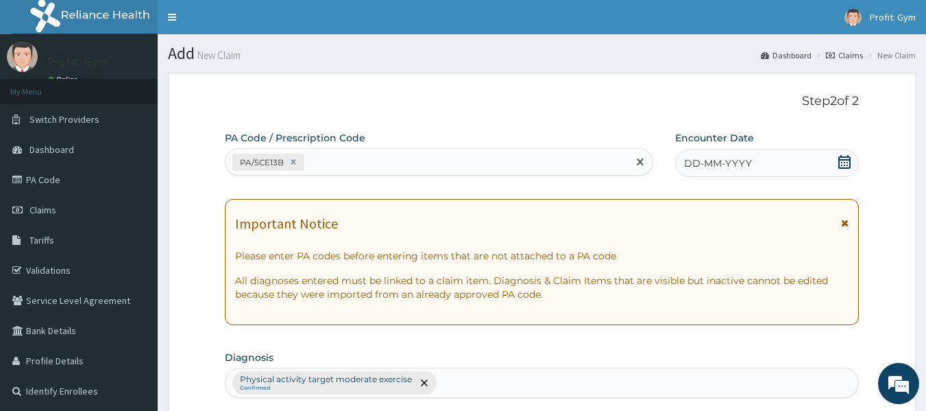
click at [845, 160] on icon at bounding box center [844, 162] width 12 height 14
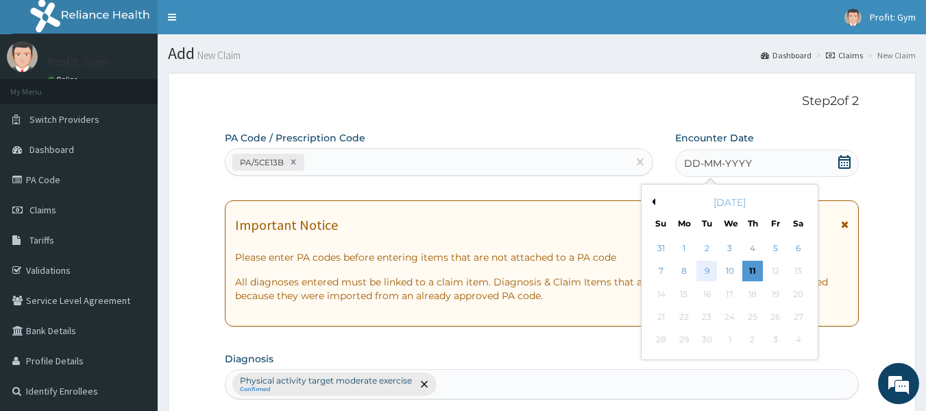
click at [708, 271] on div "9" at bounding box center [707, 271] width 21 height 21
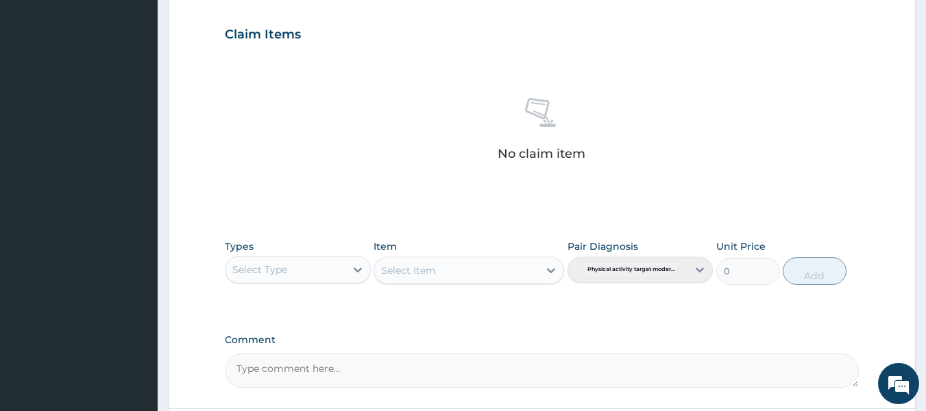
scroll to position [479, 0]
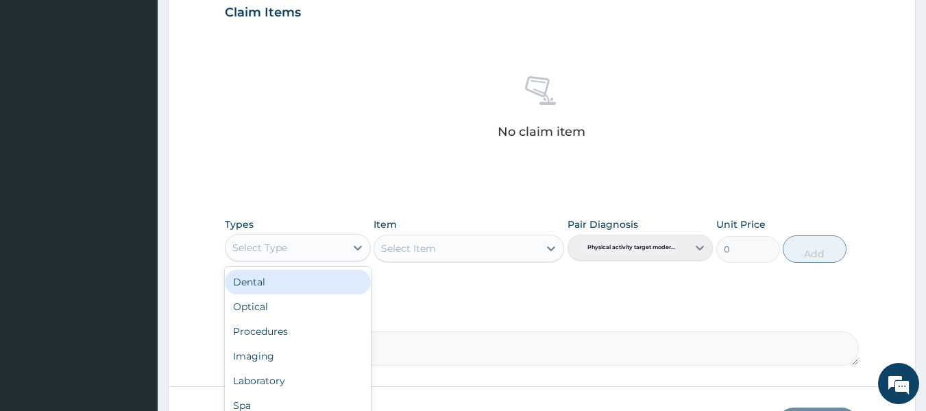
click at [320, 258] on div "Select Type" at bounding box center [298, 247] width 146 height 27
type input "GYM"
click at [317, 284] on div "Gym" at bounding box center [298, 281] width 146 height 25
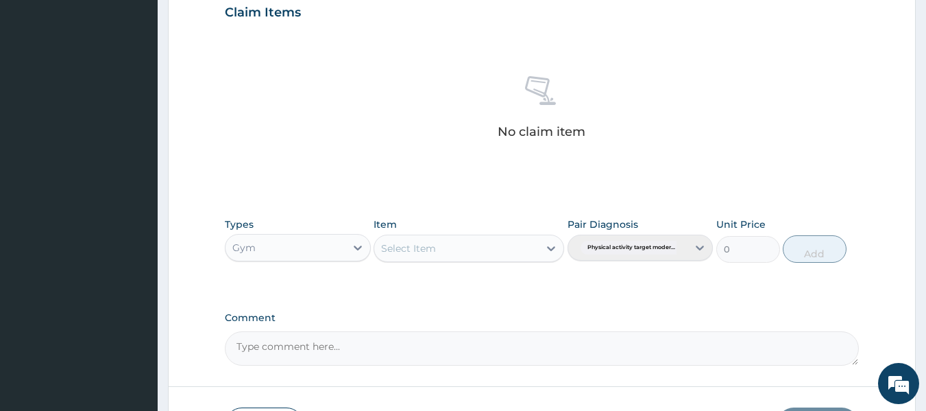
click at [498, 249] on div "Select Item" at bounding box center [456, 248] width 164 height 22
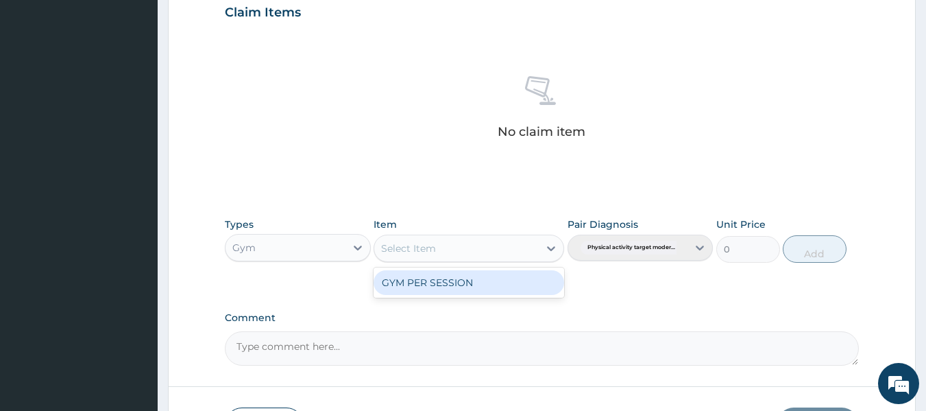
click at [487, 282] on div "GYM PER SESSION" at bounding box center [469, 282] width 191 height 25
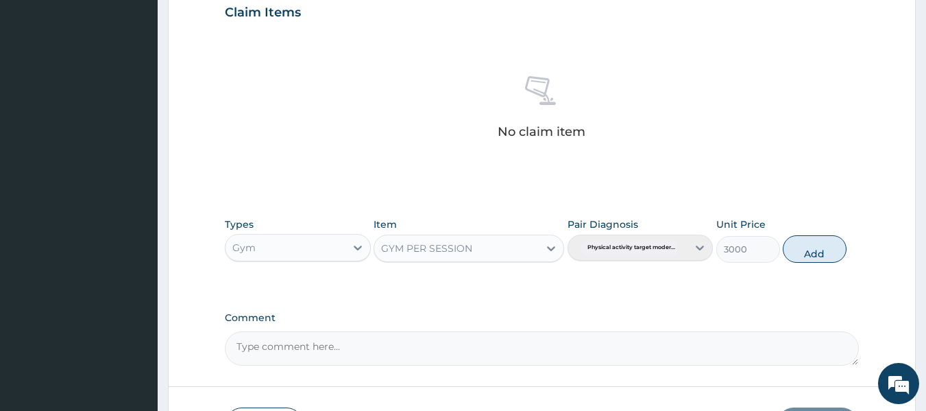
scroll to position [578, 0]
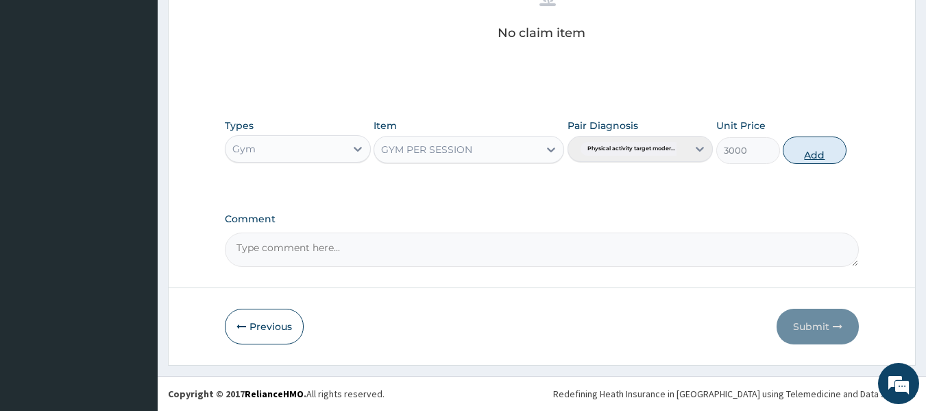
click at [803, 154] on button "Add" at bounding box center [815, 149] width 64 height 27
type input "0"
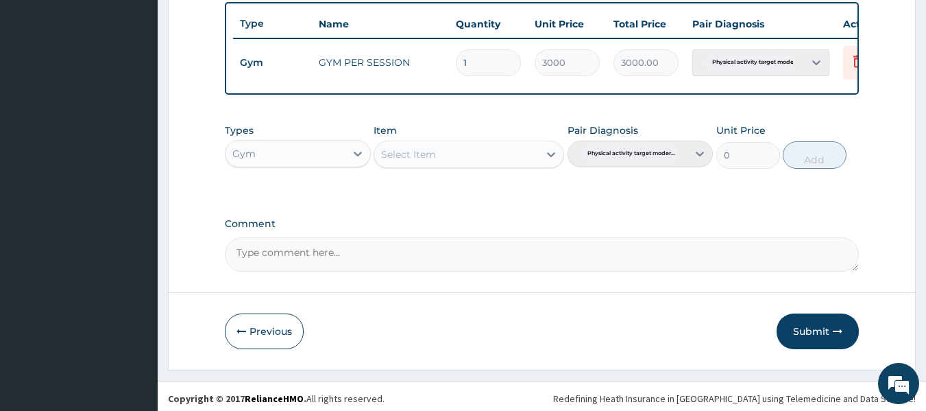
scroll to position [523, 0]
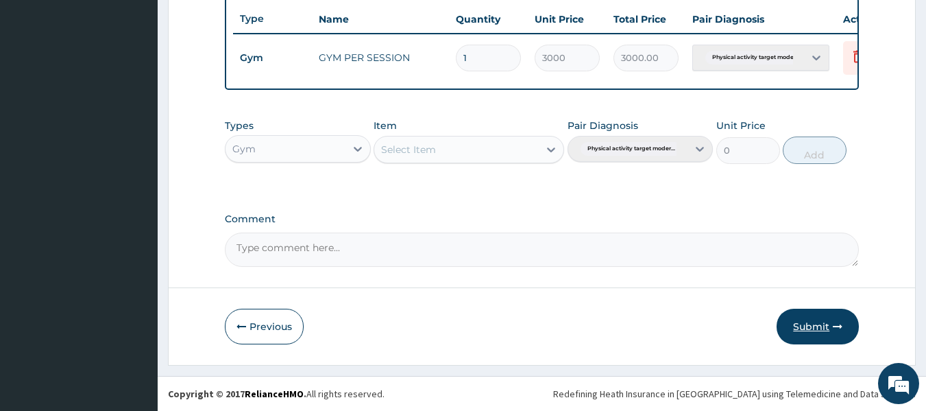
click at [815, 323] on button "Submit" at bounding box center [817, 326] width 82 height 36
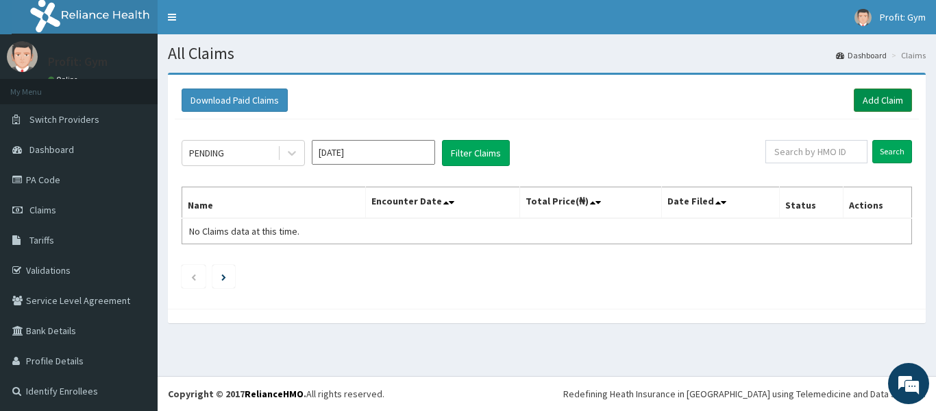
click at [871, 103] on link "Add Claim" at bounding box center [883, 99] width 58 height 23
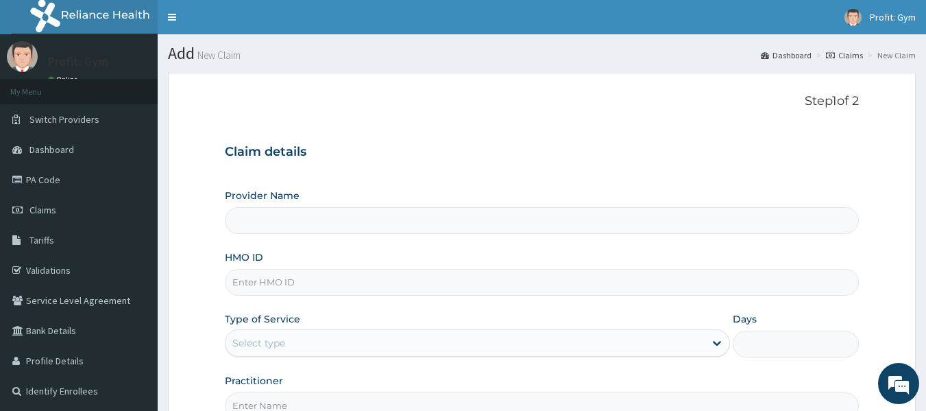
click at [280, 281] on input "HMO ID" at bounding box center [542, 282] width 635 height 27
type input "PRO FIT GYM"
type input "1"
click at [274, 282] on input "EXL/10014/A" at bounding box center [542, 282] width 635 height 27
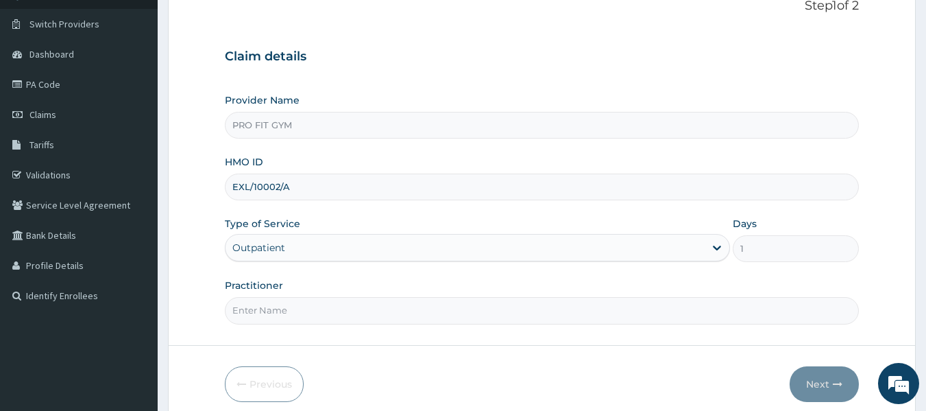
scroll to position [153, 0]
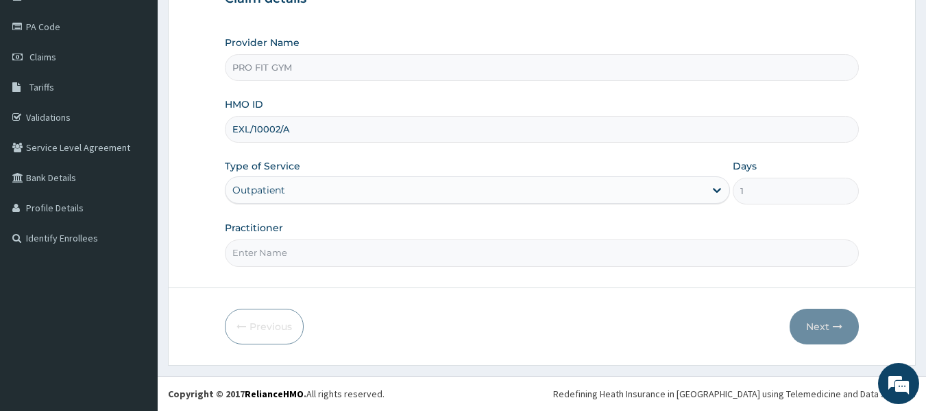
type input "EXL/10002/A"
click at [297, 247] on input "Practitioner" at bounding box center [542, 252] width 635 height 27
type input "GYM"
click at [835, 332] on button "Next" at bounding box center [824, 326] width 69 height 36
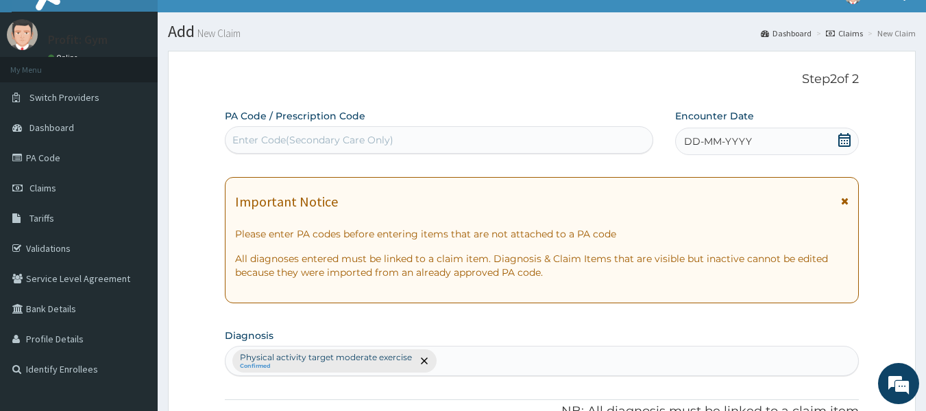
scroll to position [0, 0]
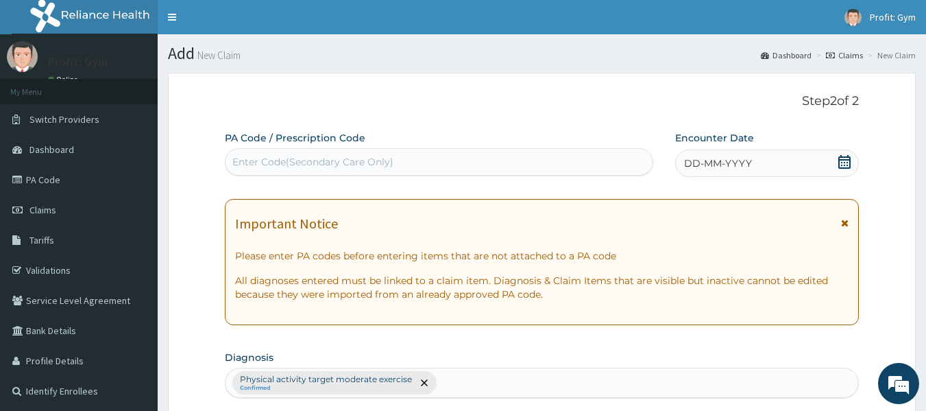
click at [357, 160] on div "Enter Code(Secondary Care Only)" at bounding box center [312, 162] width 161 height 14
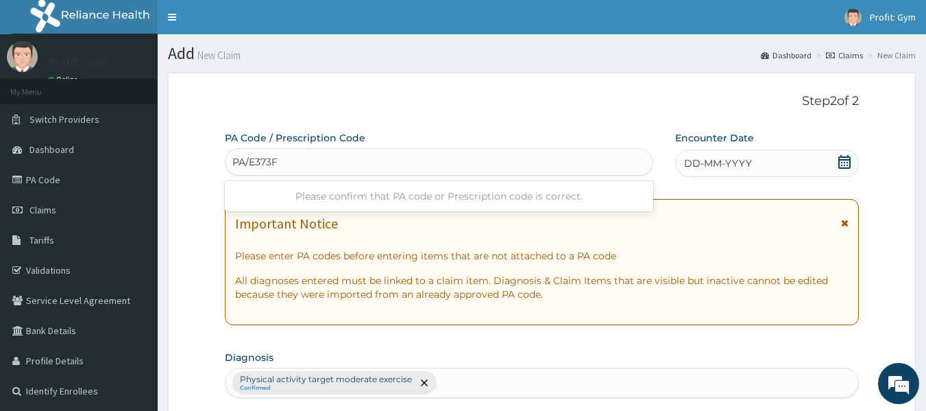
type input "PA/E373F1"
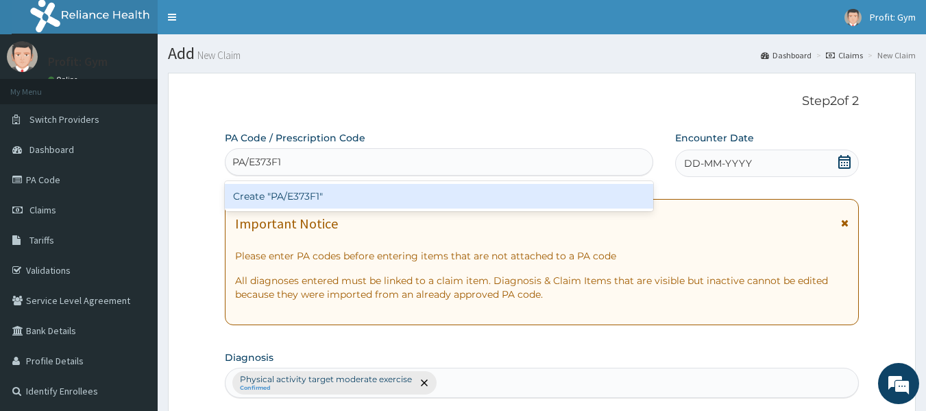
click at [399, 196] on div "Create "PA/E373F1"" at bounding box center [439, 196] width 429 height 25
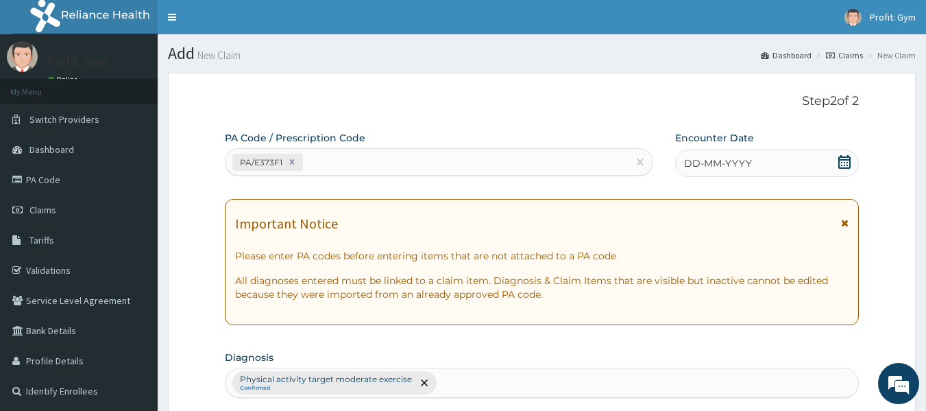
click at [740, 164] on span "DD-MM-YYYY" at bounding box center [718, 163] width 68 height 14
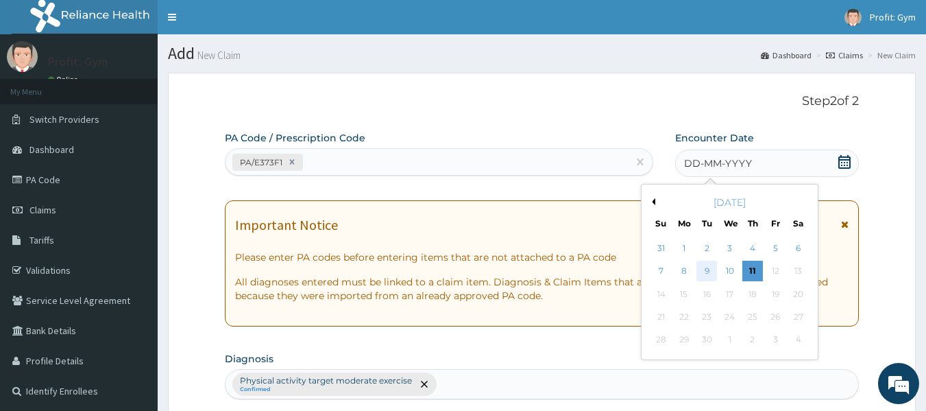
click at [707, 267] on div "9" at bounding box center [707, 271] width 21 height 21
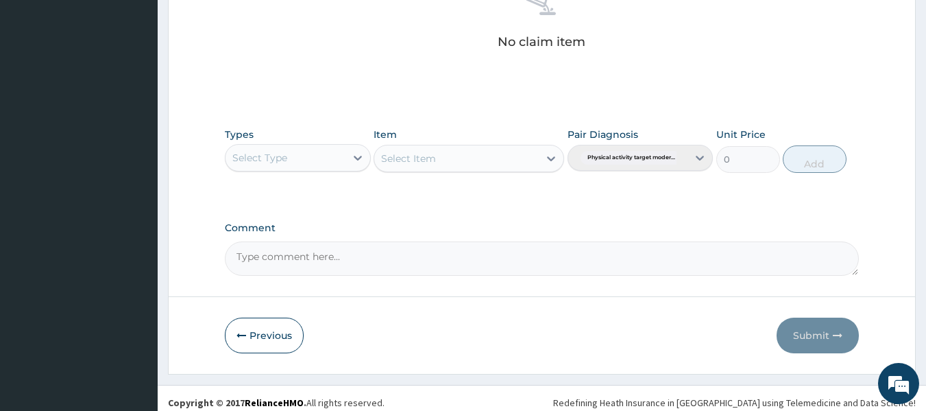
scroll to position [578, 0]
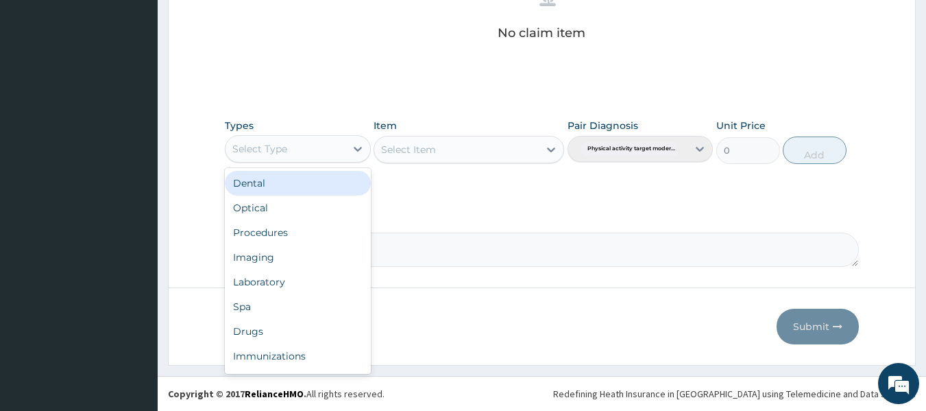
click at [325, 154] on div "Select Type" at bounding box center [285, 149] width 120 height 22
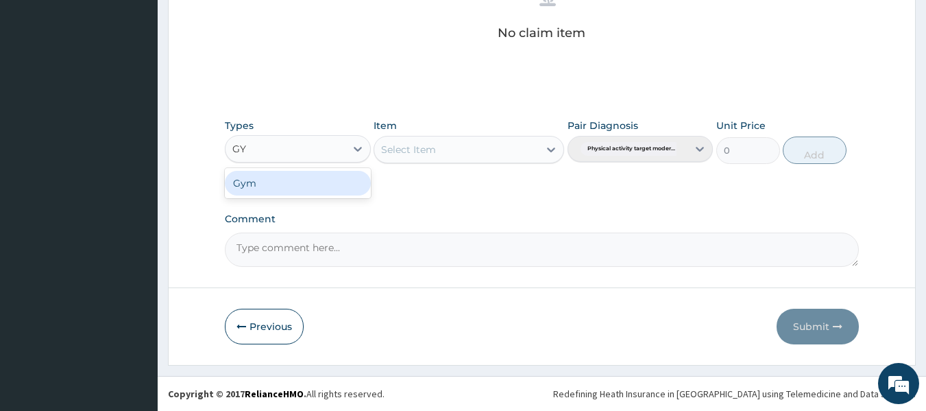
type input "GYM"
click at [310, 189] on div "Gym" at bounding box center [298, 183] width 146 height 25
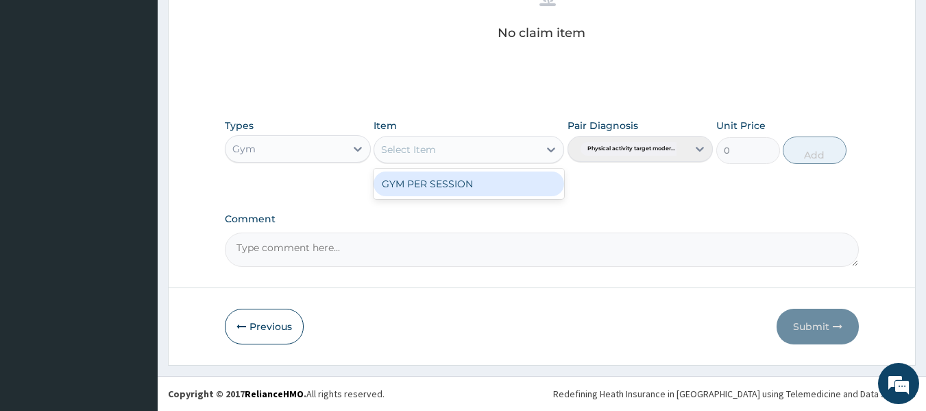
click at [451, 155] on div "Select Item" at bounding box center [456, 149] width 164 height 22
click at [441, 188] on div "GYM PER SESSION" at bounding box center [469, 183] width 191 height 25
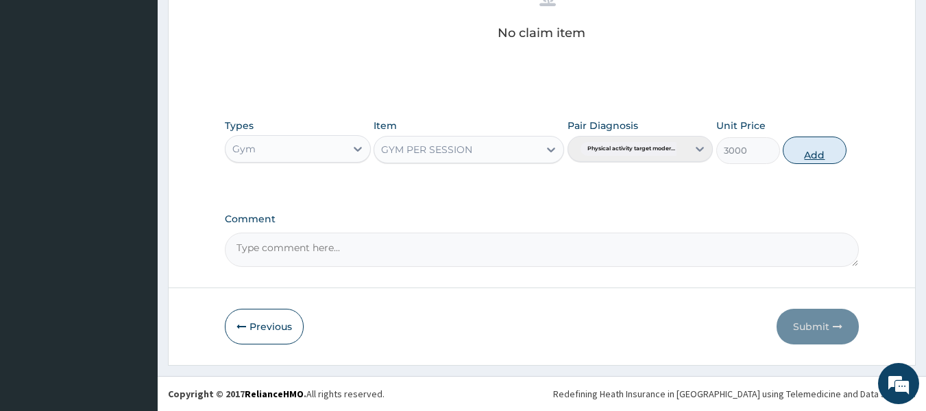
click at [807, 159] on button "Add" at bounding box center [815, 149] width 64 height 27
type input "0"
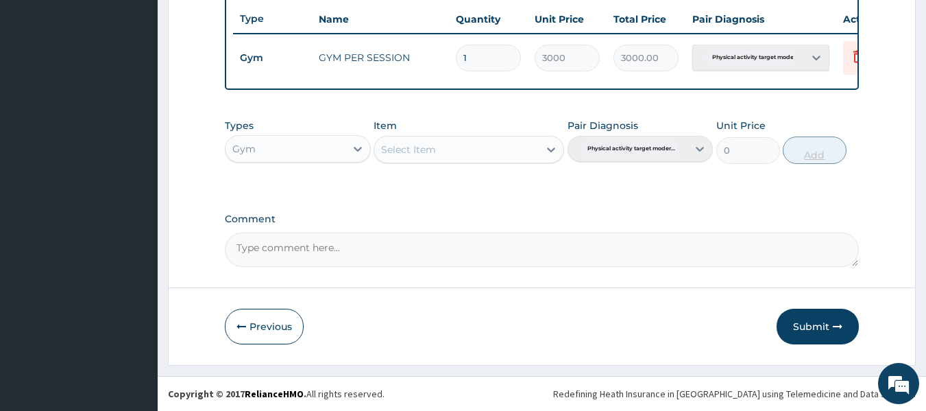
scroll to position [523, 0]
click at [828, 317] on button "Submit" at bounding box center [817, 326] width 82 height 36
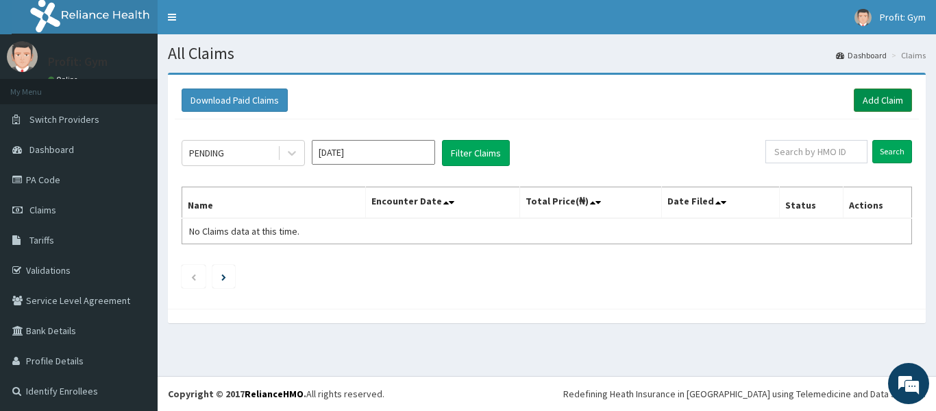
click at [866, 97] on link "Add Claim" at bounding box center [883, 99] width 58 height 23
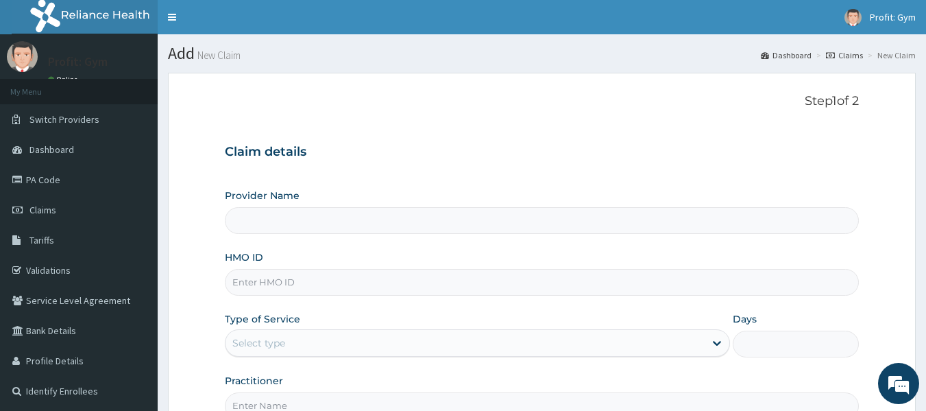
click at [265, 293] on input "HMO ID" at bounding box center [542, 282] width 635 height 27
type input "OPN/"
type input "PRO FIT GYM"
type input "1"
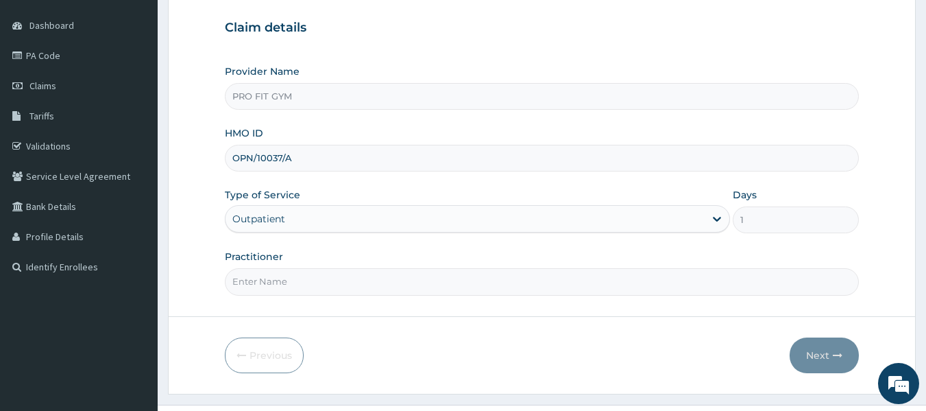
scroll to position [125, 0]
type input "OPN/10037/A"
click at [295, 274] on input "Practitioner" at bounding box center [542, 280] width 635 height 27
type input "GYM"
click at [816, 353] on button "Next" at bounding box center [824, 354] width 69 height 36
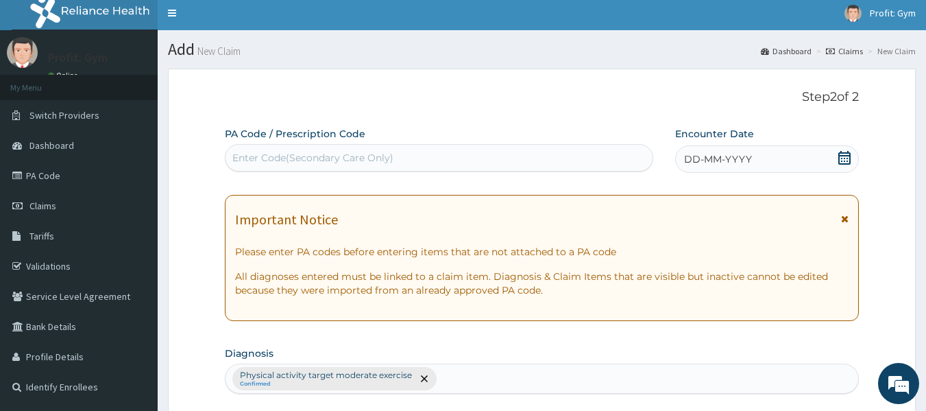
scroll to position [0, 0]
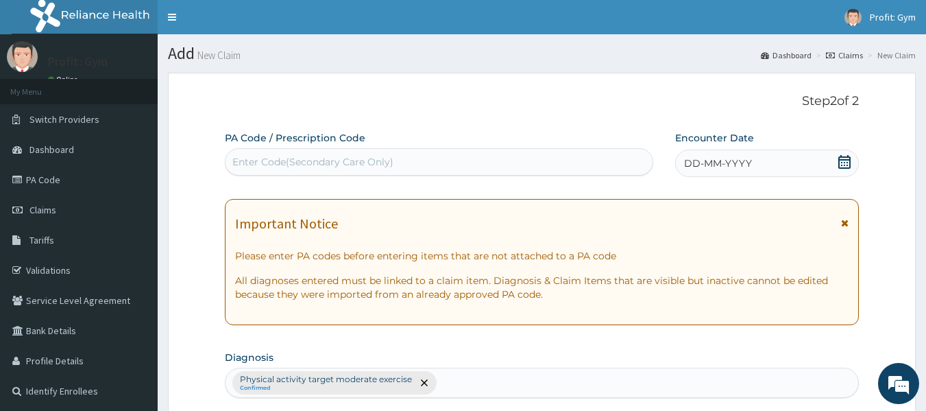
click at [388, 158] on div "Enter Code(Secondary Care Only)" at bounding box center [312, 162] width 161 height 14
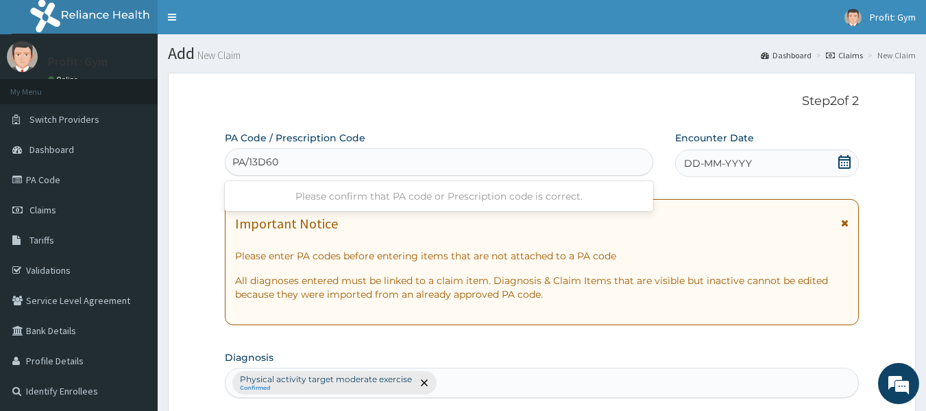
type input "PA/13D602"
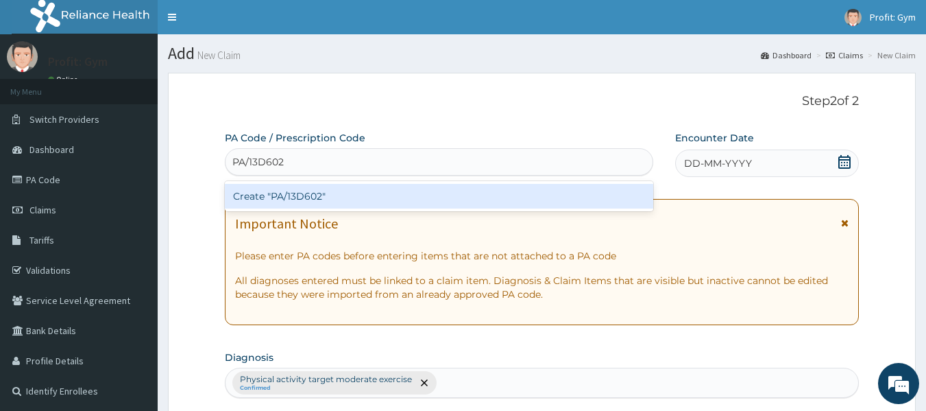
click at [346, 199] on div "Create "PA/13D602"" at bounding box center [439, 196] width 429 height 25
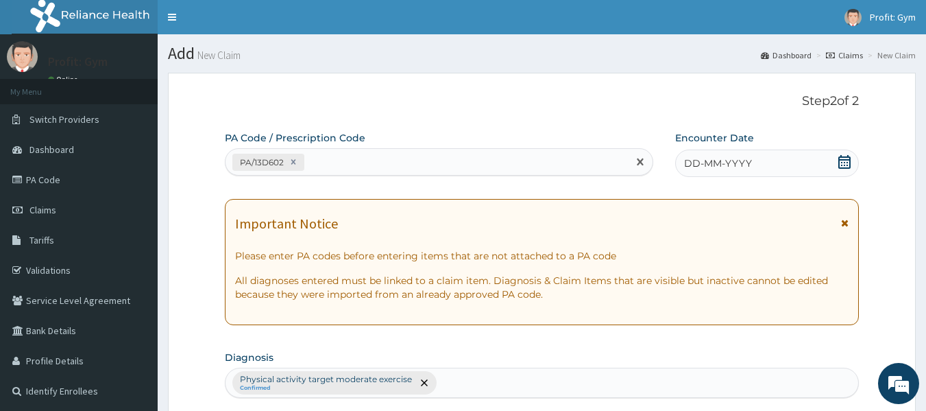
click at [840, 160] on icon at bounding box center [844, 162] width 12 height 14
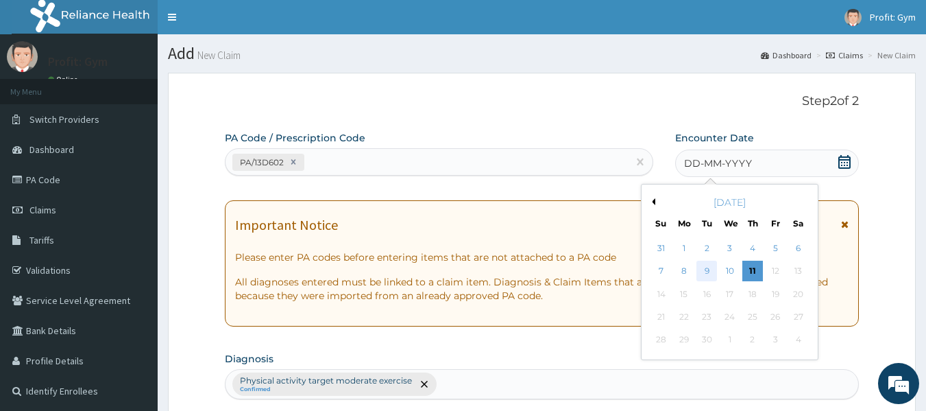
click at [709, 272] on div "9" at bounding box center [707, 271] width 21 height 21
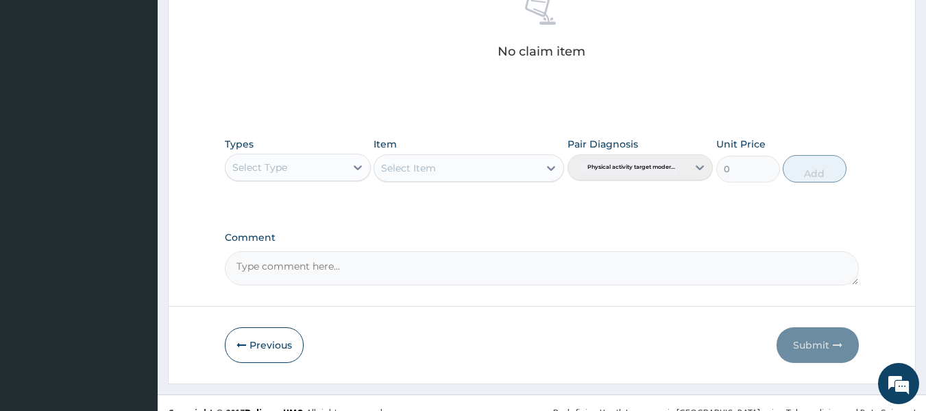
scroll to position [578, 0]
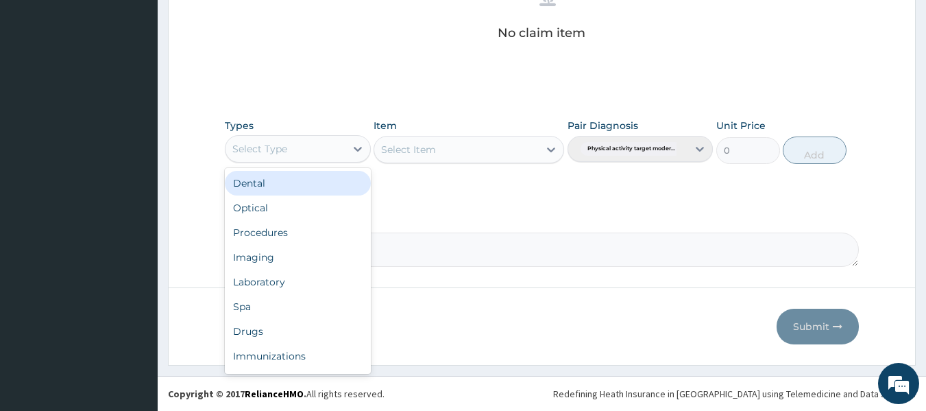
click at [328, 155] on div "Select Type" at bounding box center [285, 149] width 120 height 22
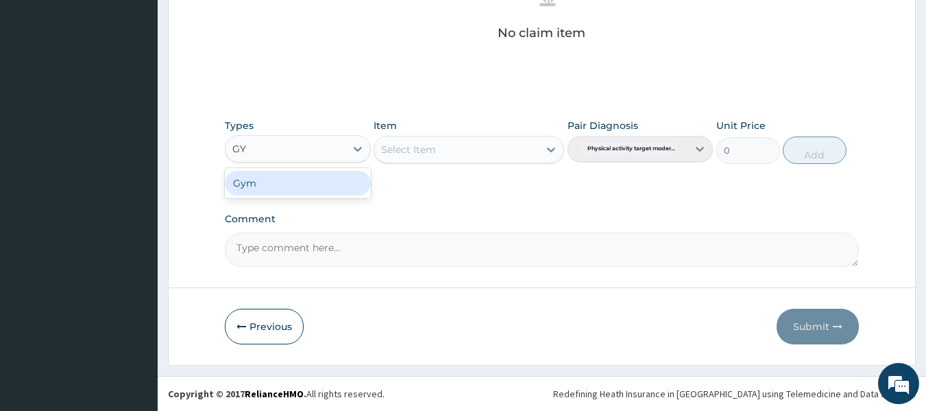
type input "GYM"
click at [319, 186] on div "Gym" at bounding box center [298, 183] width 146 height 25
click at [463, 155] on div "Select Item" at bounding box center [469, 149] width 191 height 27
click at [463, 155] on div "Select Item" at bounding box center [456, 149] width 164 height 22
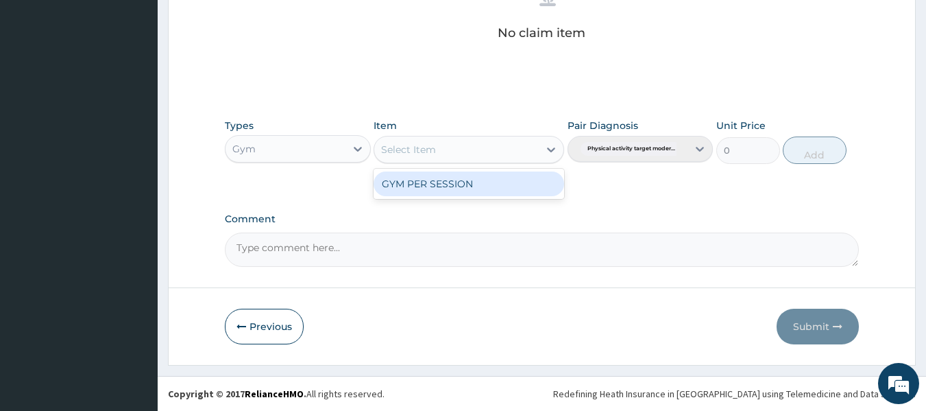
click at [457, 184] on div "GYM PER SESSION" at bounding box center [469, 183] width 191 height 25
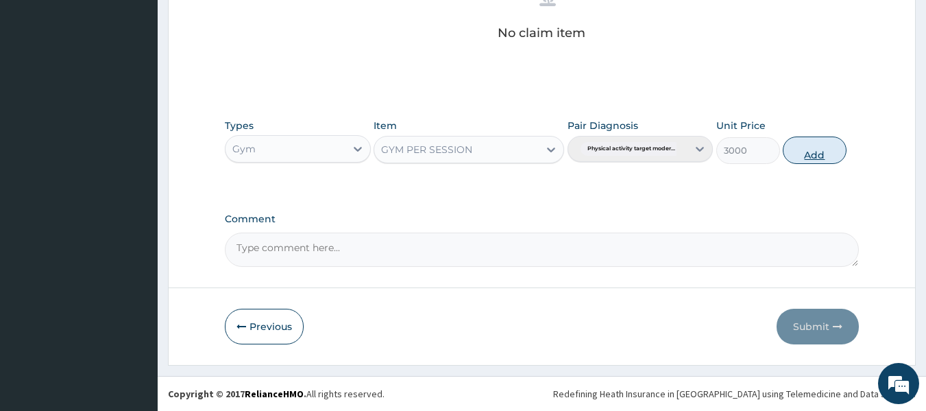
click at [800, 154] on button "Add" at bounding box center [815, 149] width 64 height 27
type input "0"
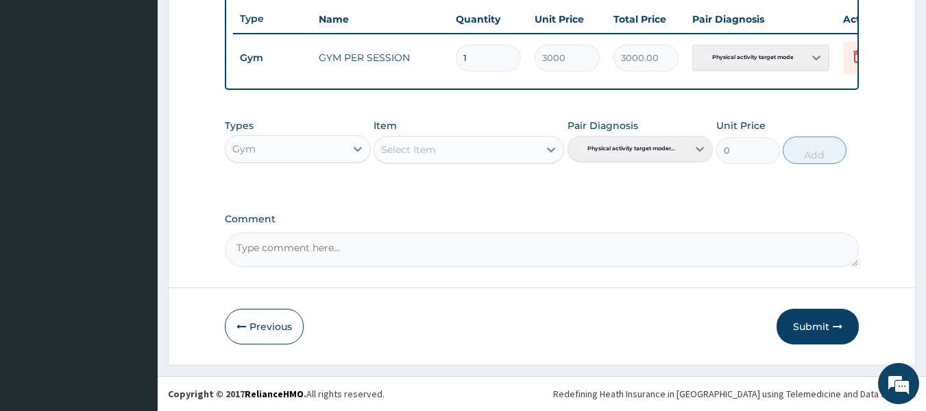
scroll to position [523, 0]
click at [817, 321] on button "Submit" at bounding box center [817, 326] width 82 height 36
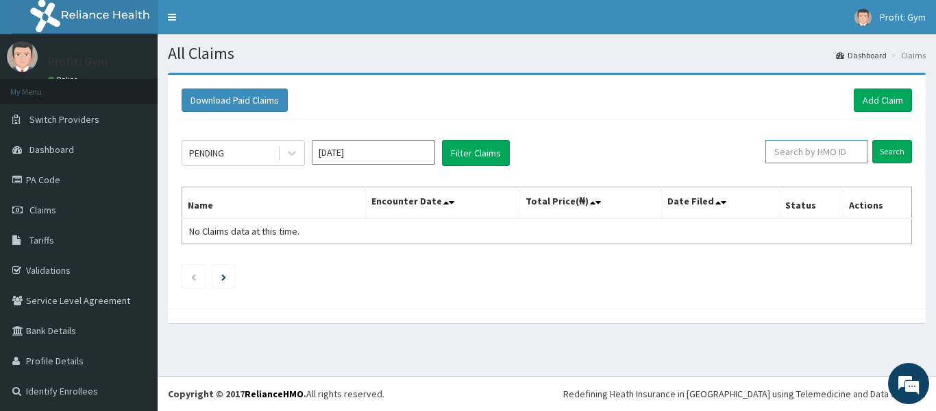
click at [785, 155] on input "text" at bounding box center [817, 151] width 102 height 23
type input "M"
click at [45, 175] on link "PA Code" at bounding box center [79, 179] width 158 height 30
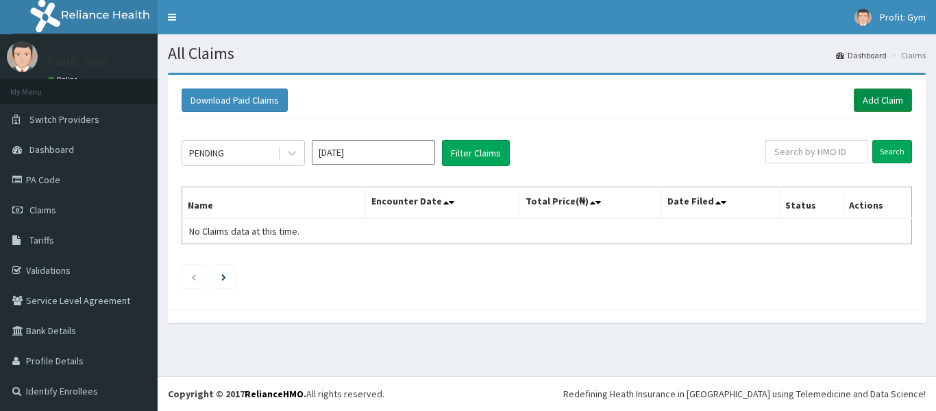
click at [868, 100] on link "Add Claim" at bounding box center [883, 99] width 58 height 23
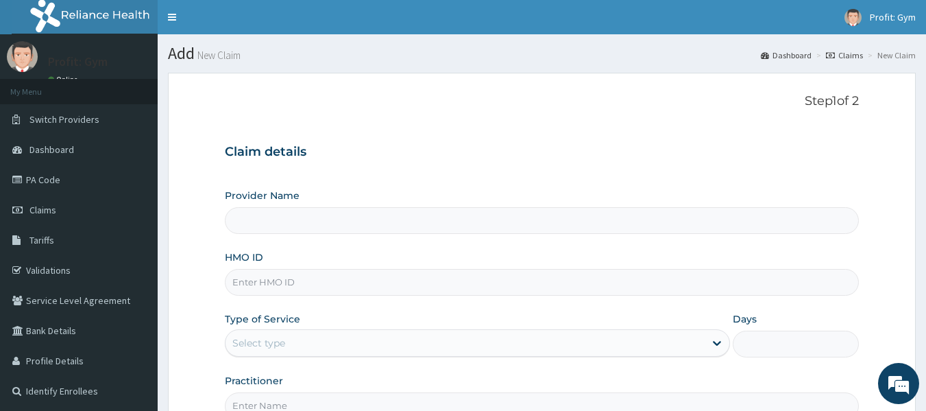
click at [243, 280] on input "HMO ID" at bounding box center [542, 282] width 635 height 27
type input "PRO FIT GYM"
type input "1"
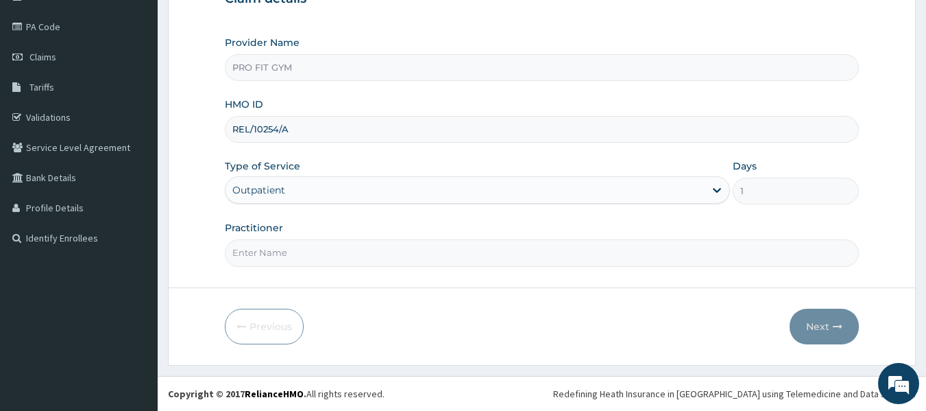
type input "REL/10254/A"
click at [275, 258] on input "Practitioner" at bounding box center [542, 252] width 635 height 27
type input "GYM"
click at [827, 323] on button "Next" at bounding box center [824, 326] width 69 height 36
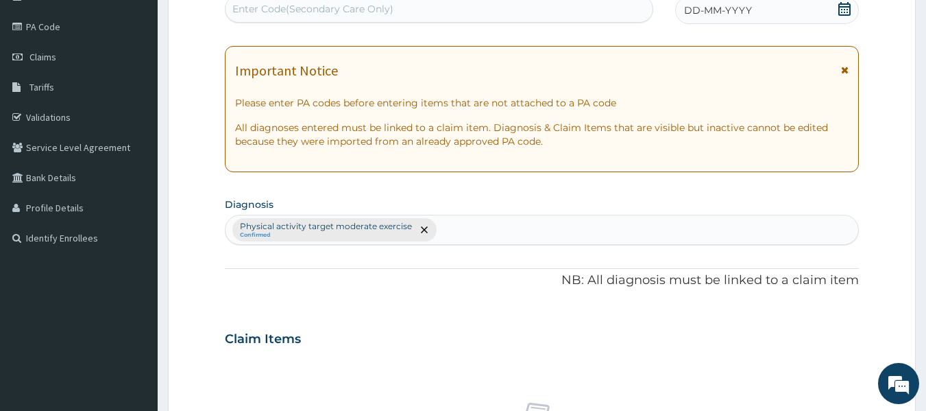
scroll to position [0, 0]
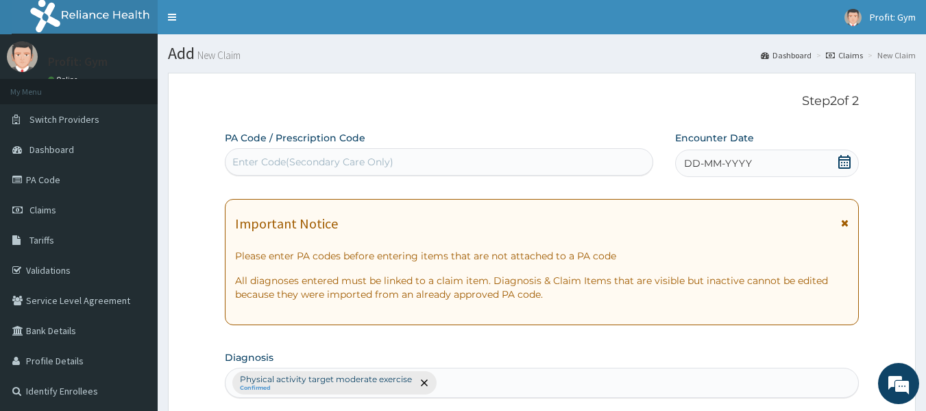
click at [360, 160] on div "Enter Code(Secondary Care Only)" at bounding box center [312, 162] width 161 height 14
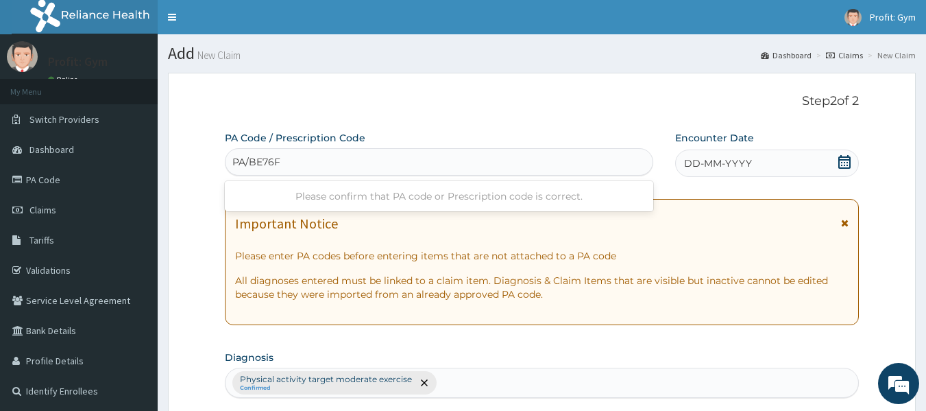
type input "PA/BE76FF"
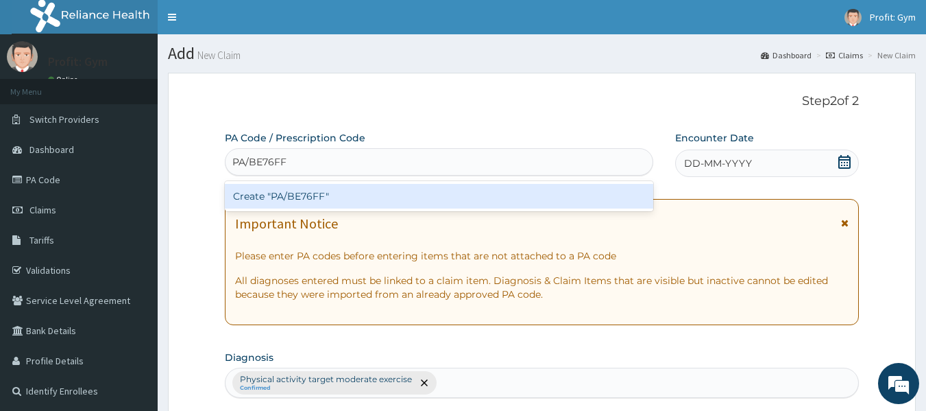
click at [327, 202] on div "Create "PA/BE76FF"" at bounding box center [439, 196] width 429 height 25
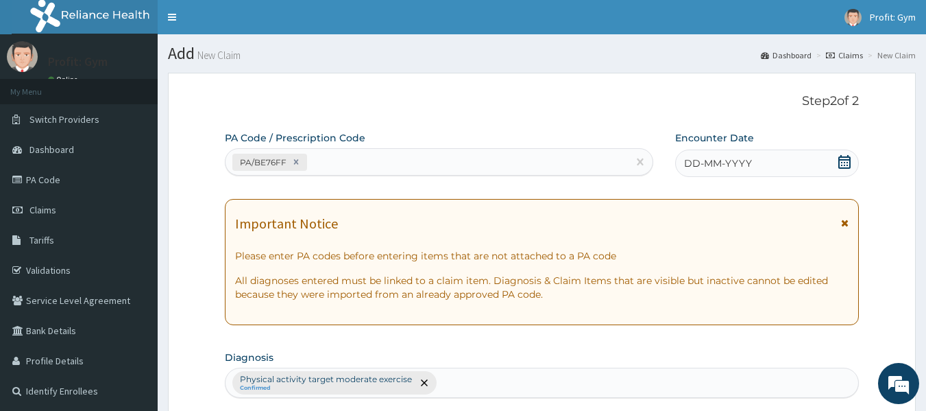
click at [844, 161] on icon at bounding box center [844, 162] width 14 height 14
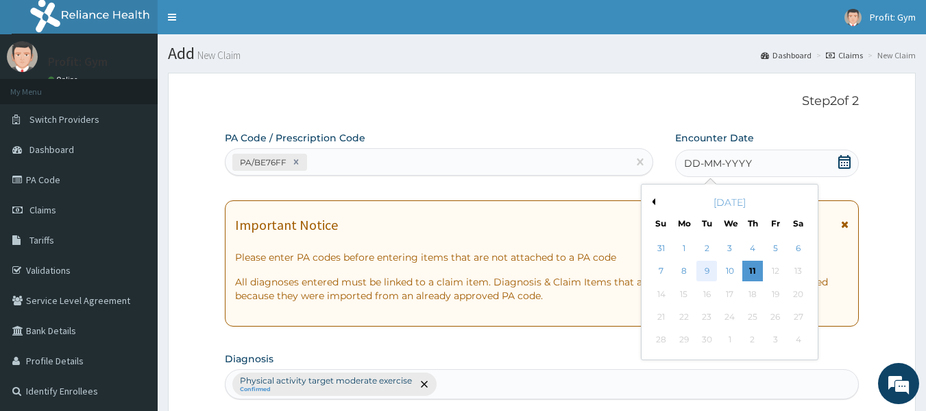
click at [709, 269] on div "9" at bounding box center [707, 271] width 21 height 21
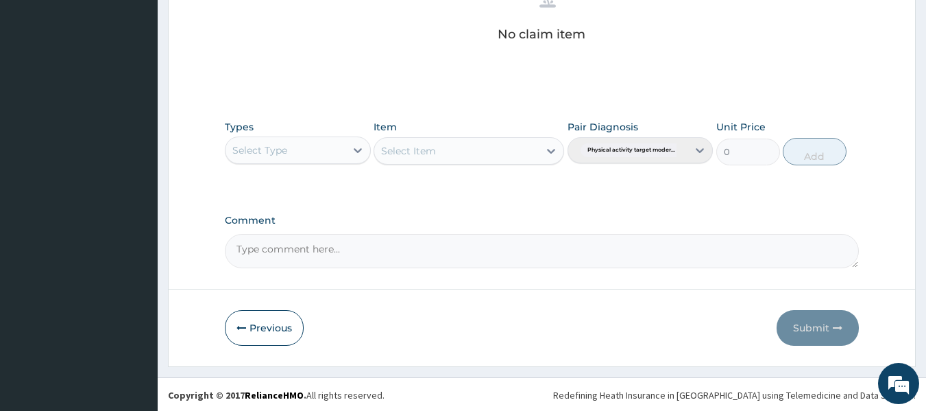
scroll to position [578, 0]
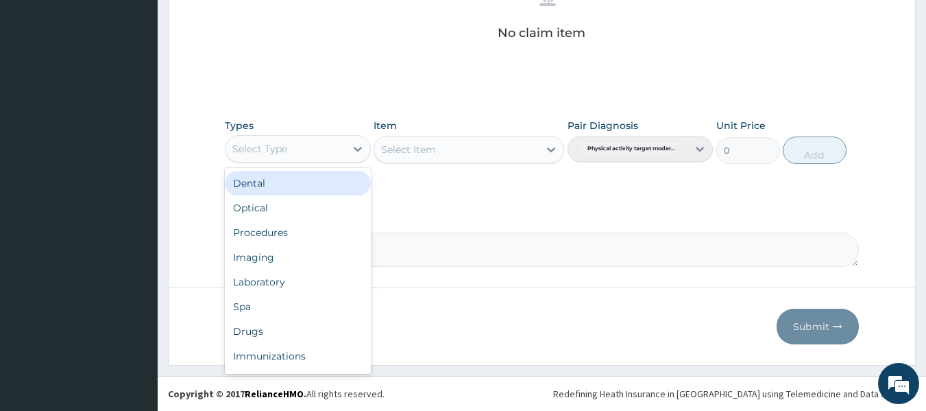
click at [325, 154] on div "Select Type" at bounding box center [285, 149] width 120 height 22
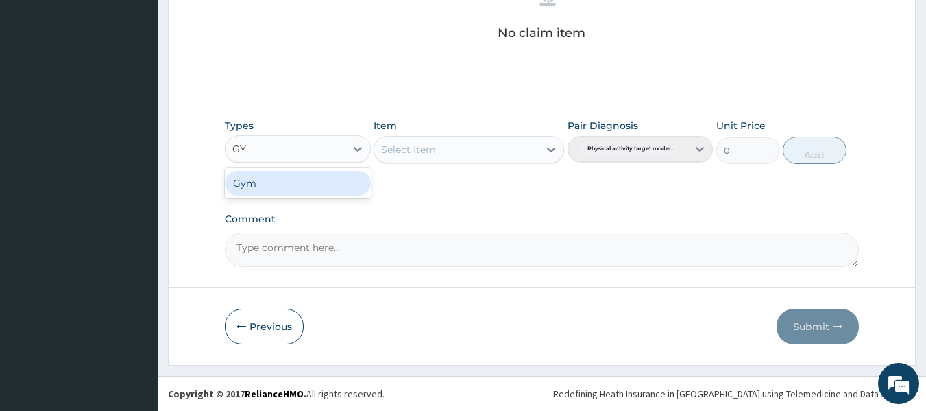
type input "GYM"
click at [299, 186] on div "Gym" at bounding box center [298, 183] width 146 height 25
click at [472, 149] on div "Select Item" at bounding box center [469, 149] width 191 height 27
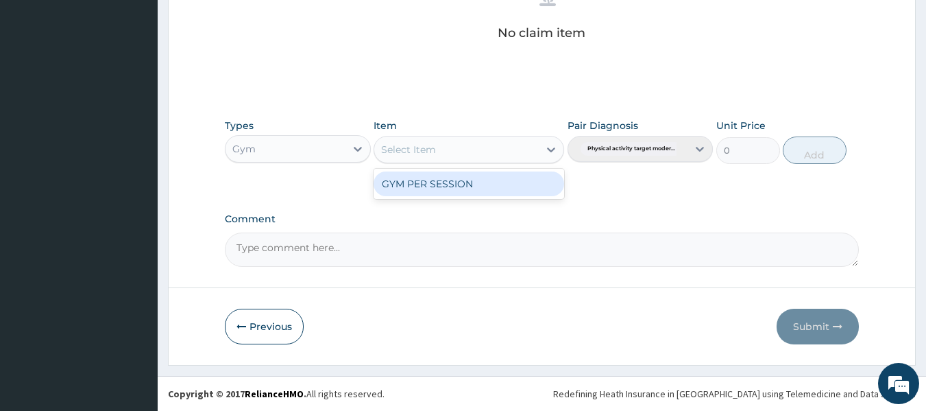
click at [472, 149] on div "Select Item" at bounding box center [456, 149] width 164 height 22
click at [461, 184] on div "GYM PER SESSION" at bounding box center [469, 183] width 191 height 25
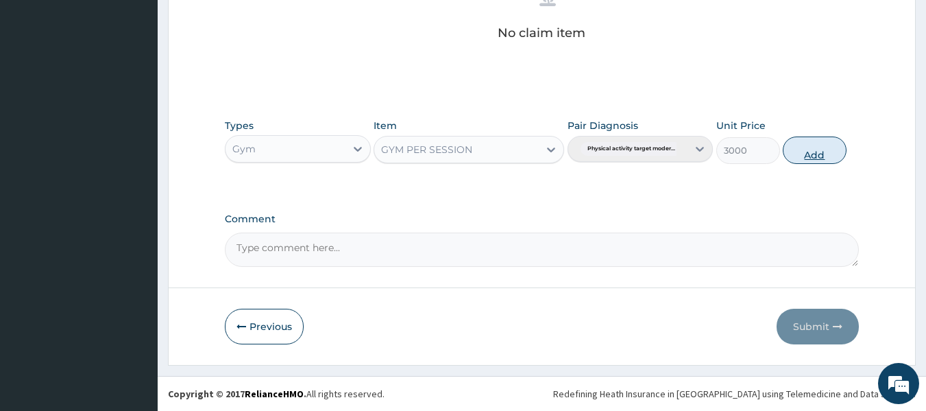
click at [813, 154] on button "Add" at bounding box center [815, 149] width 64 height 27
type input "0"
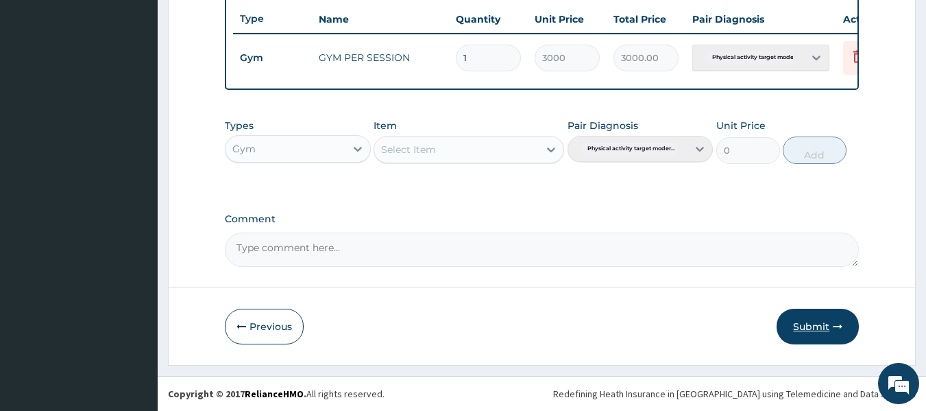
click at [825, 323] on button "Submit" at bounding box center [817, 326] width 82 height 36
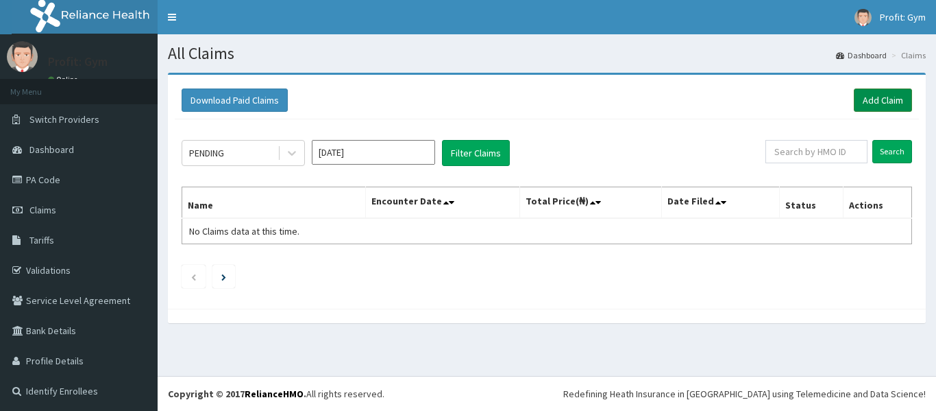
click at [874, 95] on link "Add Claim" at bounding box center [883, 99] width 58 height 23
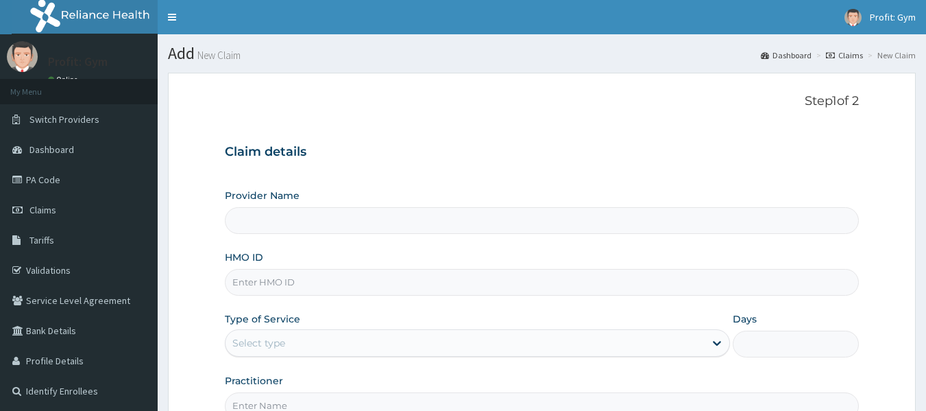
drag, startPoint x: 0, startPoint y: 0, endPoint x: 244, endPoint y: 281, distance: 372.1
click at [244, 281] on input "HMO ID" at bounding box center [542, 282] width 635 height 27
type input "ACR"
type input "PRO FIT GYM"
type input "1"
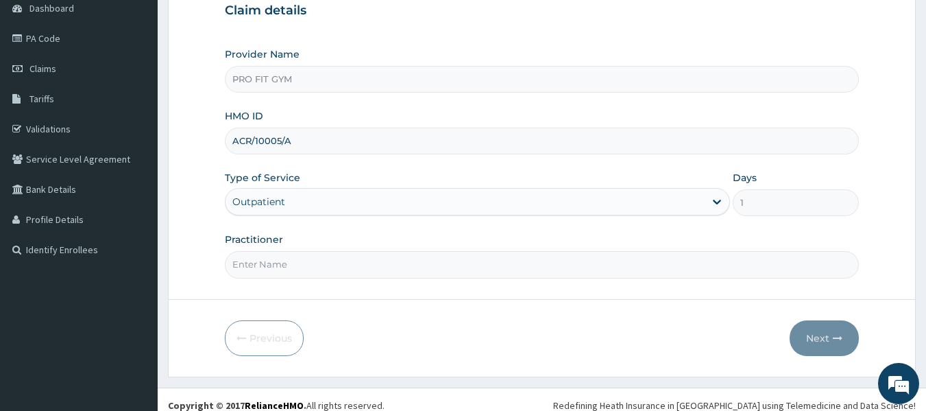
scroll to position [153, 0]
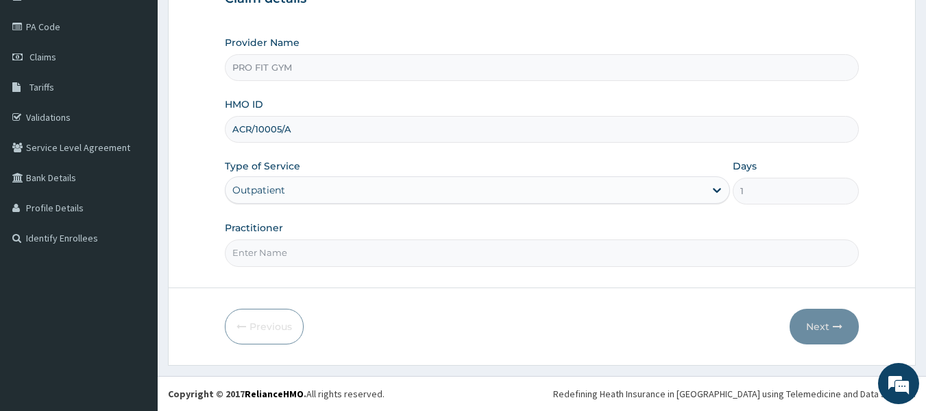
type input "ACR/10005/A"
click at [276, 252] on input "Practitioner" at bounding box center [542, 252] width 635 height 27
type input "GYM"
click at [809, 328] on button "Next" at bounding box center [824, 326] width 69 height 36
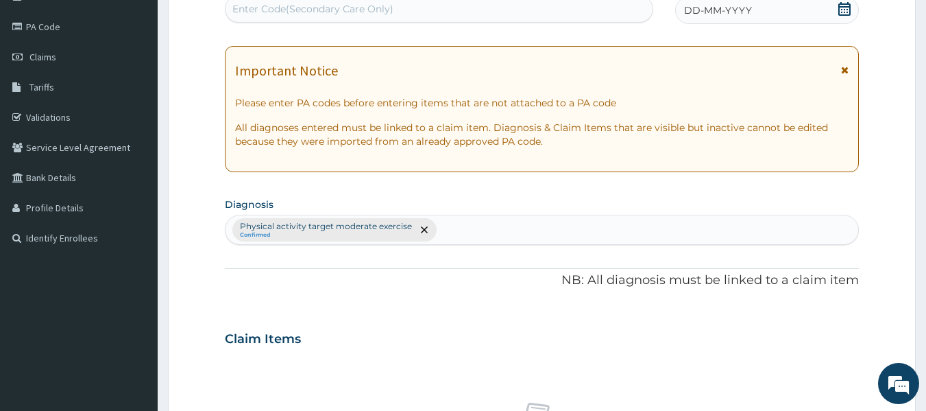
scroll to position [0, 0]
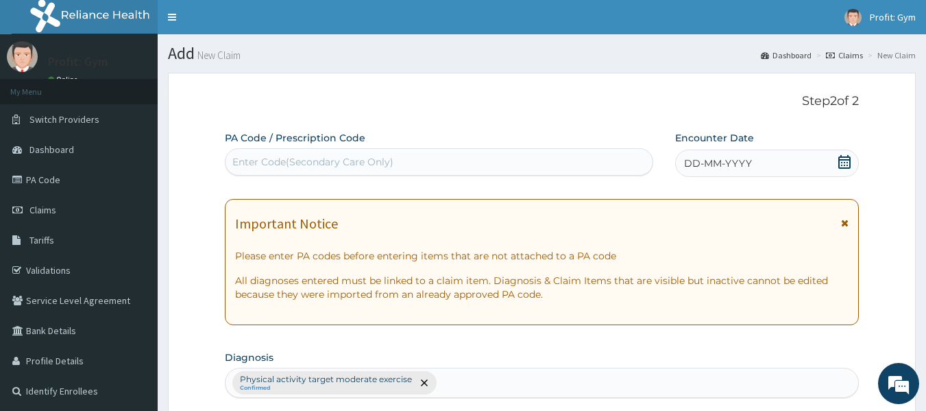
click at [475, 161] on div "Enter Code(Secondary Care Only)" at bounding box center [439, 162] width 428 height 22
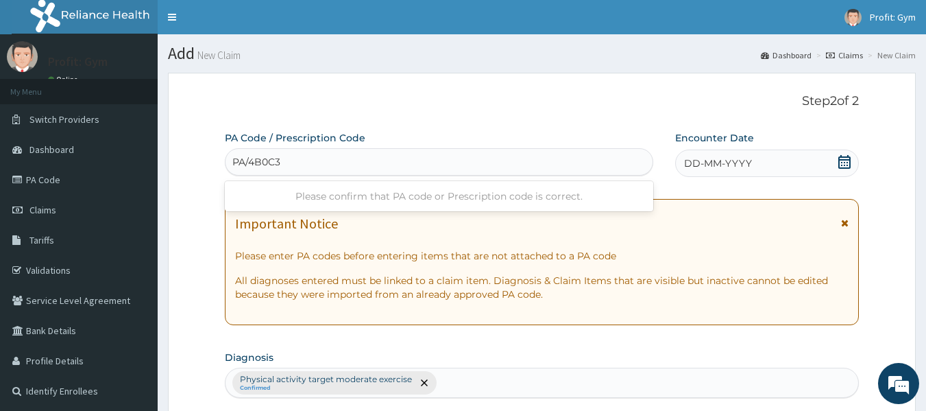
type input "PA/4B0C30"
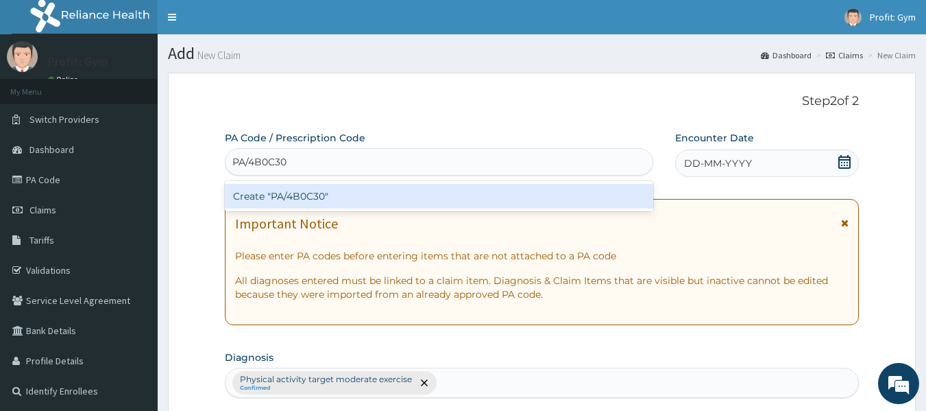
click at [381, 194] on div "Create "PA/4B0C30"" at bounding box center [439, 196] width 429 height 25
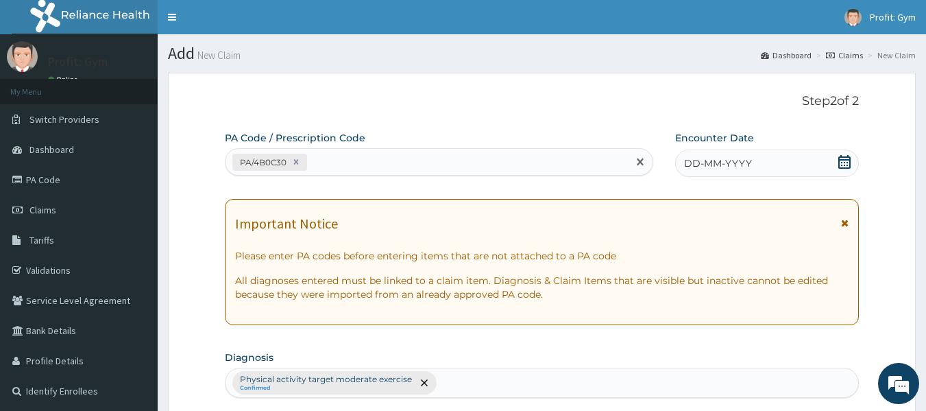
click at [830, 158] on div "DD-MM-YYYY" at bounding box center [767, 162] width 184 height 27
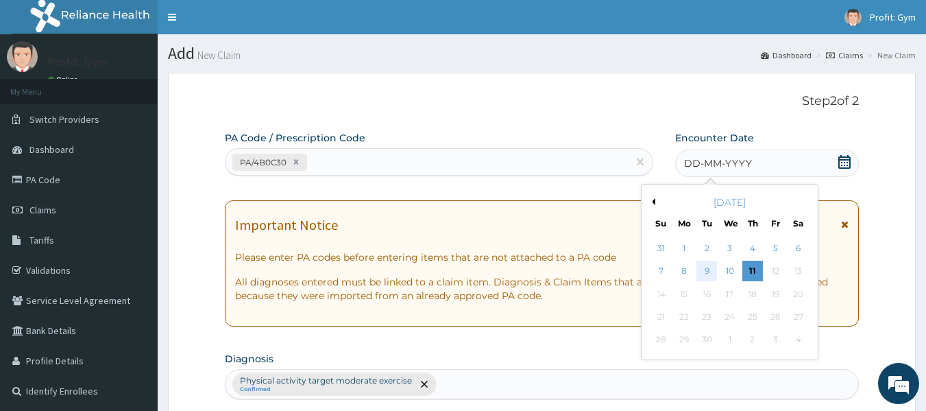
click at [709, 267] on div "9" at bounding box center [707, 271] width 21 height 21
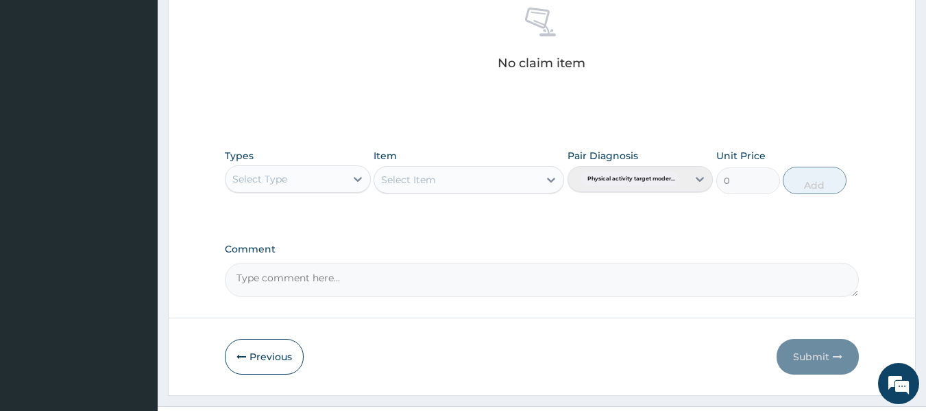
scroll to position [559, 0]
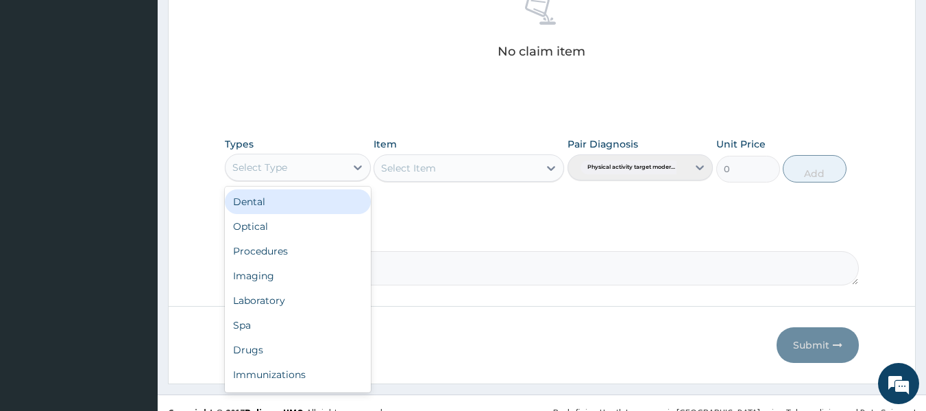
click at [335, 166] on div "Select Type" at bounding box center [285, 167] width 120 height 22
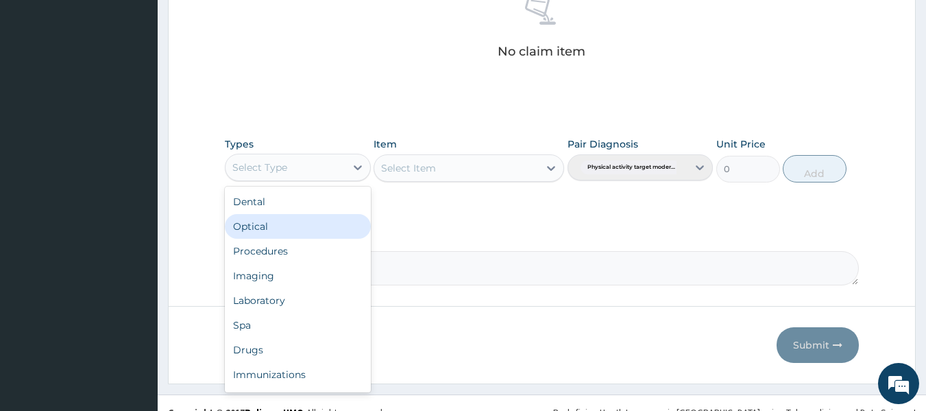
type input "G"
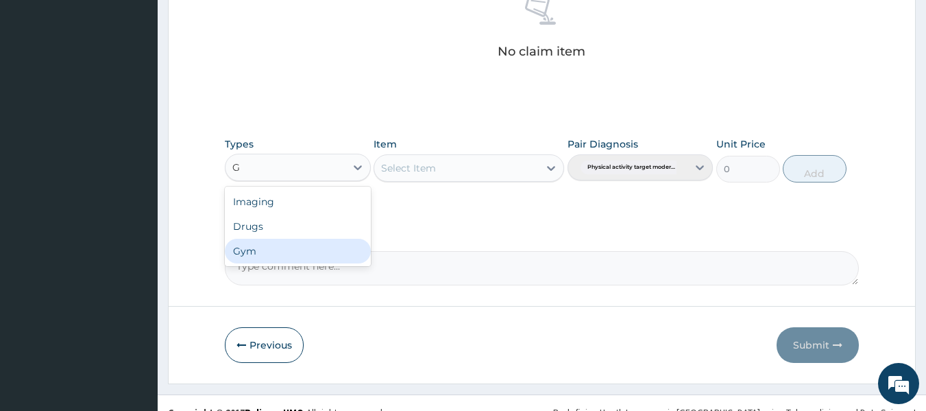
click at [258, 251] on div "Gym" at bounding box center [298, 250] width 146 height 25
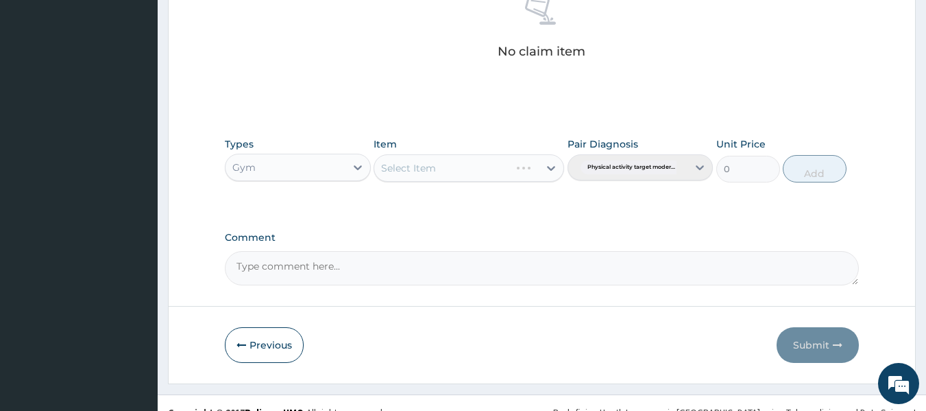
click at [463, 171] on div "Select Item" at bounding box center [469, 167] width 191 height 27
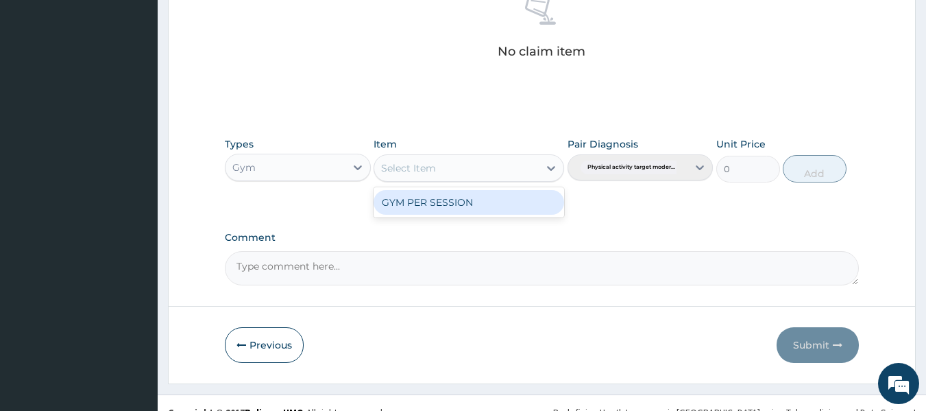
click at [463, 171] on div "Select Item" at bounding box center [456, 168] width 164 height 22
click at [461, 204] on div "GYM PER SESSION" at bounding box center [469, 202] width 191 height 25
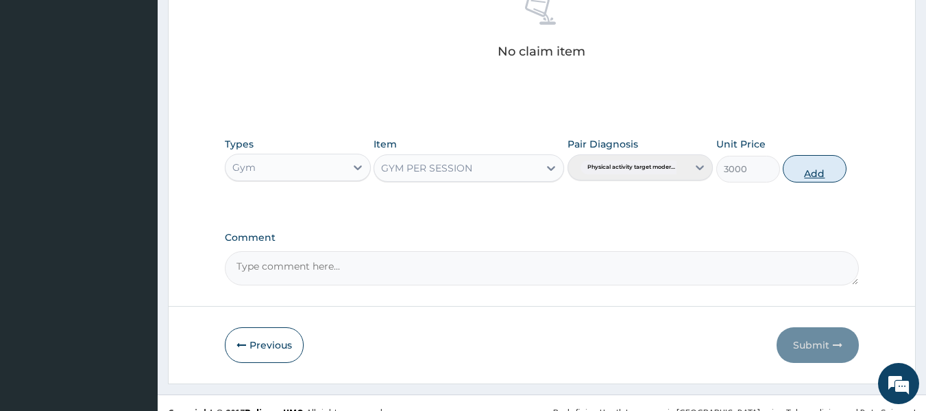
click at [816, 171] on button "Add" at bounding box center [815, 168] width 64 height 27
type input "0"
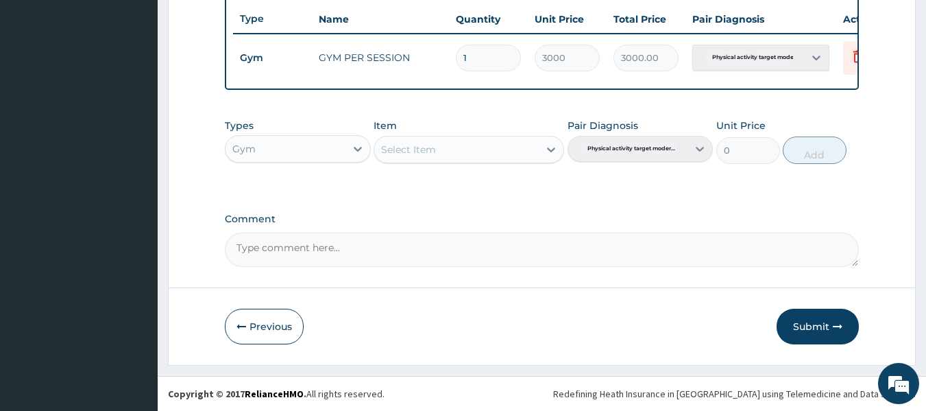
scroll to position [523, 0]
click at [823, 321] on button "Submit" at bounding box center [817, 326] width 82 height 36
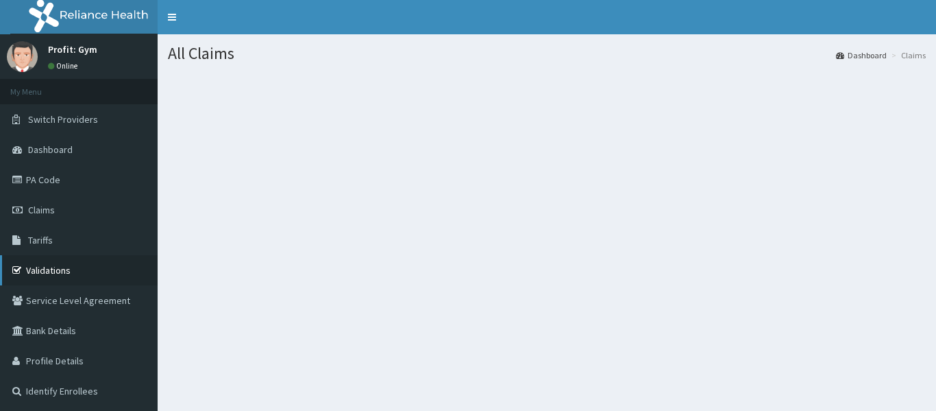
click at [50, 269] on link "Validations" at bounding box center [79, 270] width 158 height 30
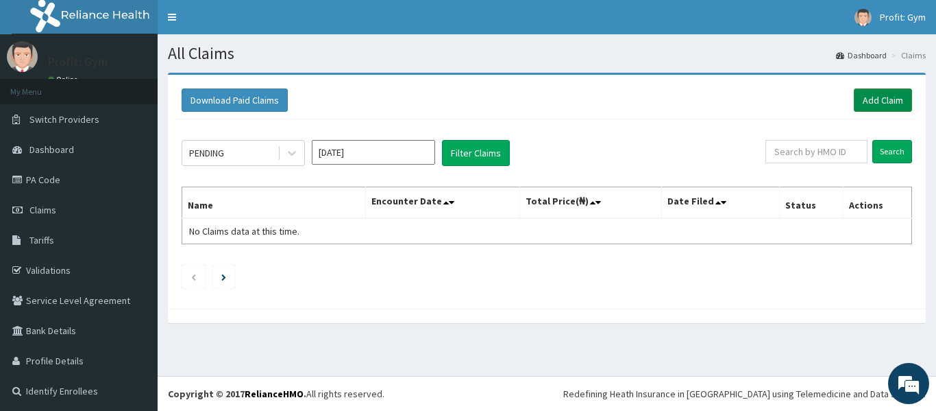
click at [882, 97] on link "Add Claim" at bounding box center [883, 99] width 58 height 23
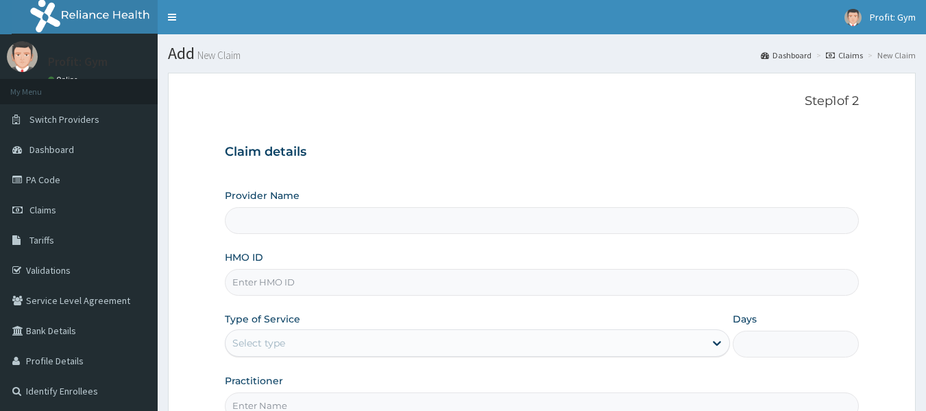
click at [264, 278] on input "HMO ID" at bounding box center [542, 282] width 635 height 27
paste input "PWC/10464/B"
type input "PWC/10464/B"
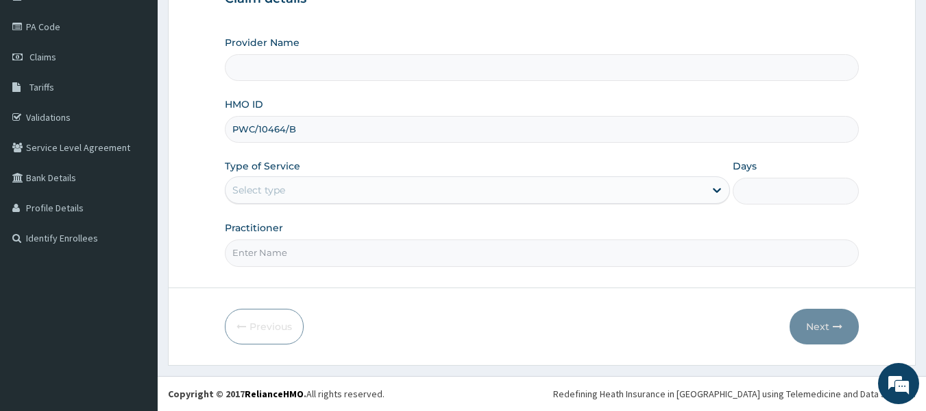
type input "PRO FIT GYM"
type input "1"
type input "PWC/10464/B"
click at [298, 254] on input "Practitioner" at bounding box center [542, 252] width 635 height 27
type input "GYM"
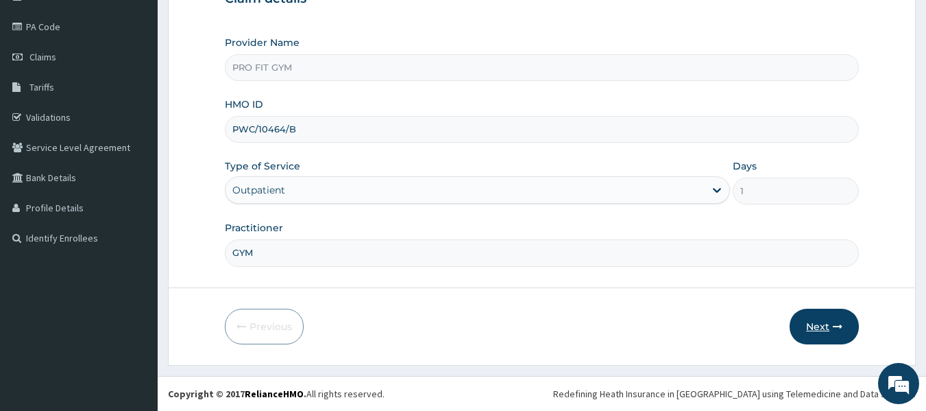
click at [816, 326] on button "Next" at bounding box center [824, 326] width 69 height 36
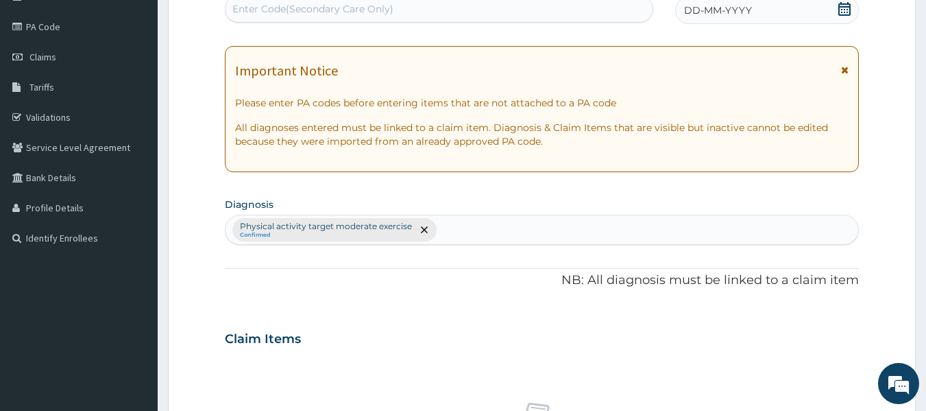
scroll to position [0, 0]
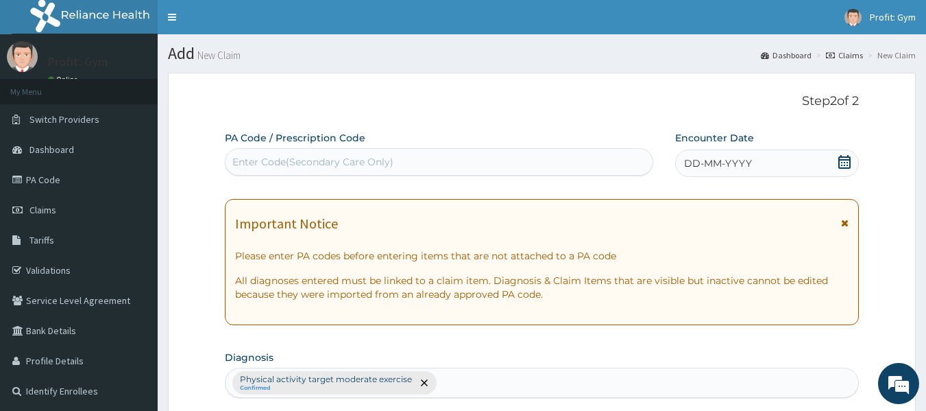
click at [366, 162] on div "Enter Code(Secondary Care Only)" at bounding box center [312, 162] width 161 height 14
type input "O"
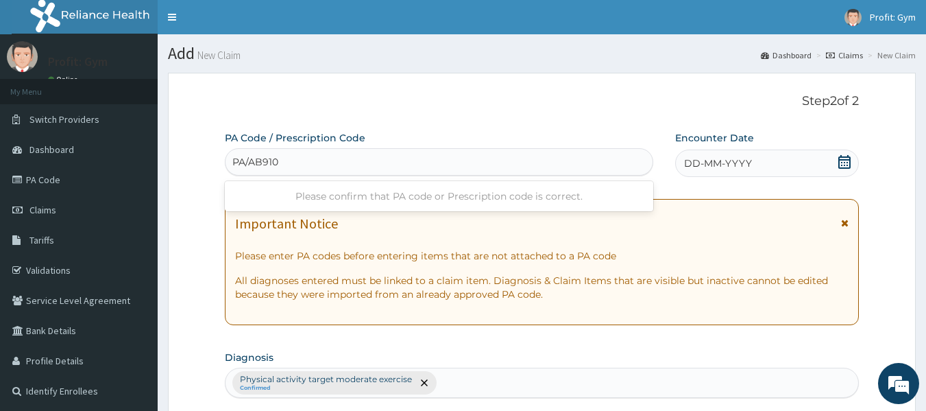
type input "PA/AB9106"
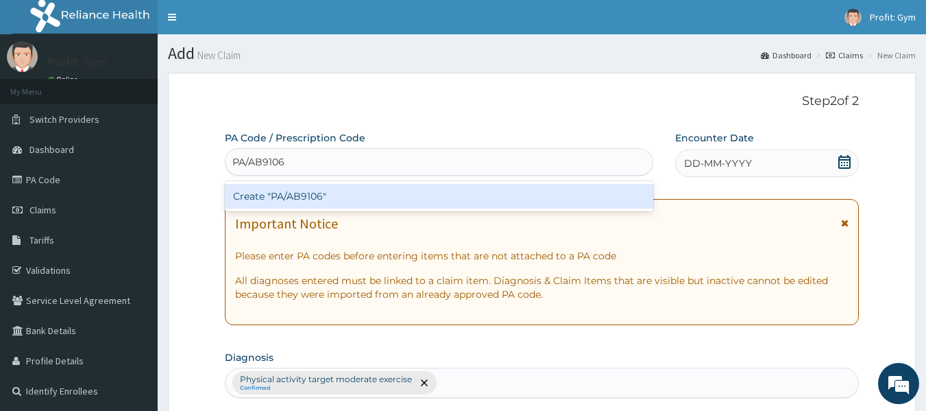
click at [330, 197] on div "Create "PA/AB9106"" at bounding box center [439, 196] width 429 height 25
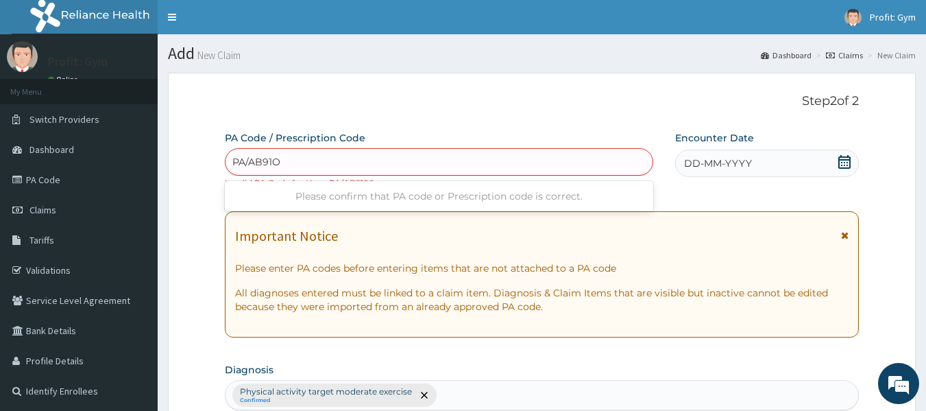
type input "PA/AB91O6"
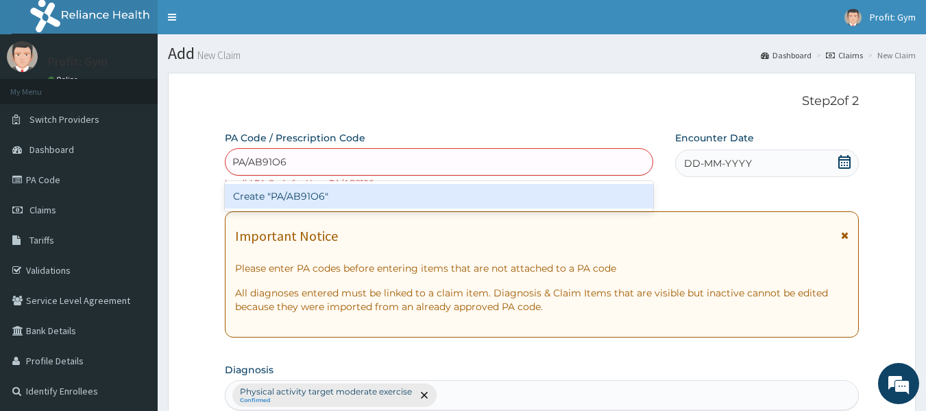
click at [363, 198] on div "Create "PA/AB91O6"" at bounding box center [439, 196] width 429 height 25
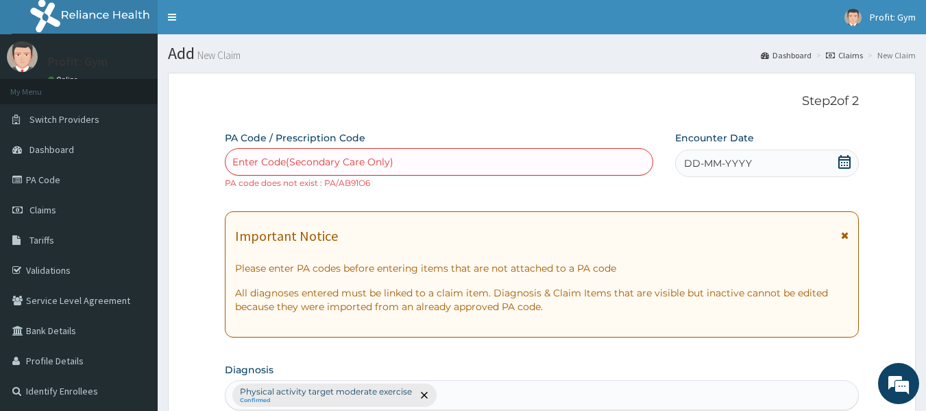
click at [765, 166] on div "DD-MM-YYYY" at bounding box center [767, 162] width 184 height 27
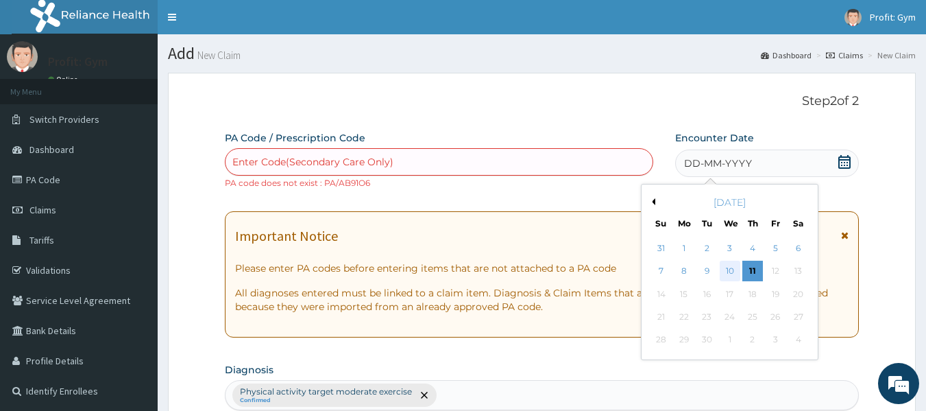
click at [722, 273] on div "10" at bounding box center [730, 271] width 21 height 21
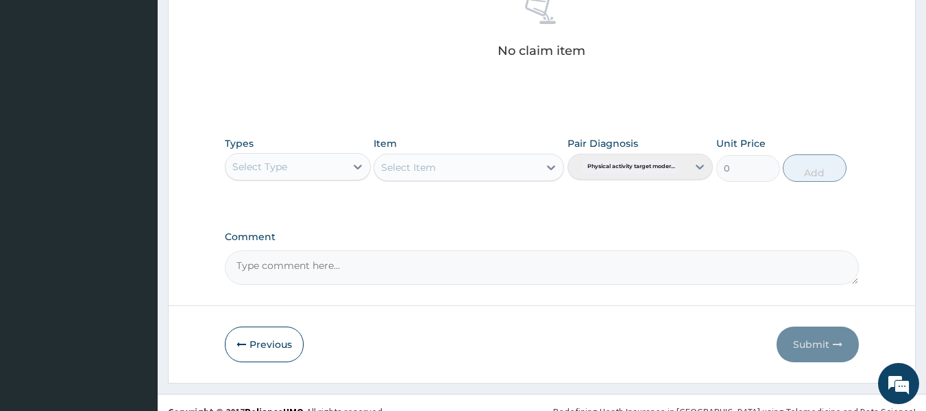
scroll to position [590, 0]
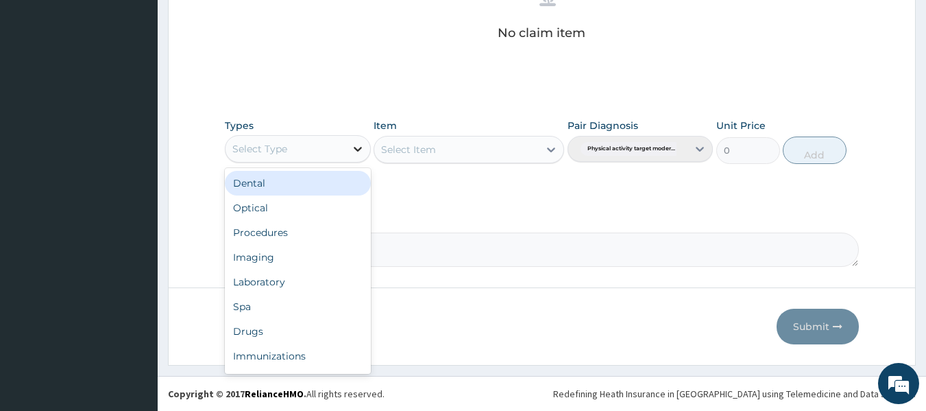
click at [350, 157] on div at bounding box center [357, 148] width 25 height 25
type input "G"
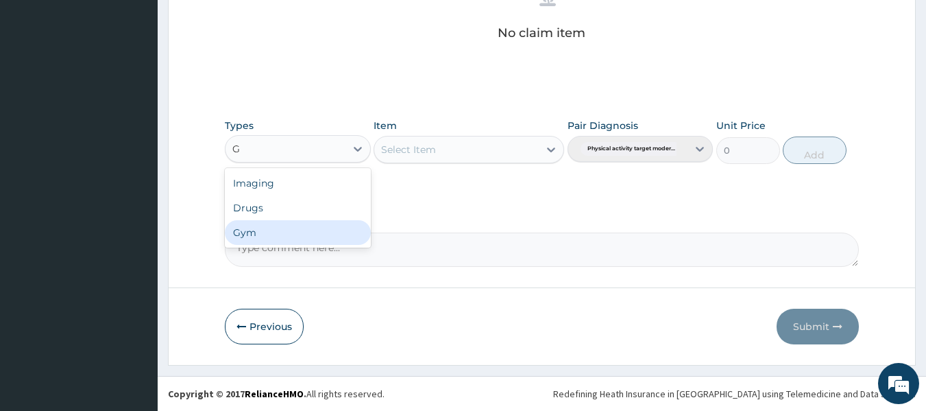
click at [248, 233] on div "Gym" at bounding box center [298, 232] width 146 height 25
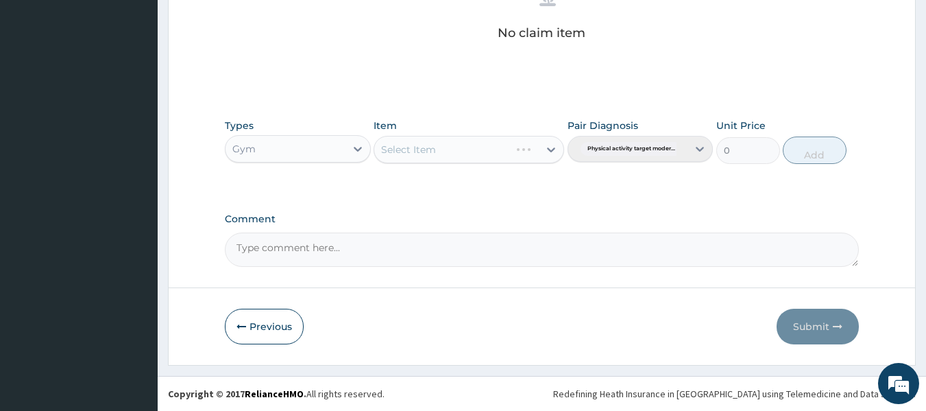
click at [487, 162] on div "Select Item" at bounding box center [469, 149] width 191 height 27
click at [486, 160] on div "Select Item" at bounding box center [469, 149] width 191 height 27
click at [464, 189] on div "GYM PER SESSION" at bounding box center [469, 183] width 191 height 25
click at [818, 143] on button "Add" at bounding box center [815, 149] width 64 height 27
type input "0"
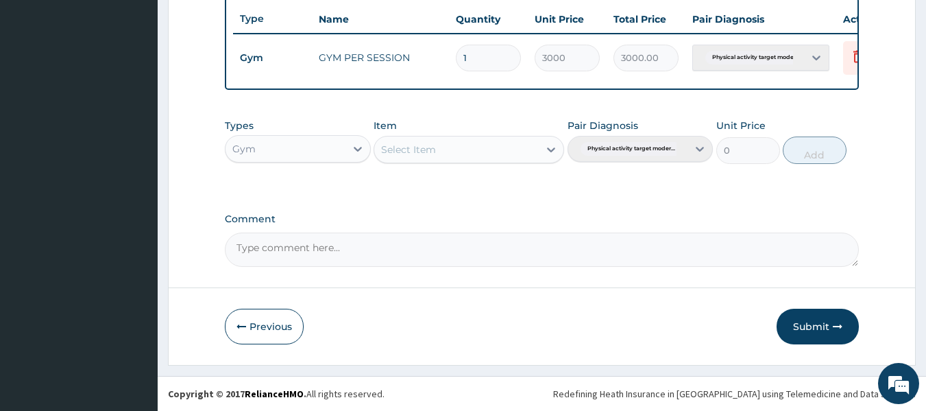
scroll to position [535, 0]
click at [835, 321] on icon "button" at bounding box center [838, 326] width 10 height 10
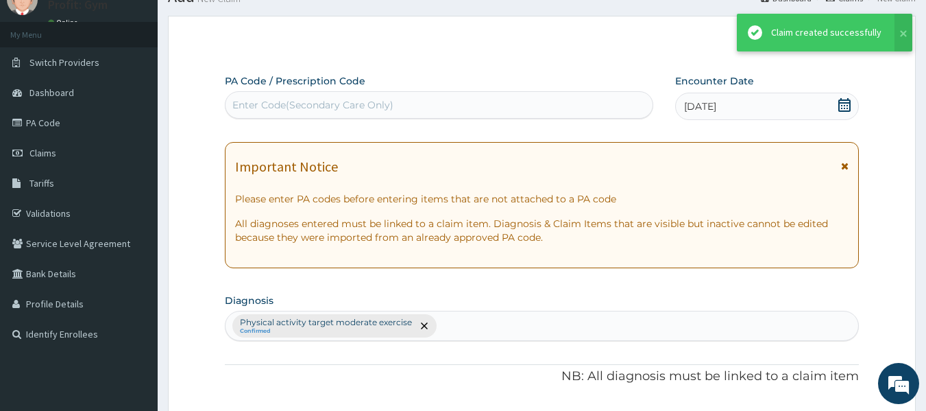
scroll to position [523, 0]
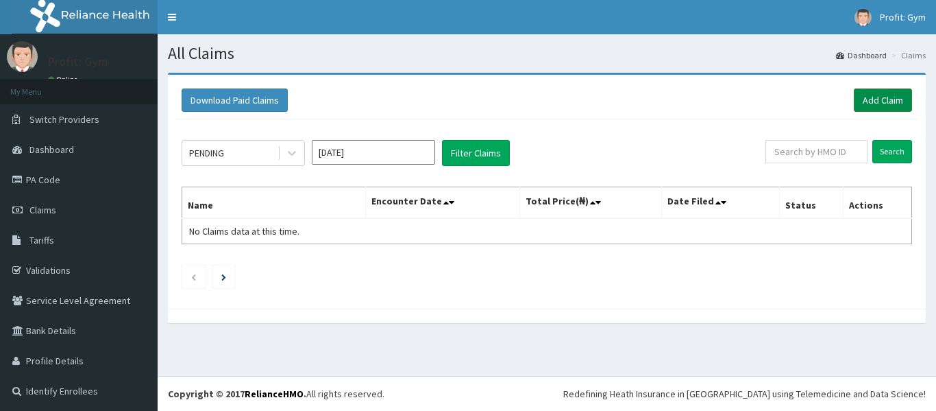
drag, startPoint x: 0, startPoint y: 0, endPoint x: 870, endPoint y: 101, distance: 875.5
click at [870, 101] on link "Add Claim" at bounding box center [883, 99] width 58 height 23
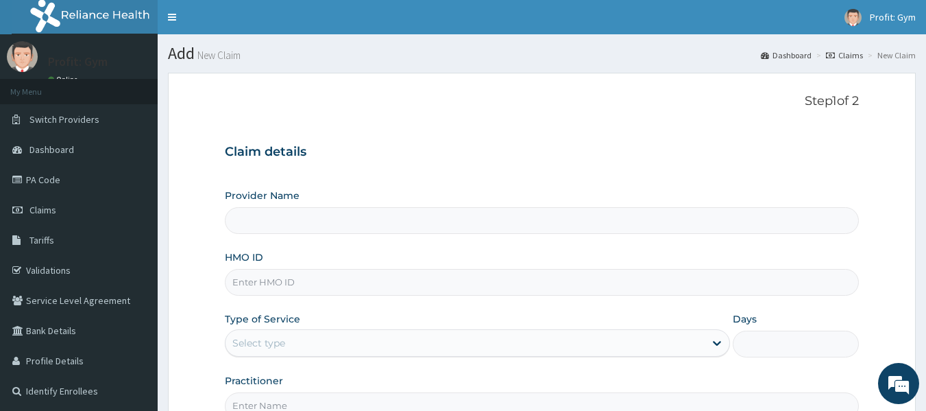
click at [286, 282] on input "HMO ID" at bounding box center [542, 282] width 635 height 27
paste input "PWC/10464/B"
type input "PWC/10464/A"
type input "PRO FIT GYM"
type input "1"
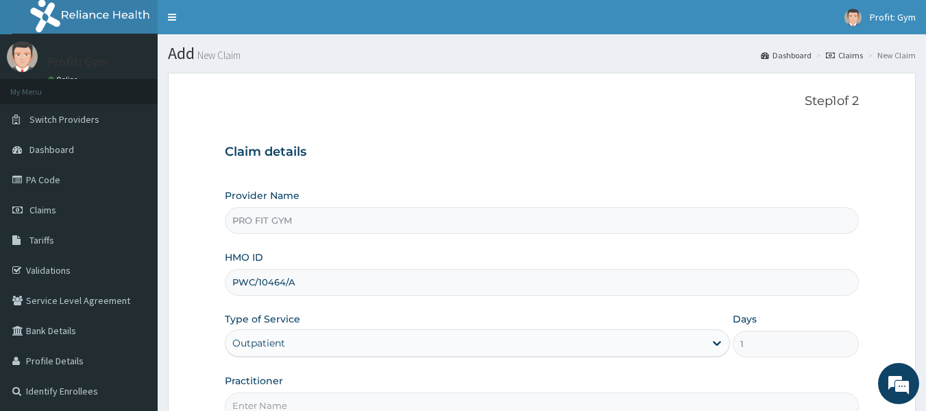
scroll to position [153, 0]
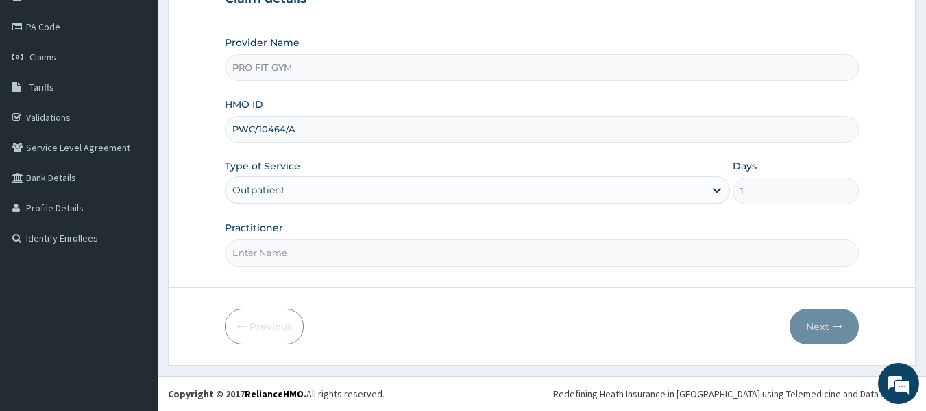
type input "PWC/10464/A"
click at [278, 252] on input "Practitioner" at bounding box center [542, 252] width 635 height 27
type input "GYM"
click at [840, 323] on icon "button" at bounding box center [838, 326] width 10 height 10
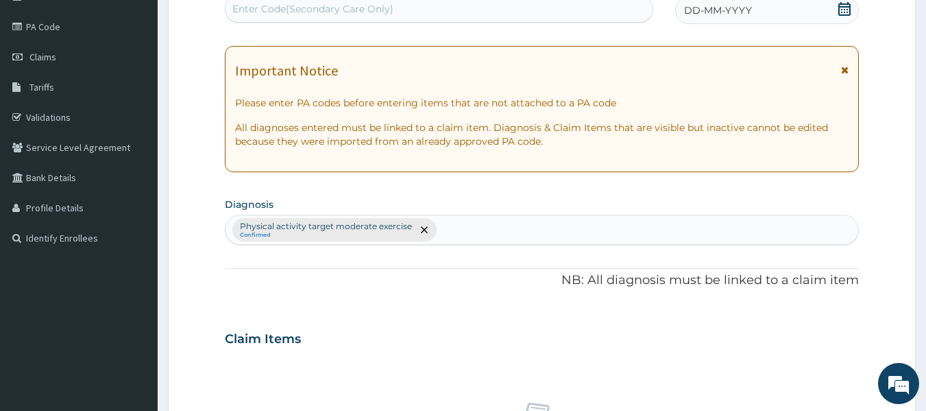
scroll to position [0, 0]
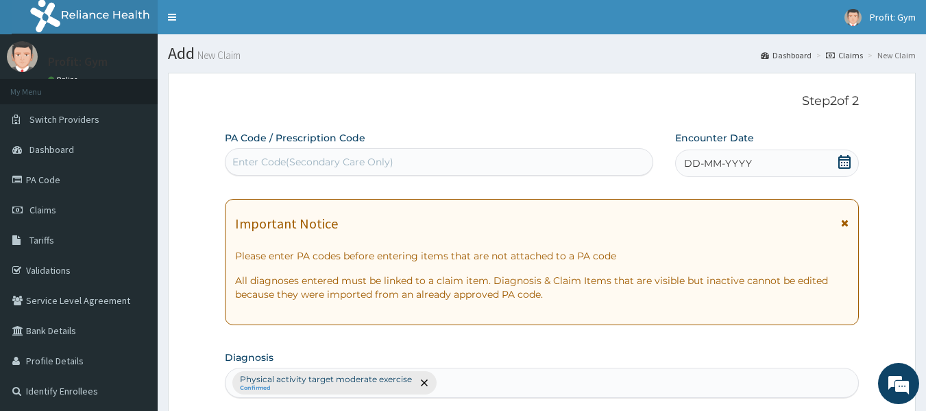
click at [355, 162] on div "Enter Code(Secondary Care Only)" at bounding box center [312, 162] width 161 height 14
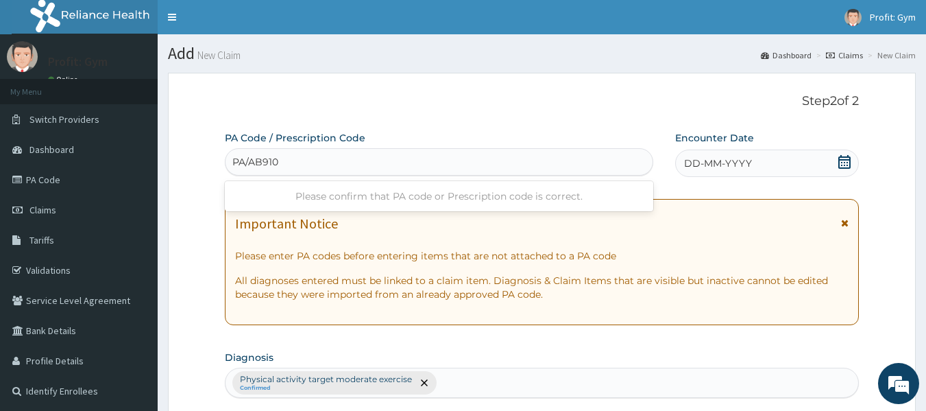
type input "PA/AB9106"
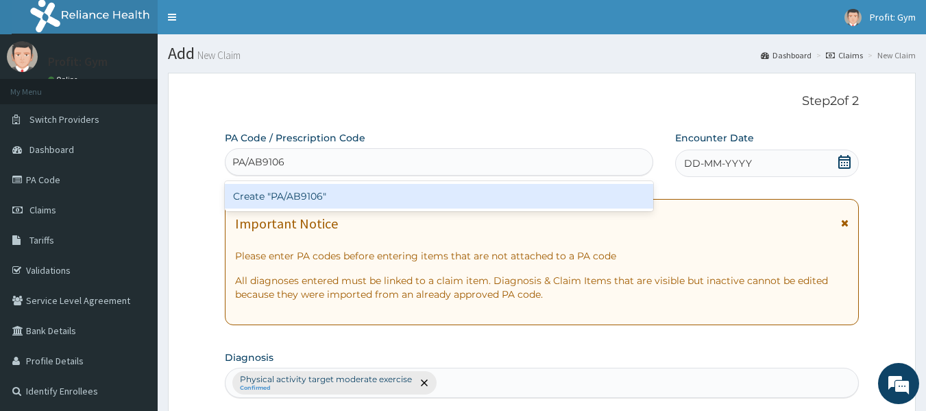
click at [315, 197] on div "Create "PA/AB9106"" at bounding box center [439, 196] width 429 height 25
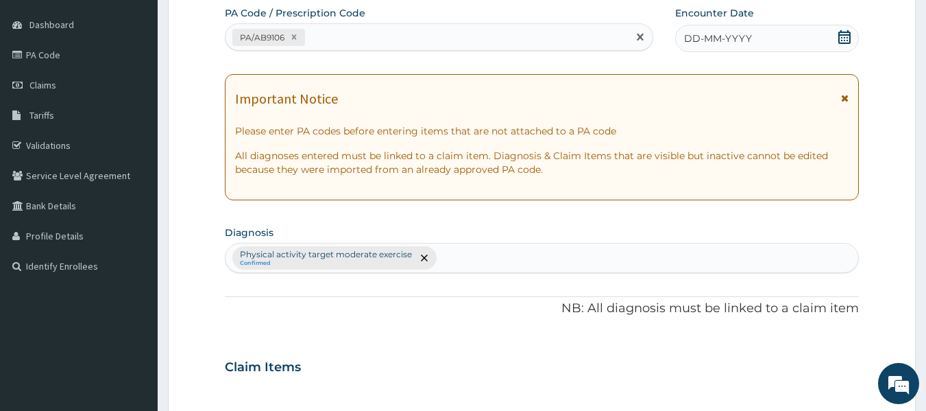
scroll to position [127, 0]
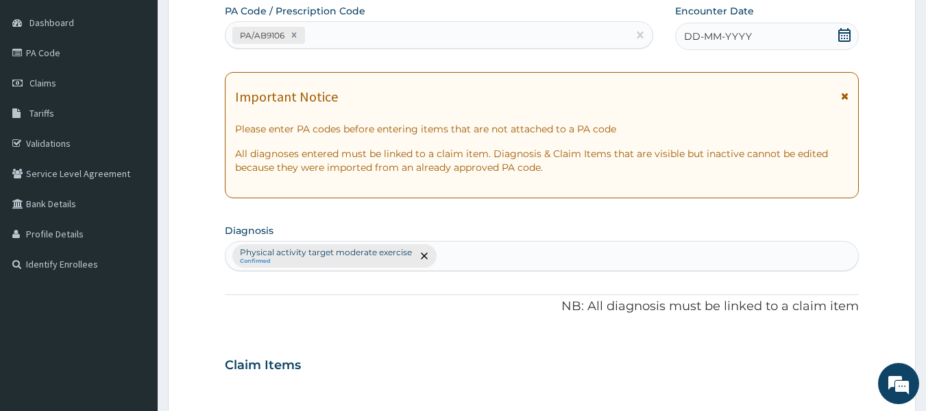
click at [835, 33] on div "DD-MM-YYYY" at bounding box center [767, 36] width 184 height 27
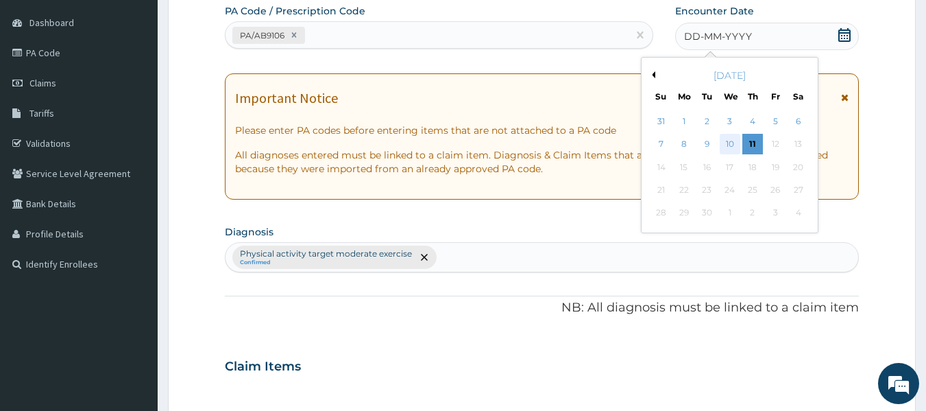
click at [731, 142] on div "10" at bounding box center [730, 144] width 21 height 21
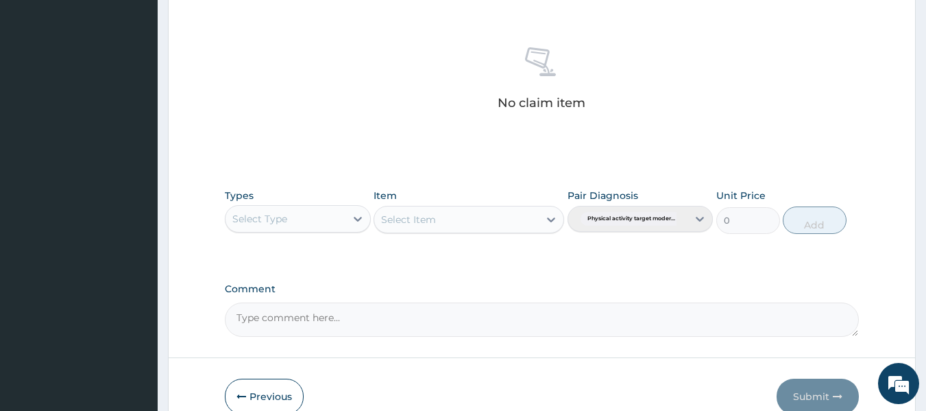
scroll to position [509, 0]
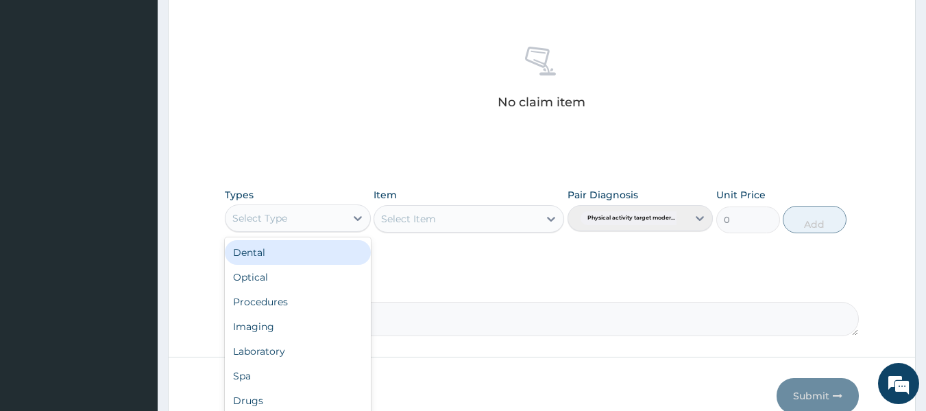
click at [328, 214] on div "Select Type" at bounding box center [285, 218] width 120 height 22
type input "G"
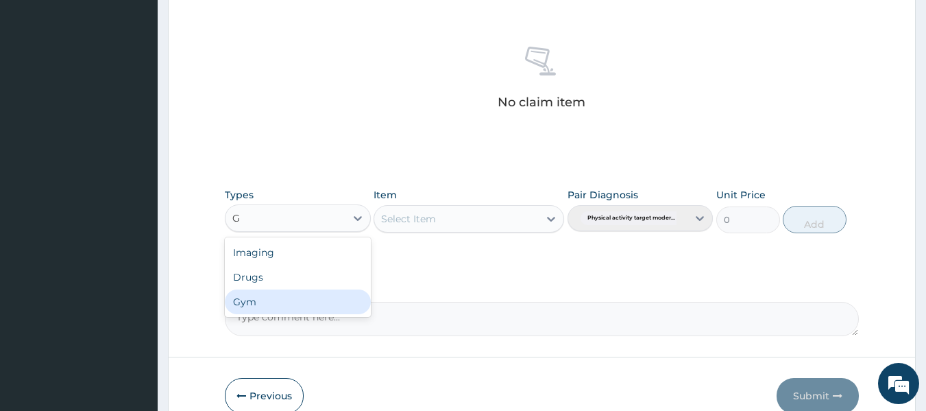
click at [251, 303] on div "Gym" at bounding box center [298, 301] width 146 height 25
click at [467, 217] on div "Select Item" at bounding box center [469, 218] width 191 height 27
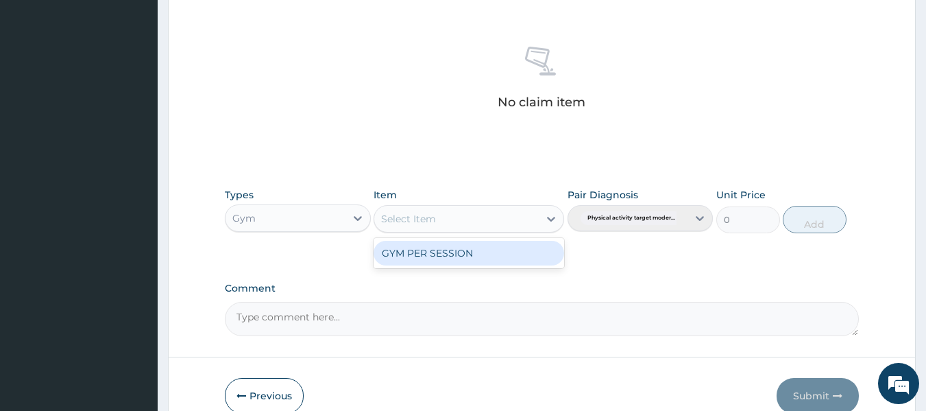
click at [467, 217] on div "Select Item" at bounding box center [456, 219] width 164 height 22
click at [458, 252] on div "GYM PER SESSION" at bounding box center [469, 253] width 191 height 25
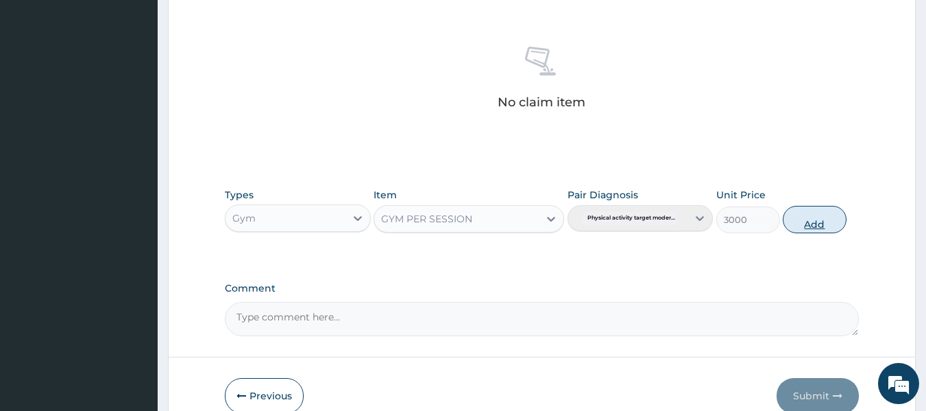
click at [816, 218] on button "Add" at bounding box center [815, 219] width 64 height 27
type input "0"
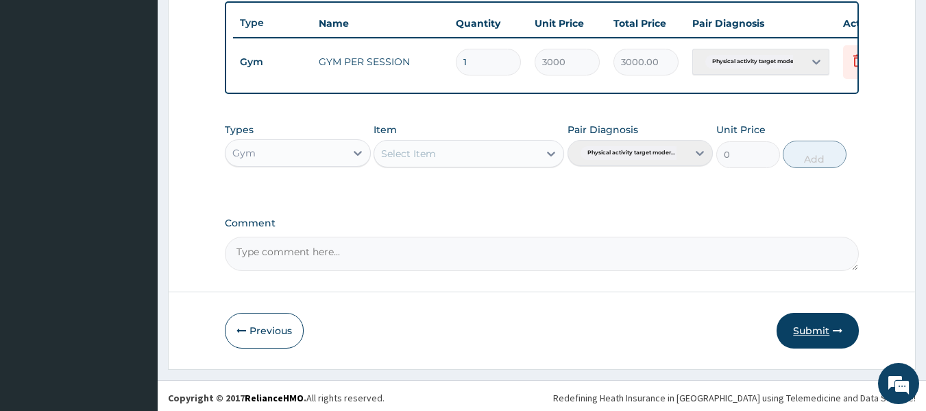
click at [822, 339] on button "Submit" at bounding box center [817, 331] width 82 height 36
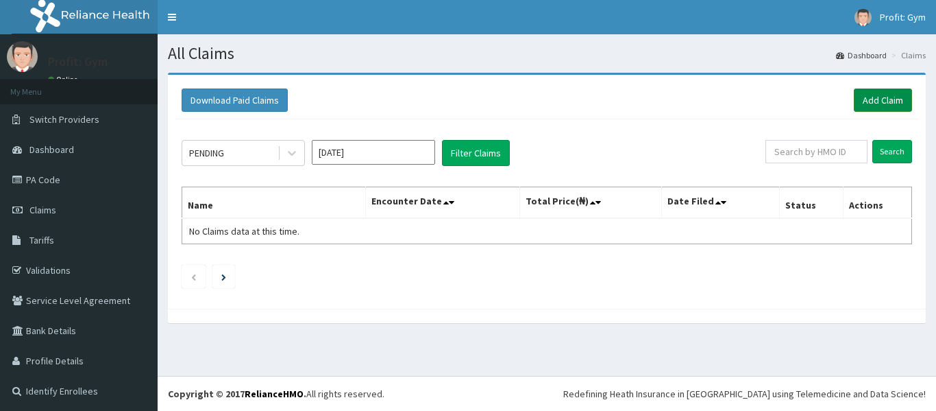
click at [888, 102] on link "Add Claim" at bounding box center [883, 99] width 58 height 23
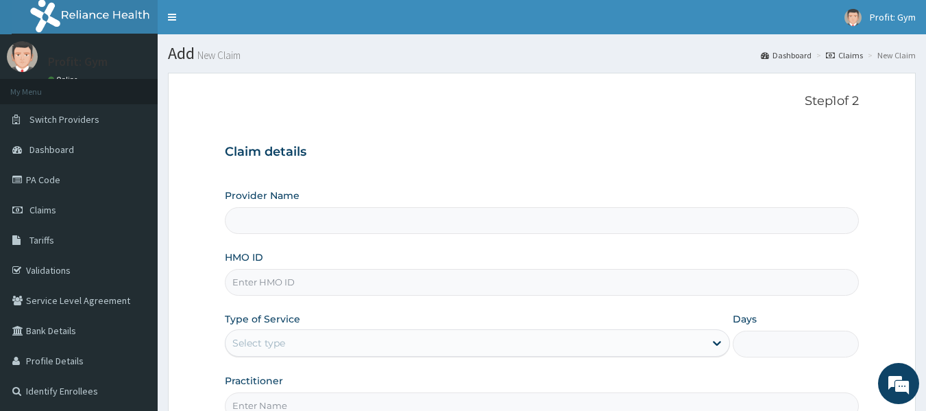
click at [271, 286] on input "HMO ID" at bounding box center [542, 282] width 635 height 27
paste input "PWC/10464/B"
type input "PWC/10464/B"
type input "PRO FIT GYM"
type input "PWC/10464/"
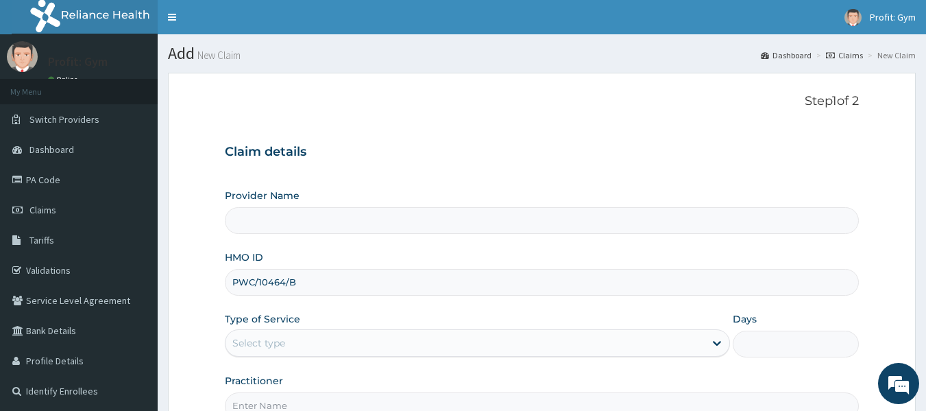
type input "1"
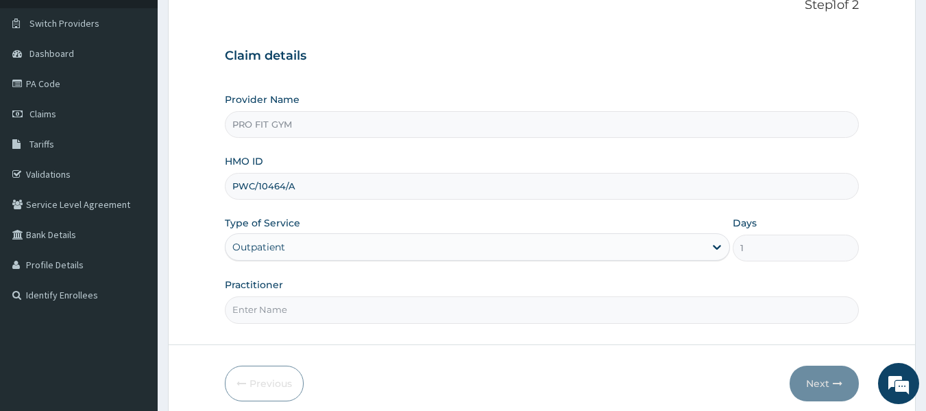
scroll to position [153, 0]
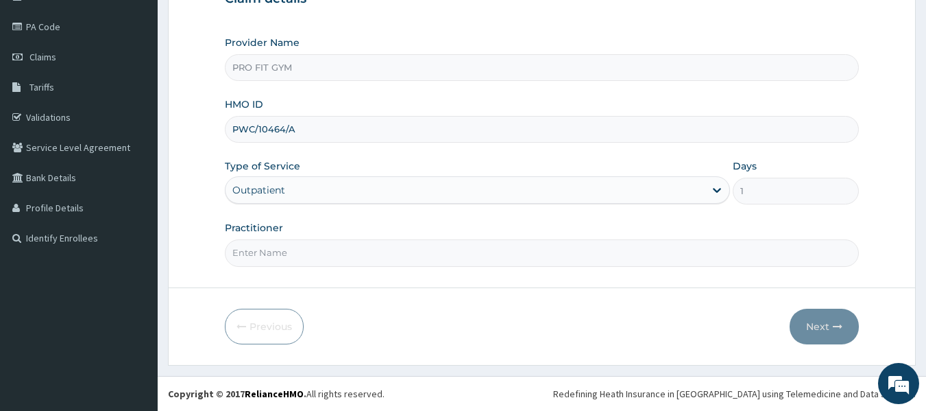
type input "PWC/10464/A"
click at [357, 249] on input "Practitioner" at bounding box center [542, 252] width 635 height 27
type input "GYM"
click at [822, 334] on button "Next" at bounding box center [824, 326] width 69 height 36
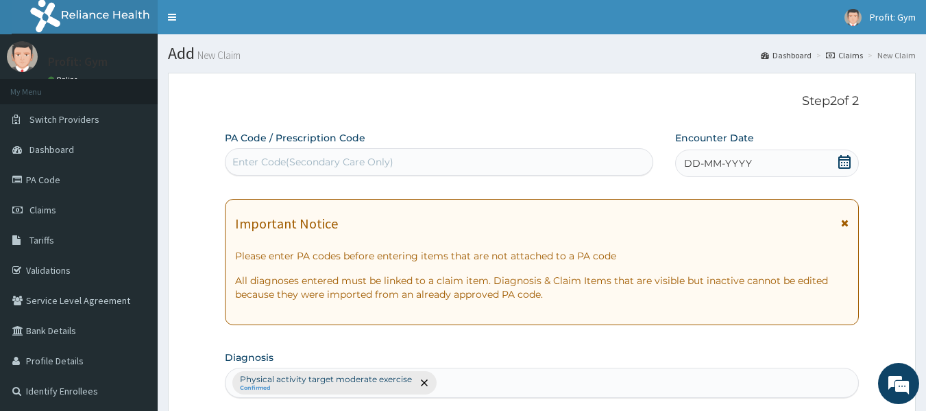
scroll to position [0, 0]
click at [467, 169] on div "Enter Code(Secondary Care Only)" at bounding box center [439, 162] width 428 height 22
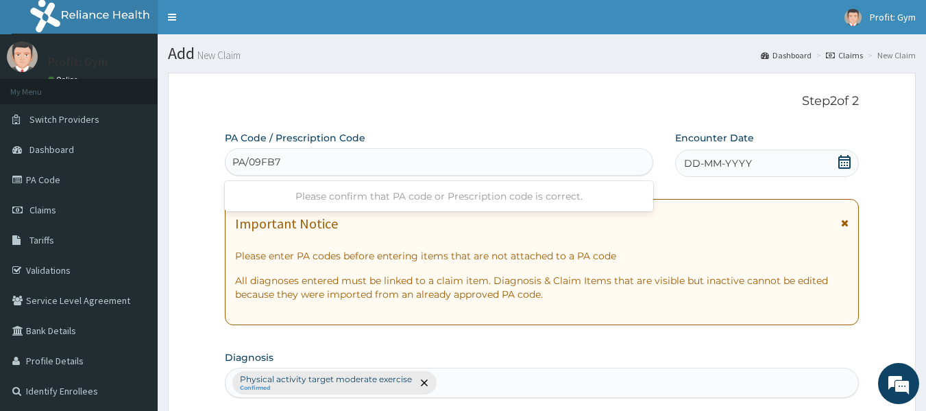
type input "PA/09FB7D"
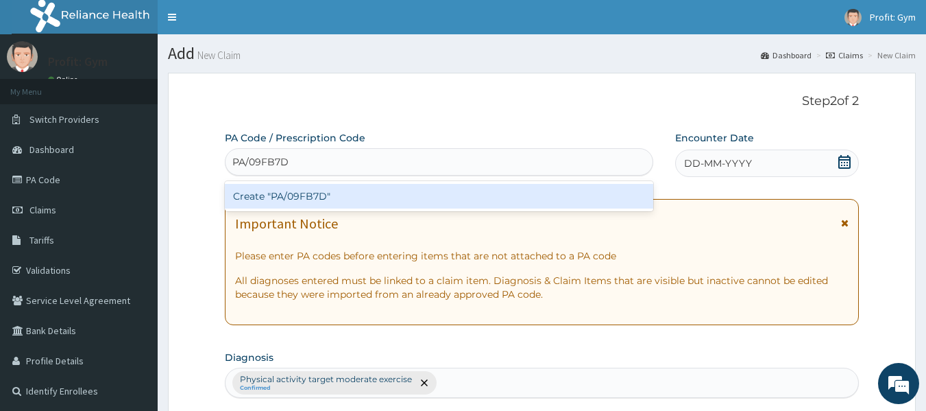
click at [396, 195] on div "Create "PA/09FB7D"" at bounding box center [439, 196] width 429 height 25
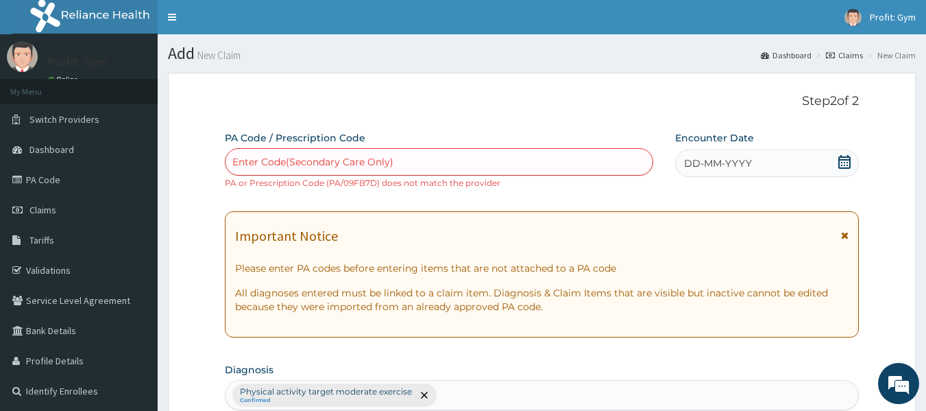
click at [452, 167] on div "Enter Code(Secondary Care Only)" at bounding box center [439, 162] width 428 height 22
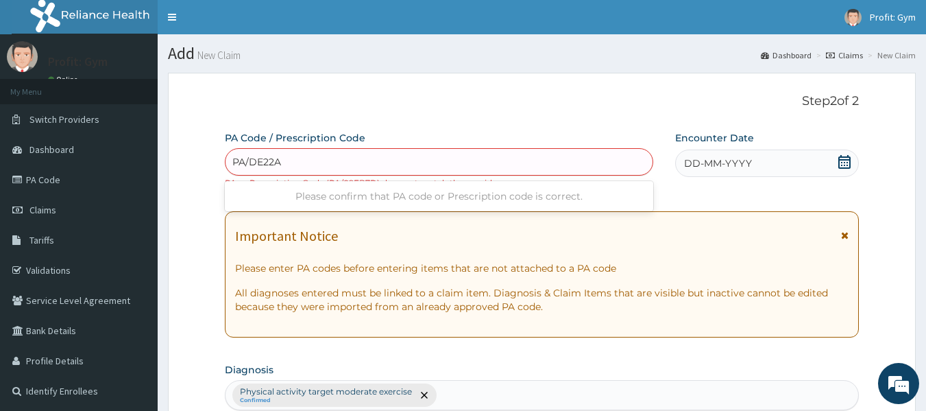
type input "PA/DE22A2"
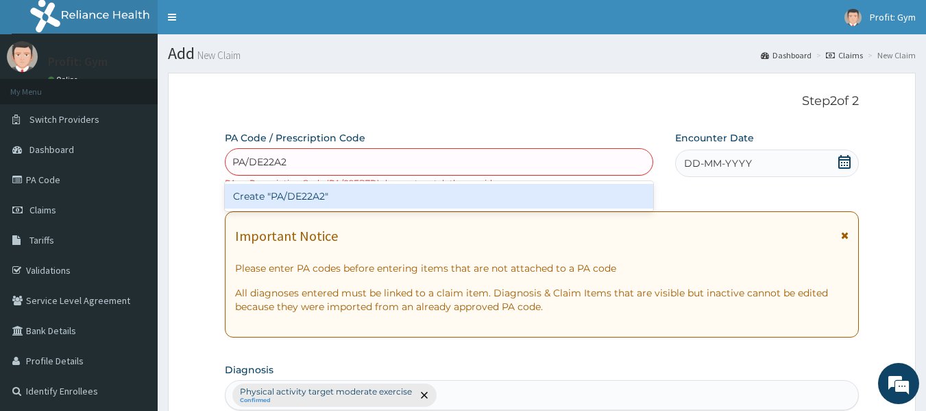
click at [391, 196] on div "Create "PA/DE22A2"" at bounding box center [439, 196] width 429 height 25
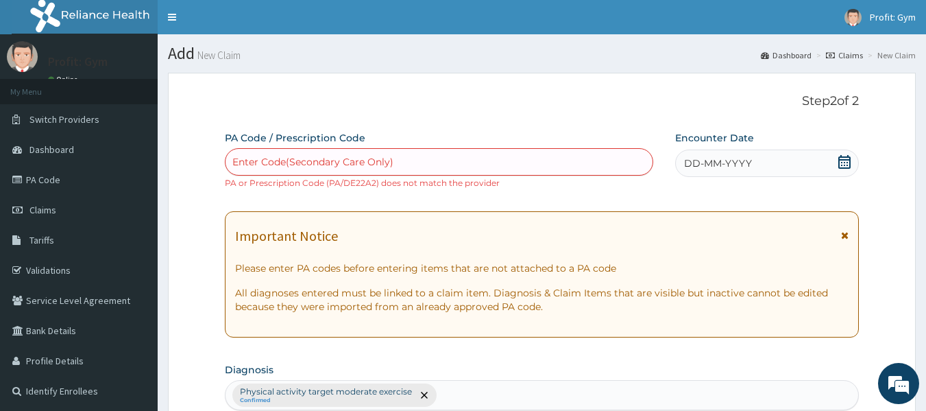
click at [372, 162] on div "Enter Code(Secondary Care Only)" at bounding box center [312, 162] width 161 height 14
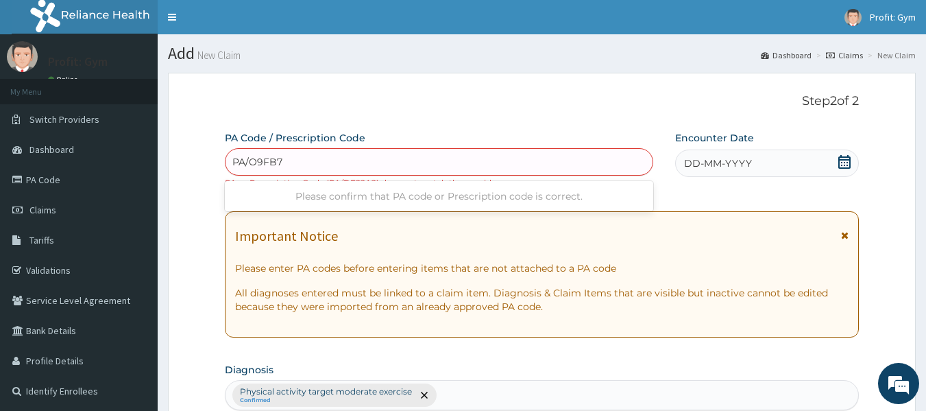
type input "PA/O9FB7D"
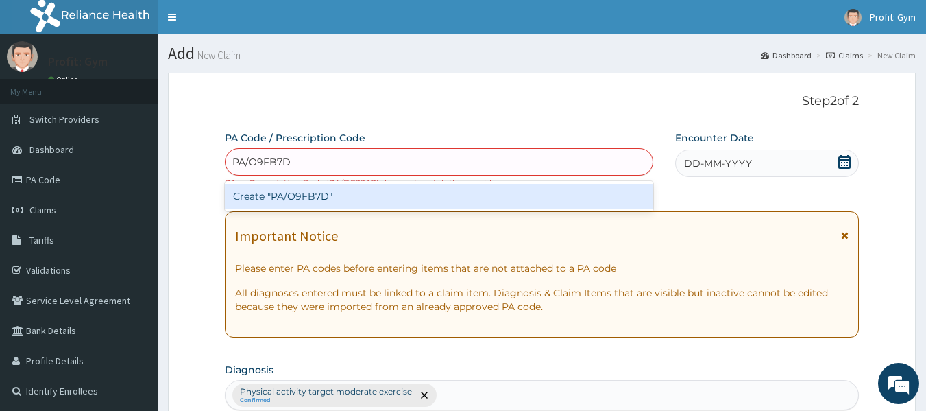
click at [317, 199] on div "Create "PA/O9FB7D"" at bounding box center [439, 196] width 429 height 25
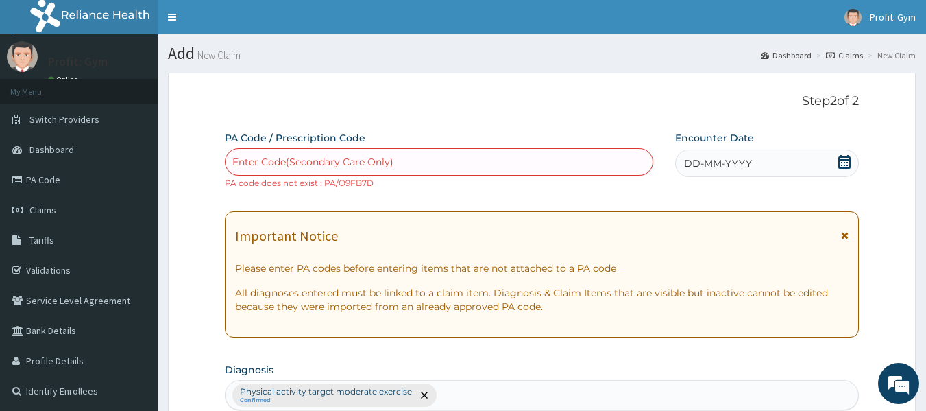
click at [773, 169] on div "DD-MM-YYYY" at bounding box center [767, 162] width 184 height 27
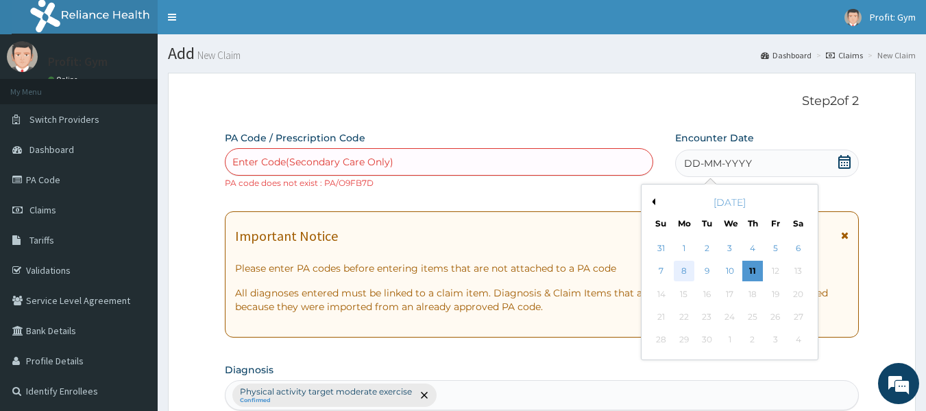
click at [685, 271] on div "8" at bounding box center [684, 271] width 21 height 21
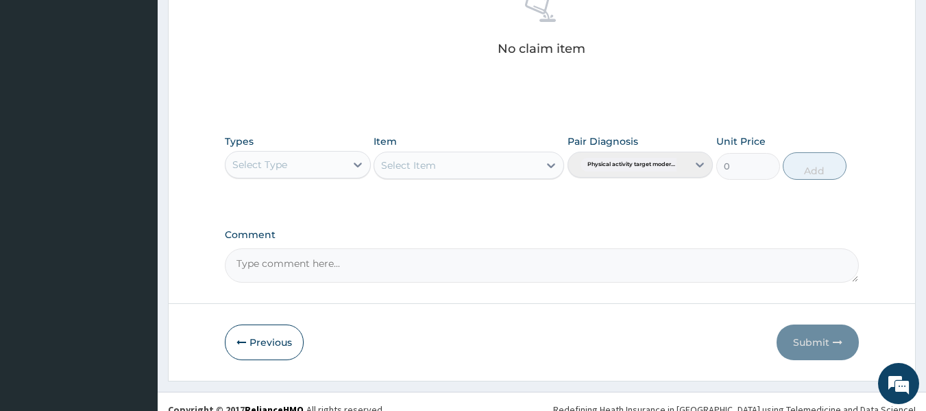
scroll to position [590, 0]
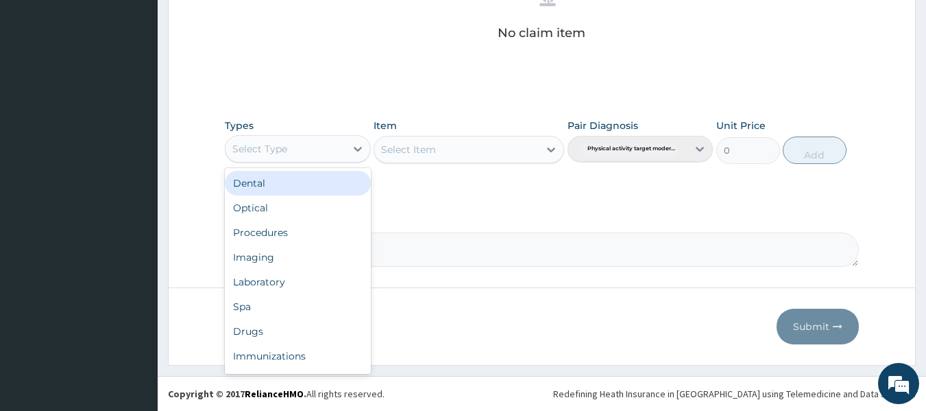
click at [315, 147] on div "Select Type" at bounding box center [285, 149] width 120 height 22
type input "G"
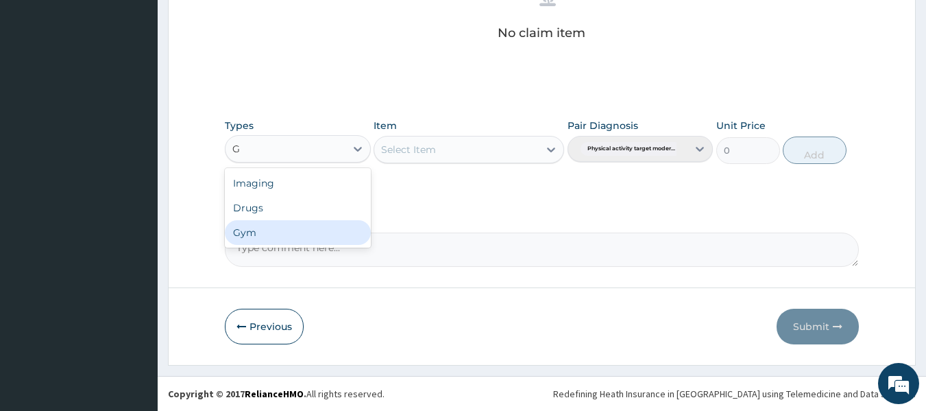
click at [265, 233] on div "Gym" at bounding box center [298, 232] width 146 height 25
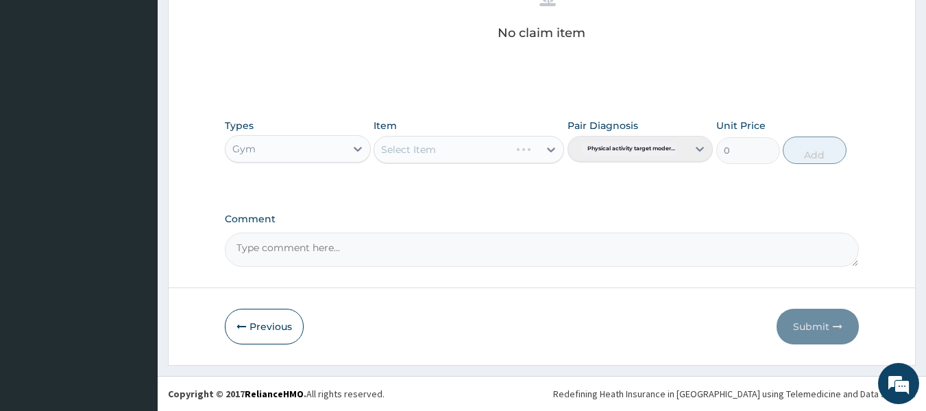
click at [448, 154] on div "Select Item" at bounding box center [469, 149] width 191 height 27
click at [448, 154] on div "Select Item" at bounding box center [456, 149] width 164 height 22
click at [450, 186] on div "GYM PER SESSION" at bounding box center [469, 183] width 191 height 25
click at [816, 151] on button "Add" at bounding box center [815, 149] width 64 height 27
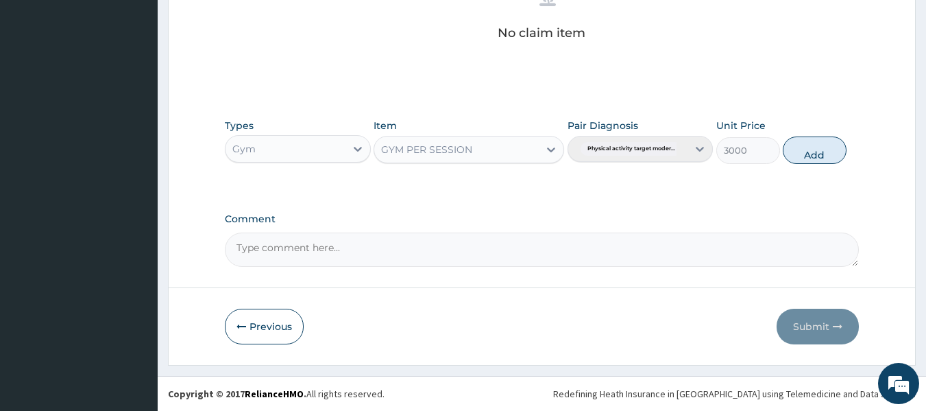
type input "0"
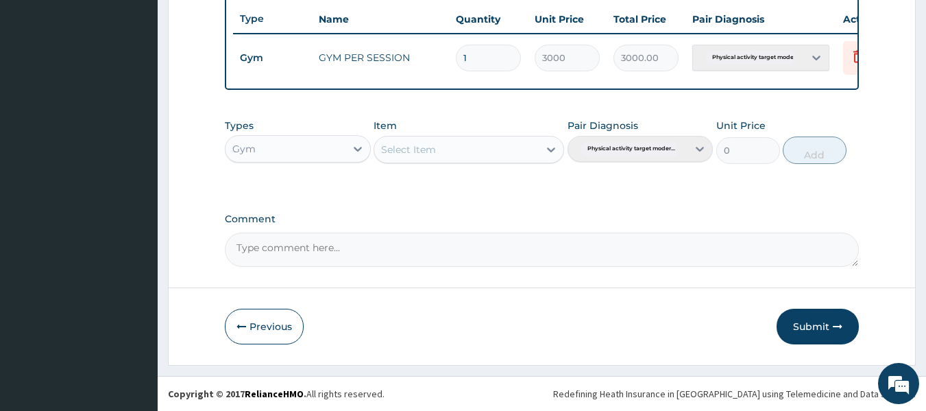
scroll to position [535, 0]
click at [824, 317] on button "Submit" at bounding box center [817, 326] width 82 height 36
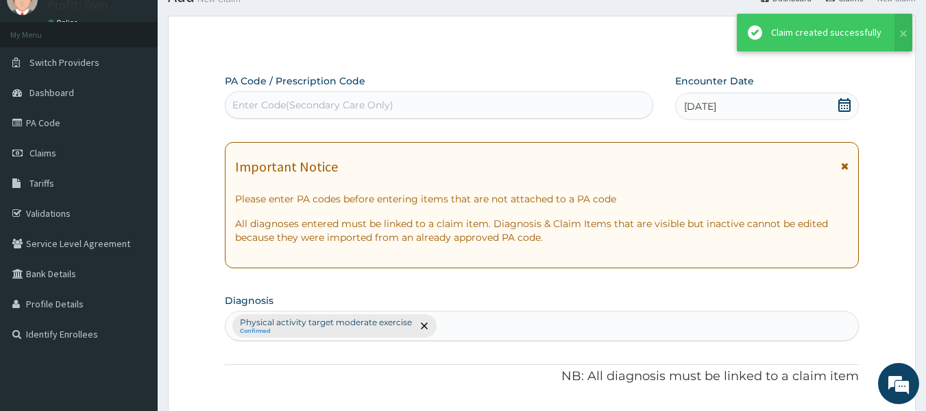
scroll to position [523, 0]
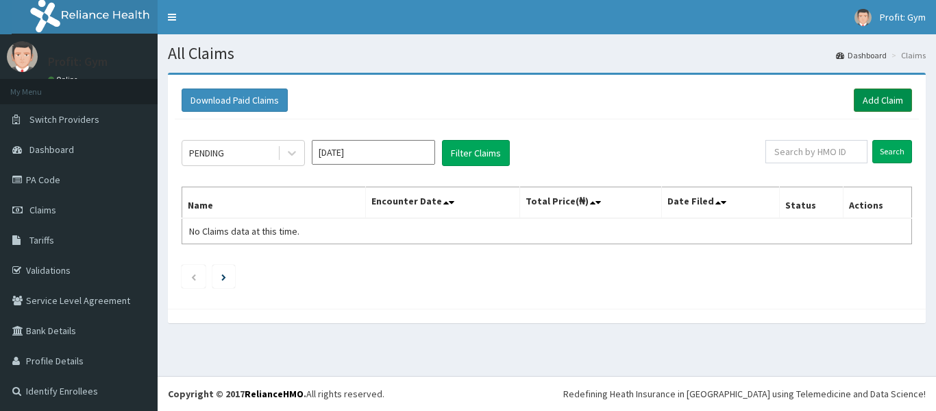
click at [884, 99] on link "Add Claim" at bounding box center [883, 99] width 58 height 23
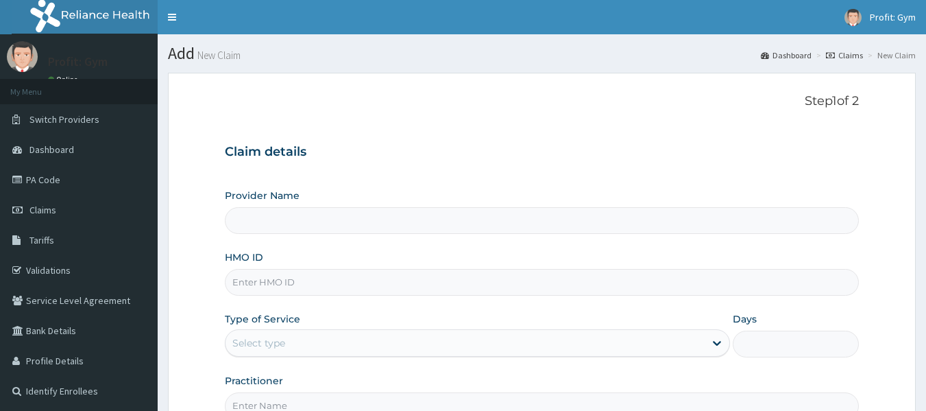
click at [309, 276] on input "HMO ID" at bounding box center [542, 282] width 635 height 27
type input "TSK/"
type input "PRO FIT GYM"
type input "1"
type input "TSK/10010/A"
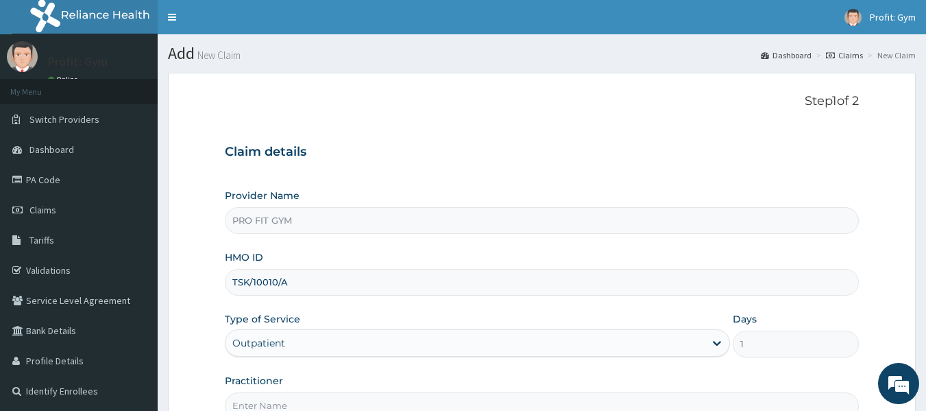
drag, startPoint x: 309, startPoint y: 276, endPoint x: 165, endPoint y: 287, distance: 144.3
click at [165, 287] on section "Step 1 of 2 Claim details Provider Name PRO FIT GYM HMO ID TSK/10010/A Type of …" at bounding box center [542, 294] width 768 height 465
paste input "TSK/10010/A"
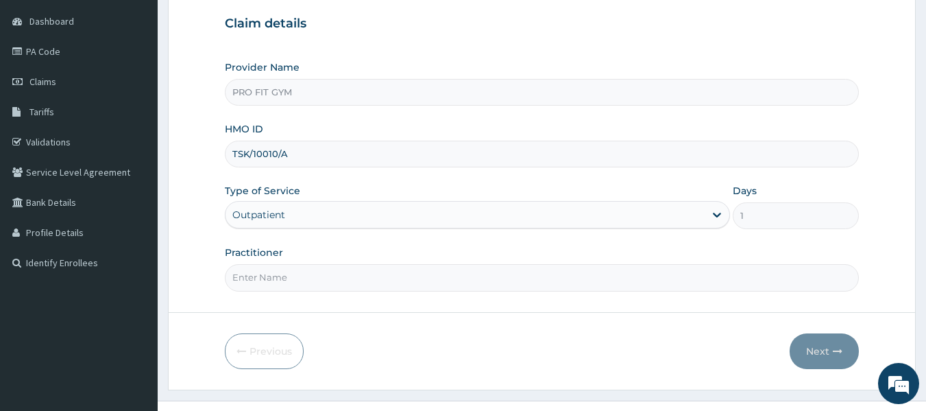
scroll to position [134, 0]
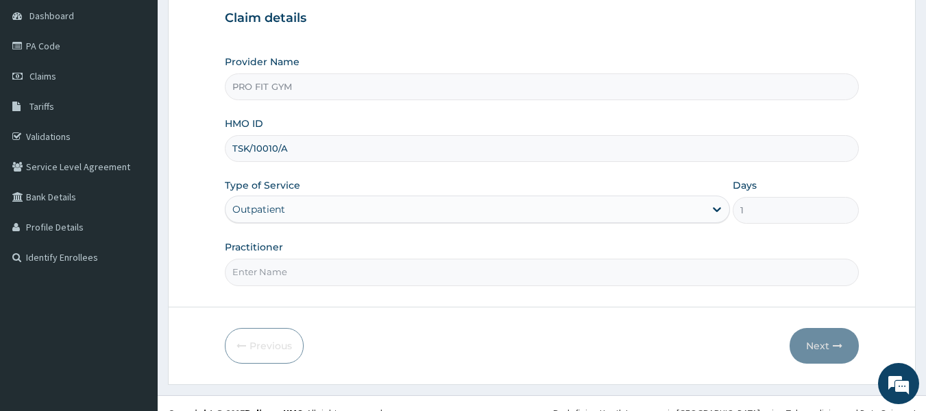
type input "TSK/10010/A"
click at [358, 269] on input "Practitioner" at bounding box center [542, 271] width 635 height 27
type input "GYM"
click at [850, 344] on button "Next" at bounding box center [824, 346] width 69 height 36
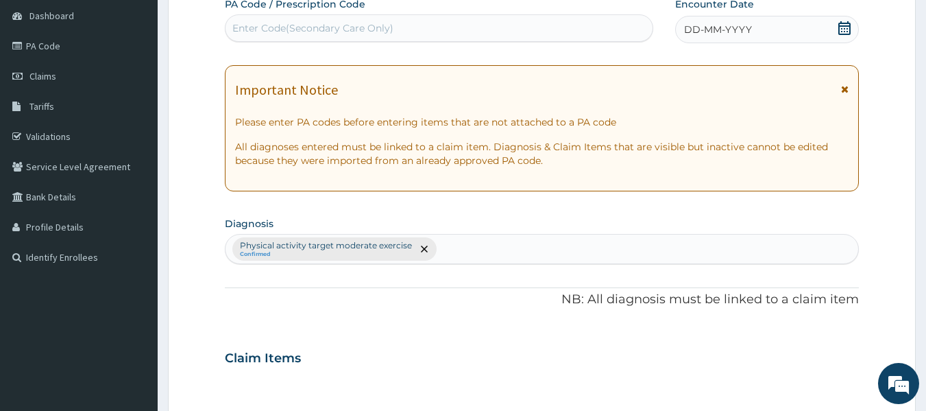
scroll to position [0, 0]
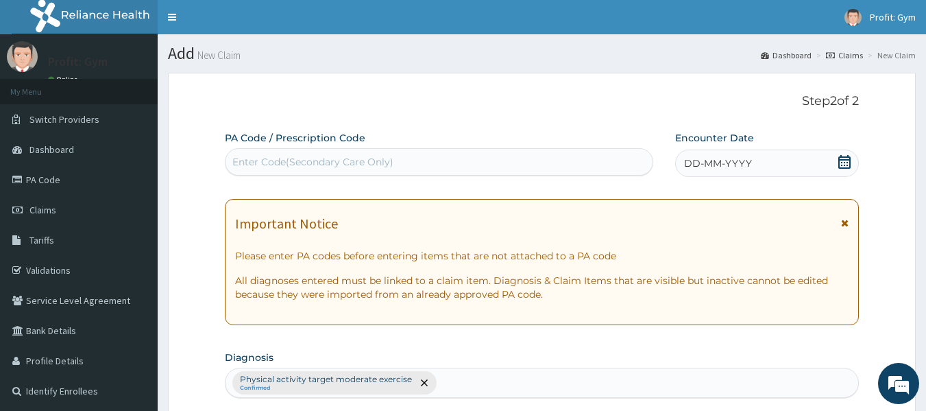
click at [528, 167] on div "Enter Code(Secondary Care Only)" at bounding box center [439, 162] width 428 height 22
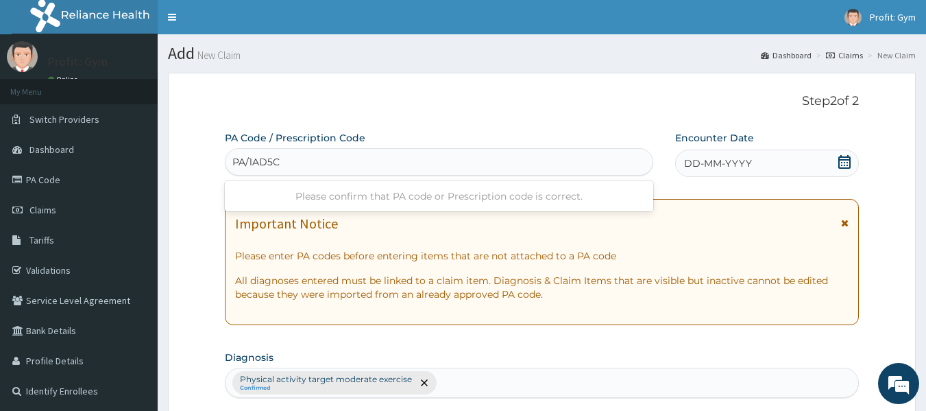
type input "PA/1AD5C5"
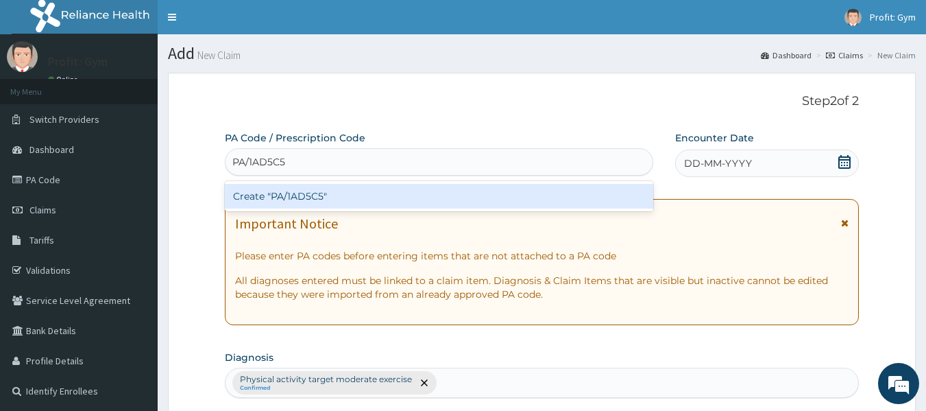
click at [347, 194] on div "Create "PA/1AD5C5"" at bounding box center [439, 196] width 429 height 25
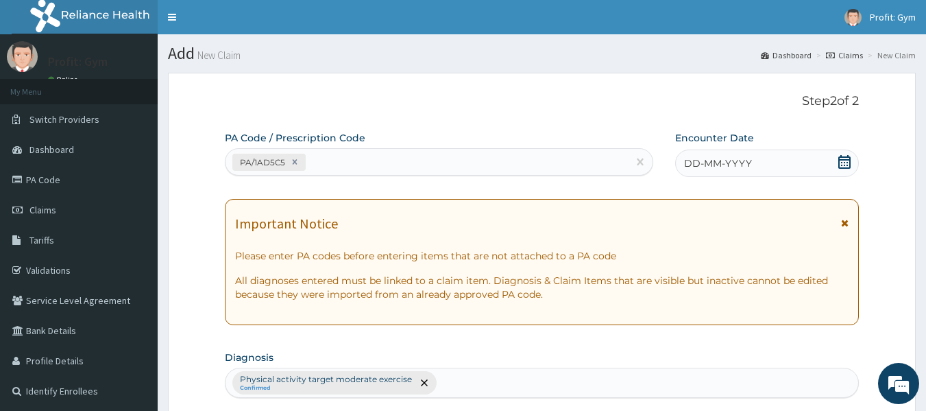
click at [845, 163] on icon at bounding box center [844, 162] width 14 height 14
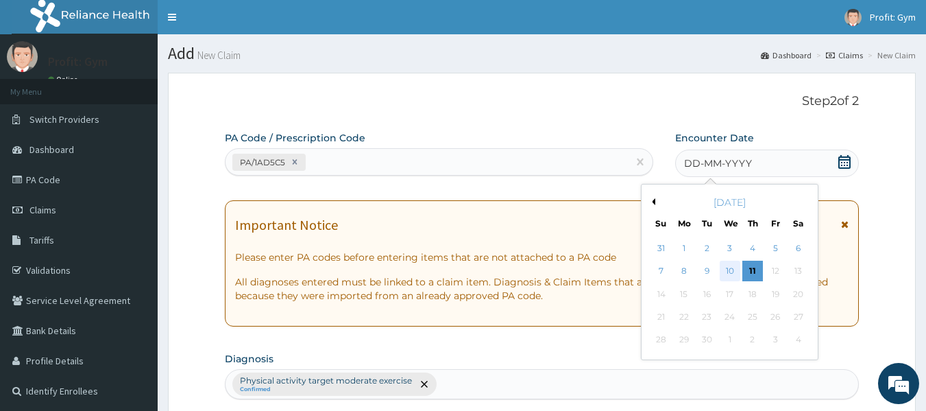
click at [731, 269] on div "10" at bounding box center [730, 271] width 21 height 21
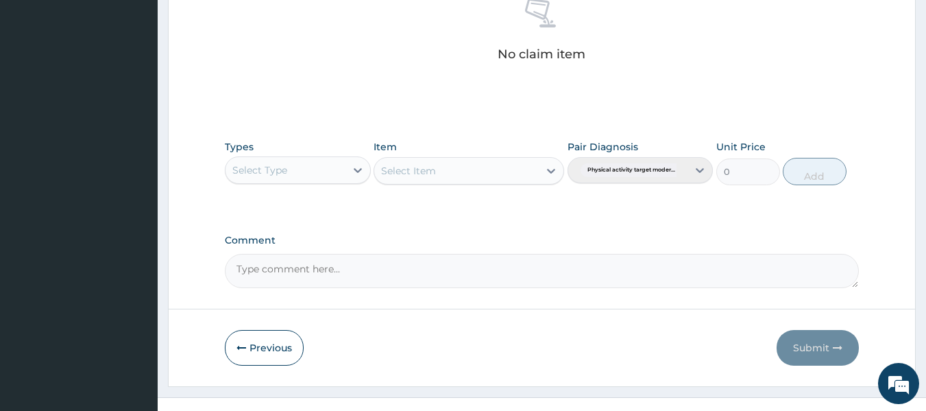
scroll to position [557, 0]
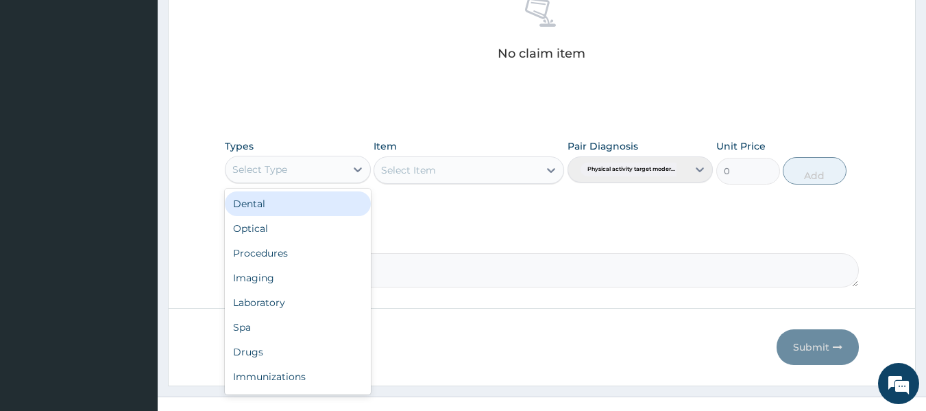
click at [340, 175] on div "Select Type" at bounding box center [285, 169] width 120 height 22
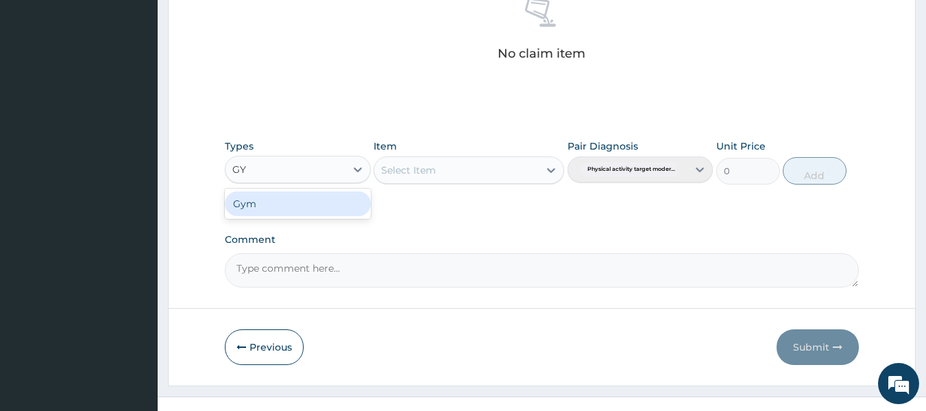
type input "GYM"
click at [296, 206] on div "Gym" at bounding box center [298, 203] width 146 height 25
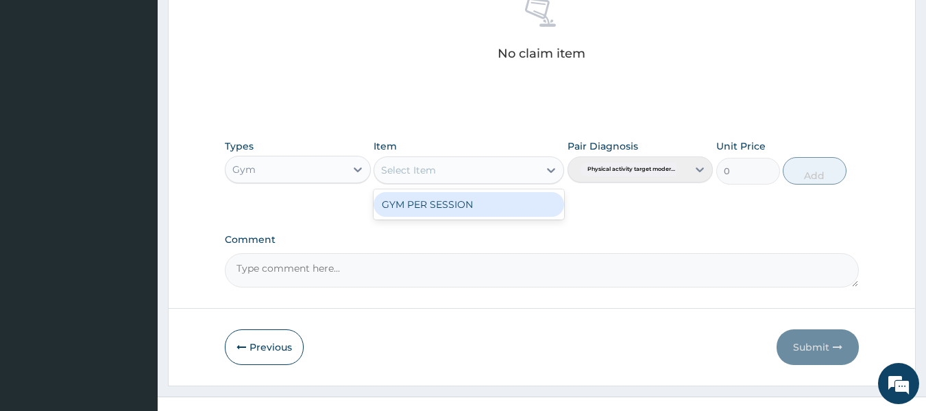
click at [429, 176] on div "Select Item" at bounding box center [408, 170] width 55 height 14
click at [436, 206] on div "GYM PER SESSION" at bounding box center [469, 204] width 191 height 25
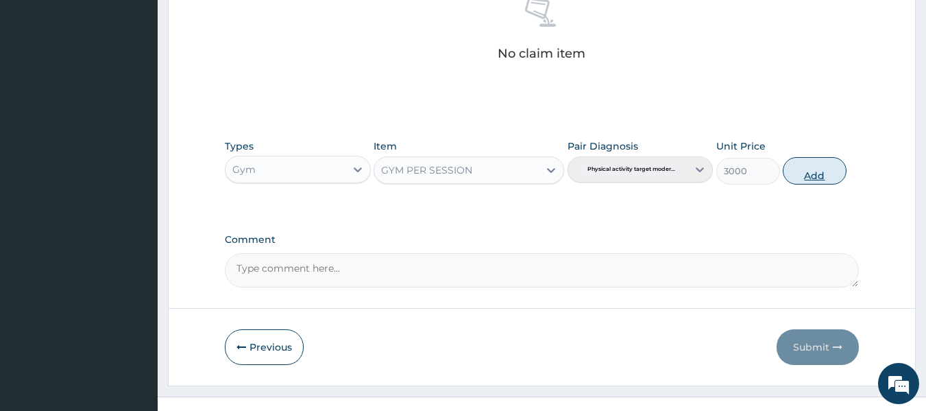
click at [805, 175] on button "Add" at bounding box center [815, 170] width 64 height 27
type input "0"
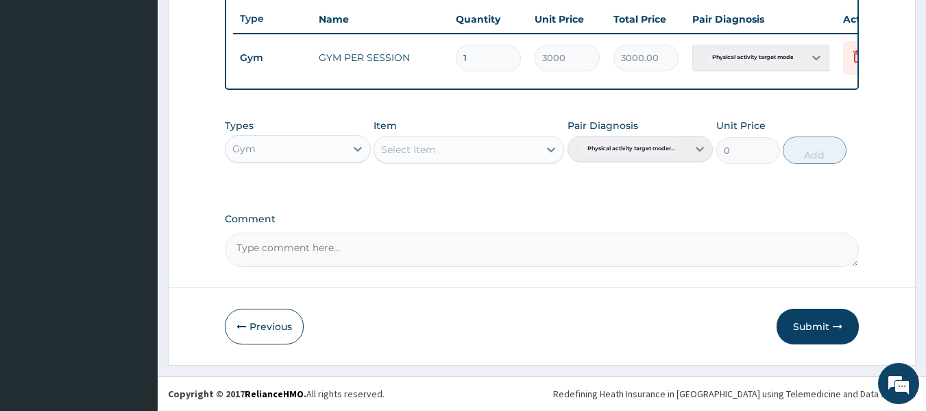
scroll to position [523, 0]
click at [815, 326] on button "Submit" at bounding box center [817, 326] width 82 height 36
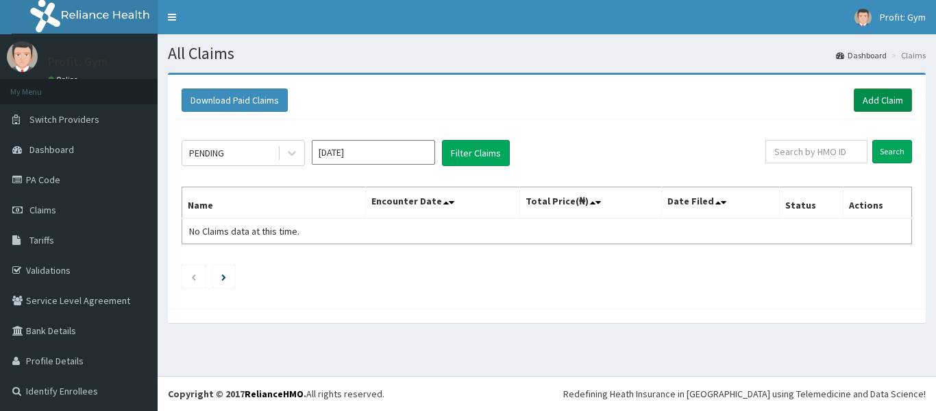
click at [880, 99] on link "Add Claim" at bounding box center [883, 99] width 58 height 23
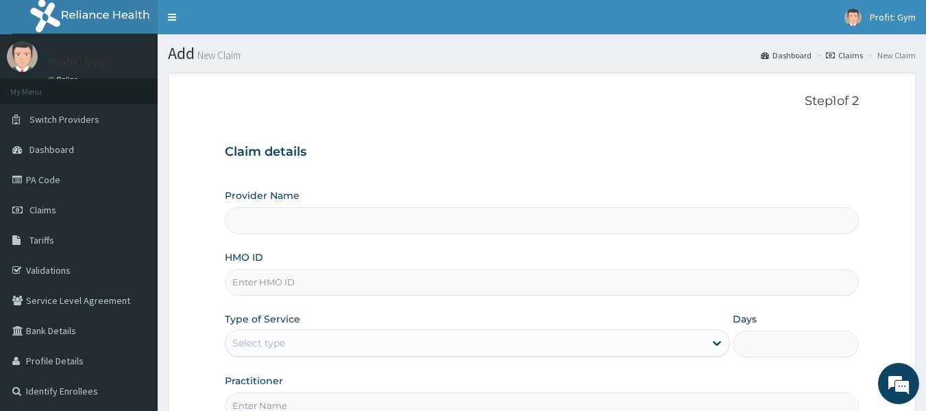
click at [263, 280] on input "HMO ID" at bounding box center [542, 282] width 635 height 27
type input "REL/"
type input "PRO FIT GYM"
type input "1"
type input "REL/10039/A"
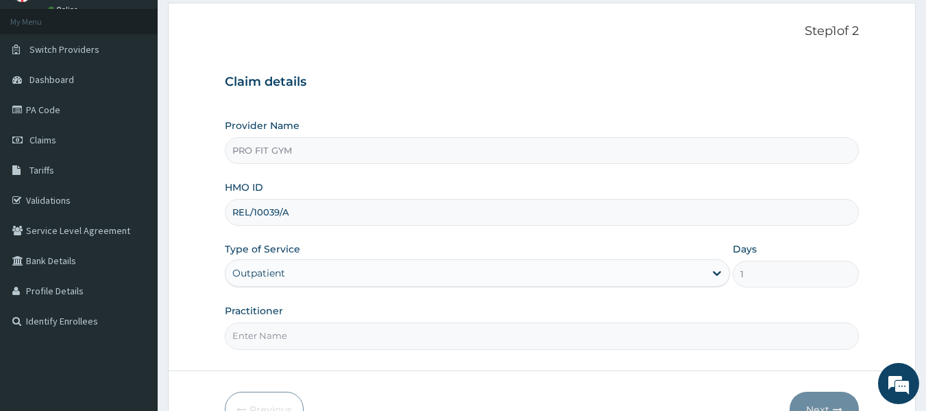
scroll to position [71, 0]
click at [362, 278] on div "Outpatient" at bounding box center [477, 271] width 505 height 27
click at [323, 267] on div "Outpatient" at bounding box center [477, 271] width 505 height 27
click at [269, 342] on input "Practitioner" at bounding box center [542, 334] width 635 height 27
type input "GYM"
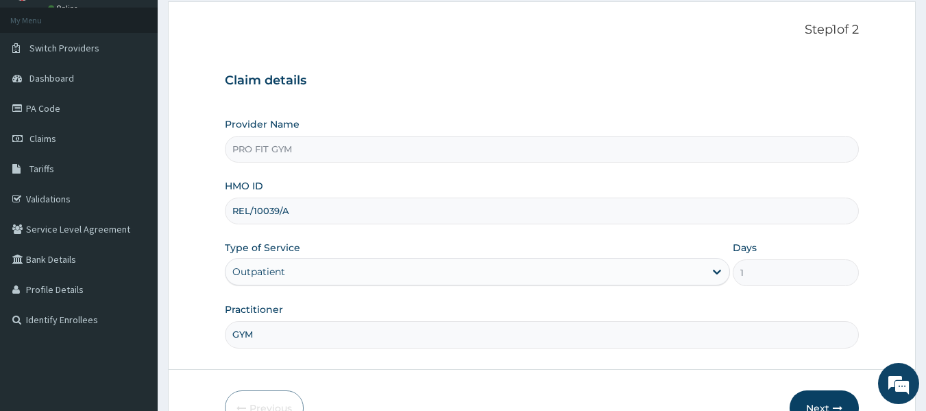
scroll to position [153, 0]
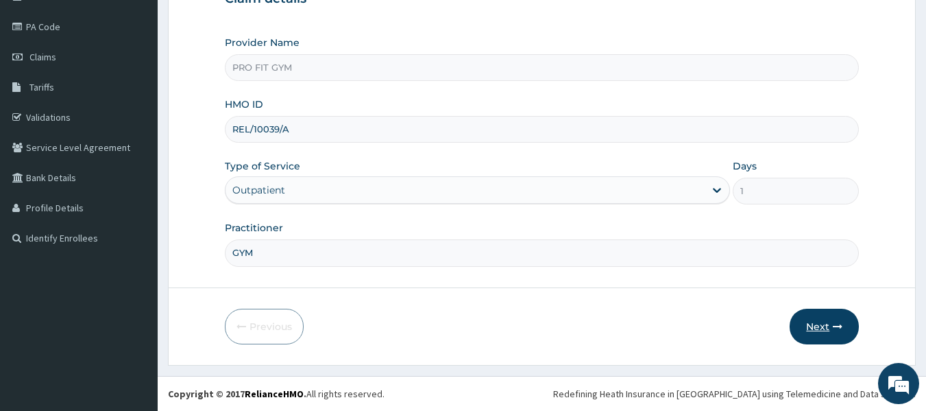
click at [825, 328] on button "Next" at bounding box center [824, 326] width 69 height 36
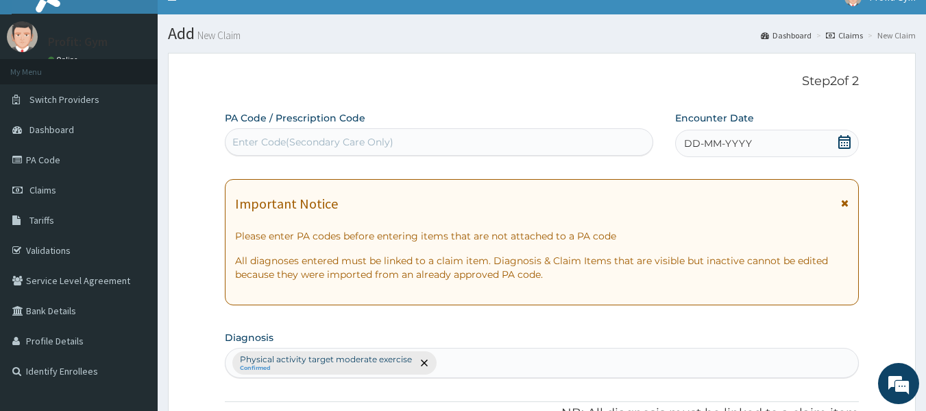
scroll to position [0, 0]
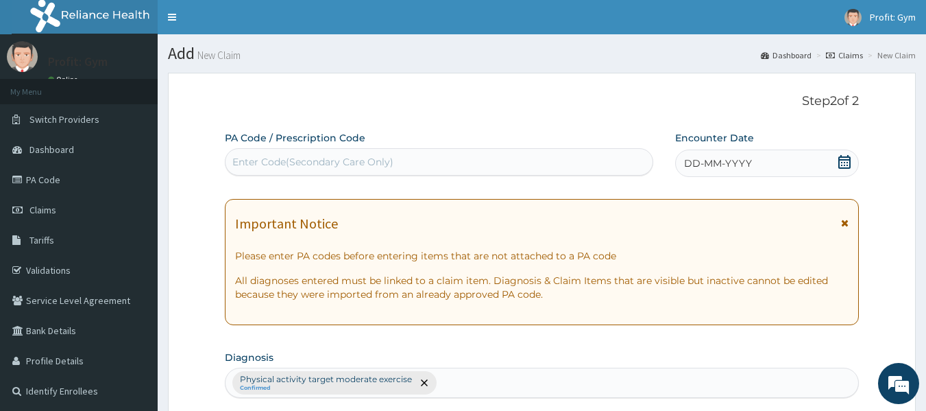
click at [380, 161] on div "Enter Code(Secondary Care Only)" at bounding box center [312, 162] width 161 height 14
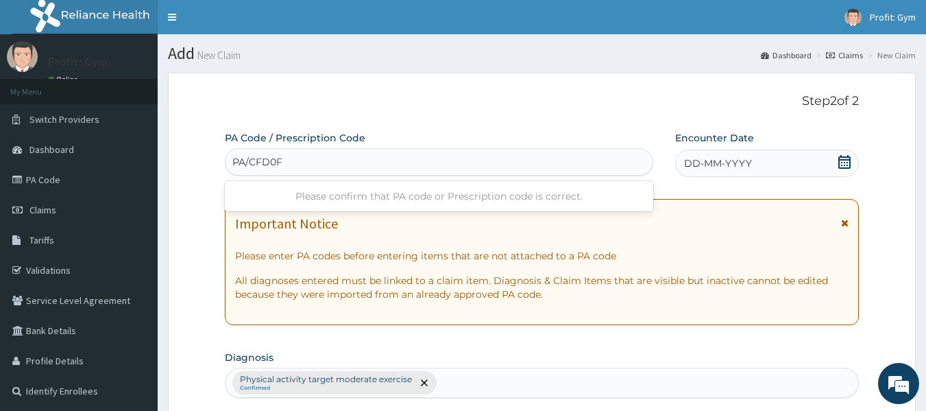
type input "PA/CFD0FB"
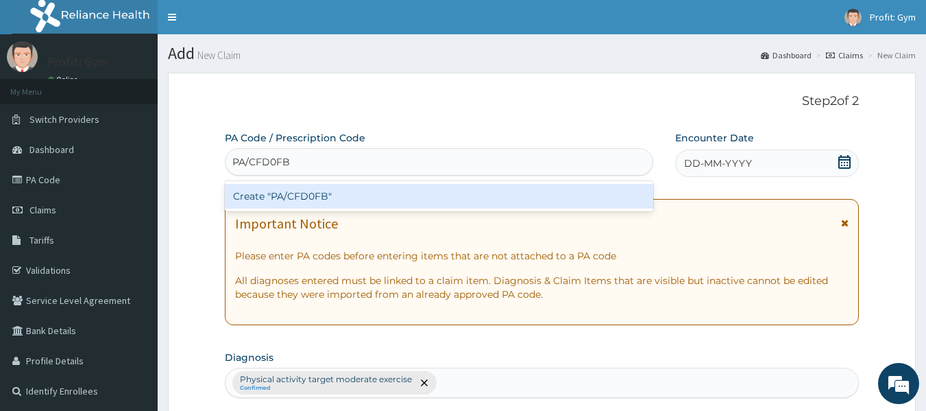
click at [310, 191] on div "Create "PA/CFD0FB"" at bounding box center [439, 196] width 429 height 25
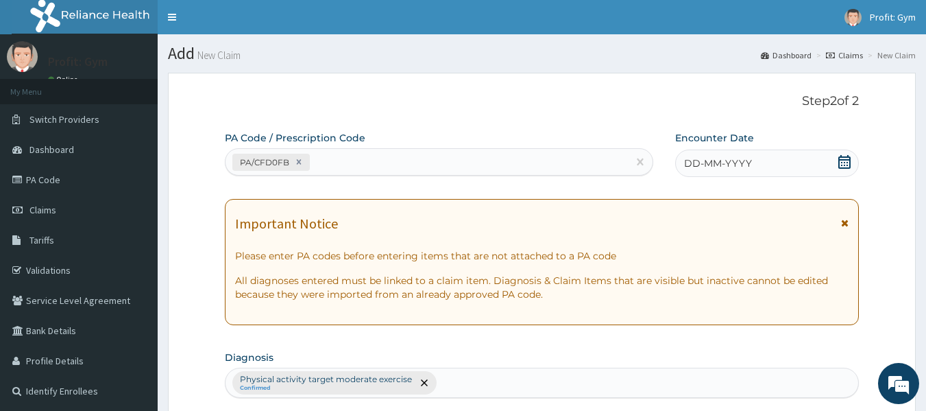
click at [839, 163] on icon at bounding box center [844, 162] width 12 height 14
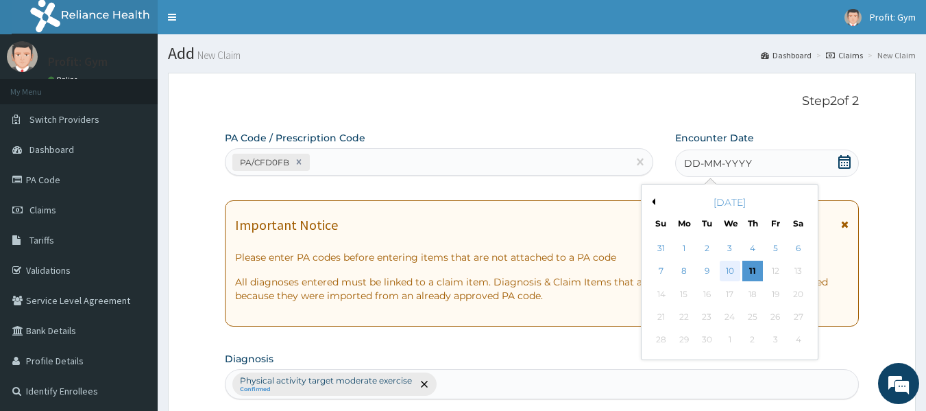
click at [731, 273] on div "10" at bounding box center [730, 271] width 21 height 21
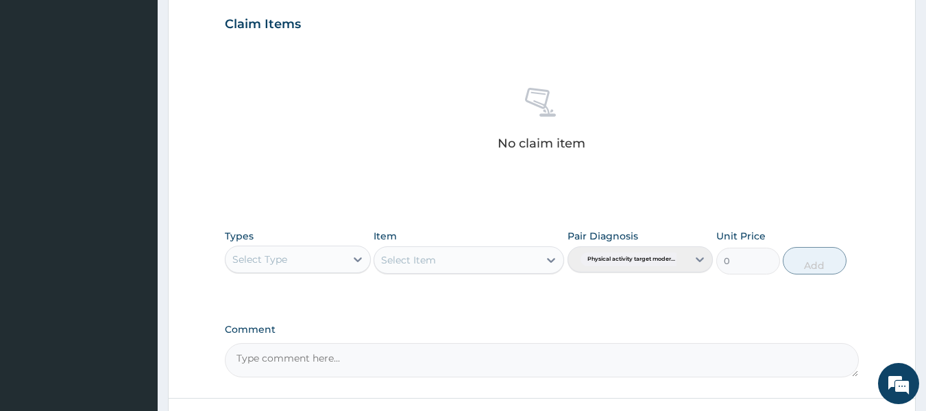
scroll to position [474, 0]
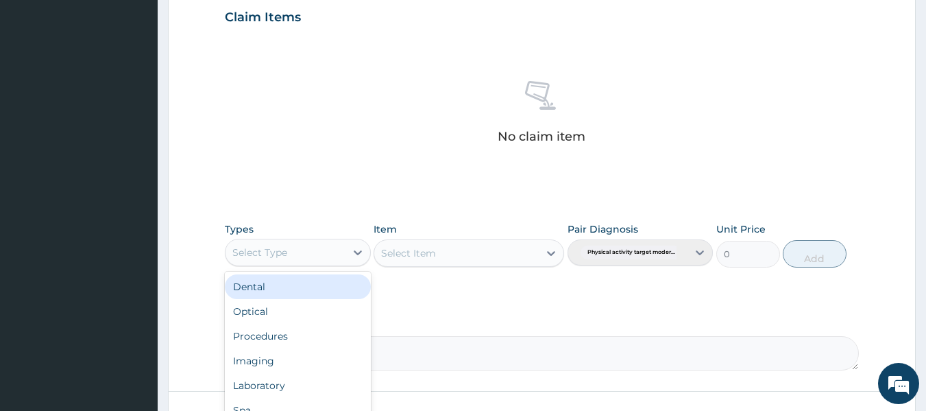
click at [315, 258] on div "Select Type" at bounding box center [285, 252] width 120 height 22
type input "GYM"
click at [306, 292] on div "Gym" at bounding box center [298, 286] width 146 height 25
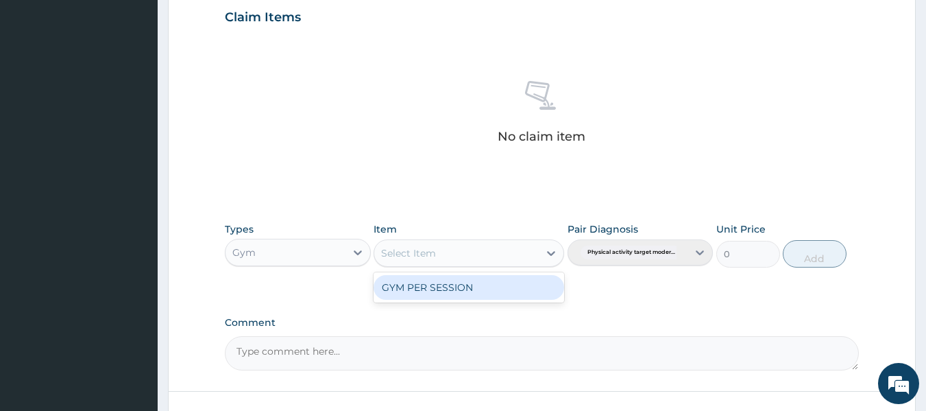
click at [447, 261] on div "Select Item" at bounding box center [456, 253] width 164 height 22
click at [452, 295] on div "GYM PER SESSION" at bounding box center [469, 287] width 191 height 25
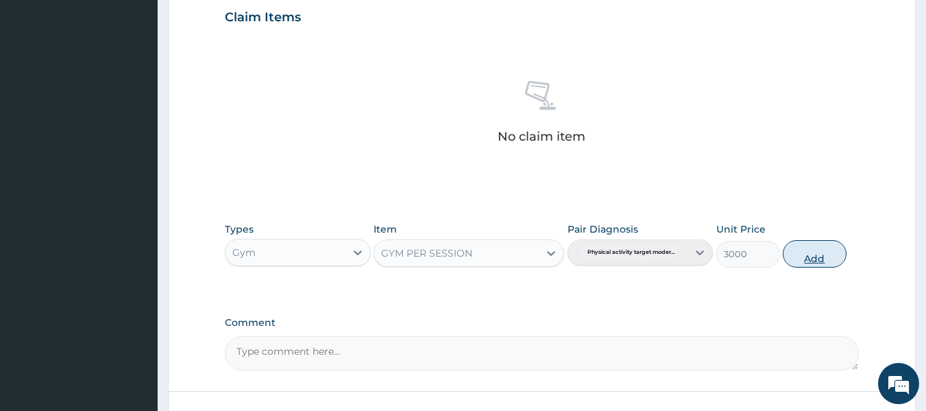
click at [820, 258] on button "Add" at bounding box center [815, 253] width 64 height 27
type input "0"
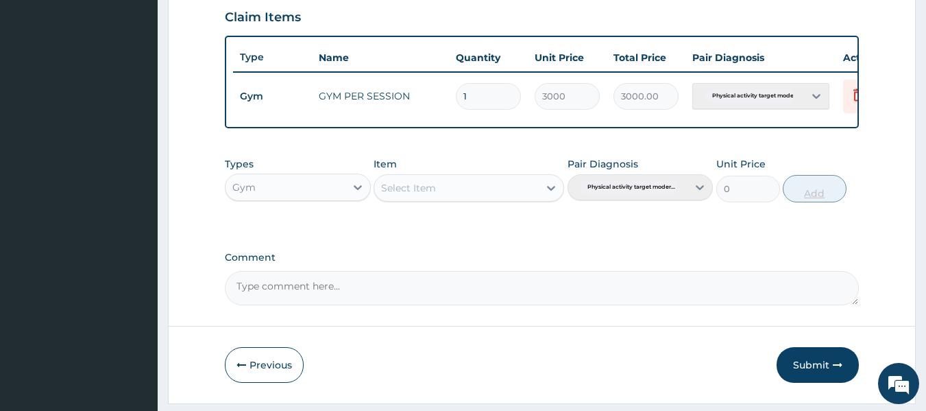
scroll to position [523, 0]
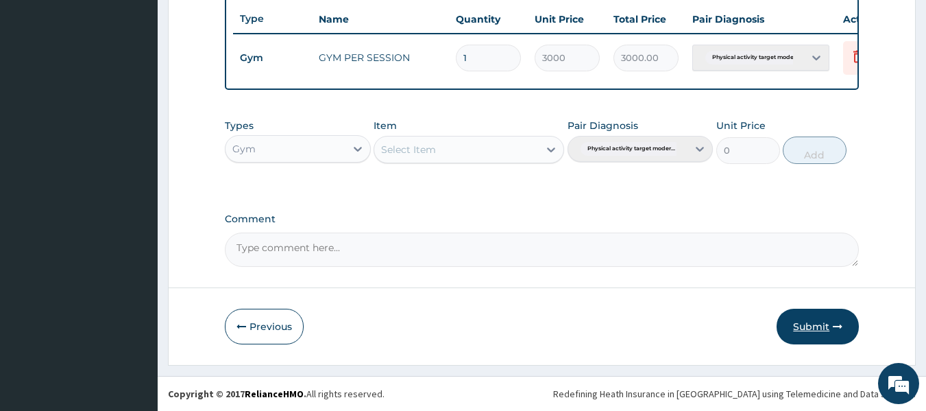
click at [823, 325] on button "Submit" at bounding box center [817, 326] width 82 height 36
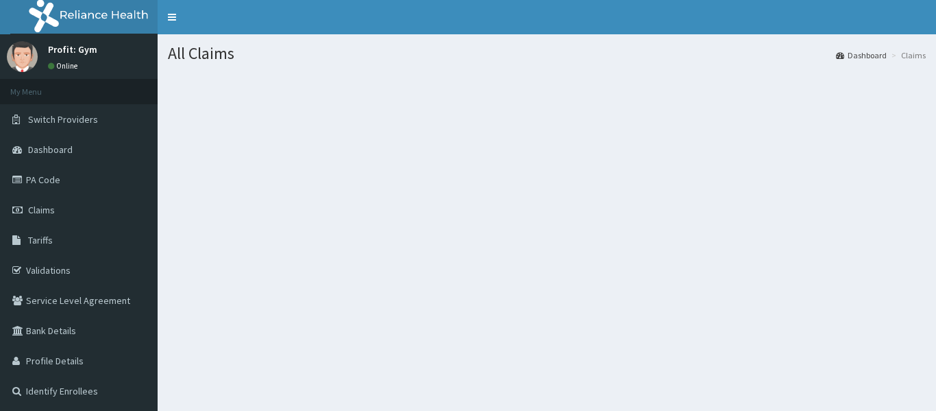
click at [441, 191] on section at bounding box center [547, 147] width 779 height 171
click at [38, 210] on span "Claims" at bounding box center [41, 210] width 27 height 12
click at [49, 201] on link "Claims" at bounding box center [79, 210] width 158 height 30
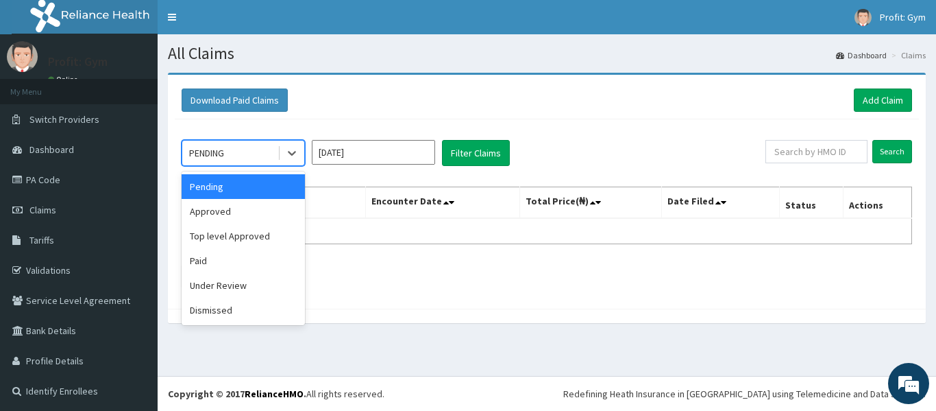
click at [264, 153] on div "PENDING" at bounding box center [229, 153] width 95 height 22
click at [219, 214] on div "Approved" at bounding box center [243, 211] width 123 height 25
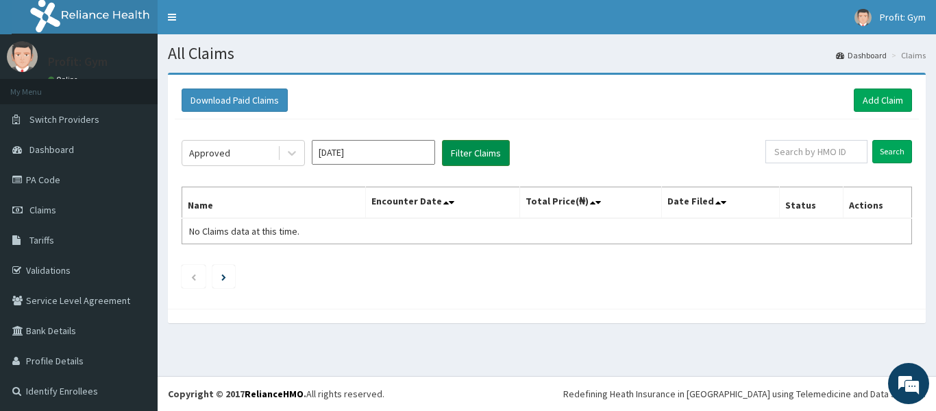
click at [491, 157] on button "Filter Claims" at bounding box center [476, 153] width 68 height 26
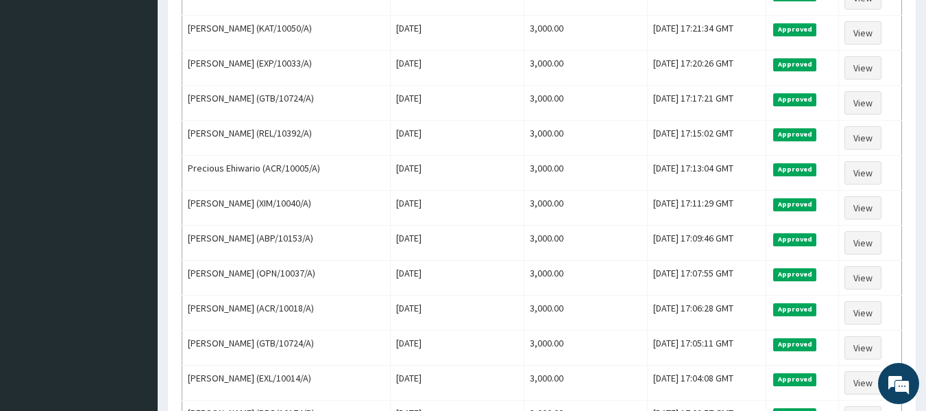
scroll to position [784, 0]
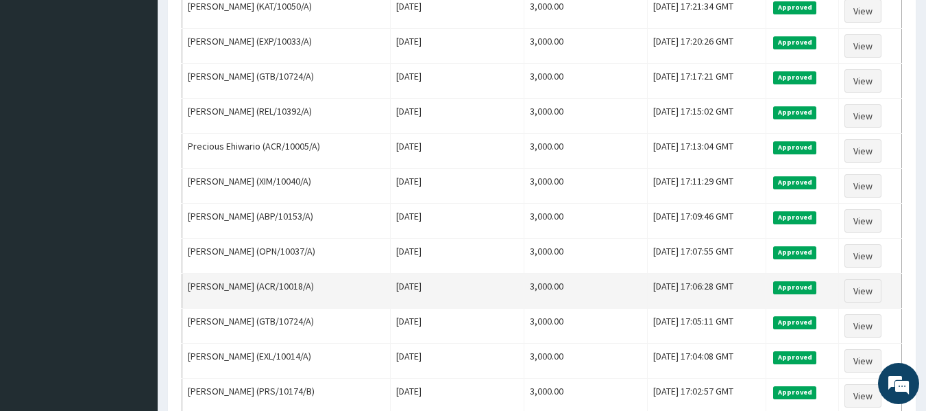
drag, startPoint x: 319, startPoint y: 284, endPoint x: 267, endPoint y: 289, distance: 51.6
click at [267, 289] on td "[PERSON_NAME] (ACR/10018/A)" at bounding box center [286, 290] width 208 height 35
copy td "ACR/10018/A"
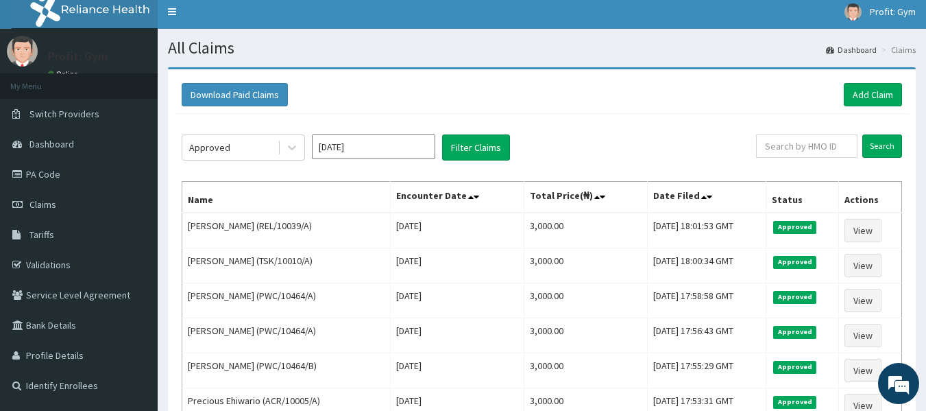
scroll to position [0, 0]
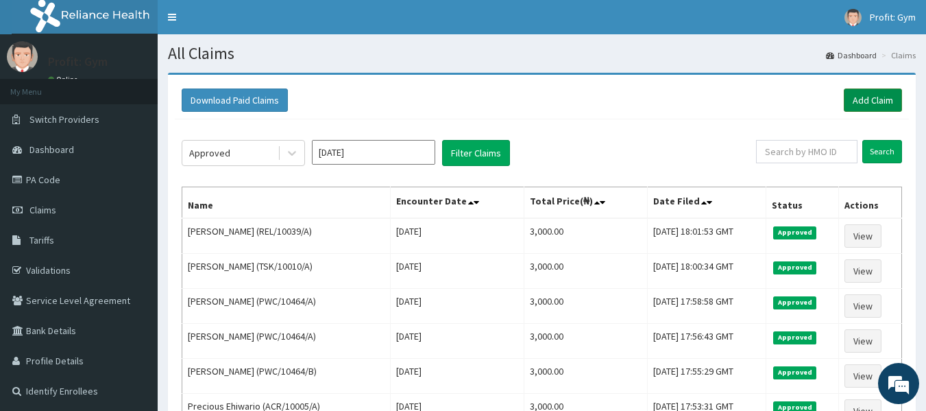
click at [891, 95] on link "Add Claim" at bounding box center [873, 99] width 58 height 23
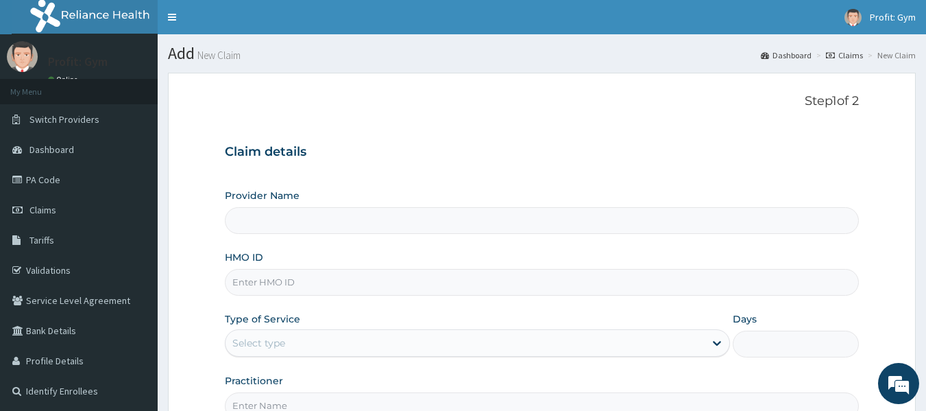
type input "PRO FIT GYM"
type input "1"
click at [266, 274] on input "HMO ID" at bounding box center [542, 282] width 635 height 27
type input "A"
paste input "ACR/10018/A"
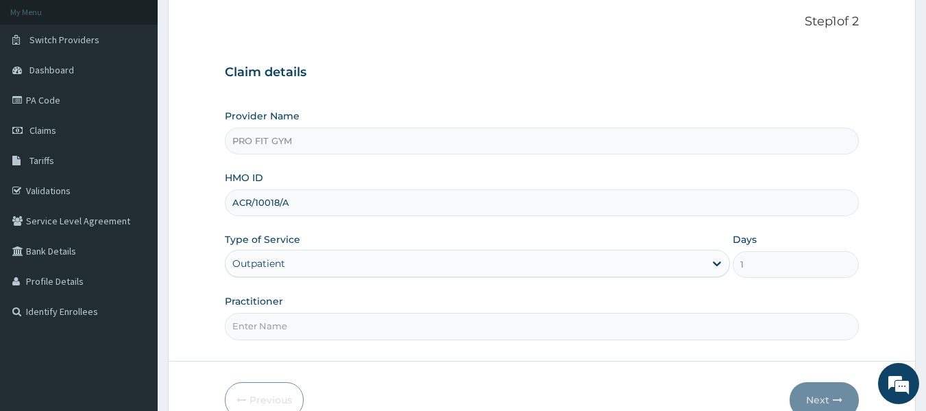
scroll to position [84, 0]
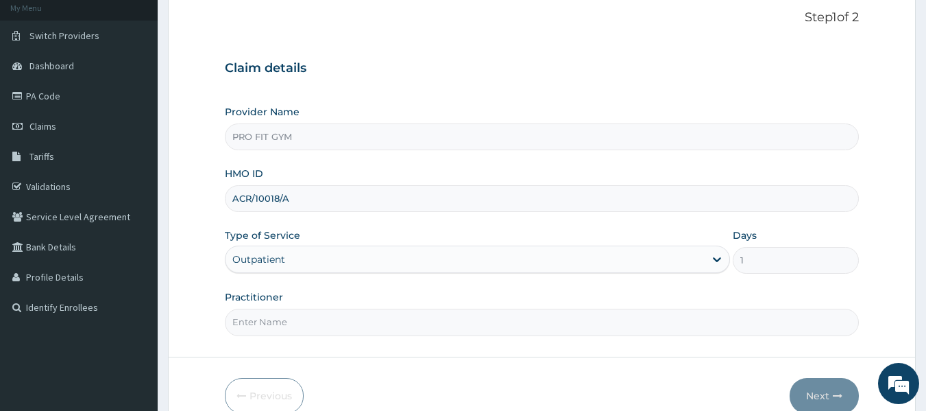
type input "ACR/10018/A"
click at [396, 269] on div "Outpatient" at bounding box center [477, 258] width 505 height 27
click at [393, 261] on div "Outpatient" at bounding box center [477, 258] width 505 height 27
click at [371, 329] on input "Practitioner" at bounding box center [542, 321] width 635 height 27
type input "GYM"
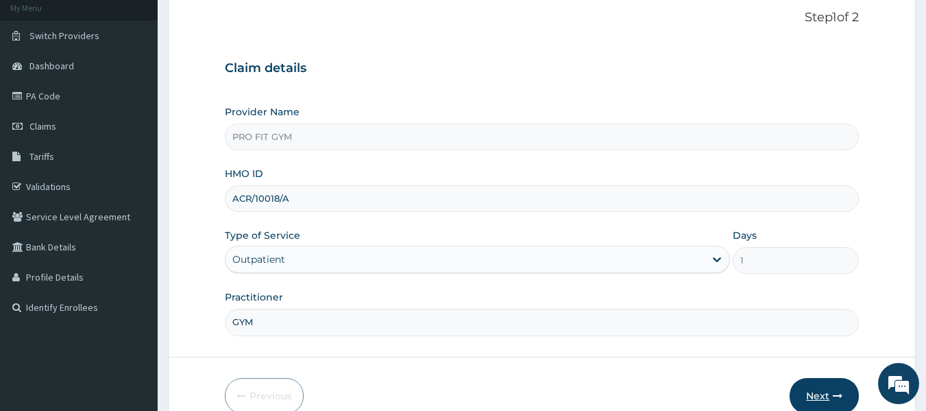
click at [831, 387] on button "Next" at bounding box center [824, 396] width 69 height 36
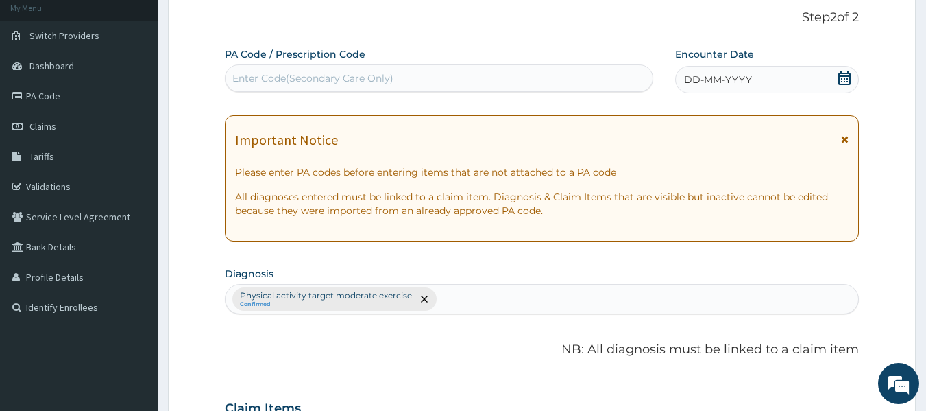
scroll to position [0, 0]
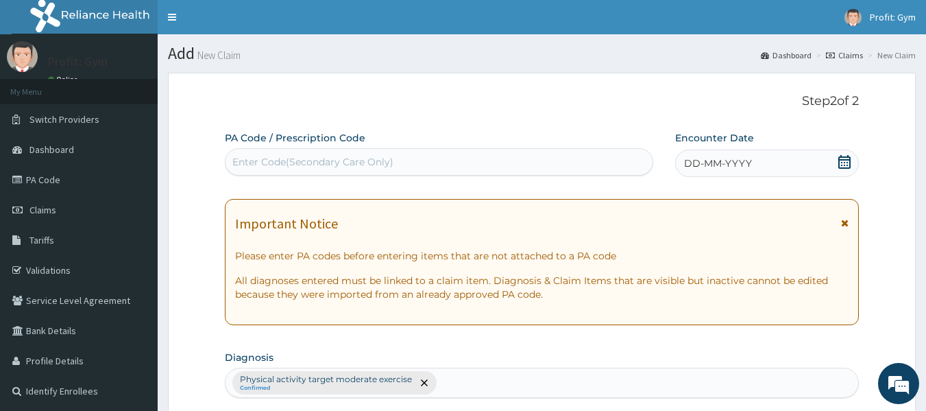
click at [327, 164] on div "Enter Code(Secondary Care Only)" at bounding box center [312, 162] width 161 height 14
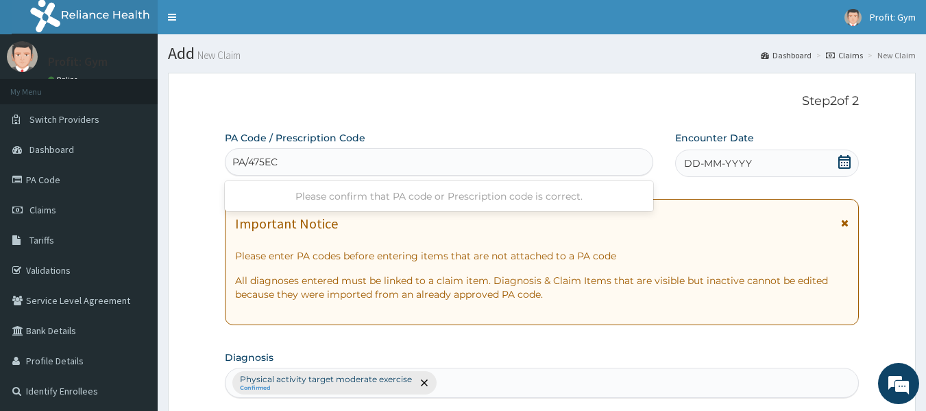
type input "PA/475ECB"
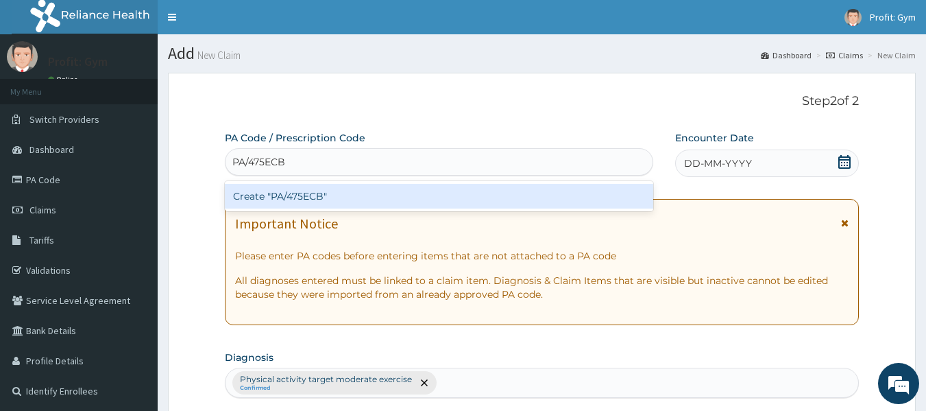
click at [320, 197] on div "Create "PA/475ECB"" at bounding box center [439, 196] width 429 height 25
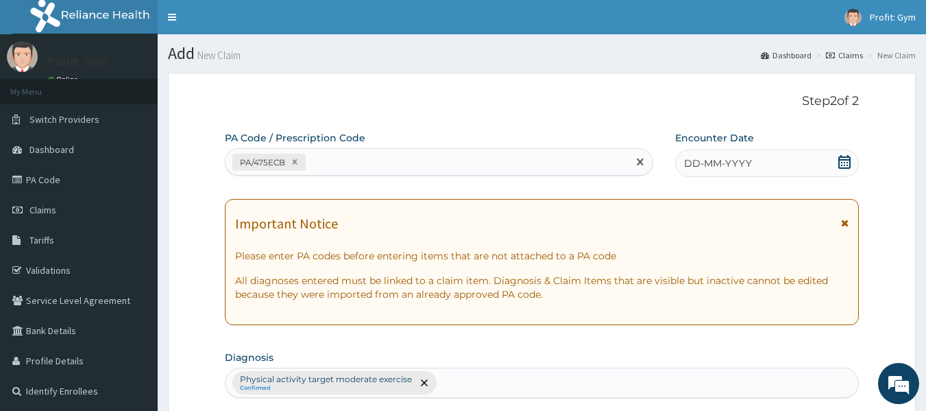
click at [844, 161] on icon at bounding box center [844, 162] width 14 height 14
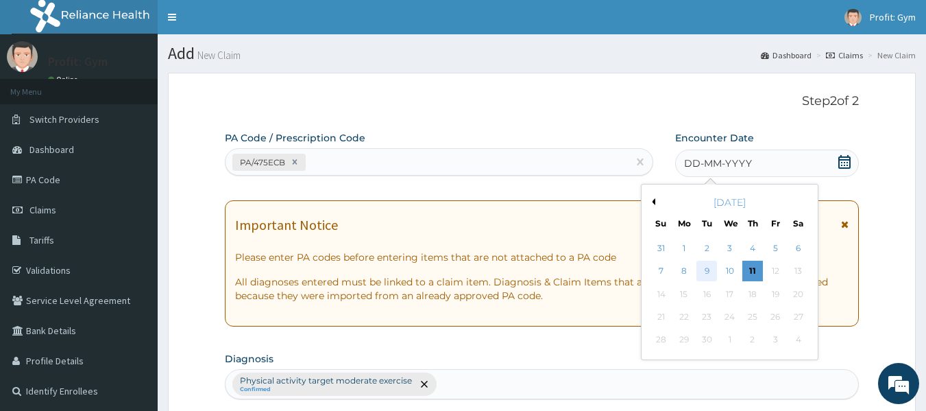
click at [709, 271] on div "9" at bounding box center [707, 271] width 21 height 21
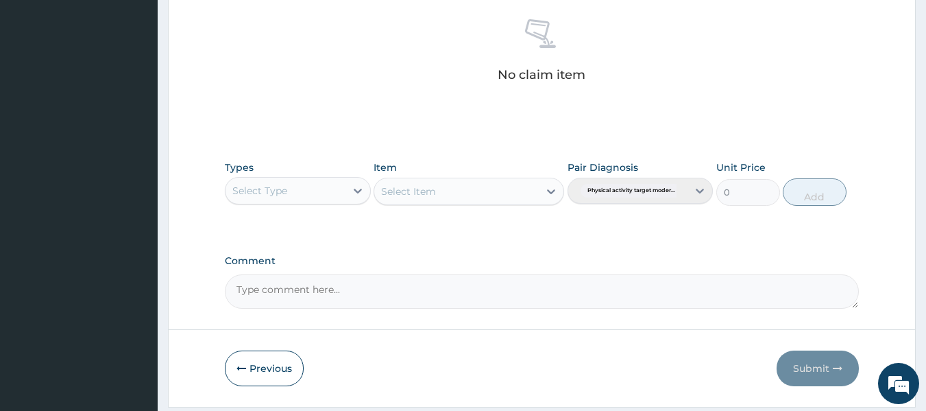
scroll to position [537, 0]
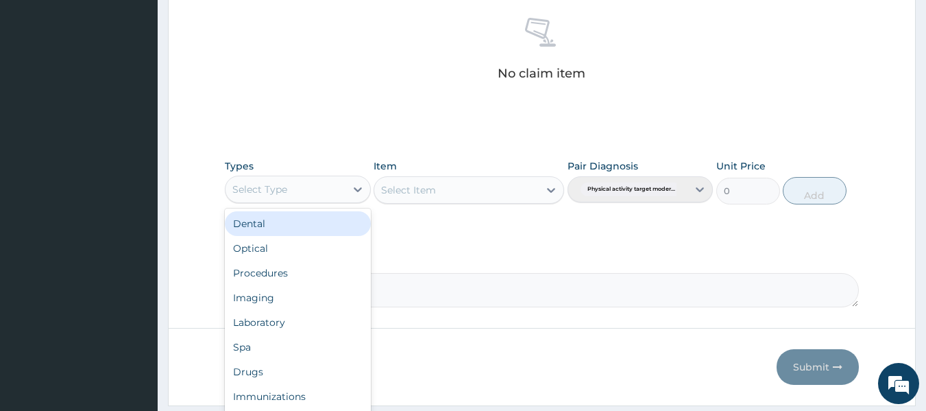
click at [319, 186] on div "Select Type" at bounding box center [285, 189] width 120 height 22
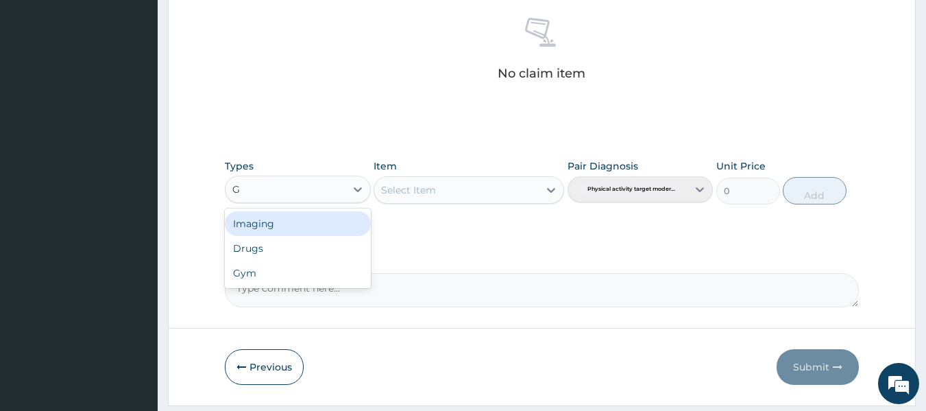
type input "GY"
click at [299, 230] on div "Gym" at bounding box center [298, 223] width 146 height 25
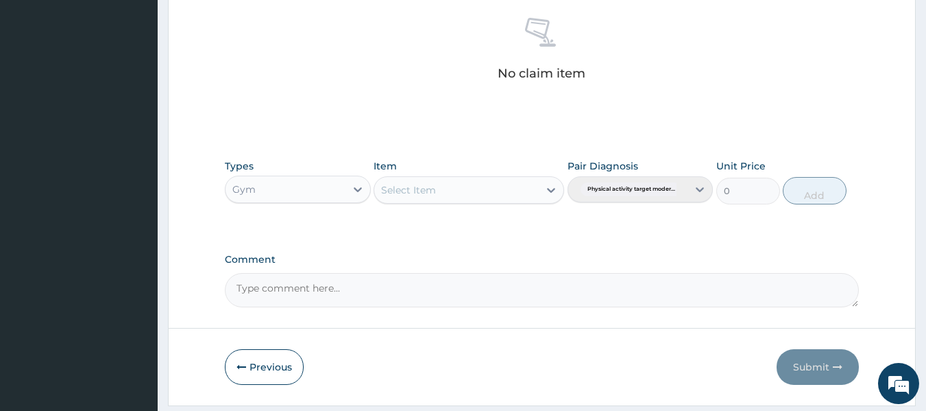
click at [421, 191] on div "Select Item" at bounding box center [469, 189] width 191 height 27
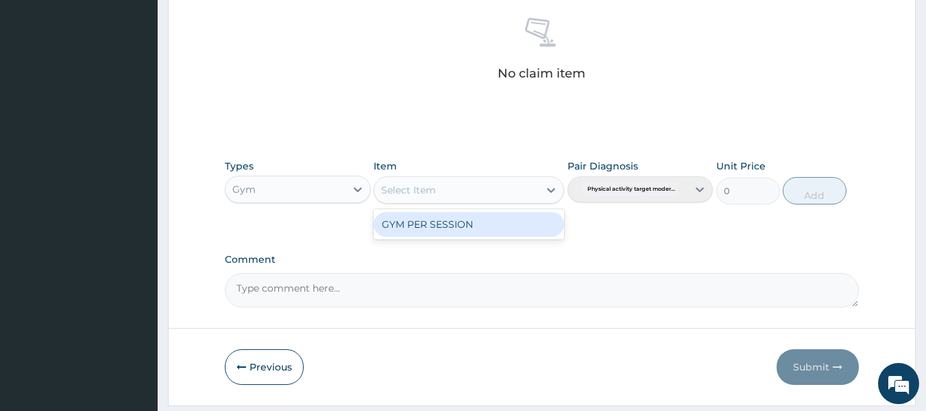
click at [450, 191] on div "Select Item" at bounding box center [456, 190] width 164 height 22
click at [449, 228] on div "GYM PER SESSION" at bounding box center [469, 224] width 191 height 25
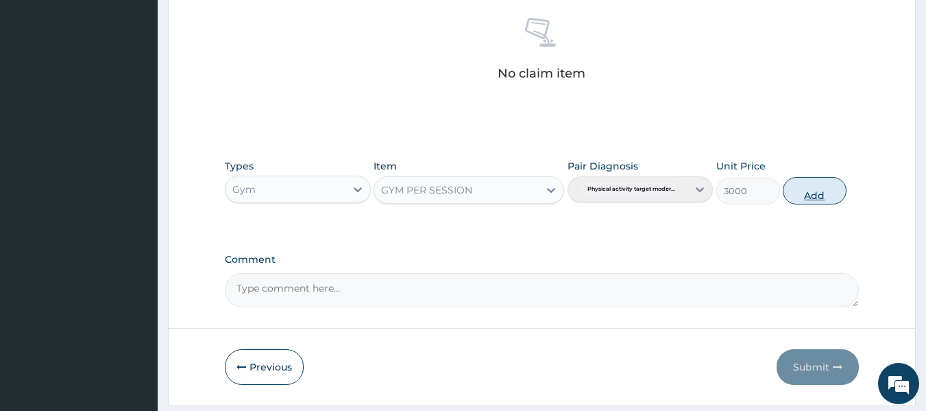
click at [811, 188] on button "Add" at bounding box center [815, 190] width 64 height 27
type input "0"
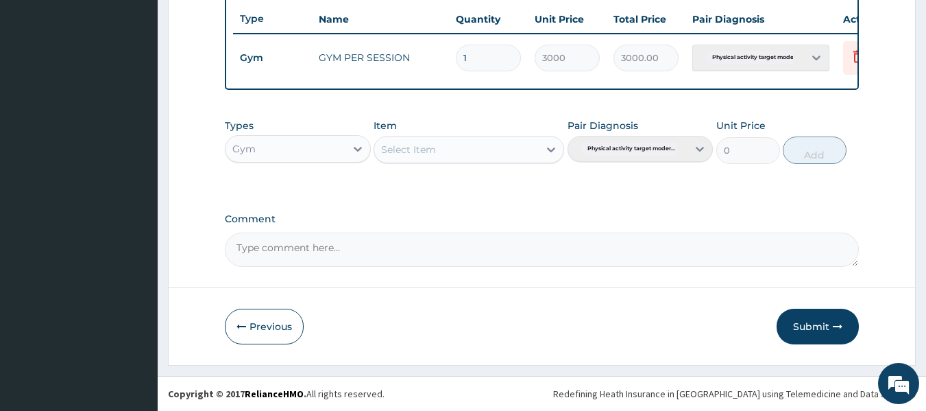
scroll to position [523, 0]
click at [812, 326] on button "Submit" at bounding box center [817, 326] width 82 height 36
